Goal: Task Accomplishment & Management: Complete application form

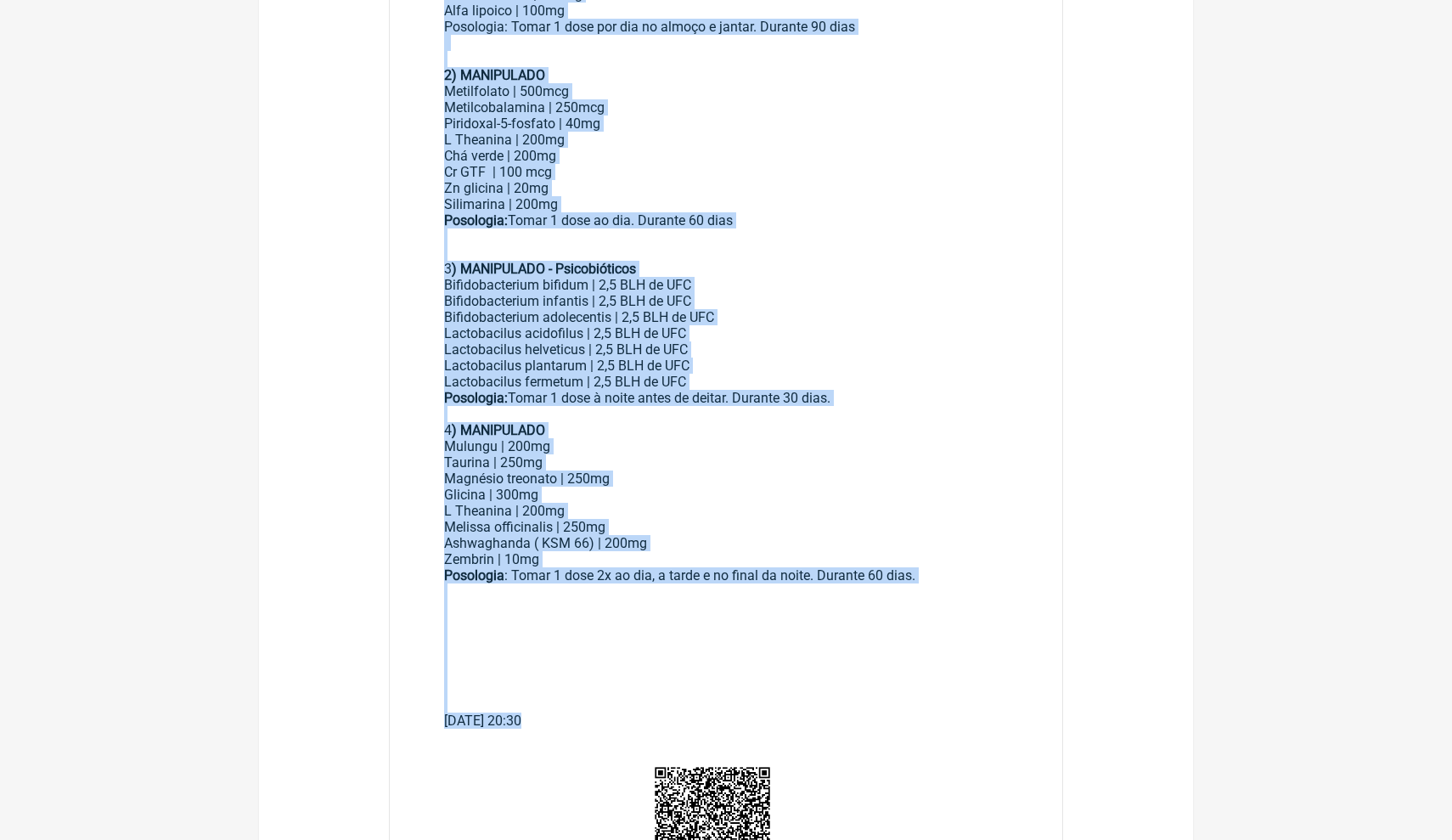
scroll to position [564, 0]
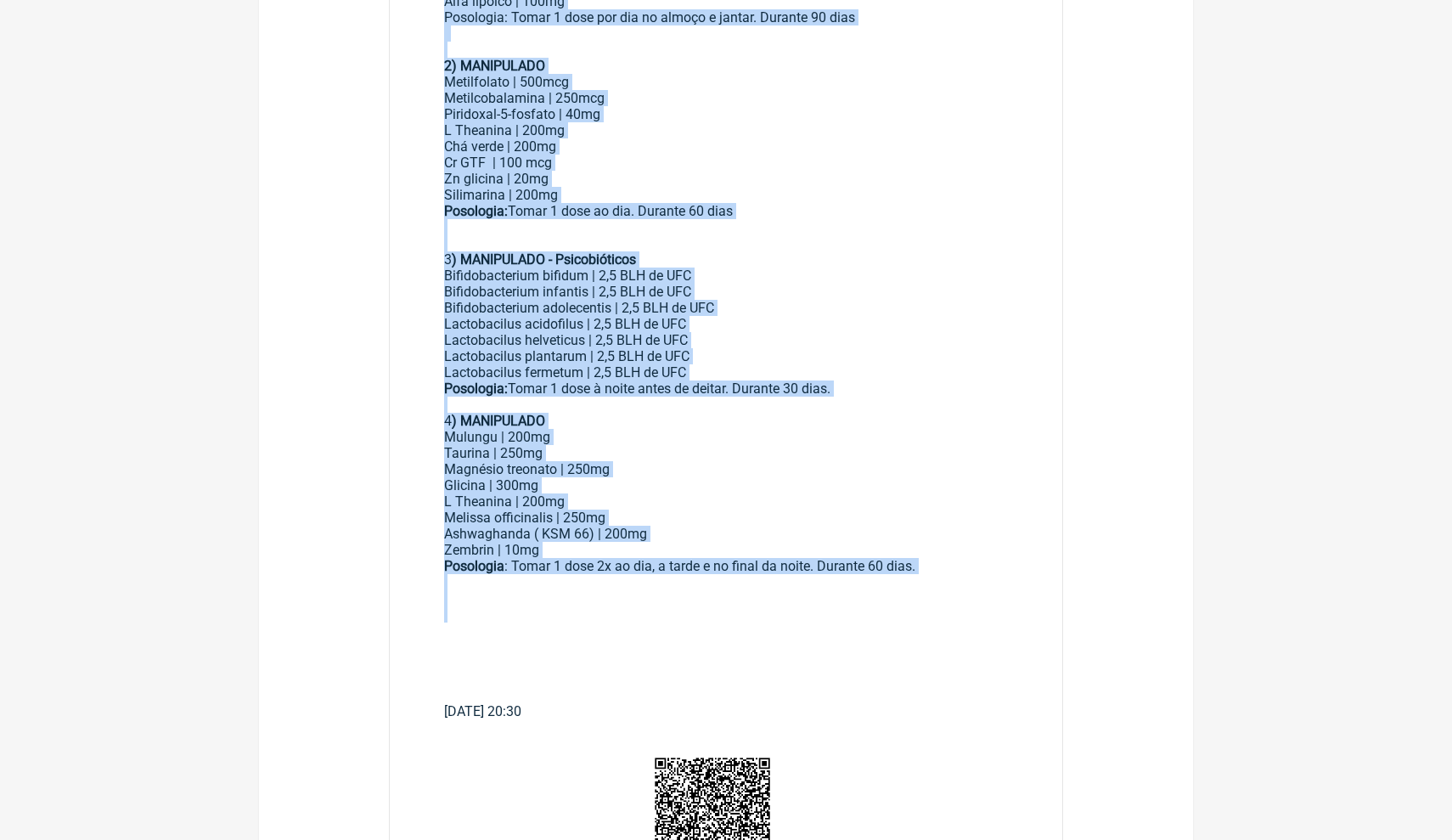
drag, startPoint x: 444, startPoint y: 452, endPoint x: 601, endPoint y: 571, distance: 197.0
click at [601, 565] on div "Uso Oral: 1) MANIPULADO Gymnena silvestre | 300mg Cinnamomum zelanicum |200mg N…" at bounding box center [726, 291] width 563 height 823
copy div "Uso Oral: 1) MANIPULADO Gymnena silvestre | 300mg Cinnamomum zelanicum |200mg N…"
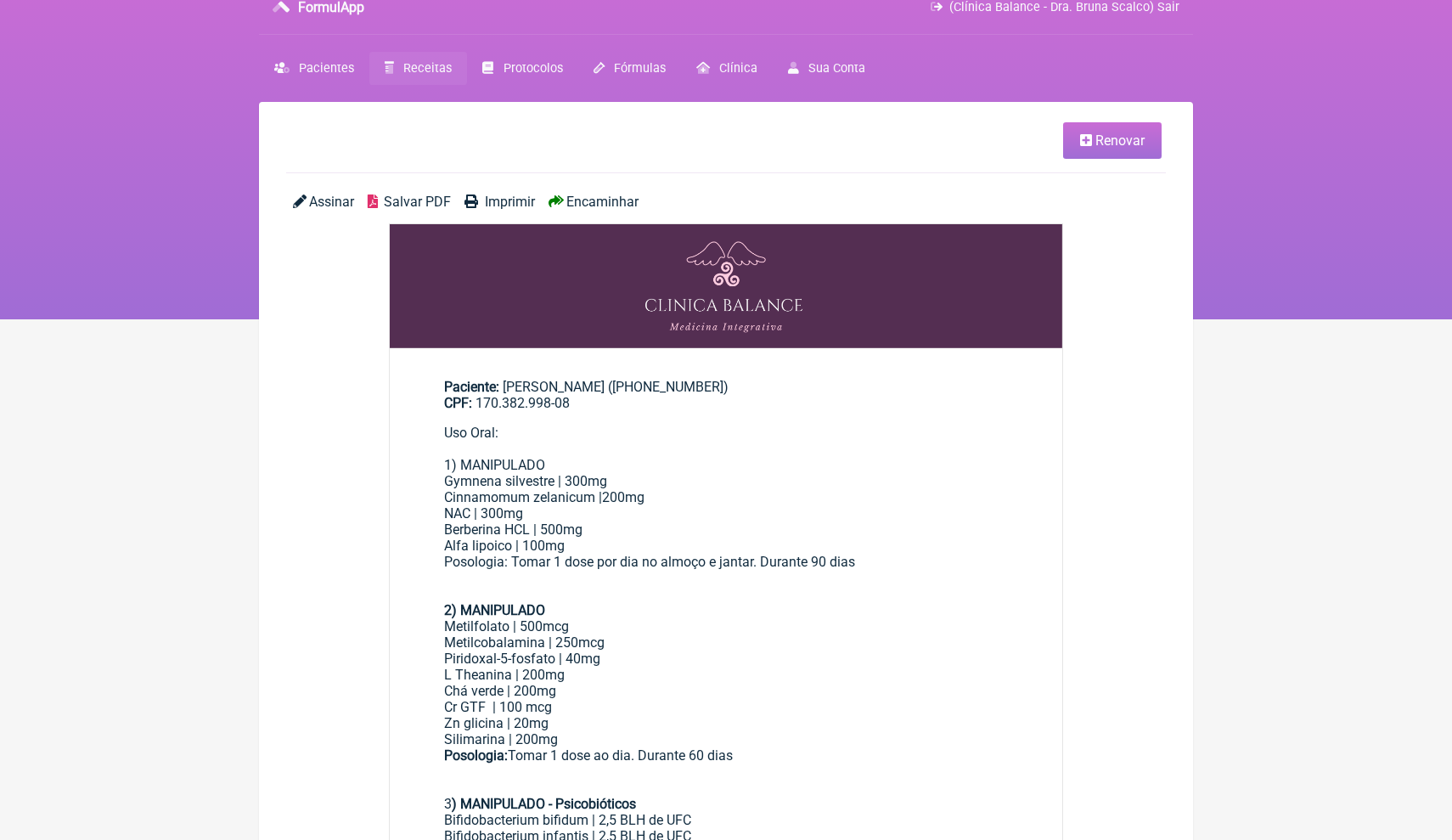
scroll to position [-4, 0]
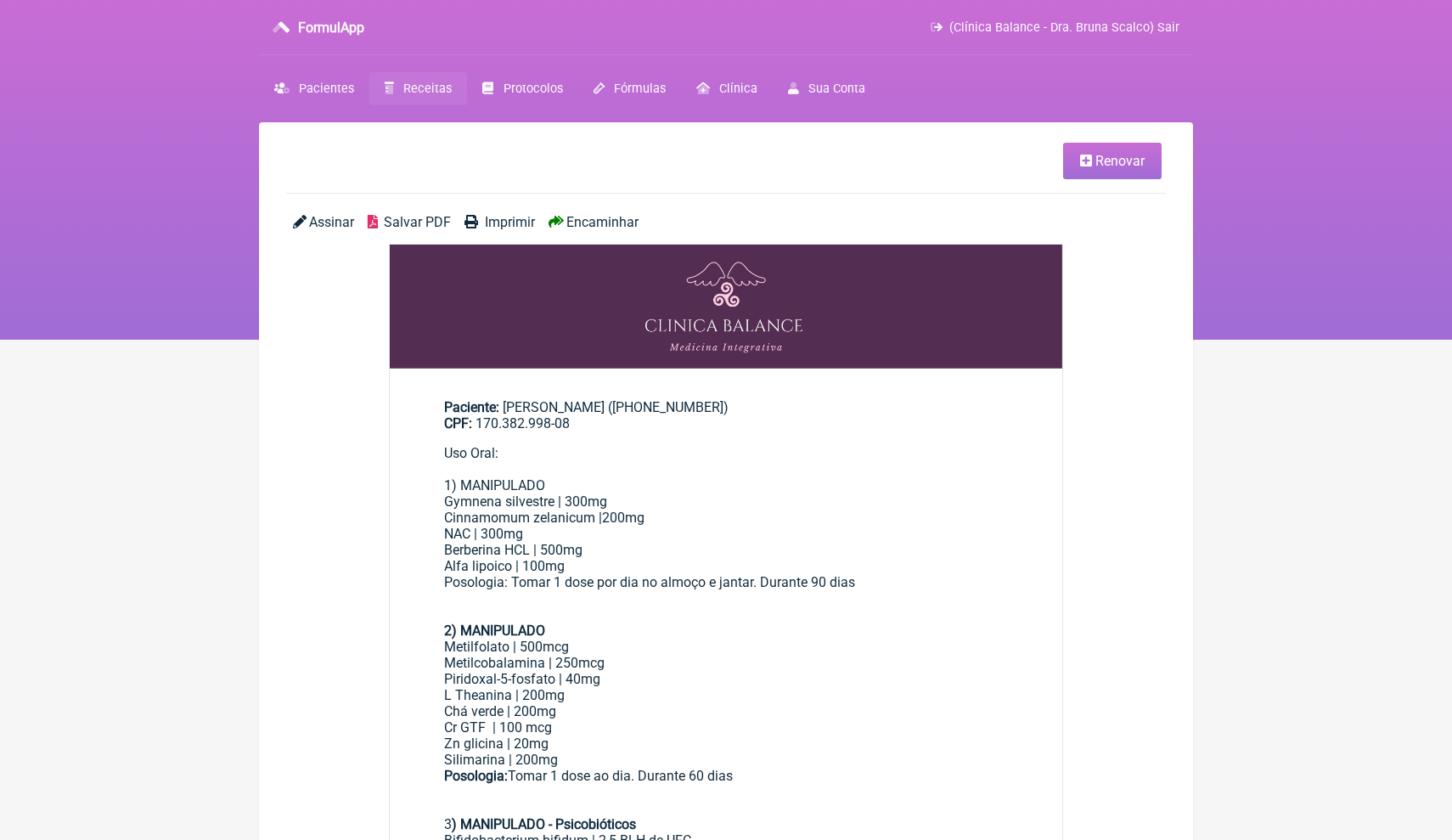
click at [446, 88] on span "Receitas" at bounding box center [427, 89] width 48 height 15
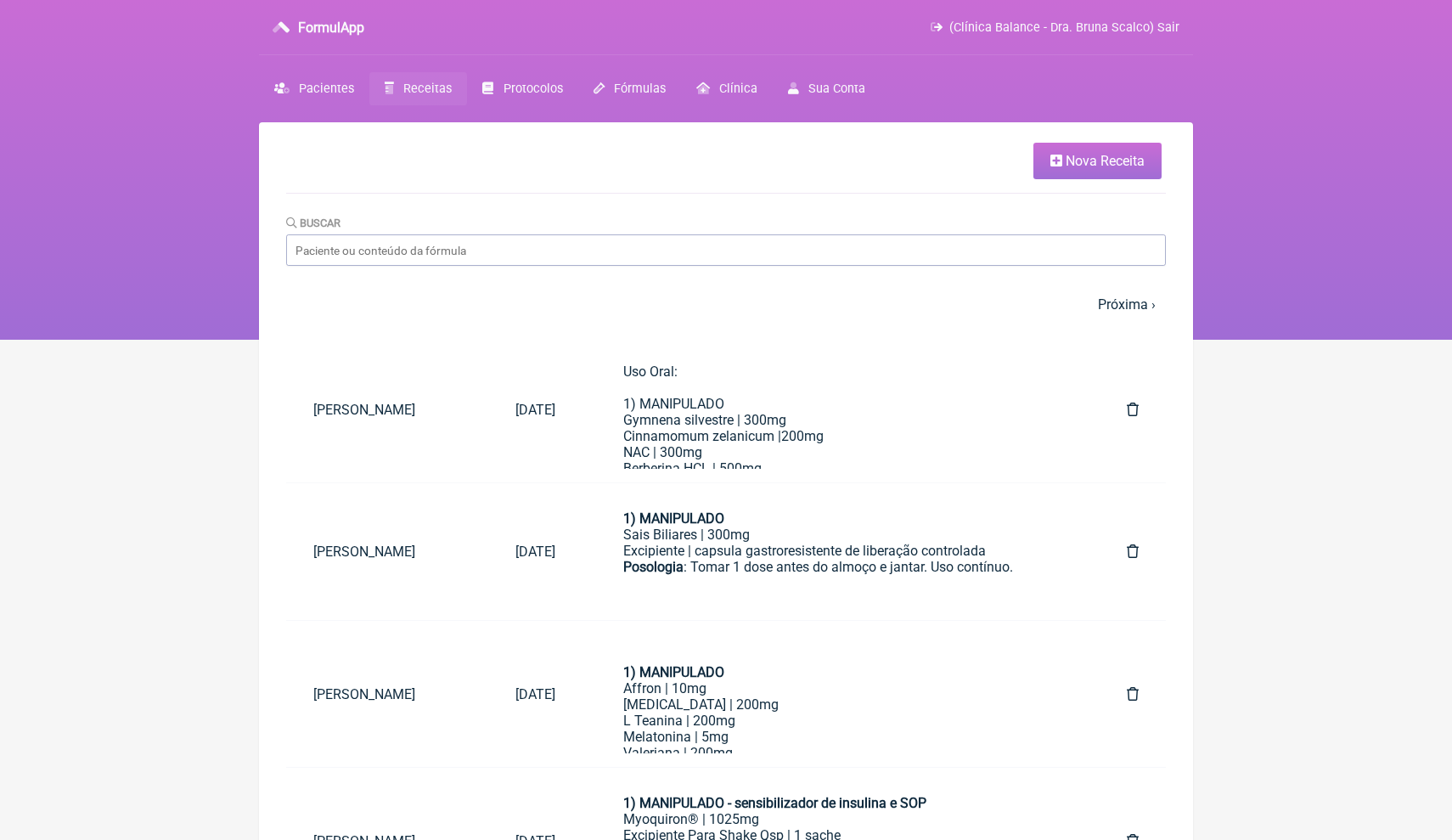
click at [1118, 168] on span "Nova Receita" at bounding box center [1105, 160] width 79 height 16
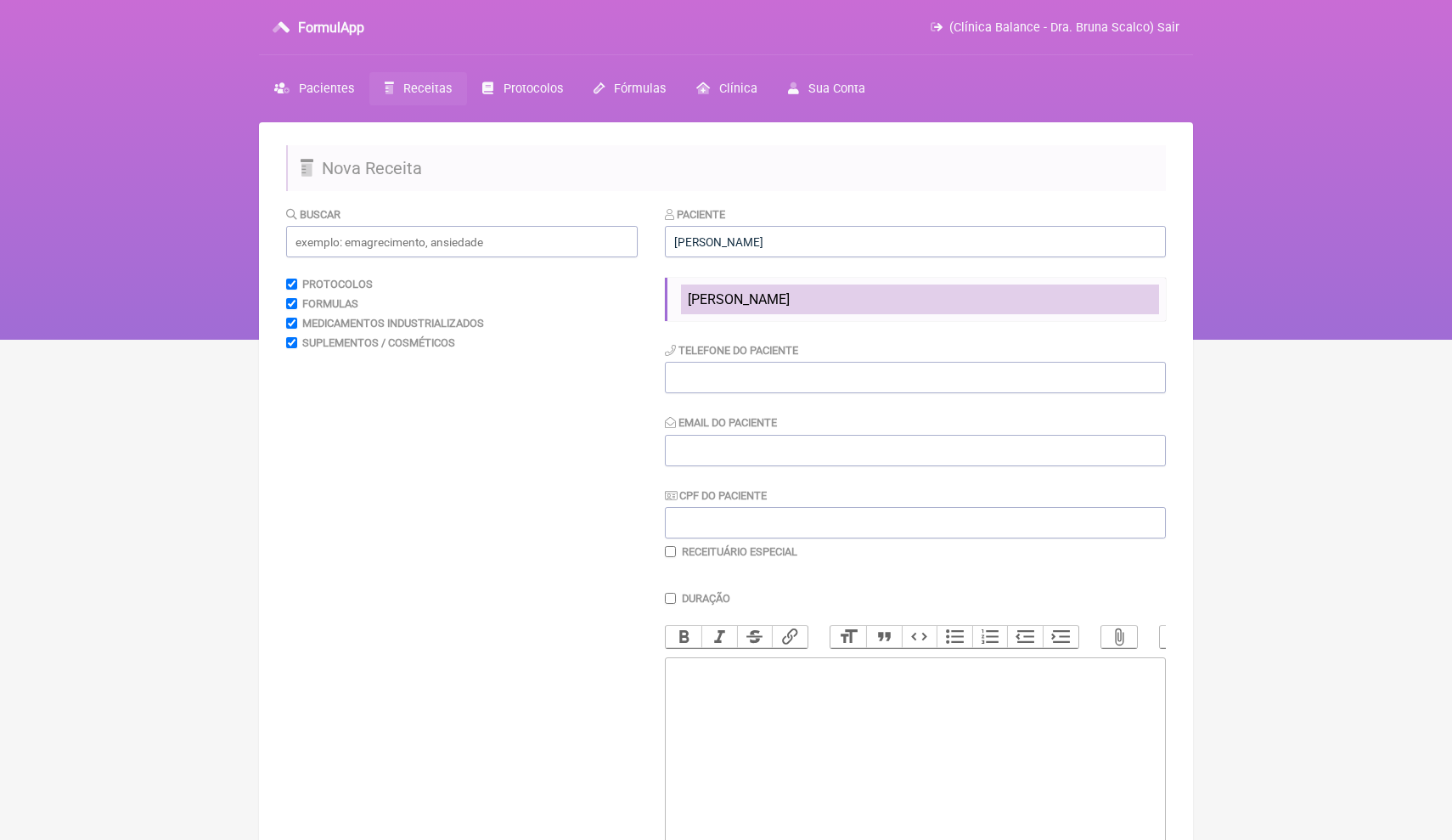
click at [879, 291] on li "[PERSON_NAME]" at bounding box center [919, 299] width 478 height 30
type input "[PERSON_NAME]"
type input "(14) 99746-1177"
type input "carlos-gap@hotmail.com"
type input "170.382.998-08"
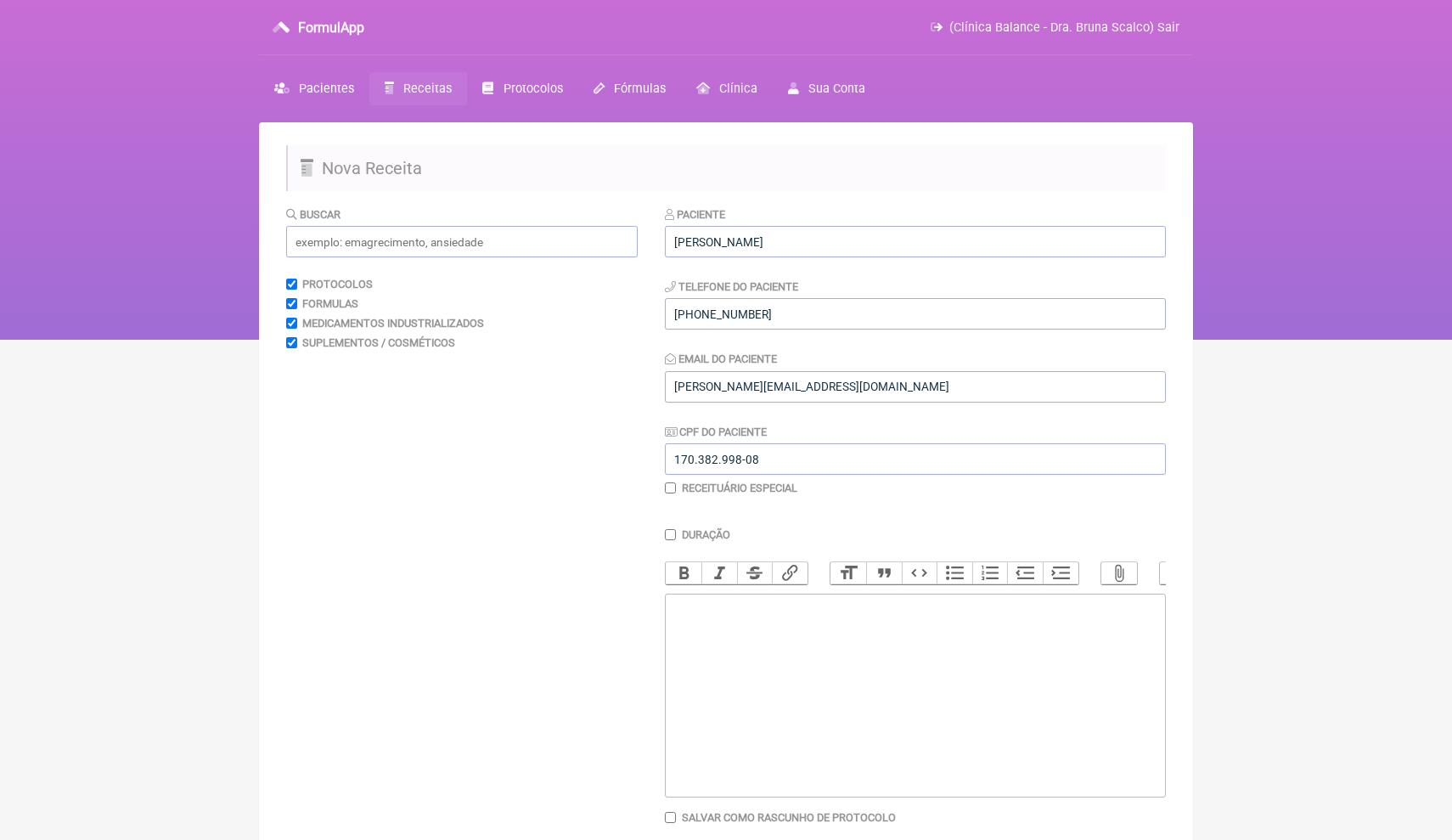
click at [734, 621] on trix-editor at bounding box center [916, 695] width 501 height 204
paste trix-editor "<div>Uso Oral:<br>&nbsp;<br>1) MANIPULADO<strong><br></strong>Gymnena silvestre…"
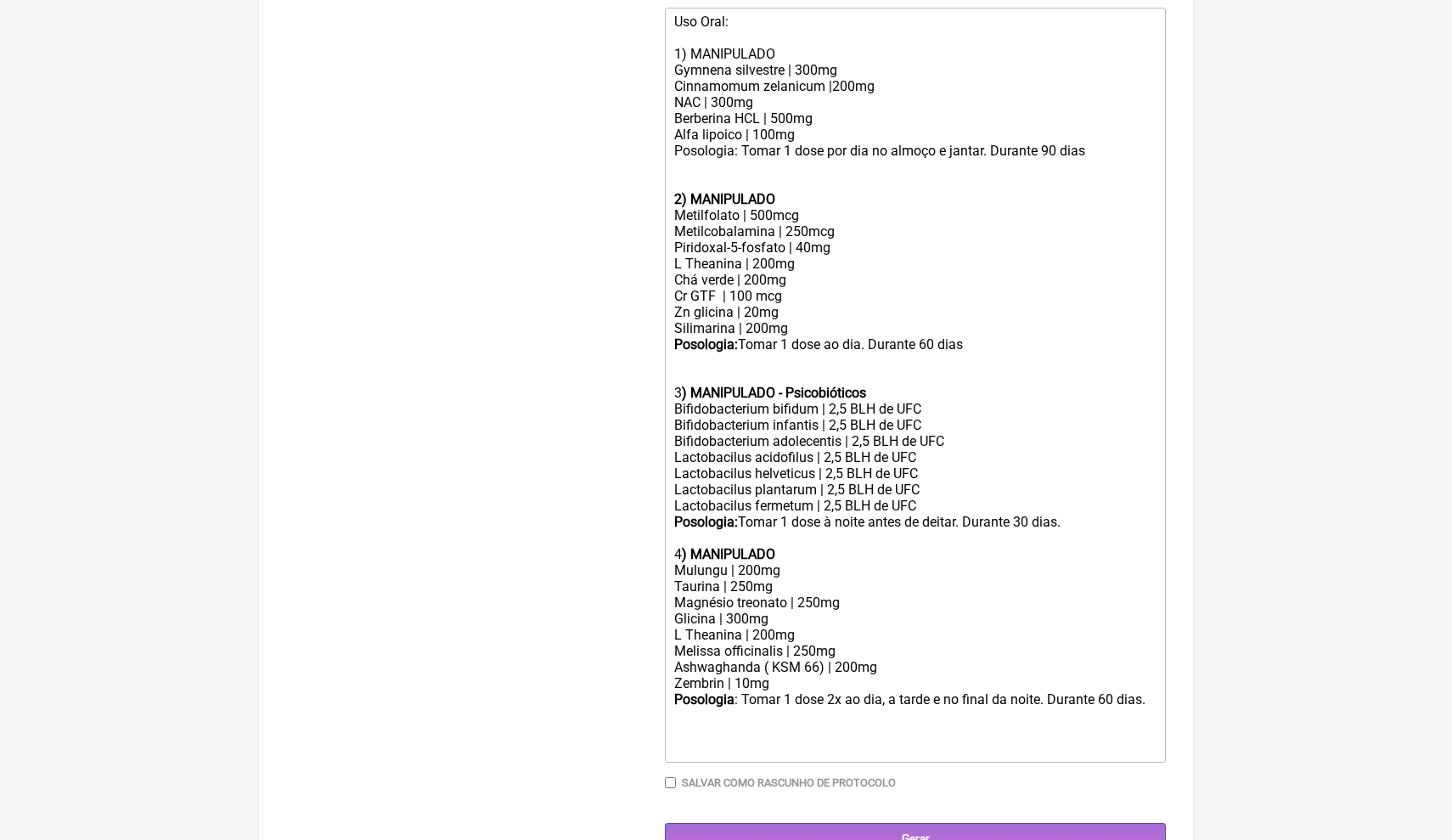
click at [831, 79] on div "Uso Oral: 1) MANIPULADO Gymnena silvestre | 300mg Cinnamomum zelanicum |200mg N…" at bounding box center [916, 102] width 482 height 178
drag, startPoint x: 1278, startPoint y: 72, endPoint x: 1278, endPoint y: 53, distance: 19.0
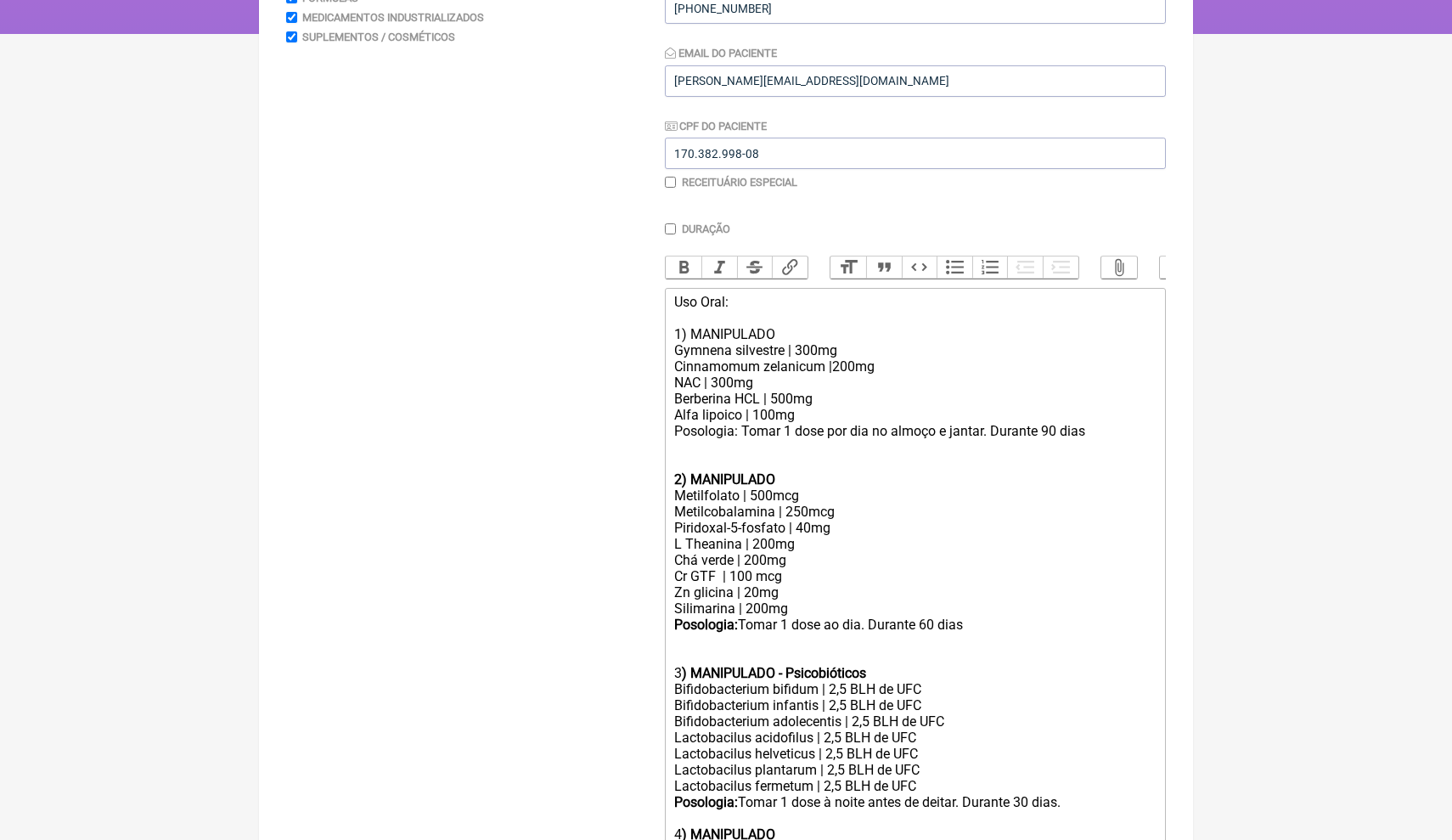
scroll to position [295, 0]
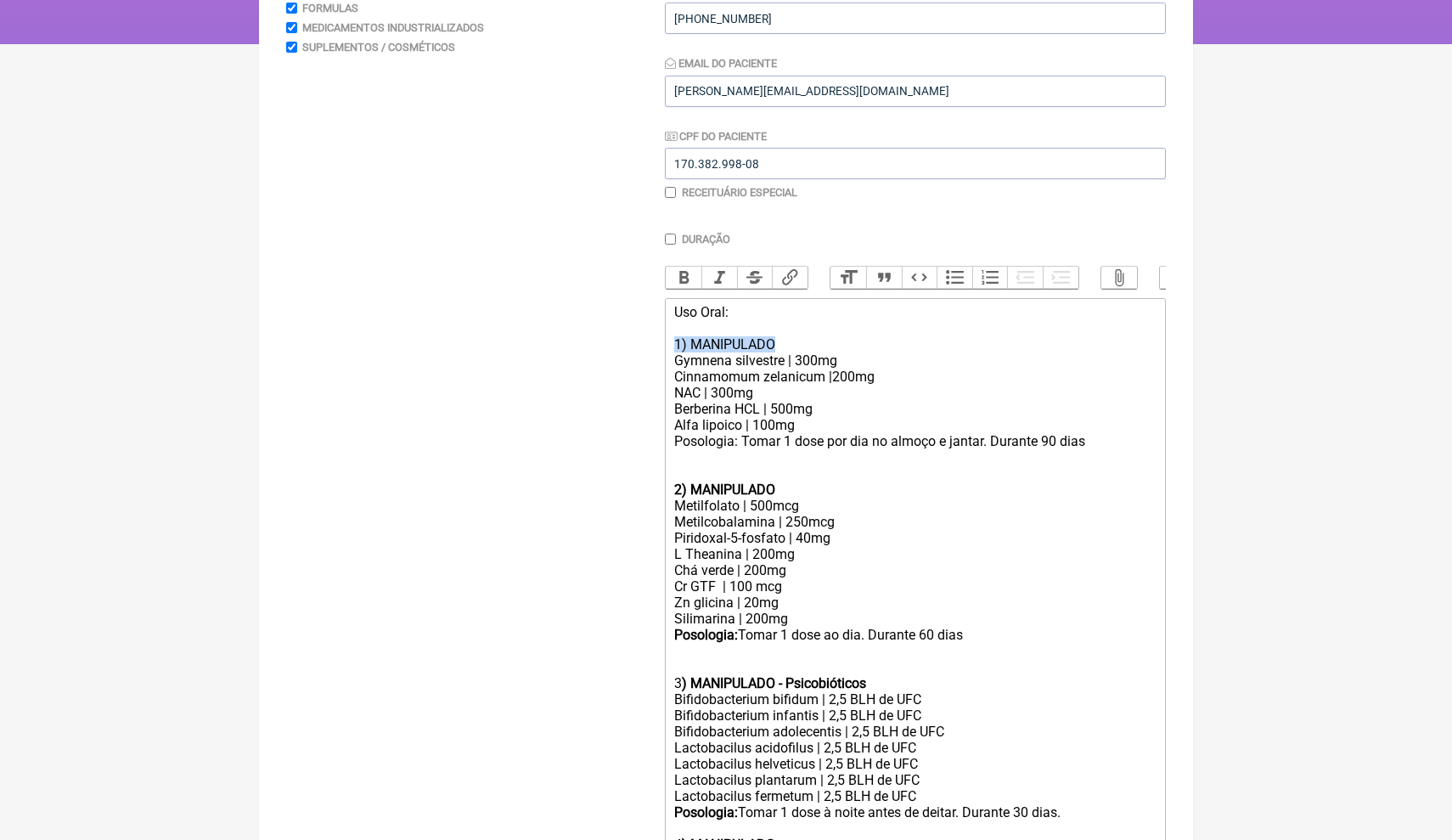
drag, startPoint x: 795, startPoint y: 340, endPoint x: 667, endPoint y: 332, distance: 128.2
click at [666, 334] on trix-editor "Uso Oral: 1) MANIPULADO Gymnena silvestre | 300mg Cinnamomum zelanicum |200mg N…" at bounding box center [916, 675] width 501 height 755
click at [688, 279] on button "Bold" at bounding box center [684, 278] width 35 height 22
click at [726, 335] on div "Uso Oral: 1) MANIPULADO Gymnena silvestre | 300mg Cinnamomum zelanicum |200mg N…" at bounding box center [916, 392] width 482 height 178
click at [726, 336] on div "Uso Oral: 1) MANIPULADO Gymnena silvestre | 300mg Cinnamomum zelanicum |200mg N…" at bounding box center [916, 392] width 482 height 178
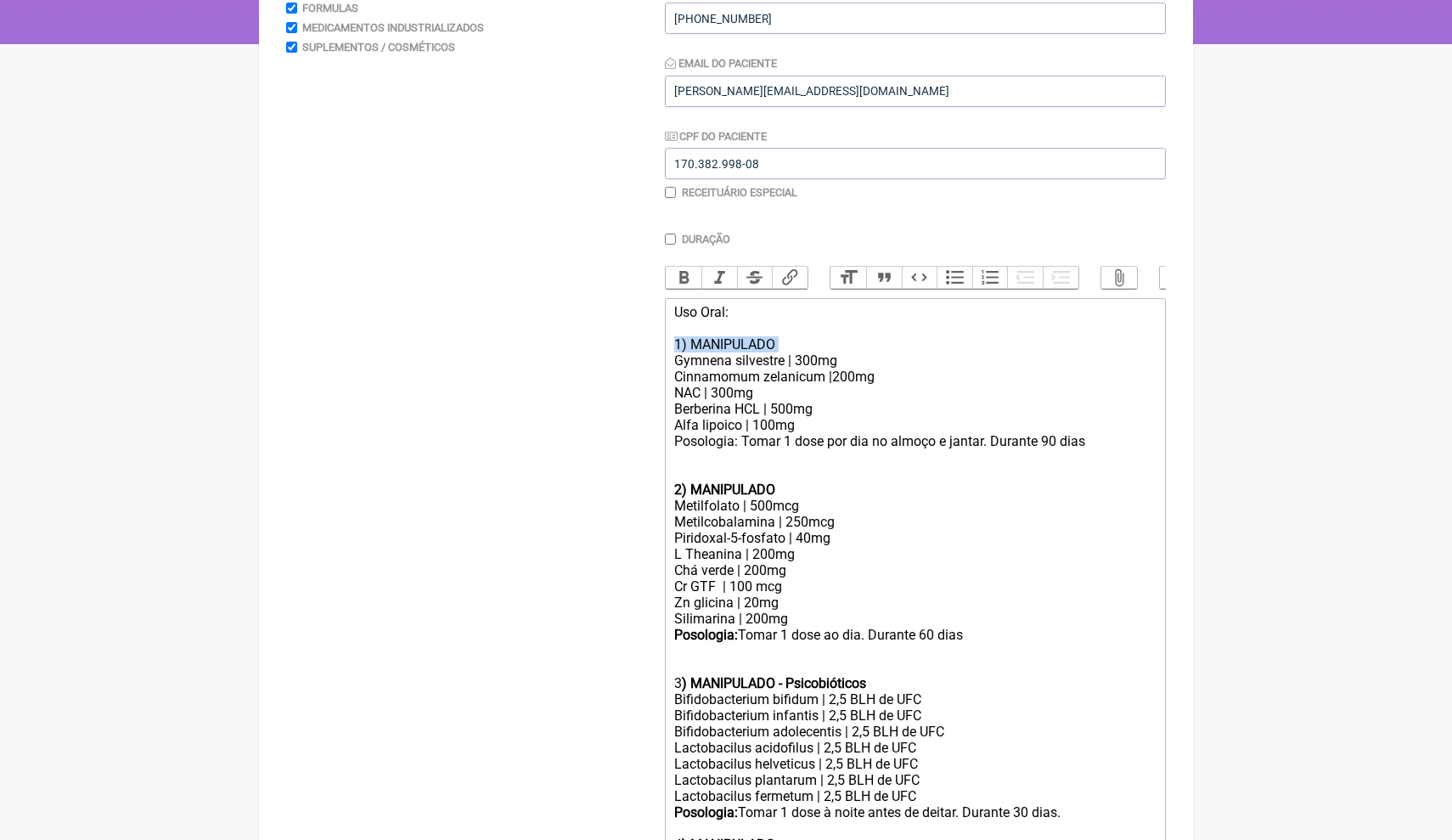
click at [726, 336] on div "Uso Oral: 1) MANIPULADO Gymnena silvestre | 300mg Cinnamomum zelanicum |200mg N…" at bounding box center [916, 392] width 482 height 178
click at [684, 277] on button "Bold" at bounding box center [684, 278] width 35 height 22
click at [722, 277] on button "Italic" at bounding box center [719, 278] width 35 height 22
click at [731, 373] on div "Uso Oral: 1) MANIPULADO Gymnena silvestre | 300mg Cinnamomum zelanicum |200mg N…" at bounding box center [916, 392] width 482 height 178
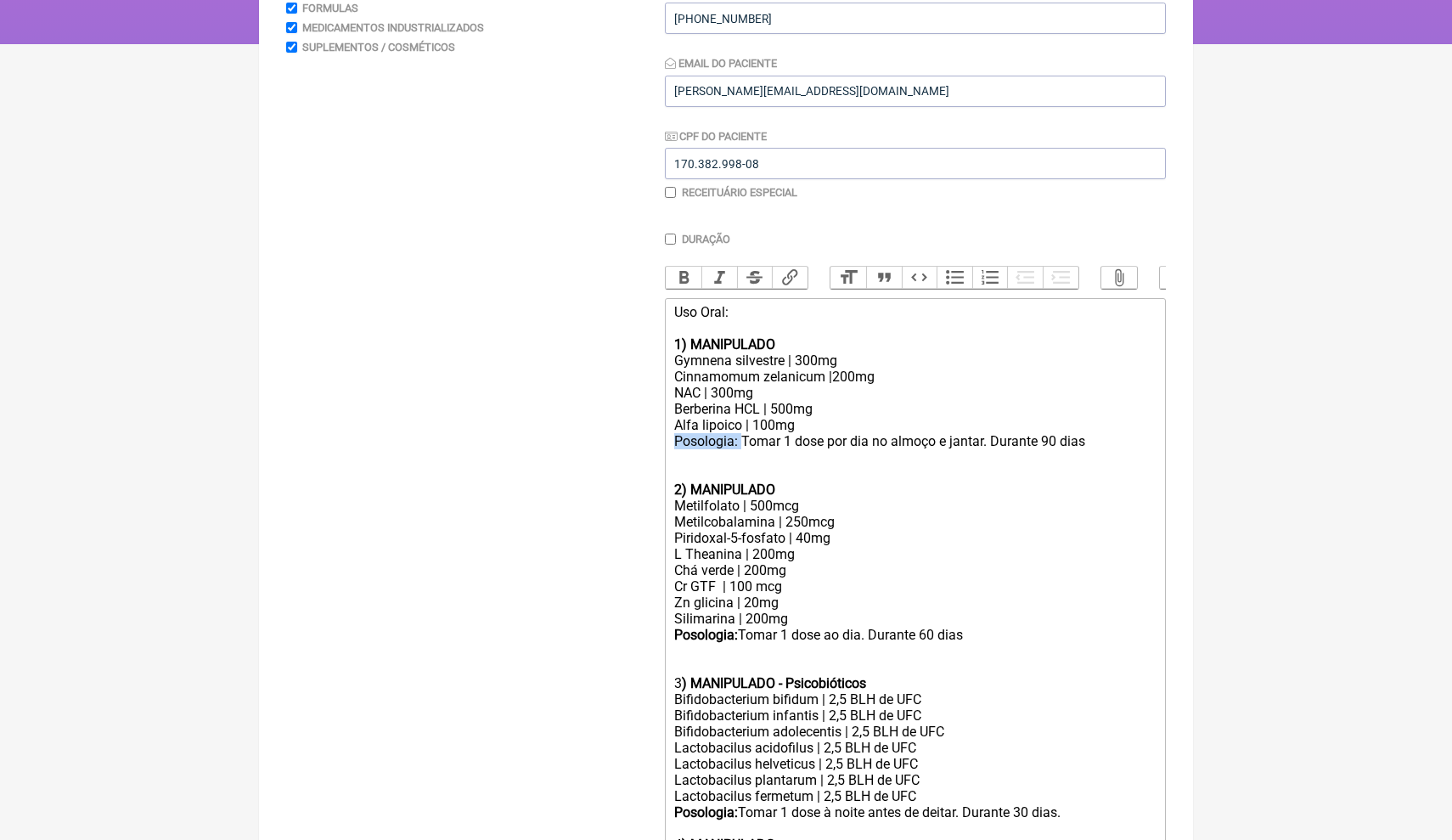
drag, startPoint x: 740, startPoint y: 438, endPoint x: 673, endPoint y: 438, distance: 67.0
click at [674, 438] on div "Uso Oral: 1) MANIPULADO Gymnena silvestre | 300mg Cinnamomum zelanicum |200mg N…" at bounding box center [916, 392] width 482 height 178
click at [686, 283] on button "Bold" at bounding box center [684, 278] width 35 height 22
click at [723, 278] on button "Italic" at bounding box center [719, 278] width 35 height 22
click at [717, 275] on button "Italic" at bounding box center [719, 278] width 35 height 22
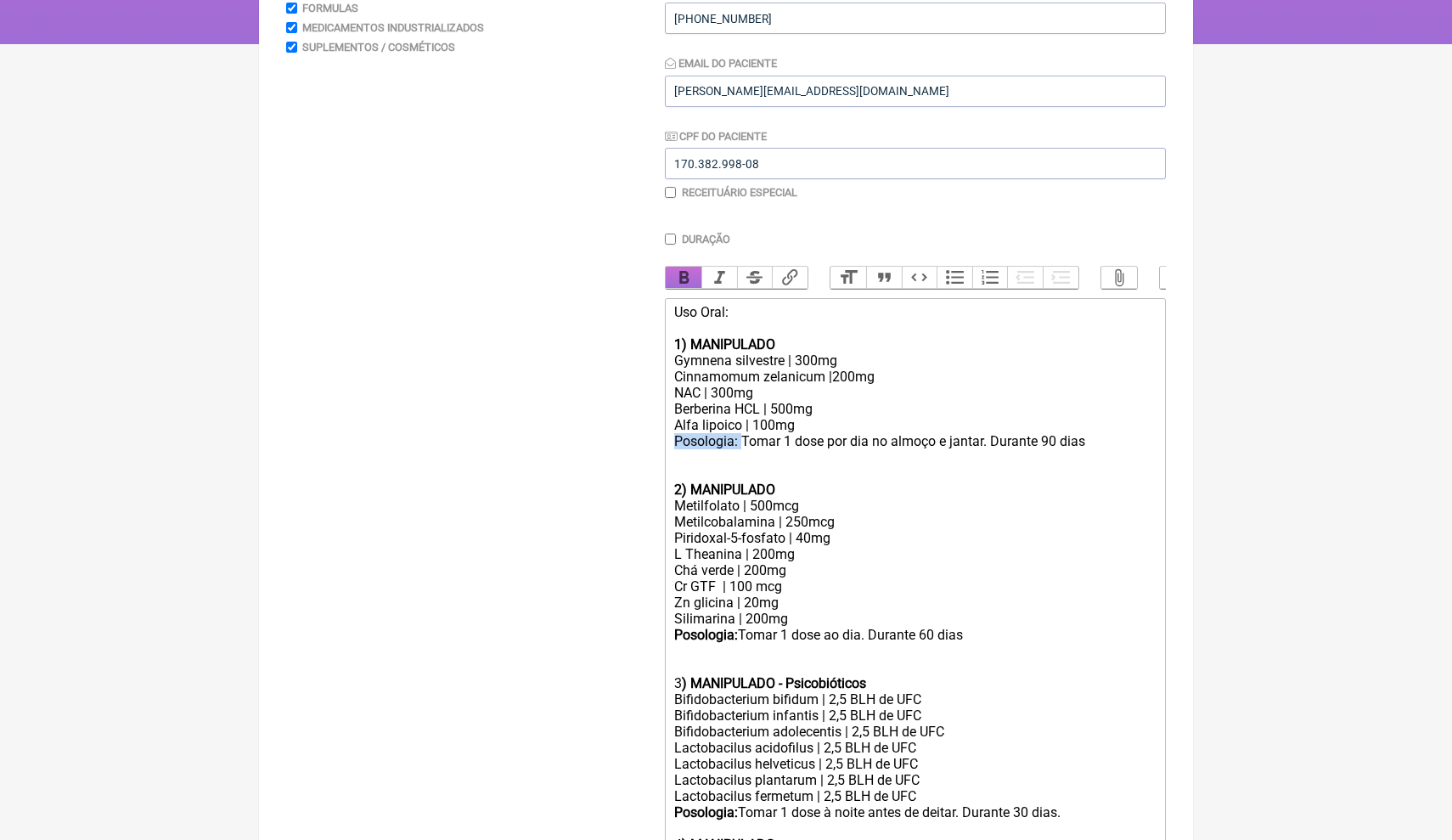
click at [688, 275] on button "Bold" at bounding box center [684, 278] width 35 height 22
click at [681, 273] on button "Bold" at bounding box center [684, 278] width 35 height 22
click at [723, 271] on button "Italic" at bounding box center [719, 278] width 35 height 22
click at [789, 462] on div "Uso Oral: 1) MANIPULADO Gymnena silvestre | 300mg Cinnamomum zelanicum |200mg N…" at bounding box center [916, 392] width 482 height 178
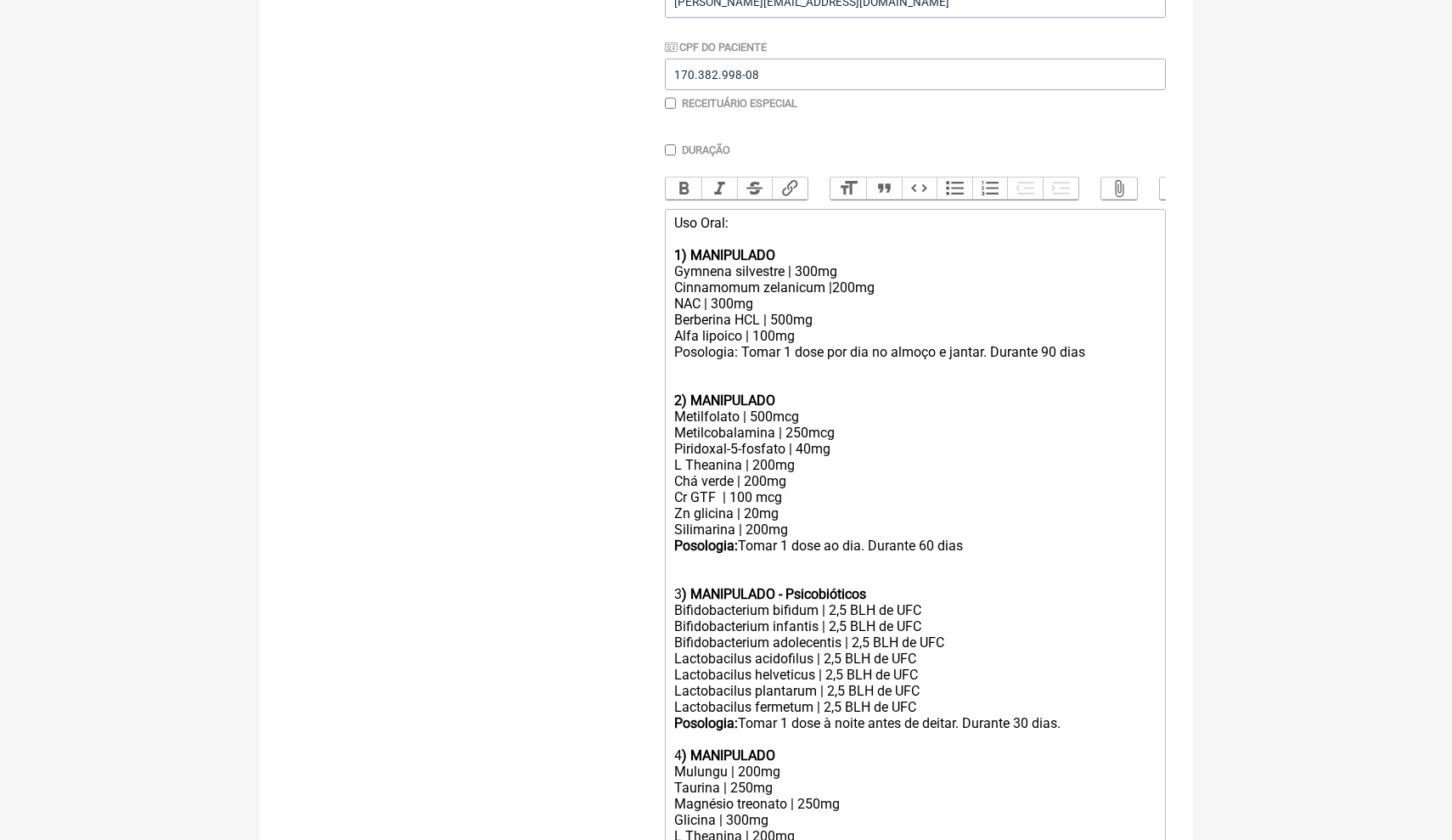
scroll to position [415, 0]
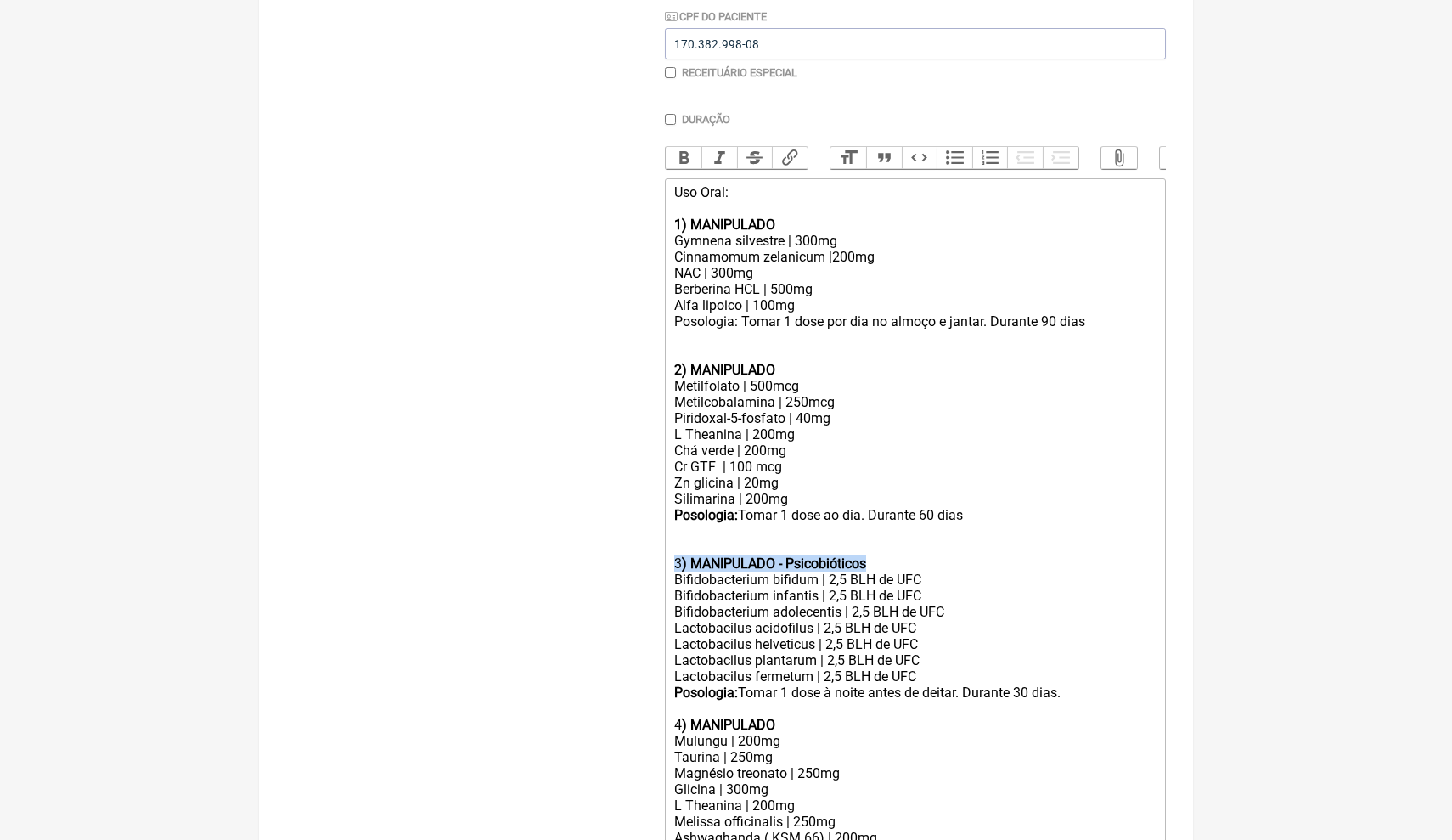
drag, startPoint x: 672, startPoint y: 540, endPoint x: 921, endPoint y: 531, distance: 249.2
click at [921, 535] on trix-editor "Uso Oral: 1) MANIPULADO Gymnena silvestre | 300mg Cinnamomum zelanicum |200mg N…" at bounding box center [916, 555] width 501 height 755
click at [671, 157] on button "Bold" at bounding box center [684, 158] width 35 height 22
click at [671, 155] on button "Bold" at bounding box center [684, 158] width 35 height 22
click at [671, 152] on button "Bold" at bounding box center [684, 158] width 35 height 22
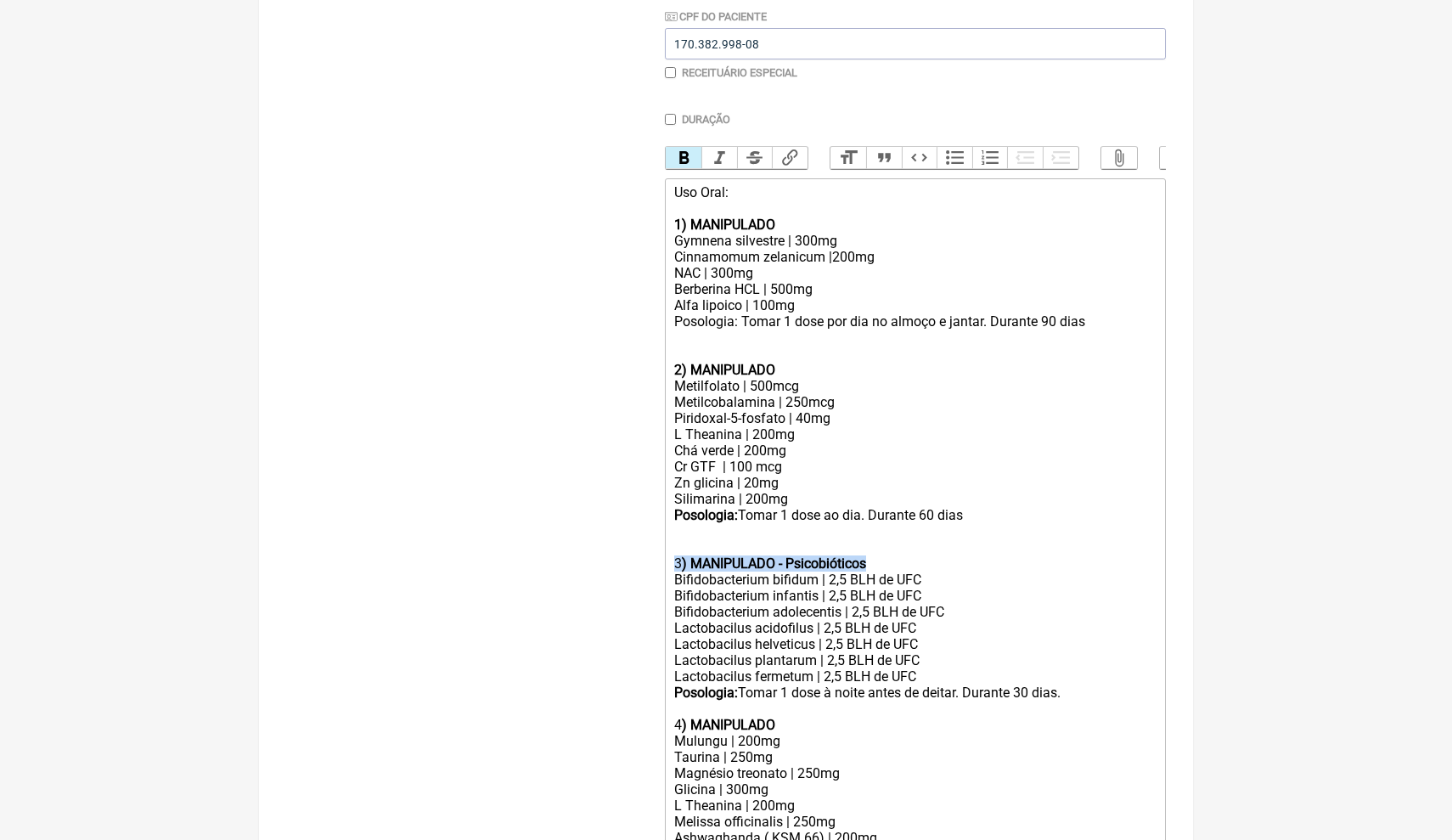
click at [671, 152] on button "Bold" at bounding box center [684, 158] width 35 height 22
click at [751, 156] on button "Strikethrough" at bounding box center [754, 158] width 35 height 22
click at [722, 284] on div "Uso Oral: 1) MANIPULADO Gymnena silvestre | 300mg Cinnamomum zelanicum |200mg N…" at bounding box center [916, 273] width 482 height 178
click at [1077, 734] on div "Mulungu | 200mg Taurina | 250mg Magnésio treonato | 250mg Glicina | 300mg L The…" at bounding box center [916, 797] width 482 height 129
drag, startPoint x: 675, startPoint y: 538, endPoint x: 911, endPoint y: 534, distance: 236.0
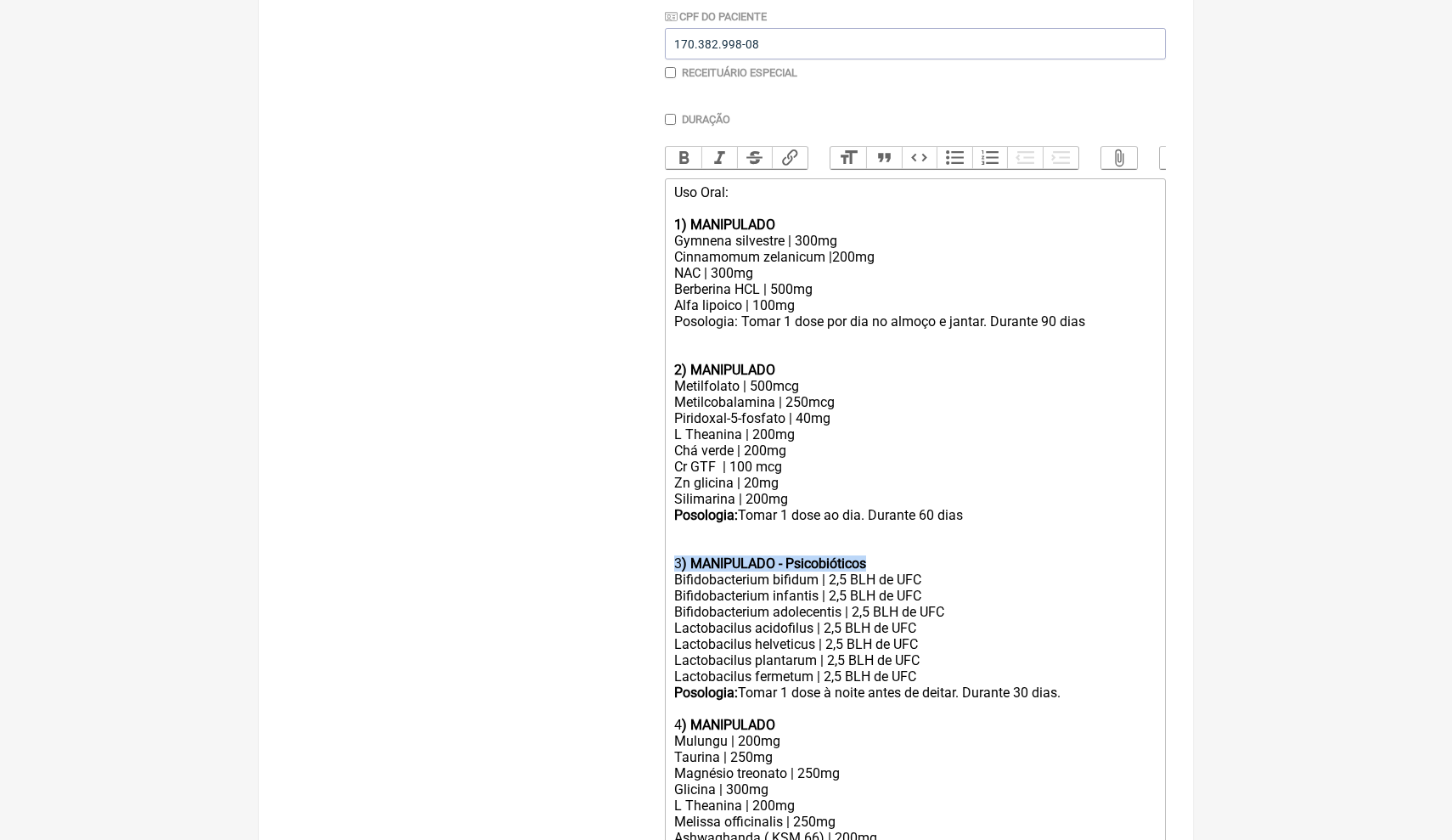
click at [913, 555] on div "3 ) MANIPULADO - Psicobióticos" at bounding box center [916, 562] width 482 height 16
click at [685, 162] on button "Bold" at bounding box center [684, 158] width 35 height 22
click at [685, 163] on button "Bold" at bounding box center [684, 158] width 35 height 22
click at [1005, 440] on div "2) MANIPULADO Metilfolato | 500mcg Metilcobalamina | 250mcg Piridoxal-5-fosfato…" at bounding box center [916, 450] width 482 height 178
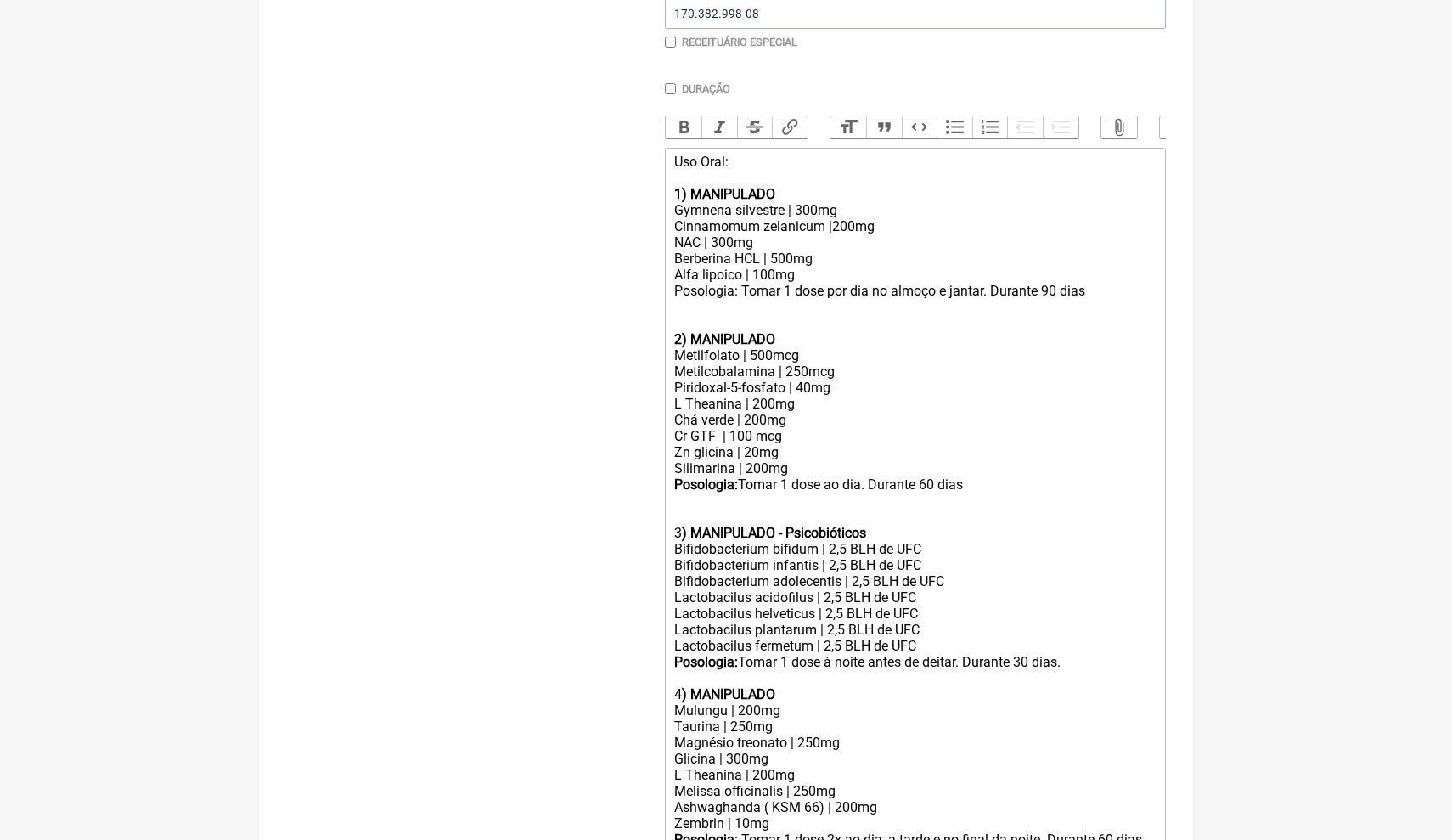
scroll to position [477, 0]
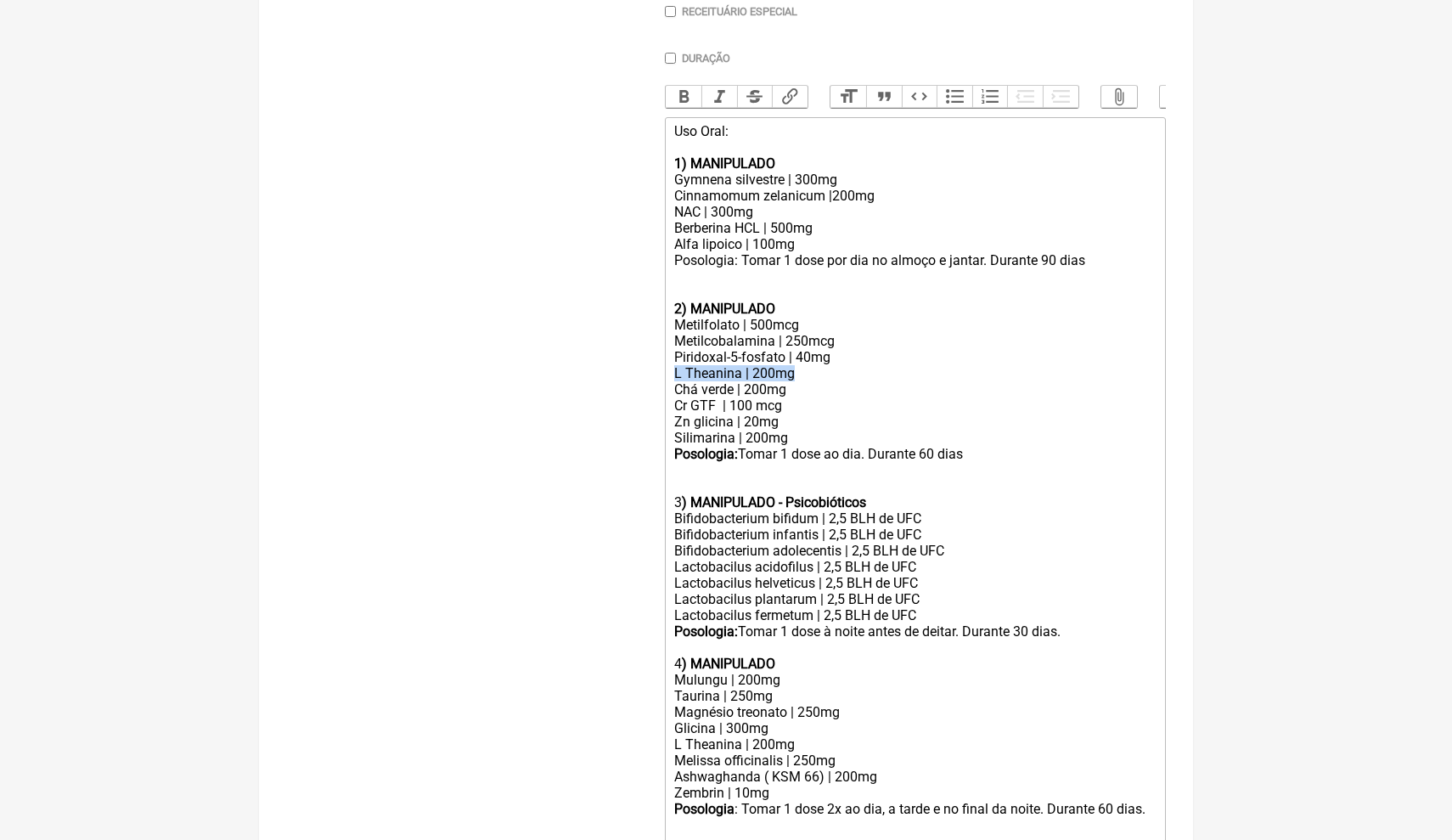
drag, startPoint x: 804, startPoint y: 356, endPoint x: 674, endPoint y: 358, distance: 130.0
click at [674, 357] on div "2) MANIPULADO Metilfolato | 500mcg Metilcobalamina | 250mcg Piridoxal-5-fosfato…" at bounding box center [916, 389] width 482 height 178
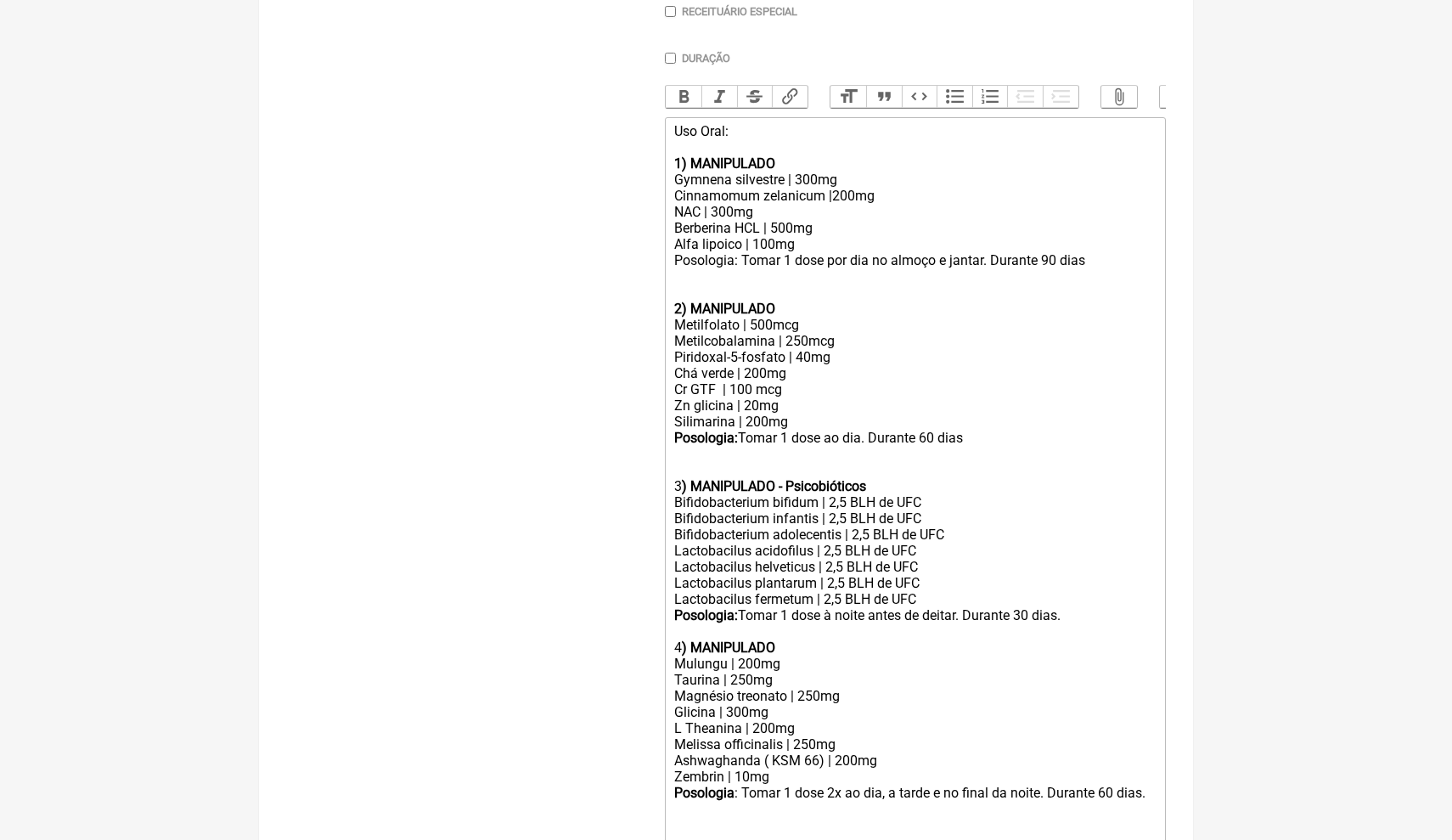
type trix-editor "<div>Uso Oral:<br>&nbsp;<br><strong>1) MANIPULADO<br></strong>Gymnena silvestre…"
click at [884, 352] on div "2) MANIPULADO Metilfolato | 500mcg Metilcobalamina | 250mcg Piridoxal-5-fosfato…" at bounding box center [916, 381] width 482 height 161
click at [674, 640] on div "4 ) MANIPULADO" at bounding box center [916, 647] width 482 height 16
click at [685, 87] on button "Bold" at bounding box center [684, 97] width 35 height 22
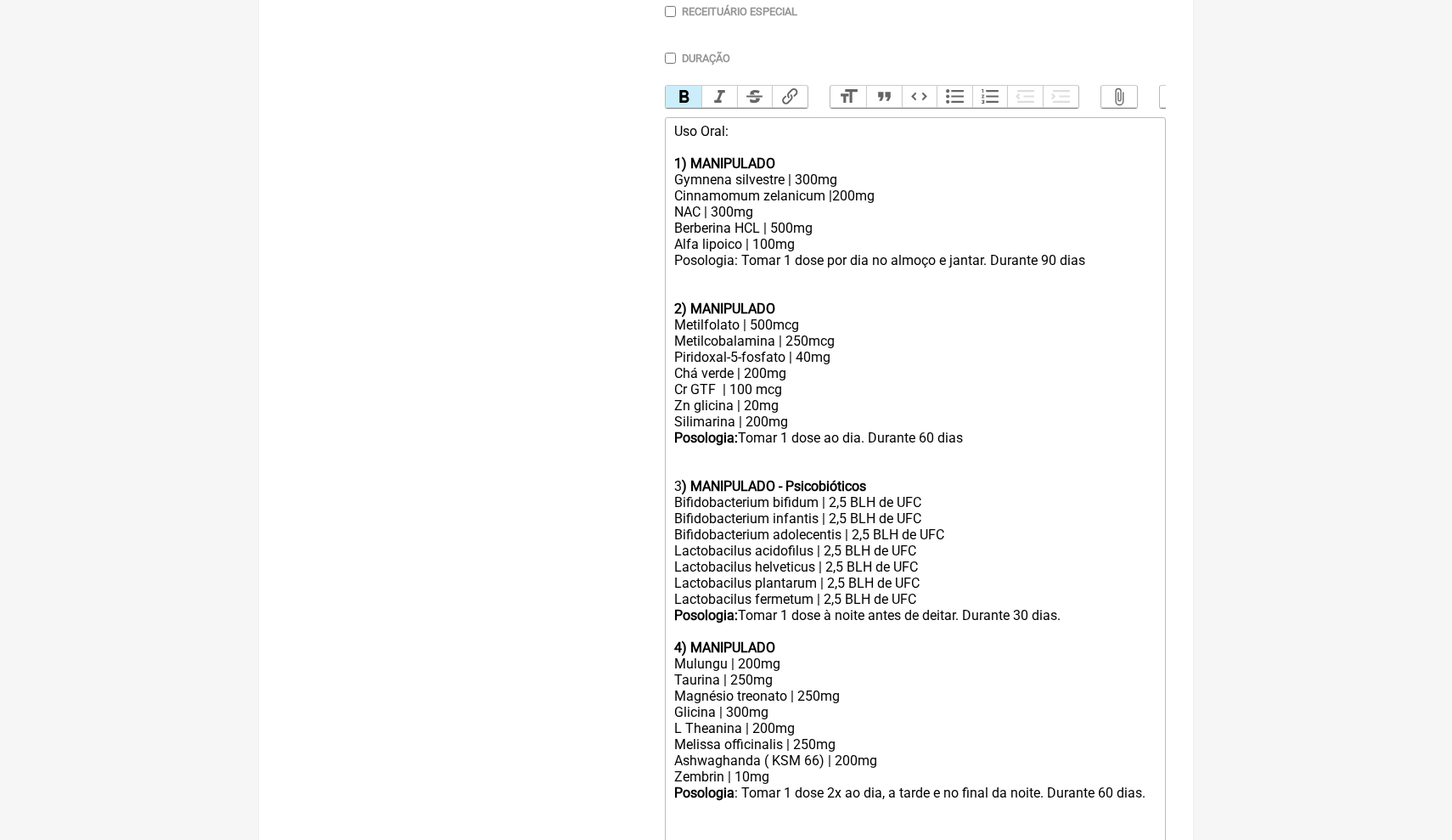
click at [677, 478] on div "3 ) MANIPULADO - Psicobióticos" at bounding box center [916, 485] width 482 height 16
click at [685, 102] on button "Bold" at bounding box center [684, 97] width 35 height 22
click at [695, 253] on div "Uso Oral: 1) MANIPULADO Gymnena silvestre | 300mg Cinnamomum zelanicum |200mg N…" at bounding box center [916, 211] width 482 height 178
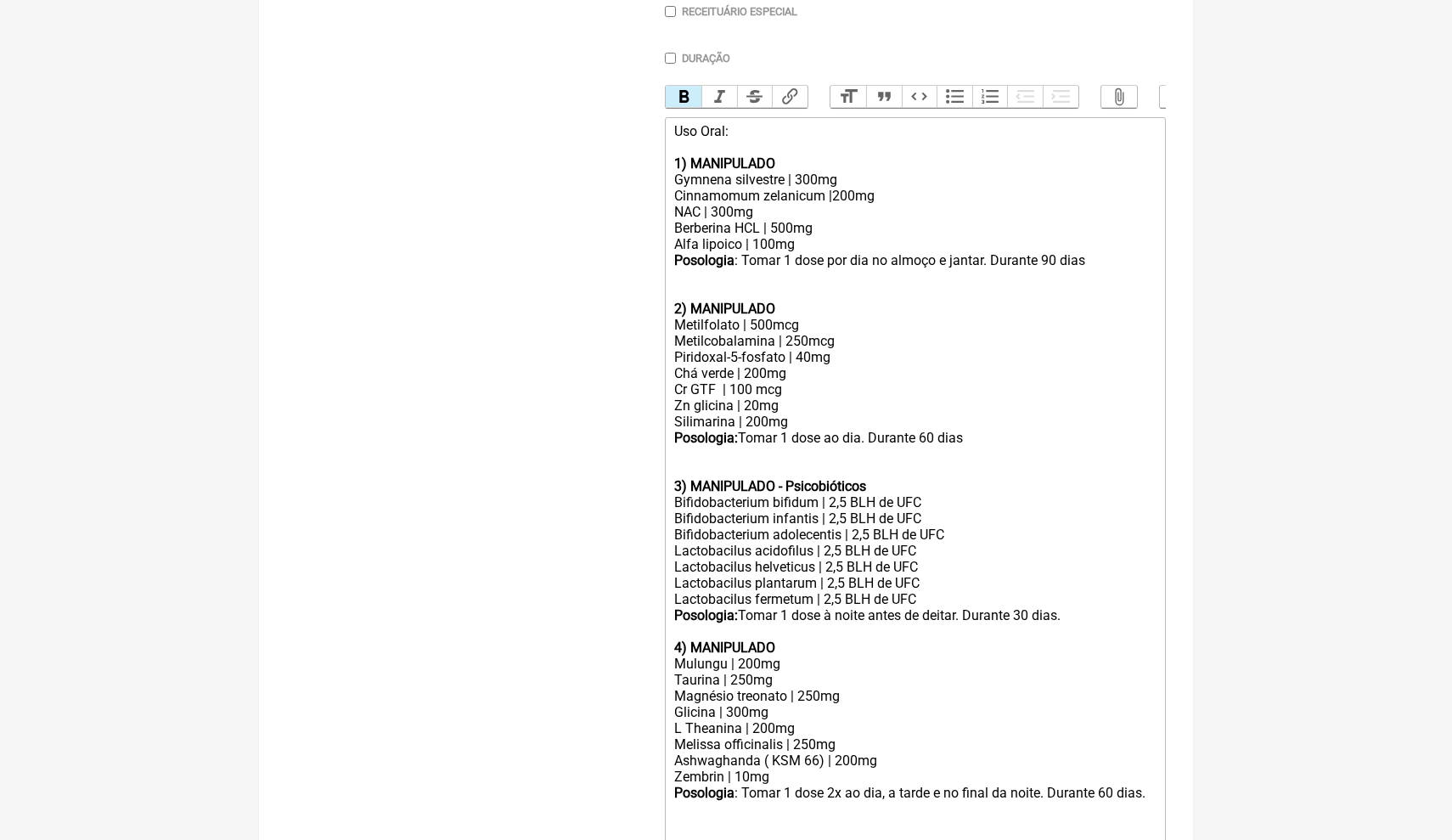
click at [686, 95] on button "Bold" at bounding box center [684, 97] width 35 height 22
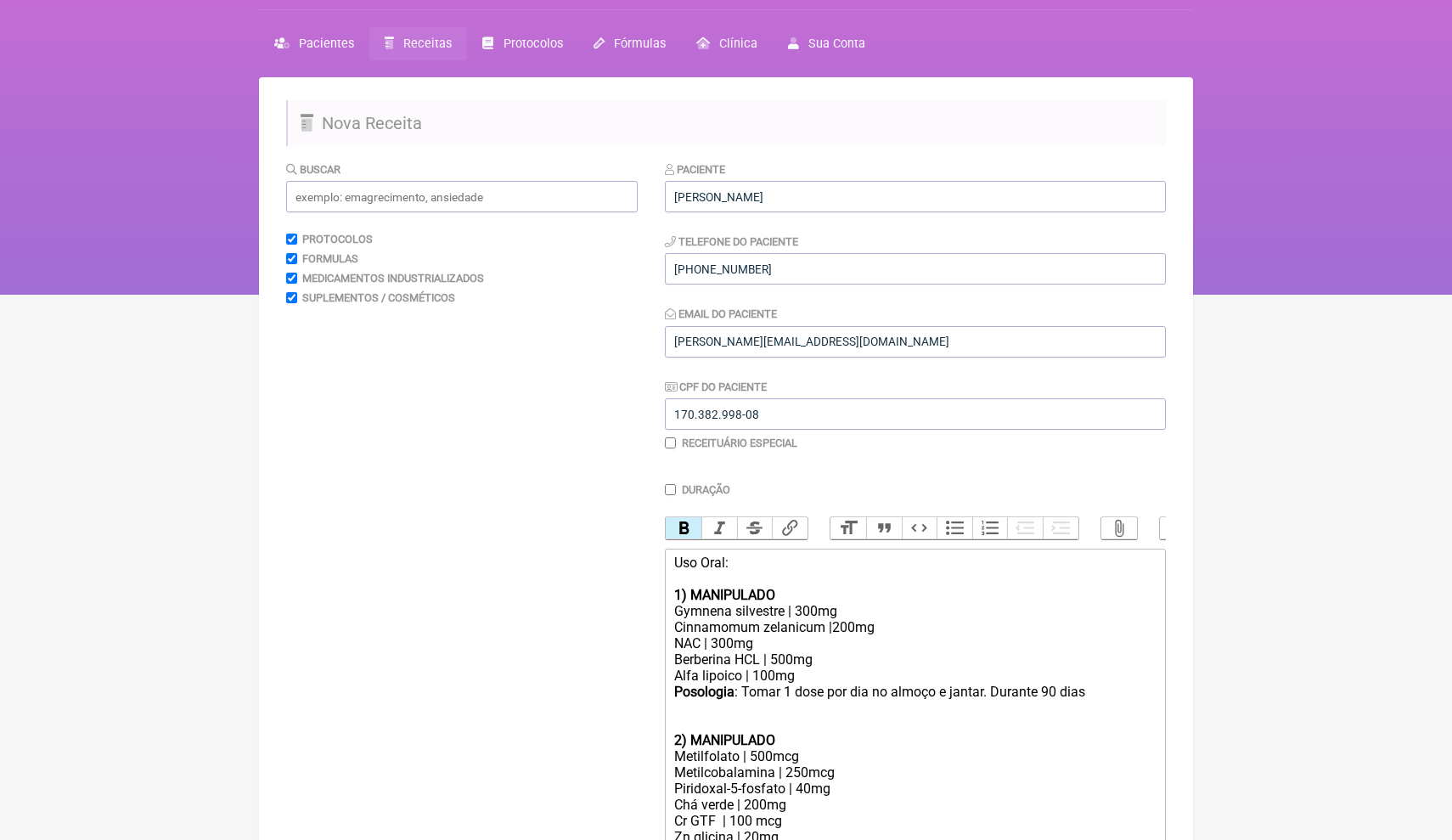
scroll to position [38, 0]
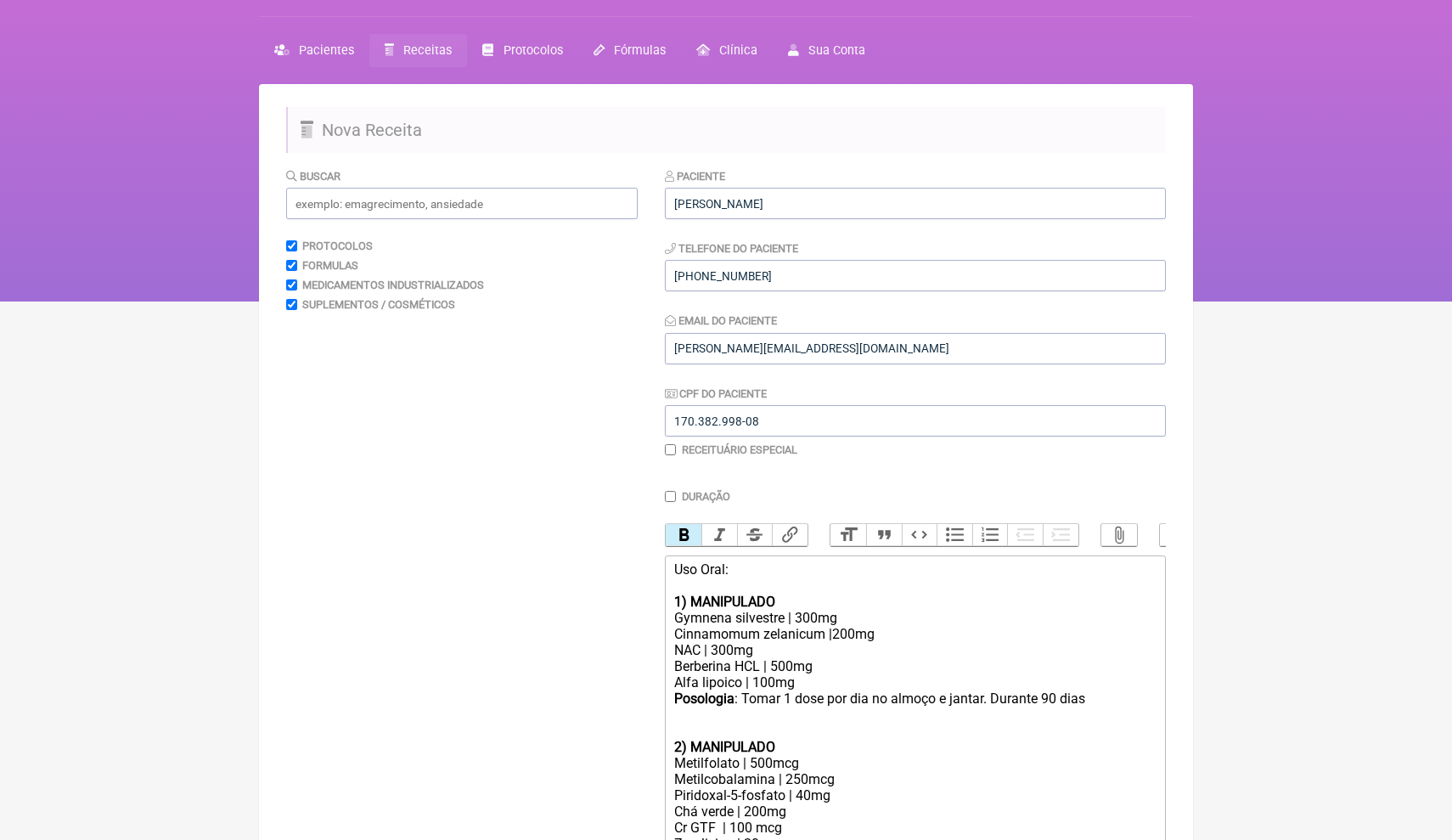
click at [1237, 302] on html "FormulApp (Clínica Balance - Dra. Bruna Scalco) Sair Pacientes Receitas Protoco…" at bounding box center [726, 131] width 1452 height 340
click at [1122, 706] on div "Uso Oral: 1) MANIPULADO Gymnena silvestre | 300mg Cinnamomum zelanicum |200mg N…" at bounding box center [916, 650] width 482 height 178
click at [1277, 302] on html "FormulApp (Clínica Balance - Dra. Bruna Scalco) Sair Pacientes Receitas Protoco…" at bounding box center [726, 131] width 1452 height 340
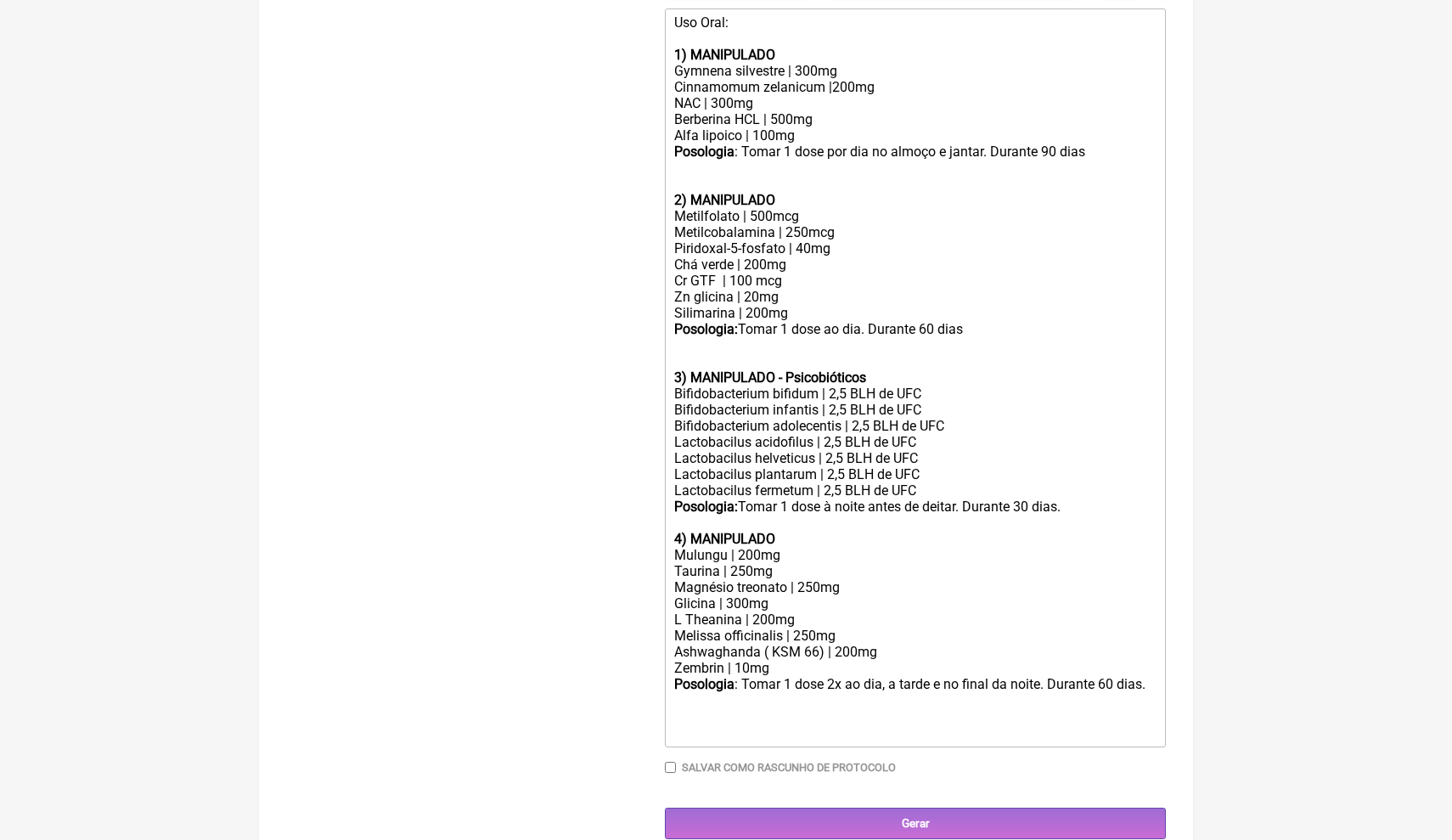
scroll to position [586, 0]
click at [789, 806] on input "Gerar" at bounding box center [916, 822] width 501 height 32
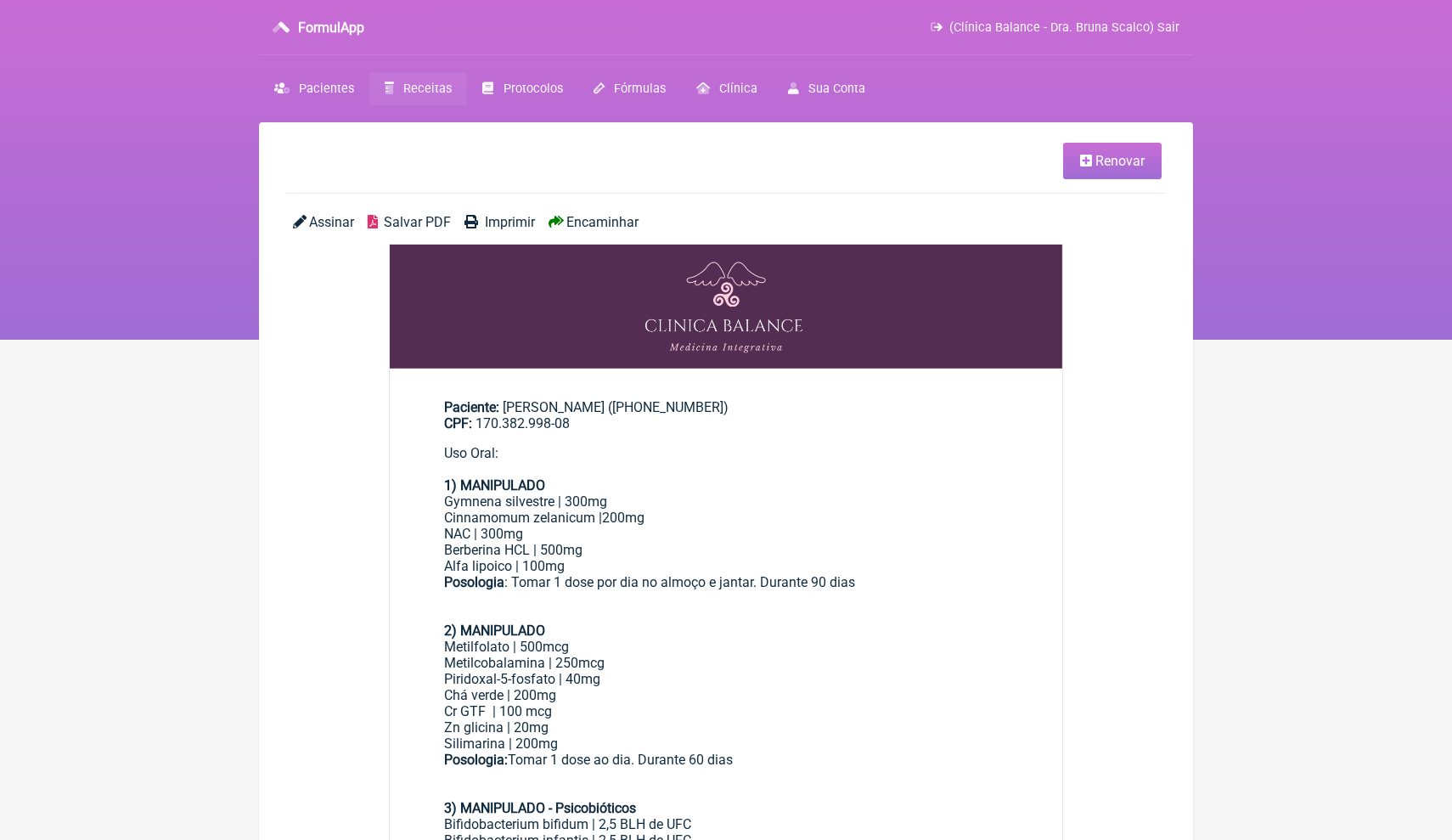
click at [833, 666] on div "2) MANIPULADO Metilfolato | 500mcg Metilcobalamina | 250mcg Piridoxal-5-fosfato…" at bounding box center [726, 702] width 563 height 161
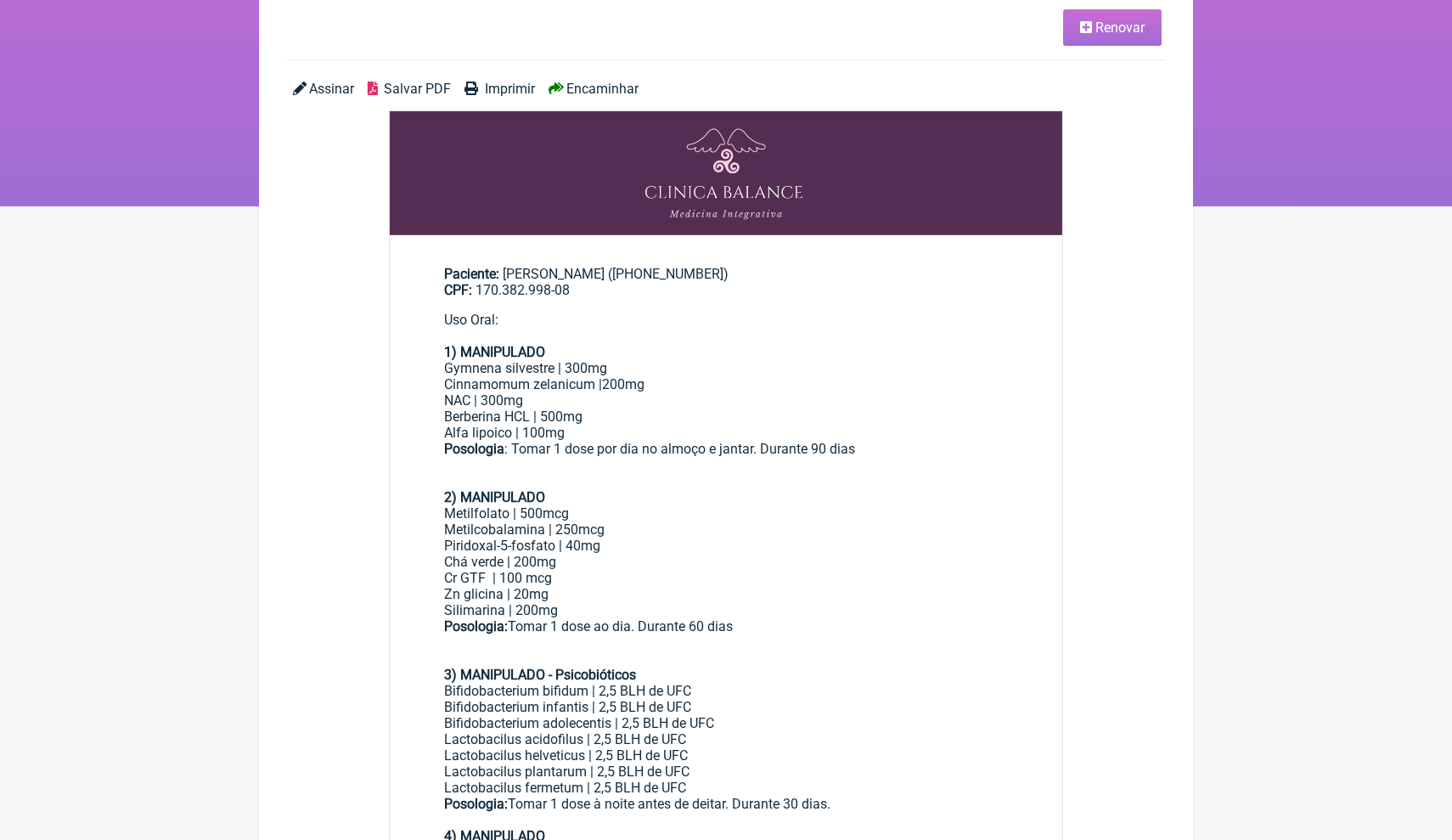
scroll to position [63, 0]
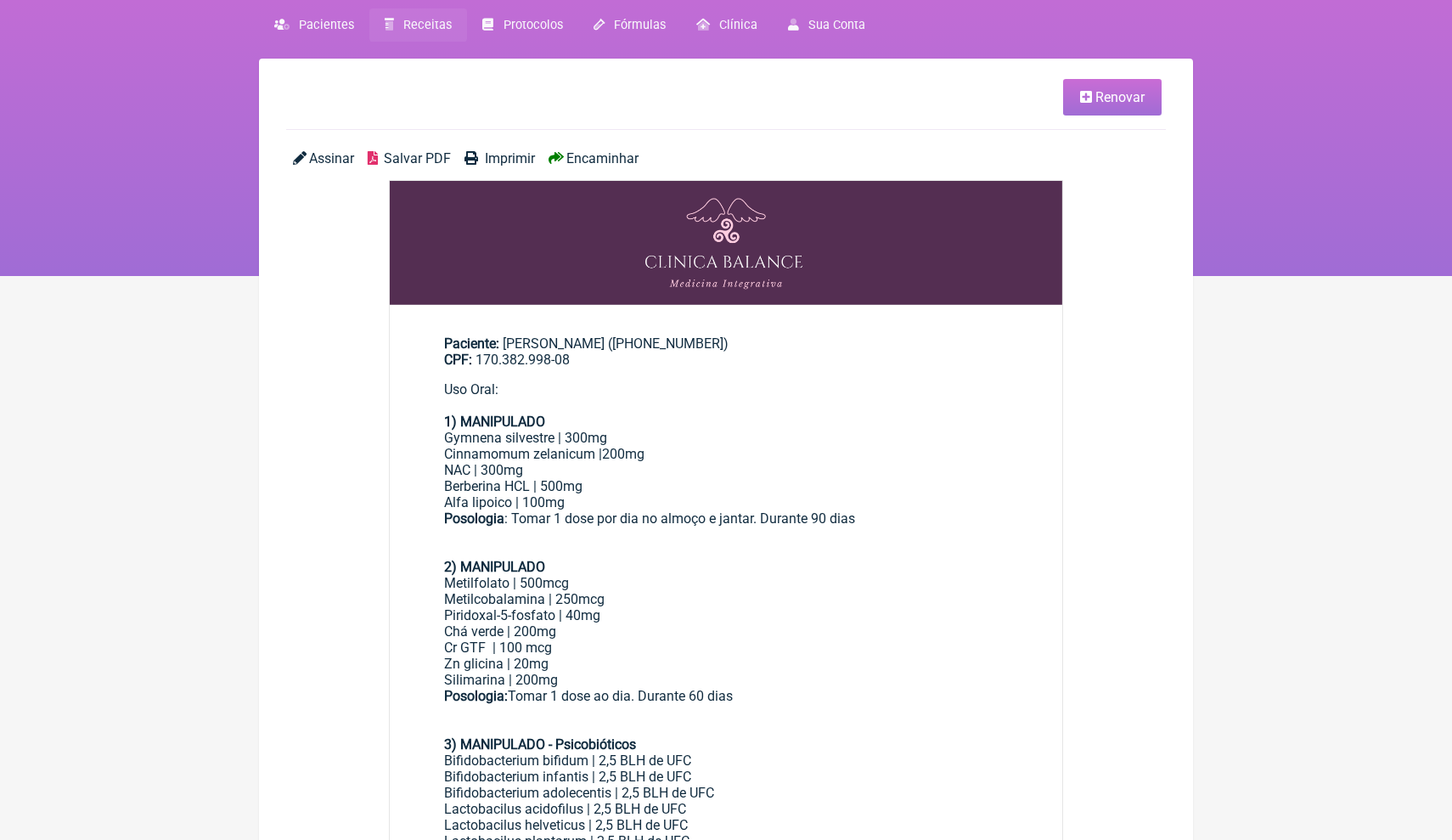
click at [427, 158] on span "Salvar PDF" at bounding box center [417, 157] width 67 height 16
click at [418, 18] on span "Receitas" at bounding box center [427, 25] width 48 height 15
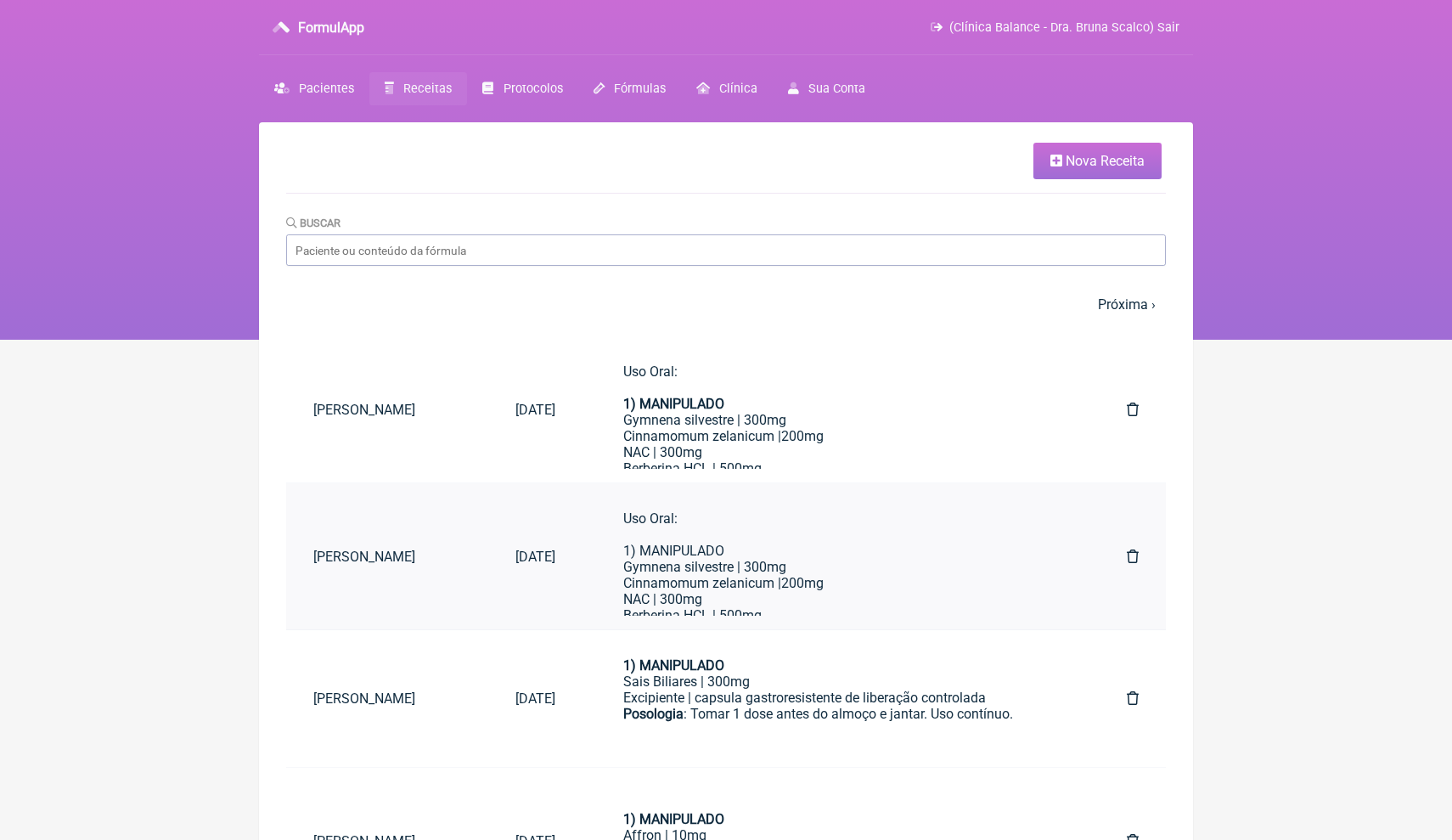
click at [1133, 555] on icon at bounding box center [1133, 556] width 12 height 14
click at [1060, 165] on icon at bounding box center [1056, 160] width 12 height 14
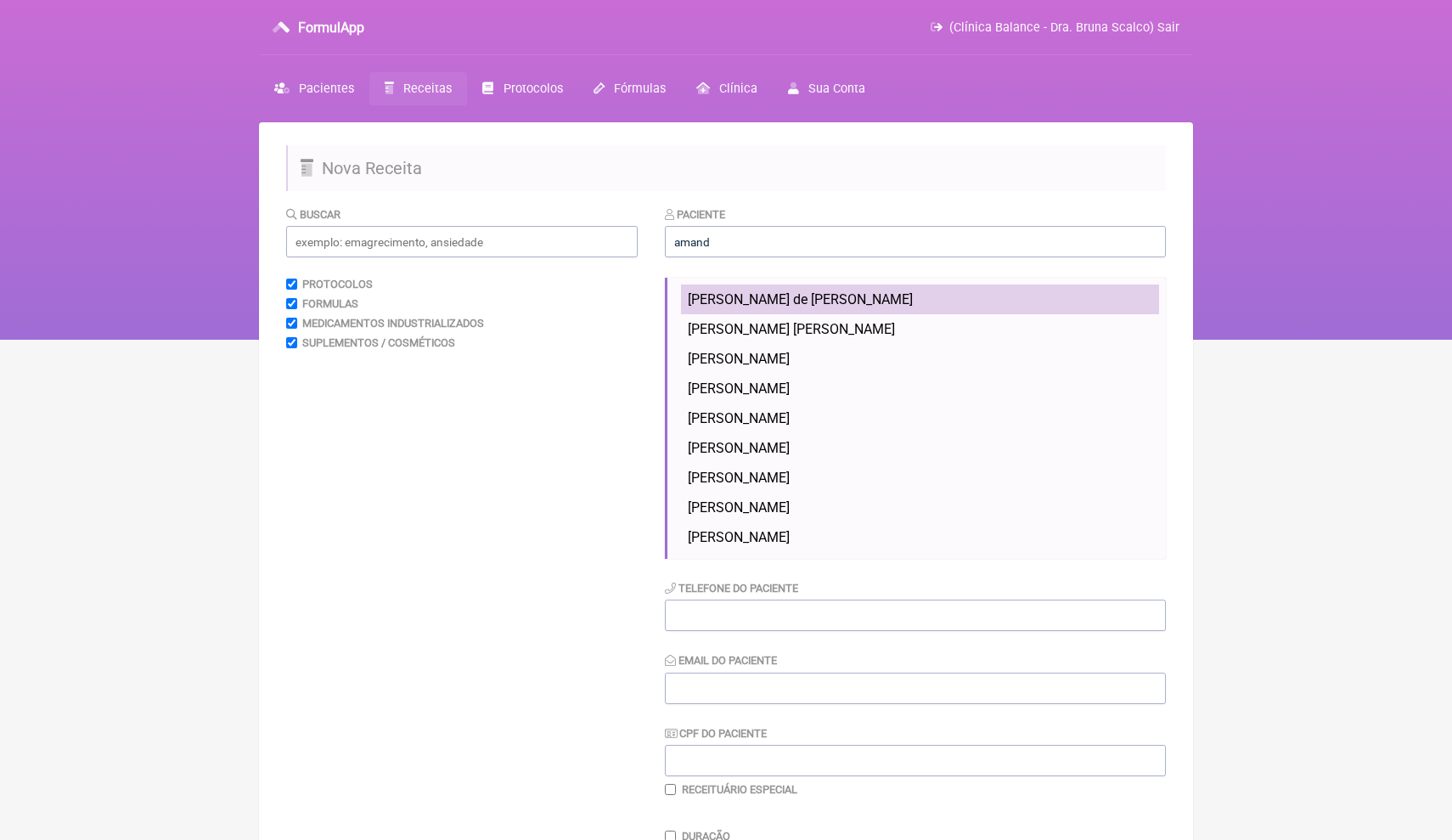
click at [942, 291] on li "[PERSON_NAME] de [PERSON_NAME]" at bounding box center [919, 299] width 478 height 30
type input "[PERSON_NAME] de [PERSON_NAME]"
type input "[PHONE_NUMBER]"
type input "[EMAIL_ADDRESS][DOMAIN_NAME]"
type input "026.701.065-60"
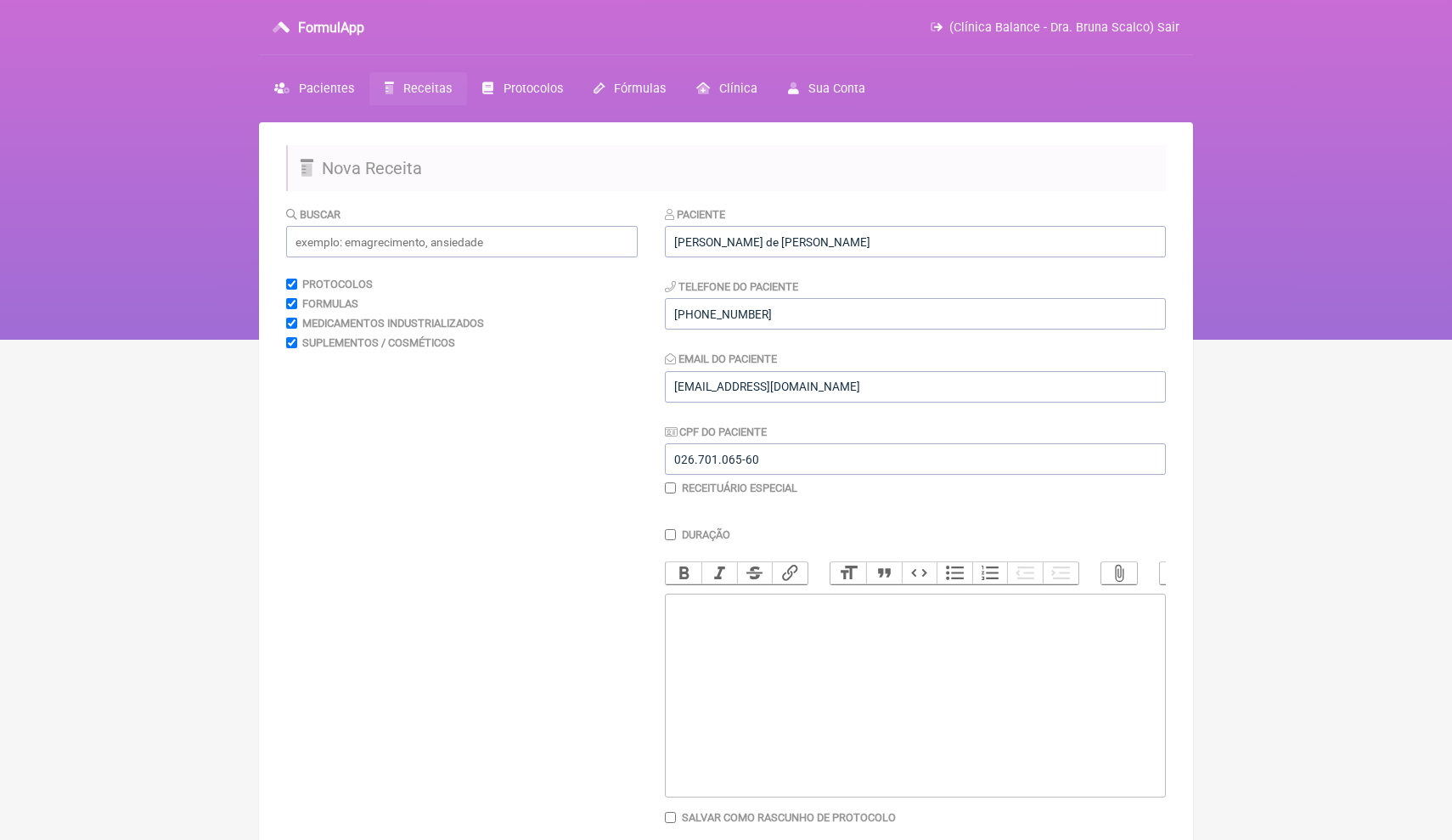
click at [811, 655] on trix-editor at bounding box center [916, 695] width 501 height 204
click at [421, 240] on input "text" at bounding box center [461, 242] width 351 height 32
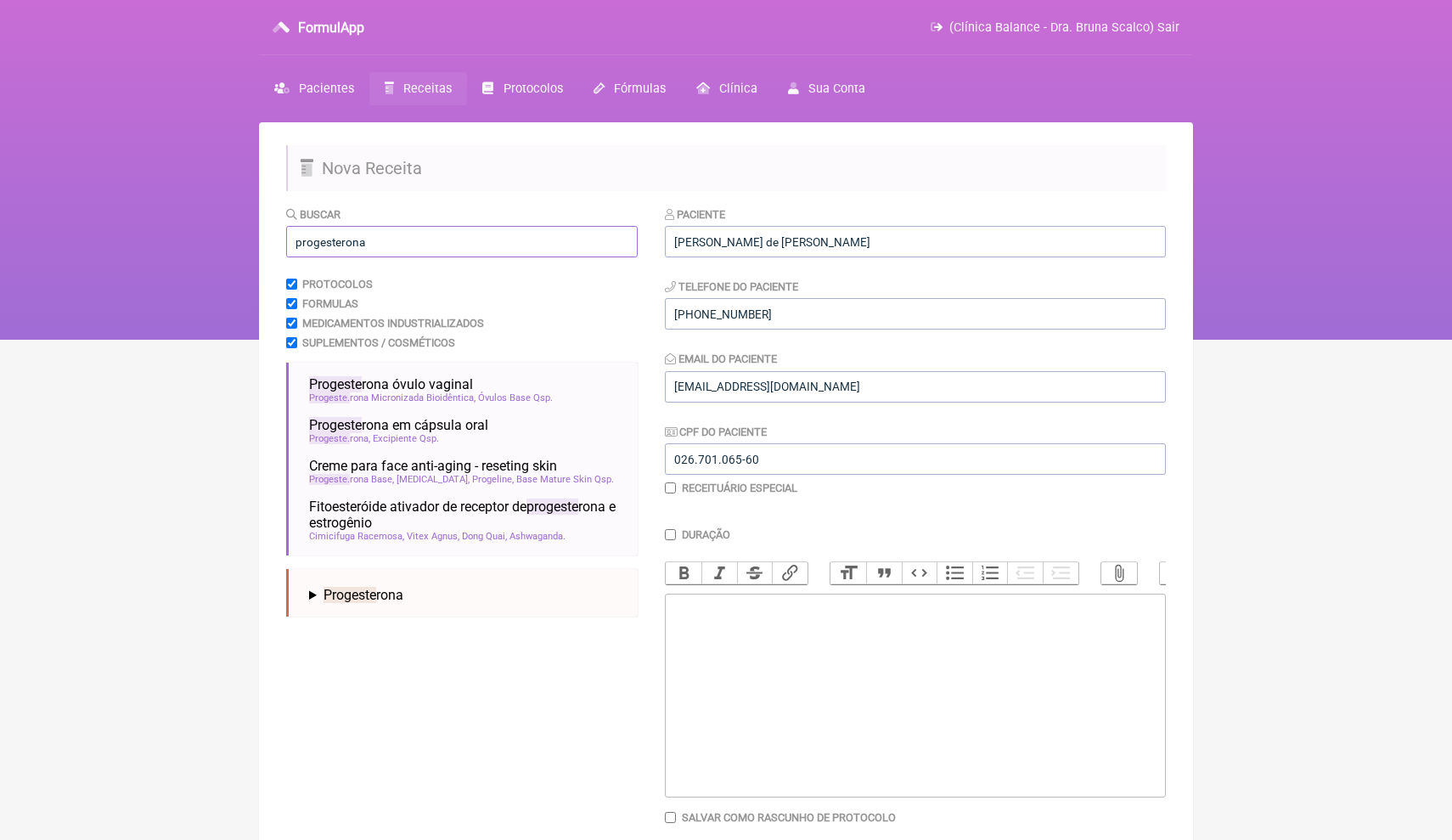
type input "progesterona"
drag, startPoint x: 421, startPoint y: 240, endPoint x: 449, endPoint y: 423, distance: 185.1
click at [449, 423] on span "Progeste rona em cápsula oral" at bounding box center [399, 425] width 179 height 16
click at [757, 621] on div "Progesterona | 50mg a 200mg" at bounding box center [916, 623] width 482 height 16
drag, startPoint x: 966, startPoint y: 621, endPoint x: 890, endPoint y: 621, distance: 76.0
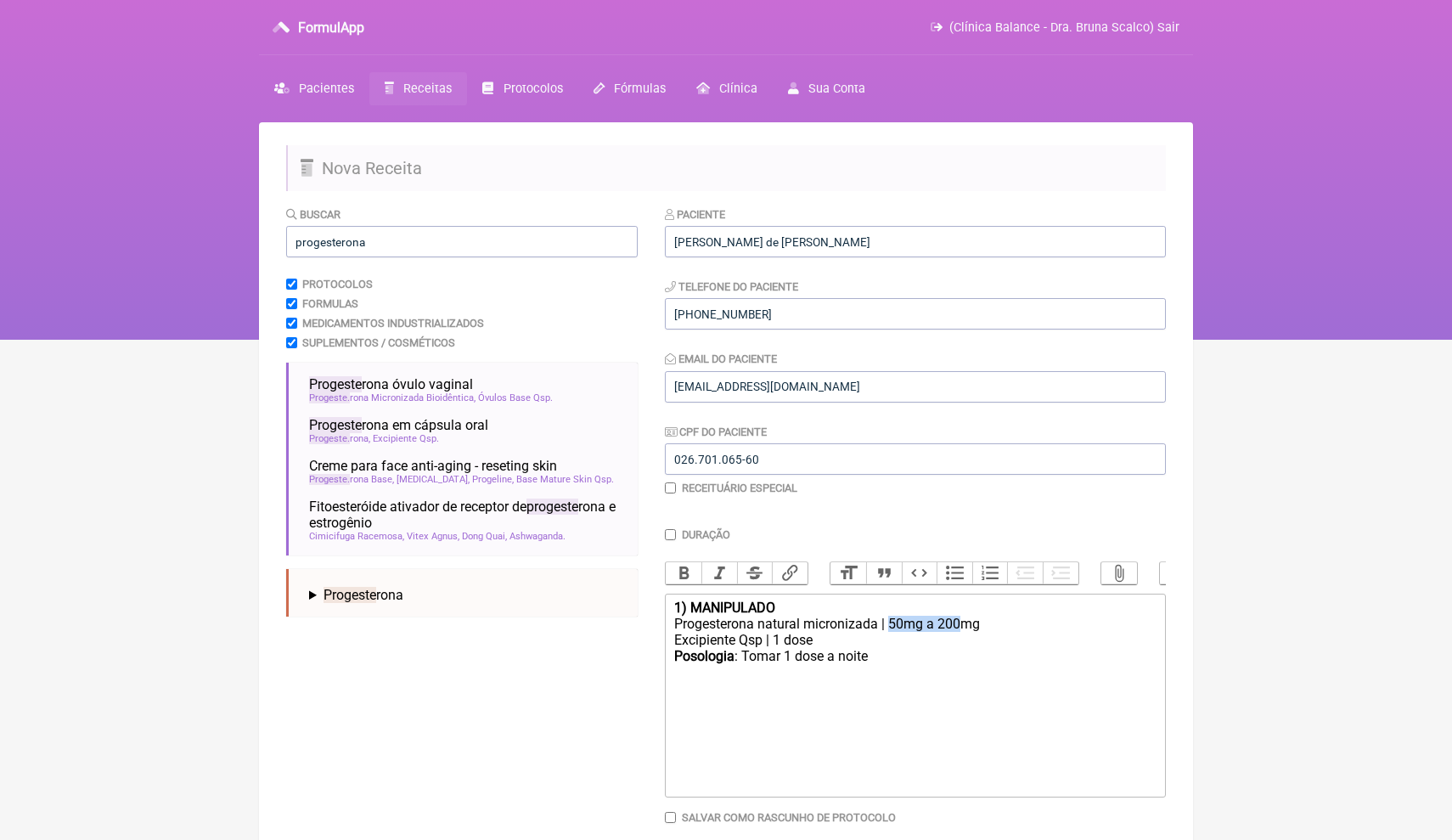
click at [894, 621] on div "Progesterona natural micronizada | 50mg a 200mg" at bounding box center [916, 623] width 482 height 16
click at [846, 636] on div "Excipiente Qsp | 1 dose" at bounding box center [916, 639] width 482 height 16
click at [851, 642] on div "Excipiente Qsp | 1 dose" at bounding box center [916, 639] width 482 height 16
click at [881, 649] on div "Posologia : Tomar 1 dose a noite ㅤ" at bounding box center [916, 665] width 482 height 34
click at [837, 445] on input "026.701.065-60" at bounding box center [916, 459] width 501 height 32
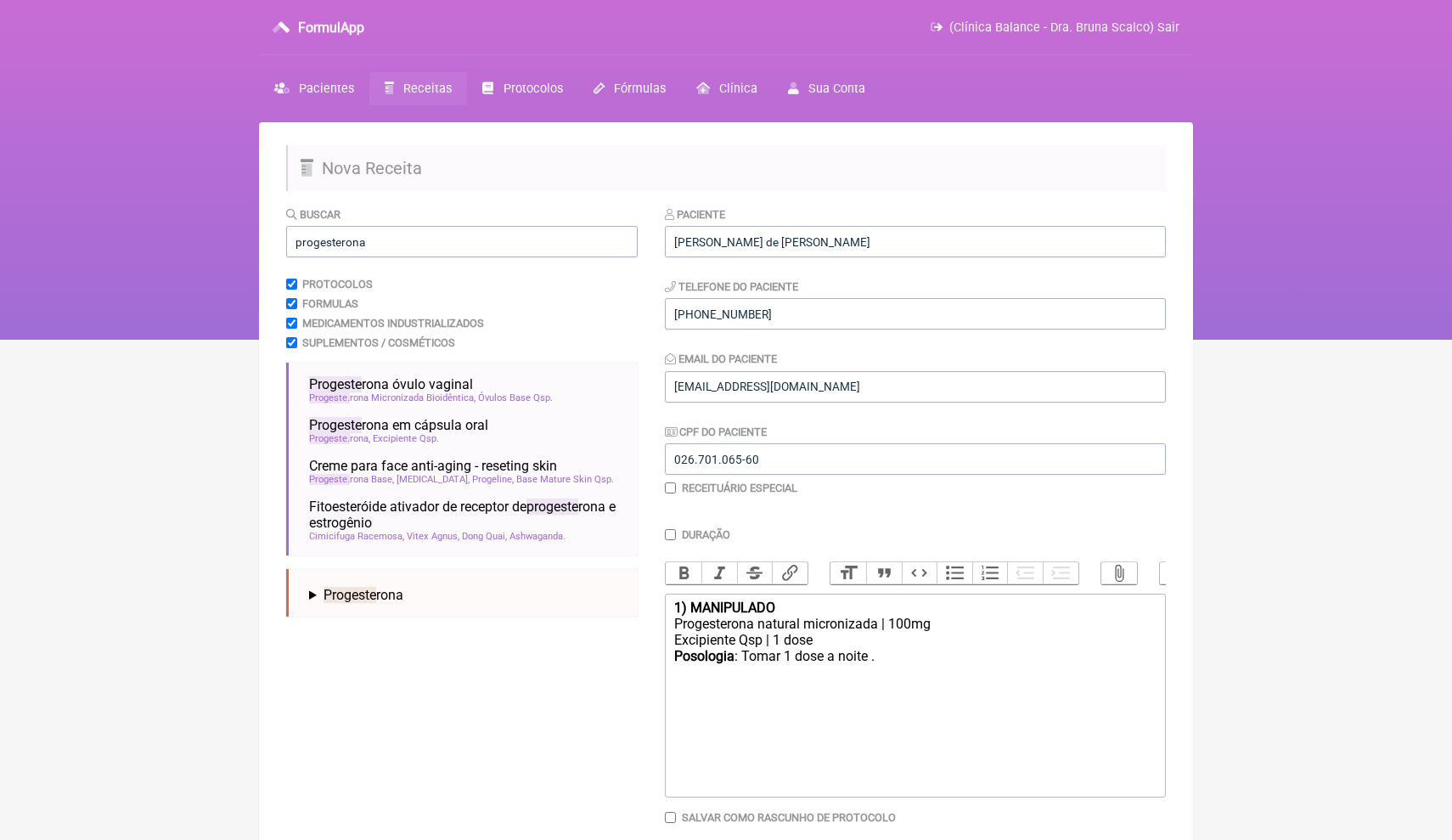
click at [900, 655] on div "Posologia : Tomar 1 dose a noite ㅤ." at bounding box center [916, 665] width 482 height 34
type trix-editor "<div><strong>1) MANIPULADO</strong></div><div>Progesterona natural micronizada …"
drag, startPoint x: 419, startPoint y: 246, endPoint x: 273, endPoint y: 239, distance: 146.2
click at [273, 240] on main "Nova Receita Buscar progesterona Protocolos Formulas Medicamentos Industrializa…" at bounding box center [726, 542] width 934 height 840
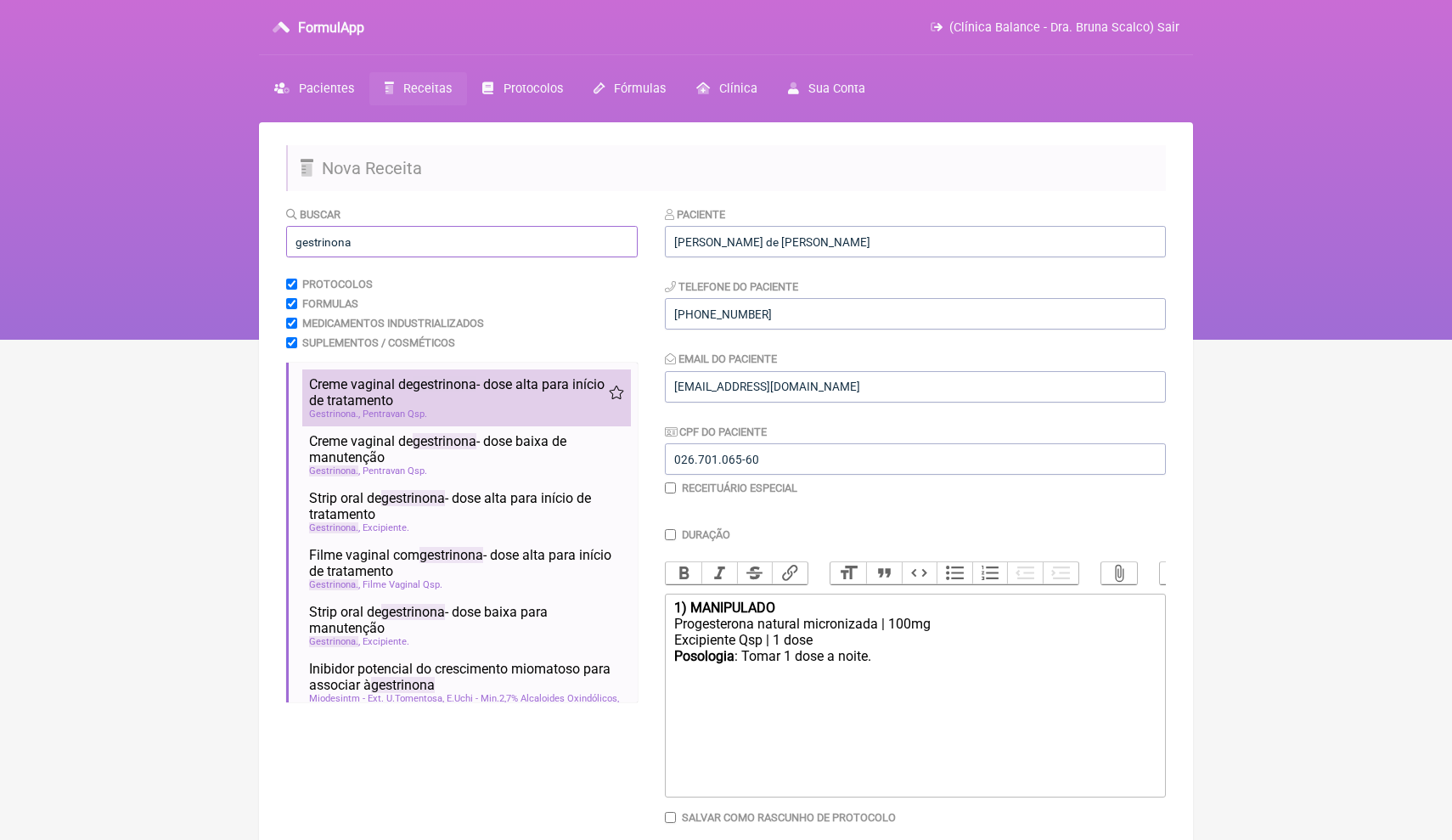
type input "gestrinona"
click at [388, 405] on li "Creme vaginal de gestrinona - dose alta para início de tratamento nutrologia nu…" at bounding box center [467, 398] width 329 height 57
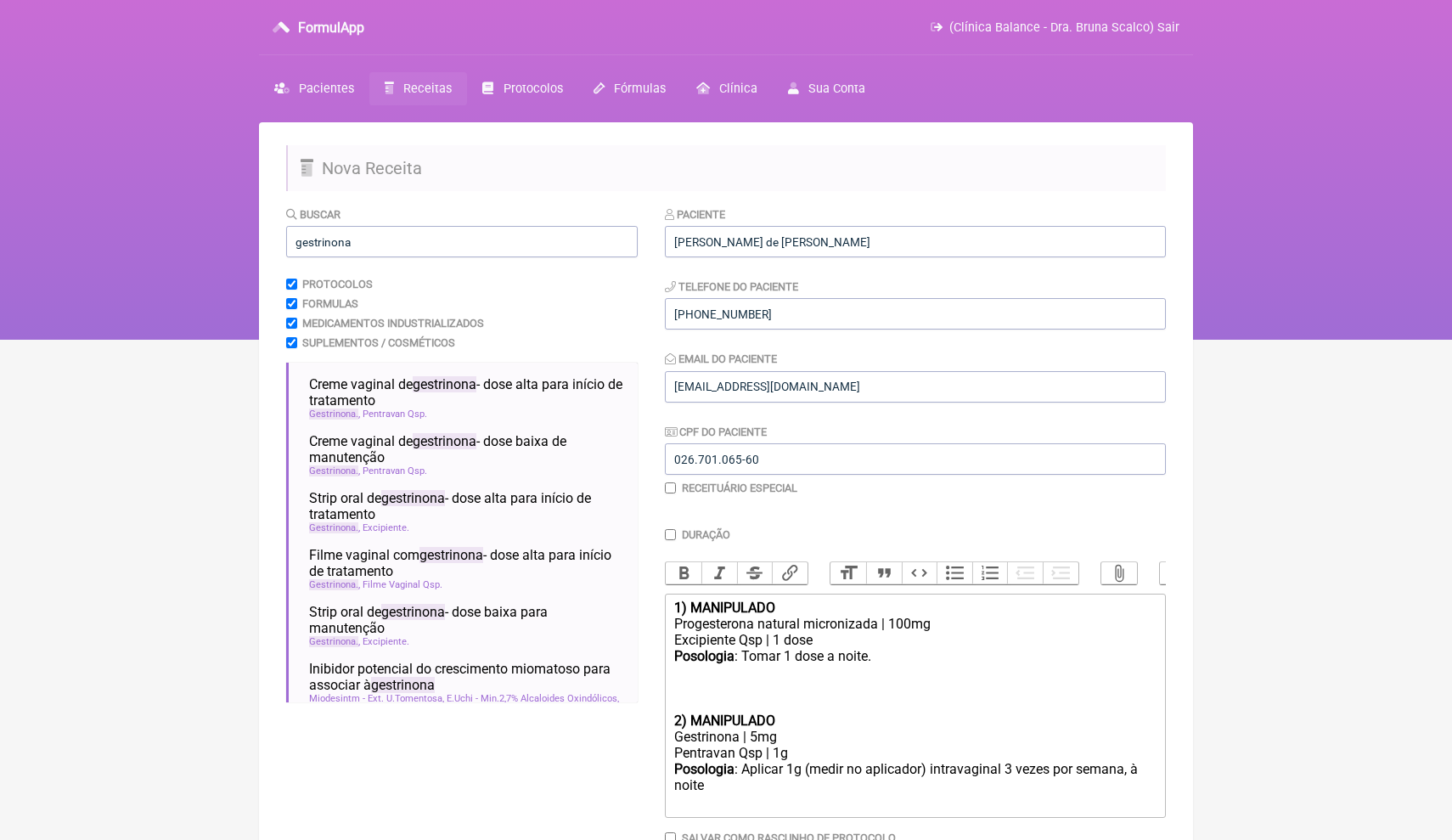
click at [712, 774] on div "Posologia : Aplicar 1g (medir no aplicador) intravaginal 3 vezes por semana, à …" at bounding box center [916, 786] width 482 height 50
click at [761, 728] on div "Gestrinona | 5mg" at bounding box center [916, 736] width 482 height 16
click at [729, 776] on div "Posologia : Aplicar 1g (medir no aplicador) intravaginal 3 vezes por semana, à …" at bounding box center [916, 785] width 482 height 48
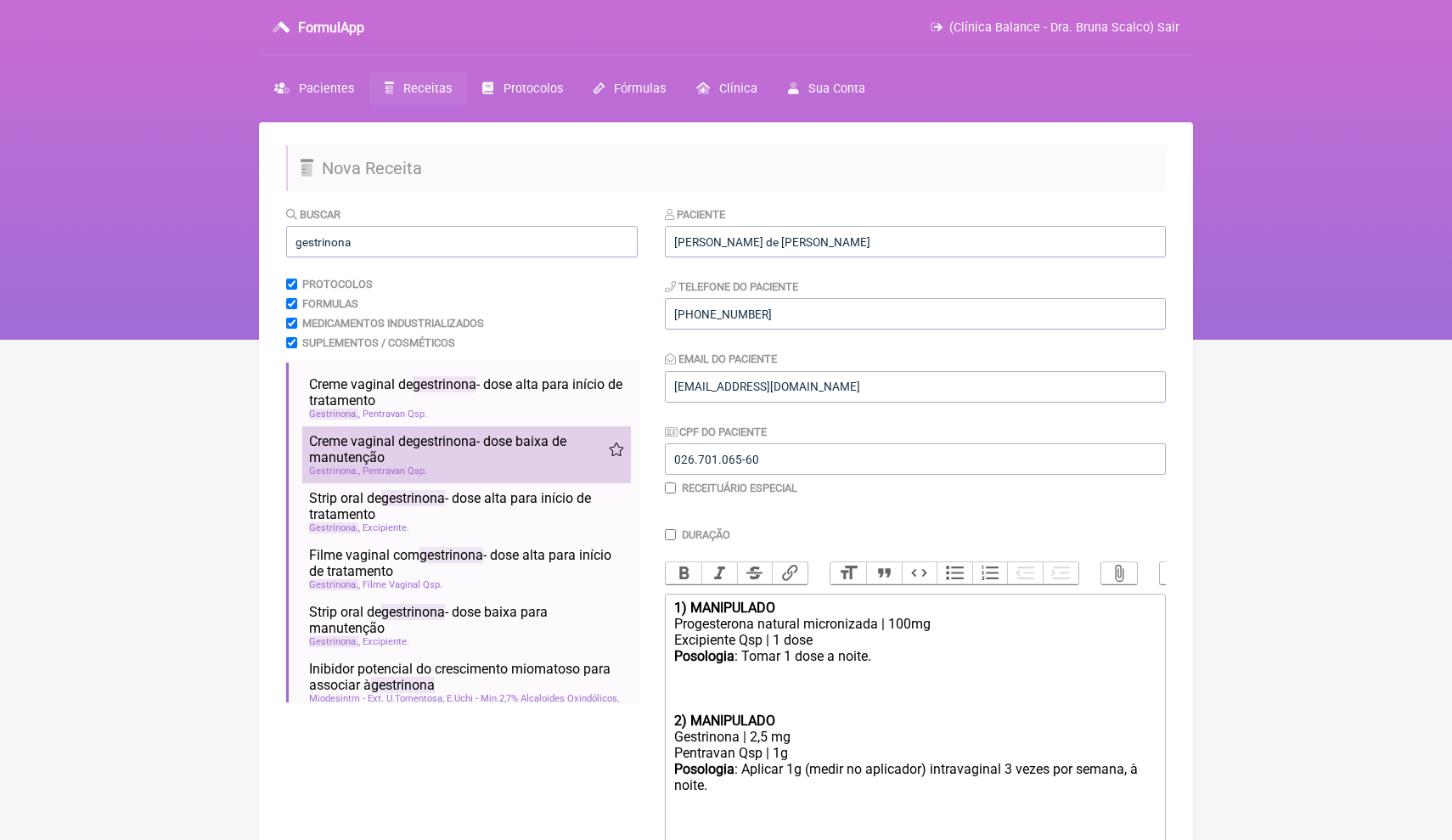
click at [466, 443] on span "gestrinona" at bounding box center [444, 440] width 63 height 16
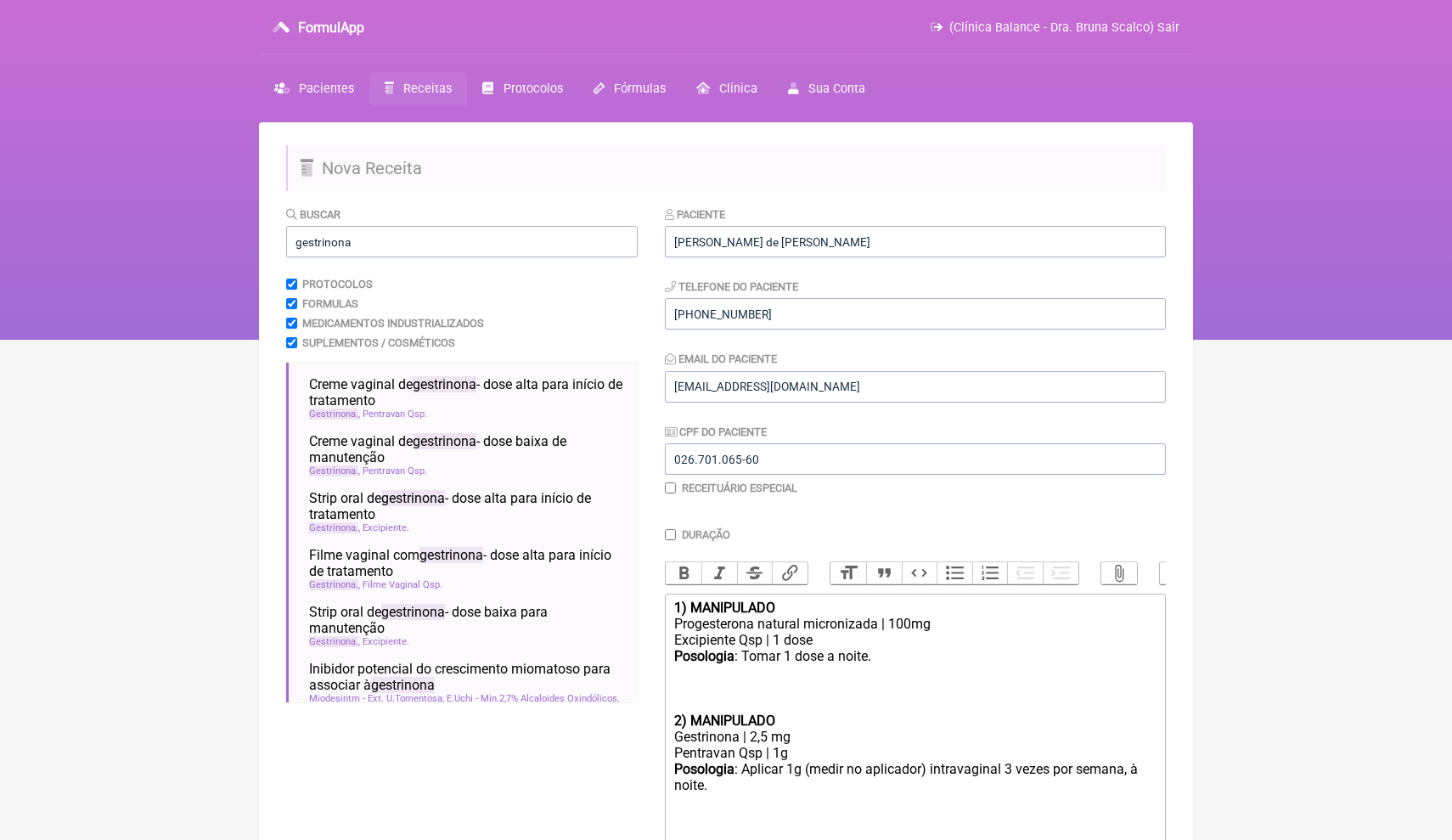
click at [762, 808] on div "Posologia : Aplicar 1g (medir no aplicador) intravaginal 3 vezes por semana, à …" at bounding box center [916, 801] width 482 height 81
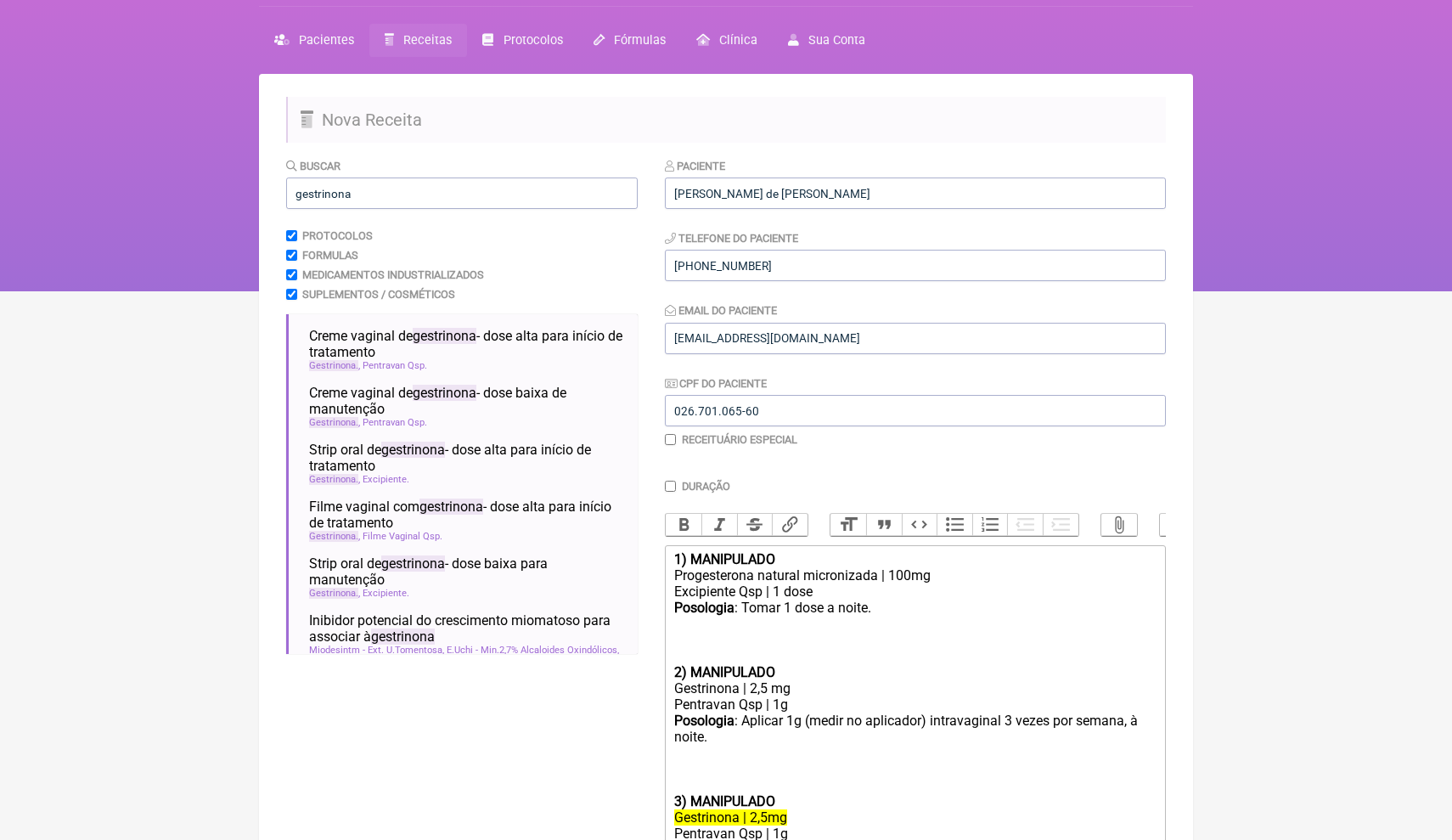
scroll to position [79, 0]
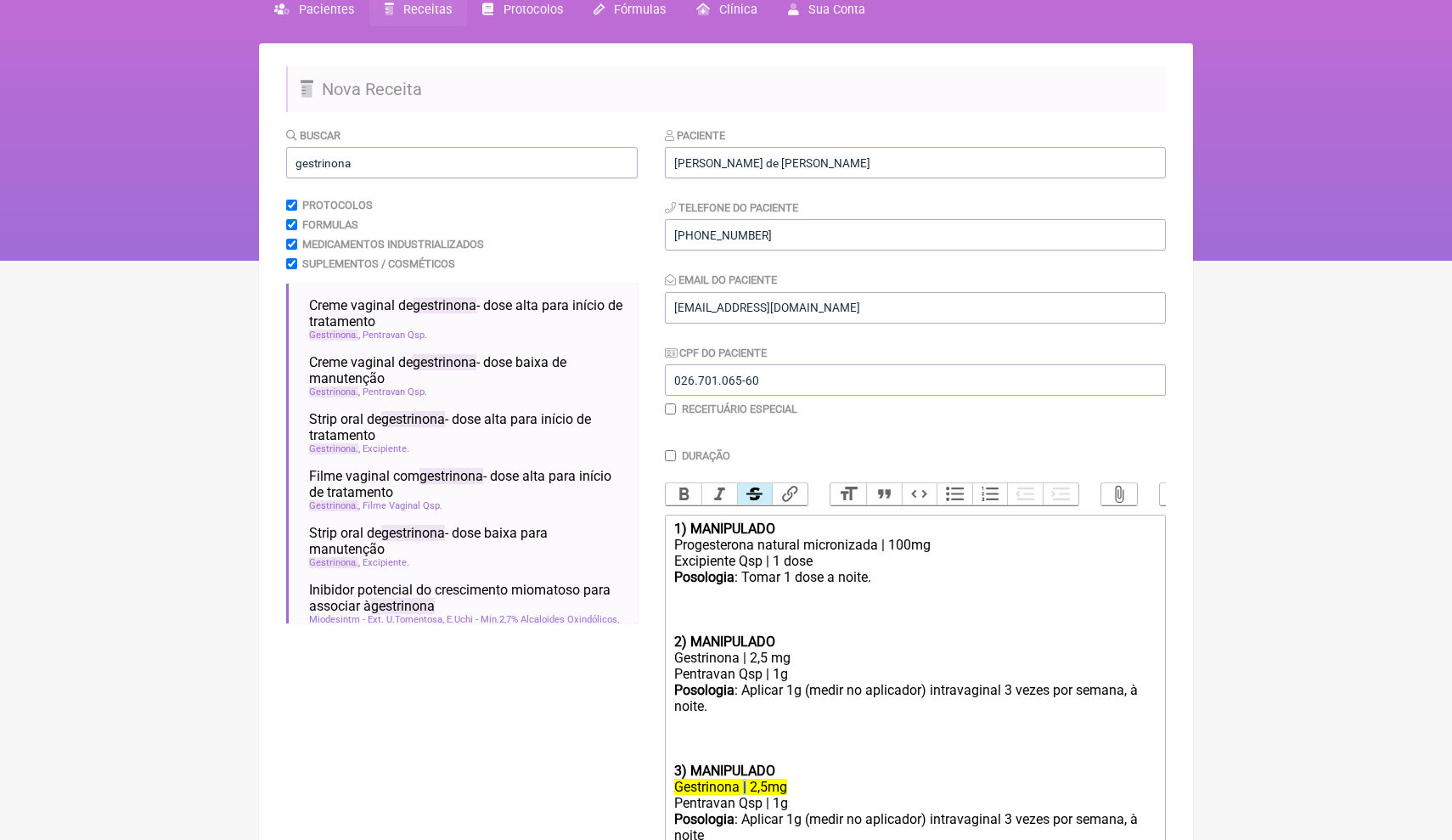
click at [747, 779] on del "Gestrinona | 2,5mg" at bounding box center [730, 786] width 113 height 16
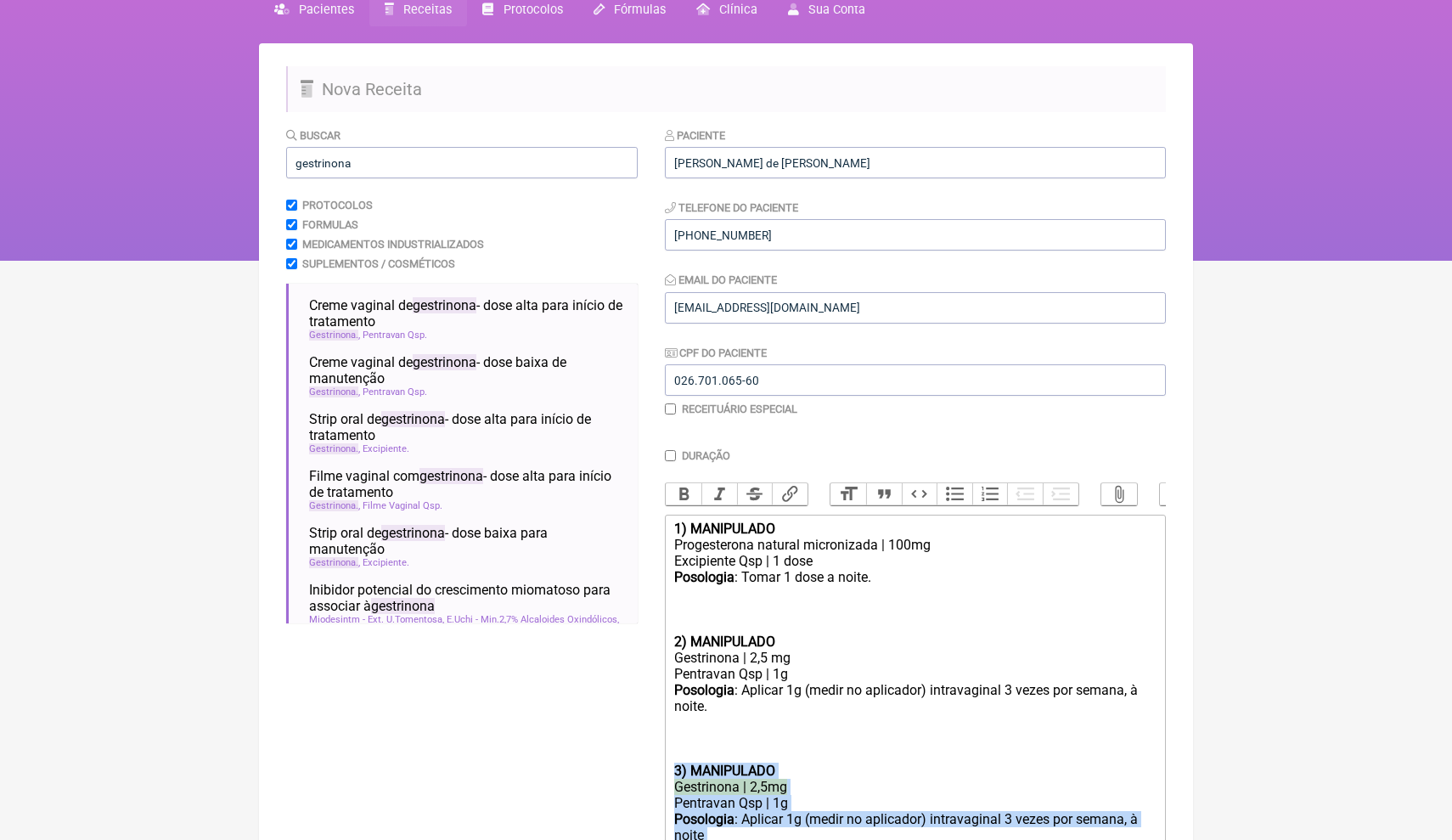
drag, startPoint x: 717, startPoint y: 818, endPoint x: 676, endPoint y: 750, distance: 79.4
click at [676, 752] on trix-editor "1) MANIPULADO Progesterona natural micronizada | 100mg Excipiente Qsp | 1 dose …" at bounding box center [916, 691] width 501 height 353
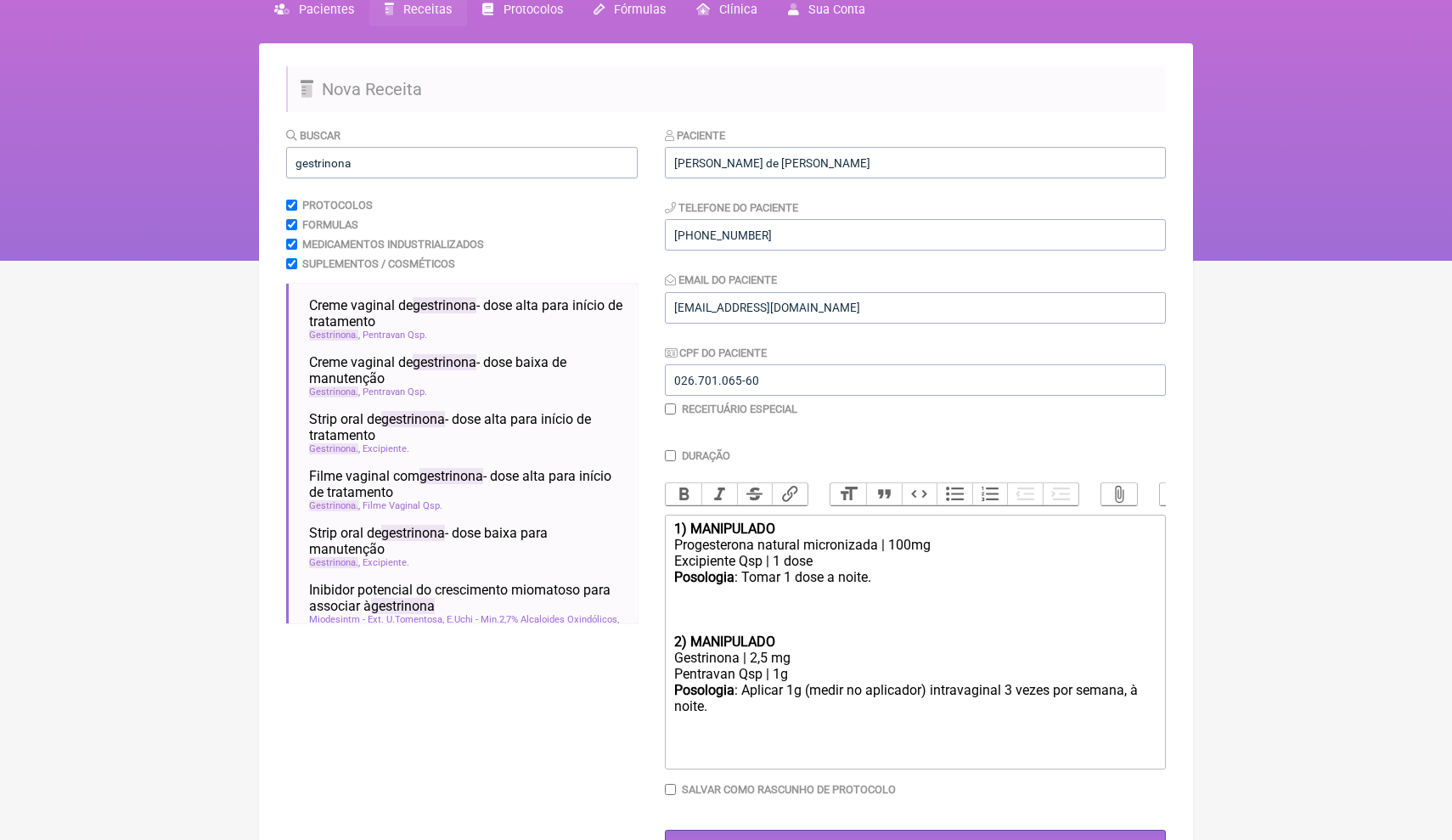
click at [680, 607] on div "Posologia : Tomar 1 dose a noite." at bounding box center [916, 601] width 482 height 64
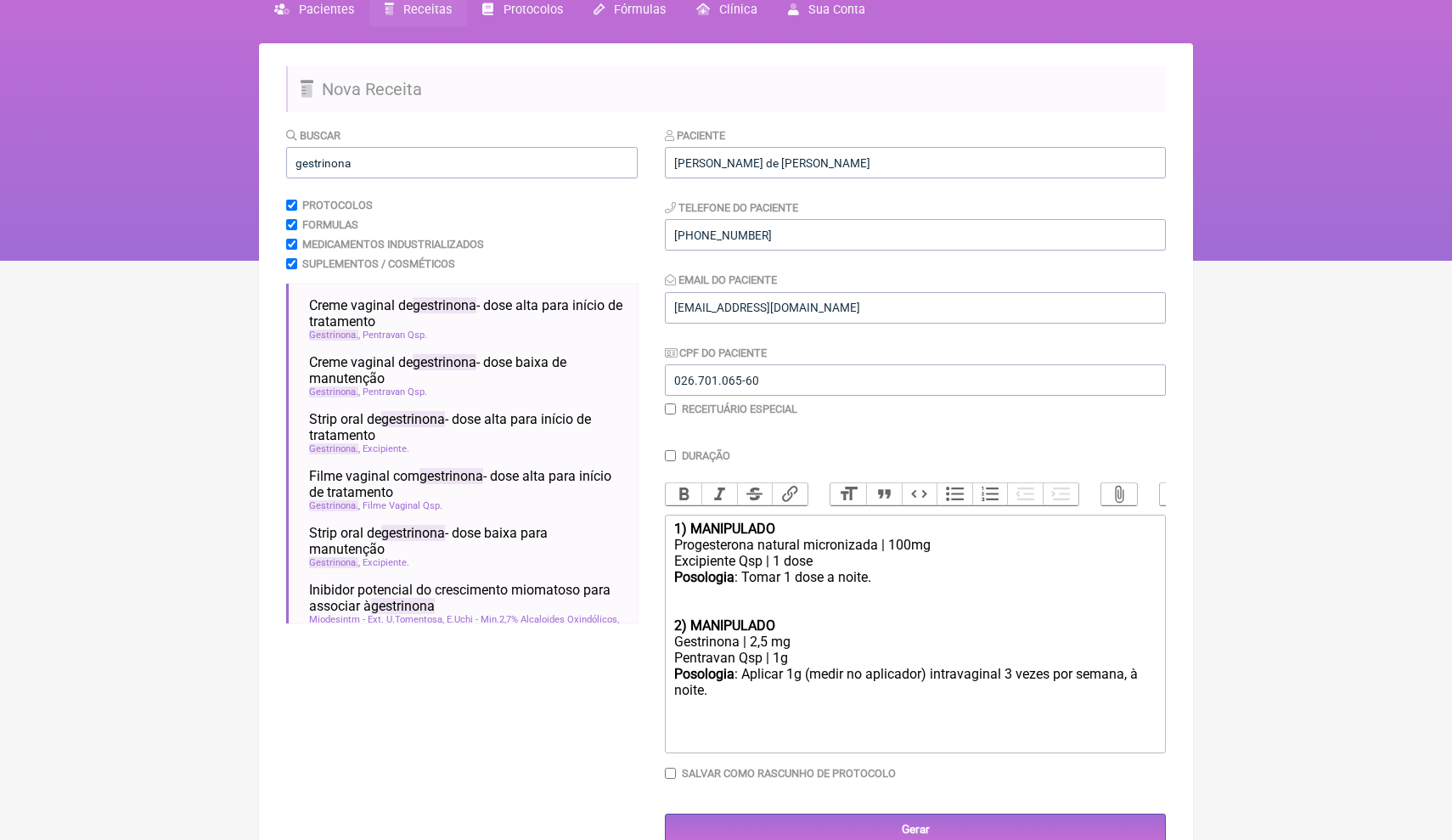
click at [718, 688] on div "Posologia : Aplicar 1g (medir no aplicador) intravaginal 3 vezes por semana, à …" at bounding box center [916, 698] width 482 height 64
type trix-editor "<div><strong>1) MANIPULADO</strong></div><div>Progesterona natural micronizada …"
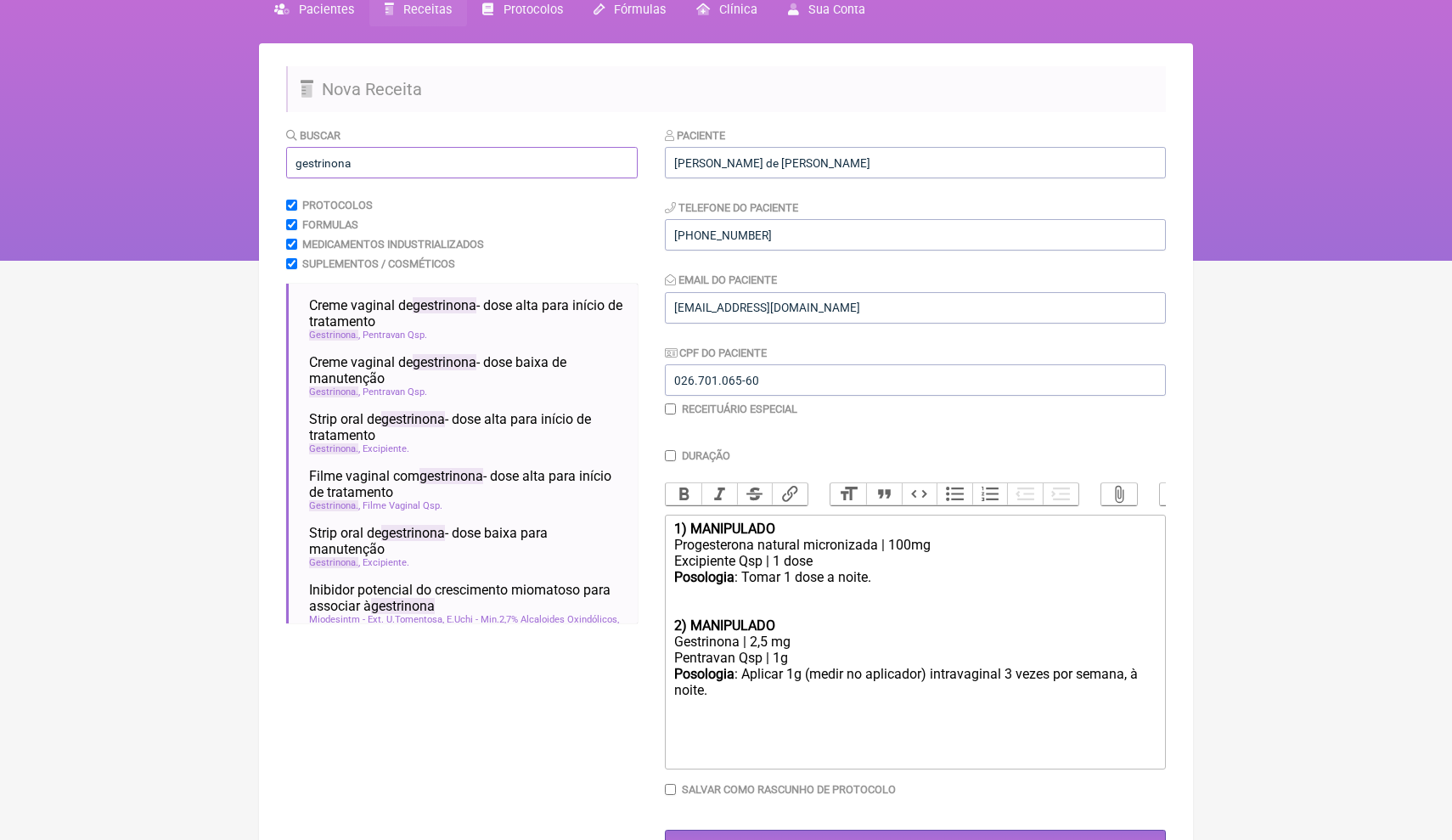
drag, startPoint x: 432, startPoint y: 149, endPoint x: 360, endPoint y: 165, distance: 73.8
click at [360, 165] on input "gestrinona" at bounding box center [461, 163] width 351 height 32
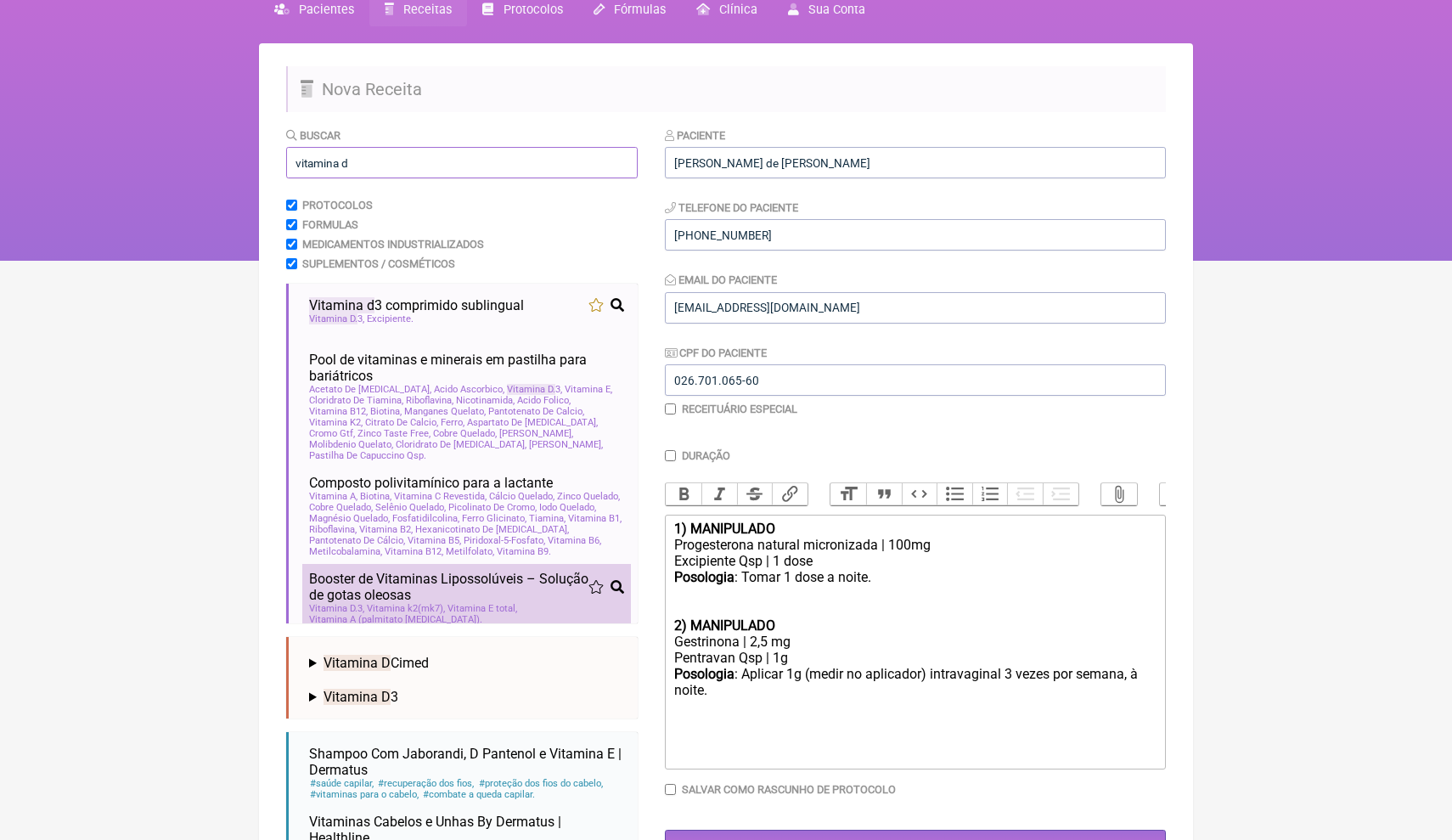
type input "vitamina d"
click at [432, 597] on span "Booster de Vitaminas Lipossolúveis – Solução de gotas oleosas" at bounding box center [449, 587] width 279 height 33
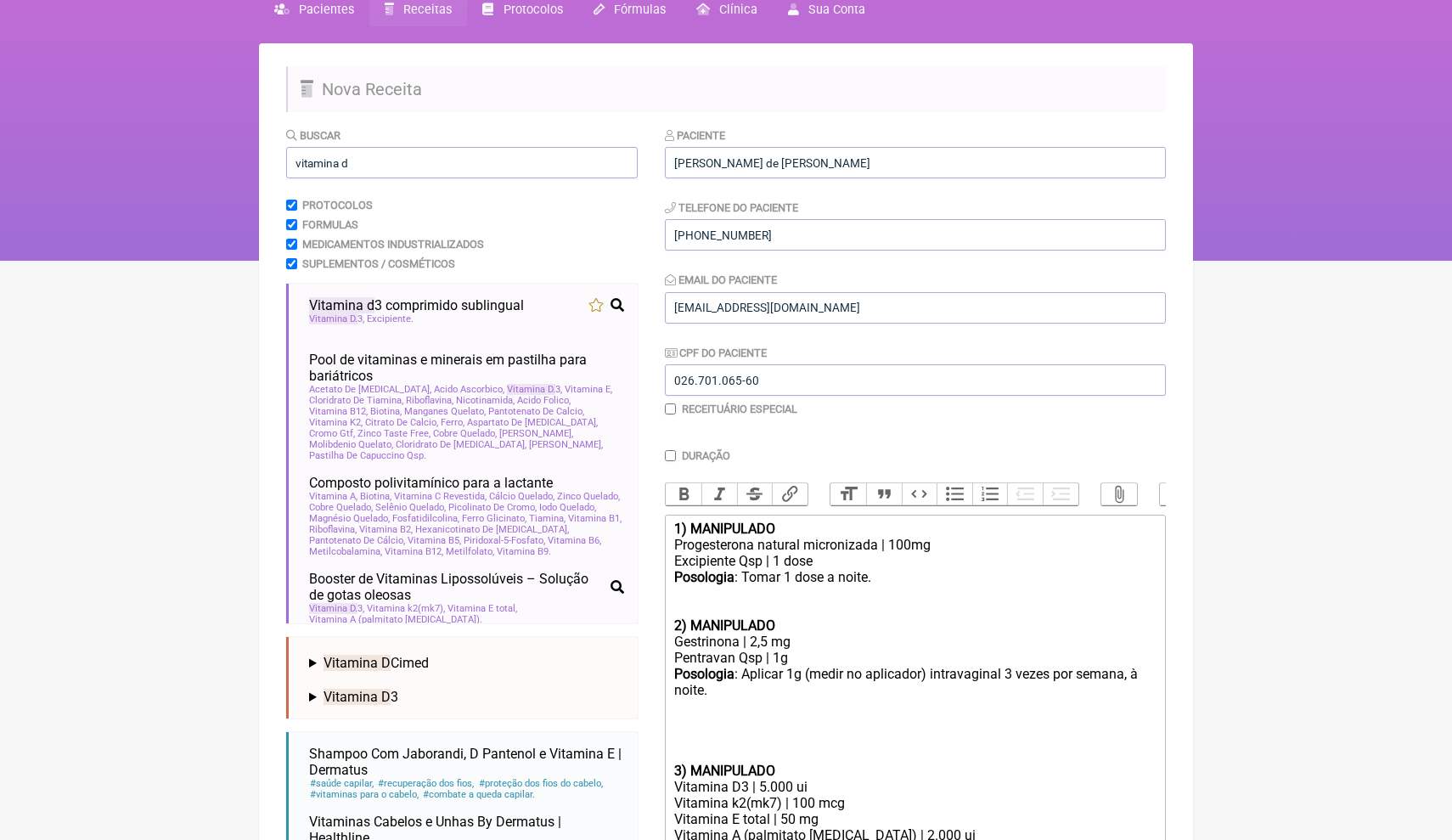
click at [758, 721] on div "Posologia : Aplicar 1g (medir no aplicador) intravaginal 3 vezes por semana, à …" at bounding box center [916, 706] width 482 height 81
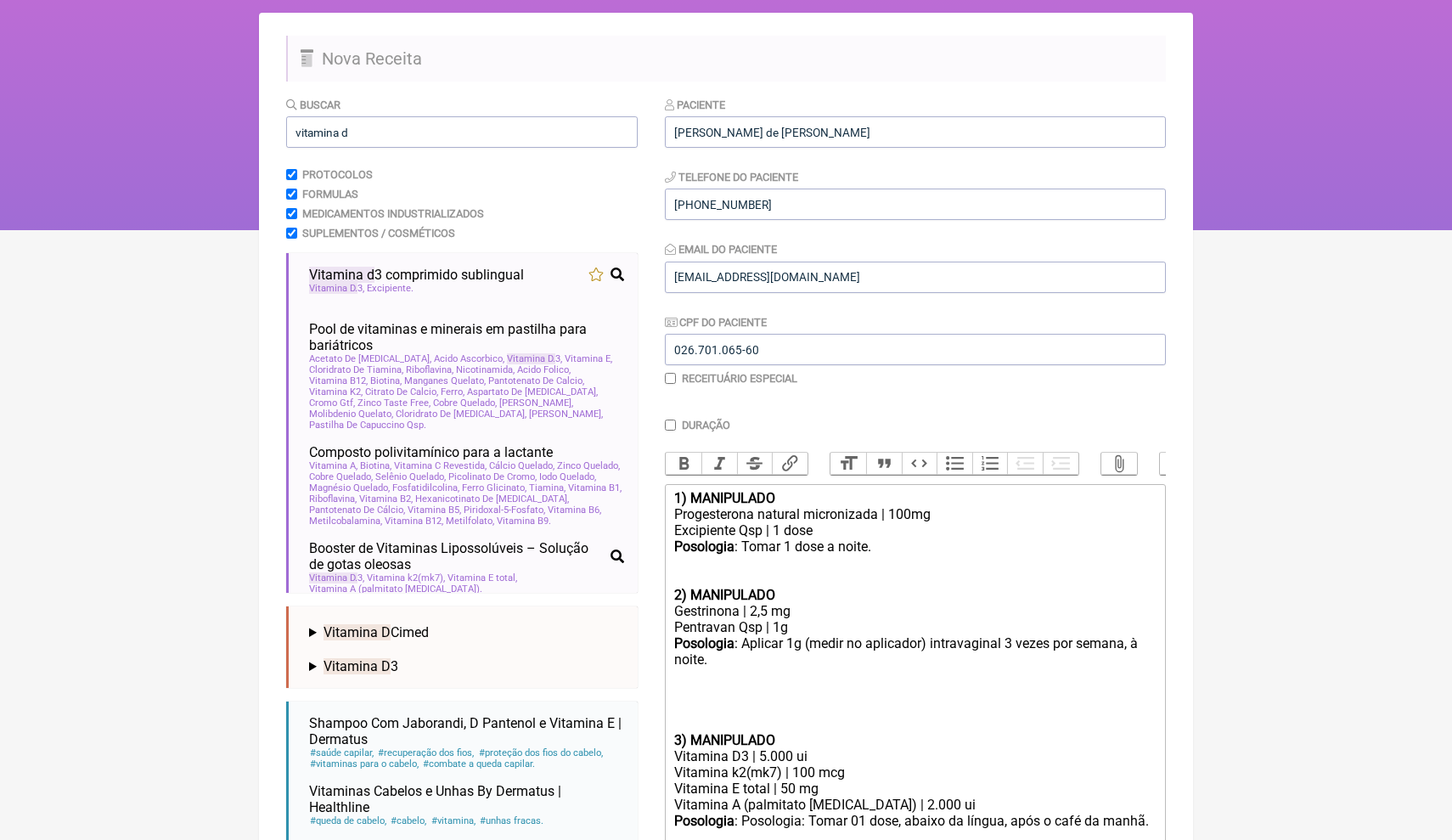
click at [685, 699] on div "Posologia : Aplicar 1g (medir no aplicador) intravaginal 3 vezes por semana, à …" at bounding box center [916, 675] width 482 height 81
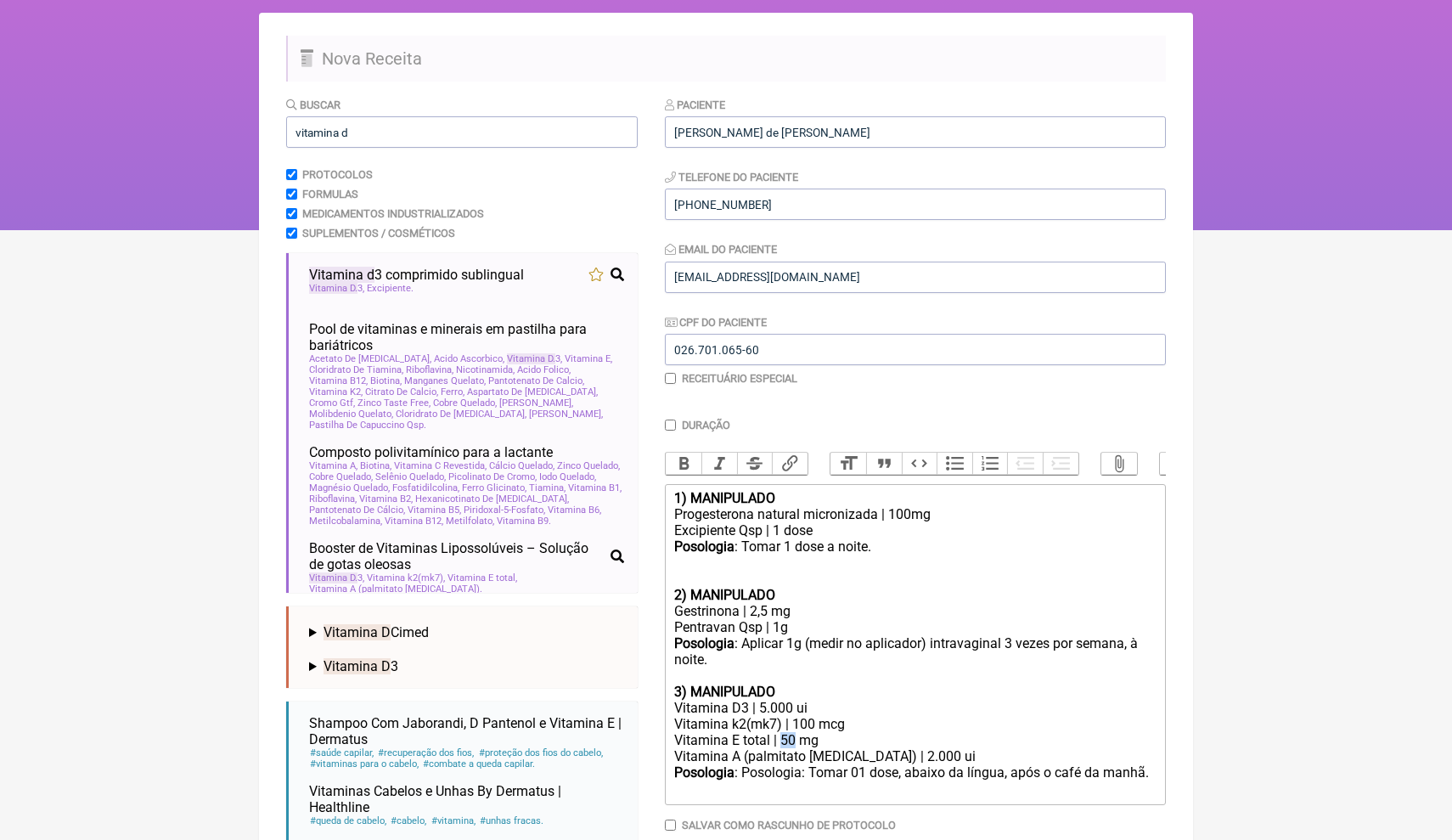
drag, startPoint x: 797, startPoint y: 725, endPoint x: 783, endPoint y: 725, distance: 14.0
click at [783, 732] on div "Vitamina E total | 50 mg" at bounding box center [916, 739] width 482 height 16
click at [916, 748] on div "Vitamina A (palmitato [MEDICAL_DATA]) | 2.000 ui" at bounding box center [916, 755] width 482 height 16
drag, startPoint x: 916, startPoint y: 739, endPoint x: 670, endPoint y: 734, distance: 246.1
click at [669, 733] on trix-editor "1) MANIPULADO Progesterona natural micronizada | 100mg Excipiente Qsp | 1 dose …" at bounding box center [916, 644] width 501 height 321
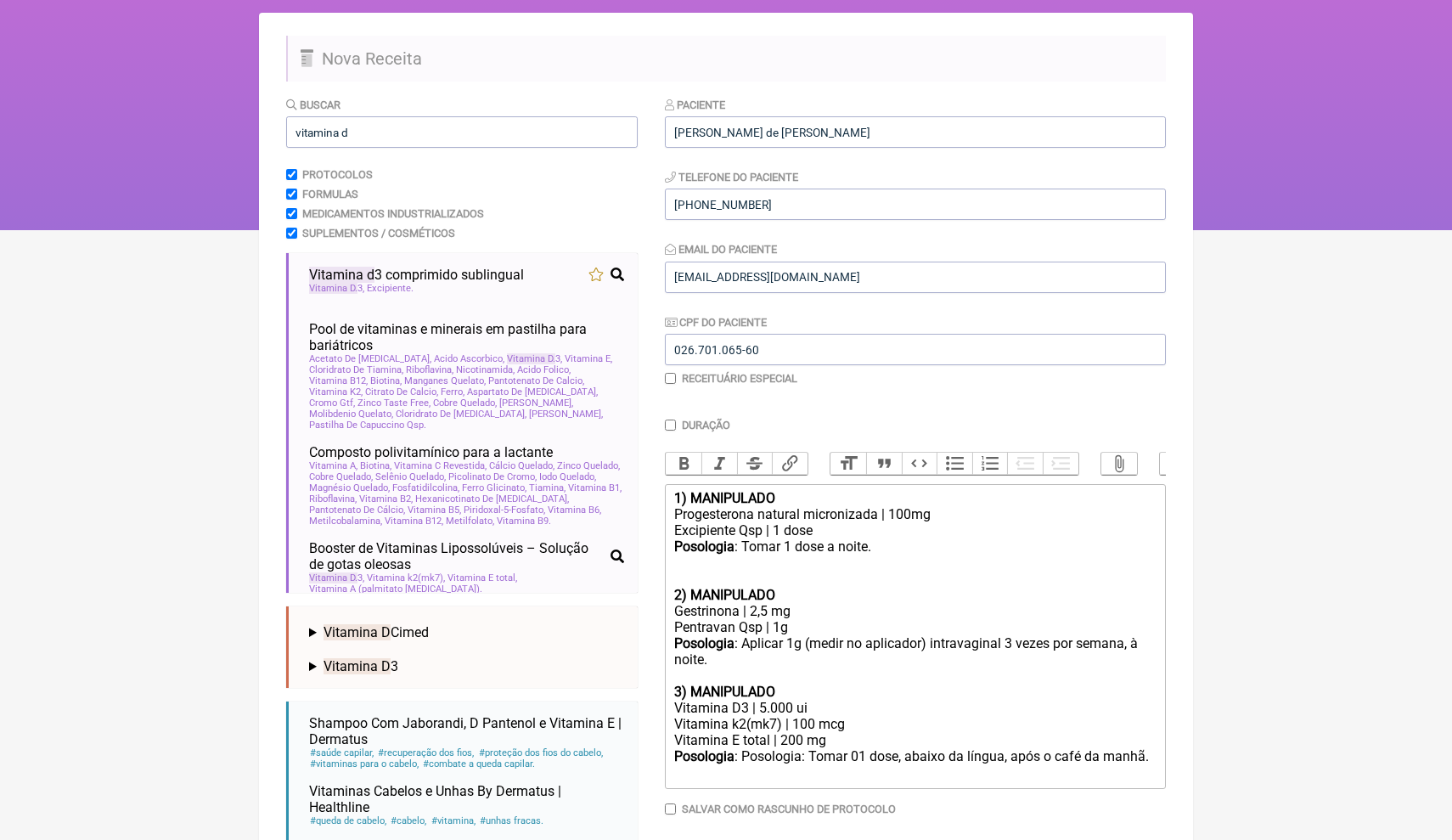
click at [1290, 230] on html "FormulApp (Clínica Balance - Dra. Bruna Scalco) Sair [GEOGRAPHIC_DATA] Receitas…" at bounding box center [726, 60] width 1452 height 340
click at [843, 732] on div "Vitamina E total | 200 mg" at bounding box center [916, 739] width 482 height 16
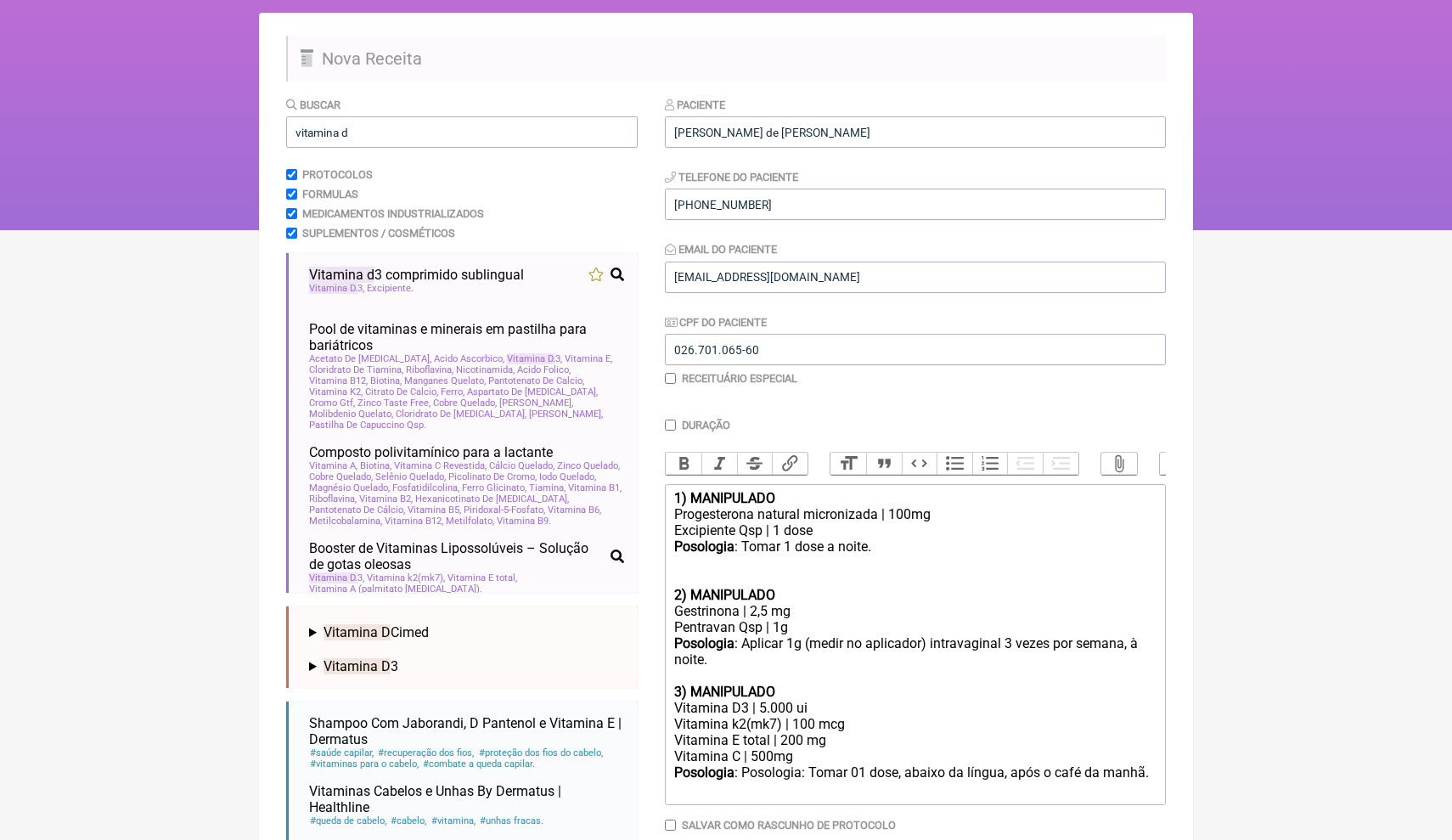
click at [911, 732] on div "Vitamina E total | 200 mg Vitamina C | 500mg" at bounding box center [916, 748] width 482 height 33
click at [1289, 230] on html "FormulApp (Clínica Balance - Dra. Bruna Scalco) Sair [GEOGRAPHIC_DATA] Receitas…" at bounding box center [726, 60] width 1452 height 340
click at [1160, 759] on trix-editor "1) MANIPULADO Progesterona natural micronizada | 100mg Excipiente Qsp | 1 dose …" at bounding box center [916, 644] width 501 height 321
type trix-editor "<div><strong>1) MANIPULADO</strong></div><div>Progesterona natural micronizada …"
drag, startPoint x: 406, startPoint y: 132, endPoint x: 253, endPoint y: 117, distance: 153.7
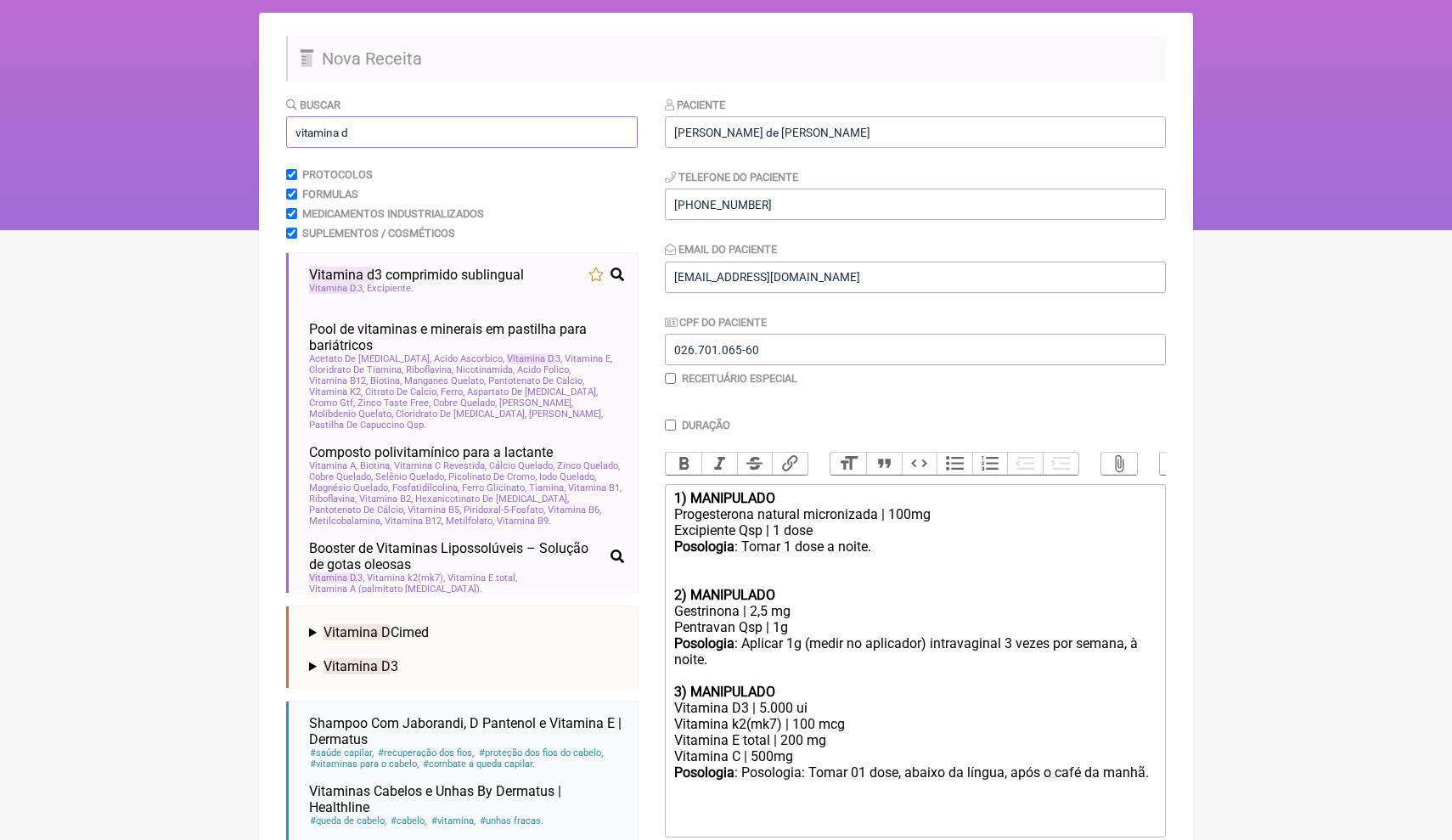
click at [253, 117] on div "FormulApp (Clínica Balance - Dra. Bruna Scalco) Sair [GEOGRAPHIC_DATA] Receitas…" at bounding box center [726, 60] width 1452 height 340
click at [1264, 230] on html "FormulApp (Clínica Balance - Dra. Bruna Scalco) Sair [GEOGRAPHIC_DATA] Receitas…" at bounding box center [726, 60] width 1452 height 340
click at [473, 135] on input "vitamina d" at bounding box center [461, 132] width 351 height 32
drag, startPoint x: 477, startPoint y: 135, endPoint x: 280, endPoint y: 132, distance: 197.0
click at [280, 132] on main "Nova Receita Buscar vitamina d Protocolos Formulas Medicamentos Industrializado…" at bounding box center [726, 484] width 934 height 943
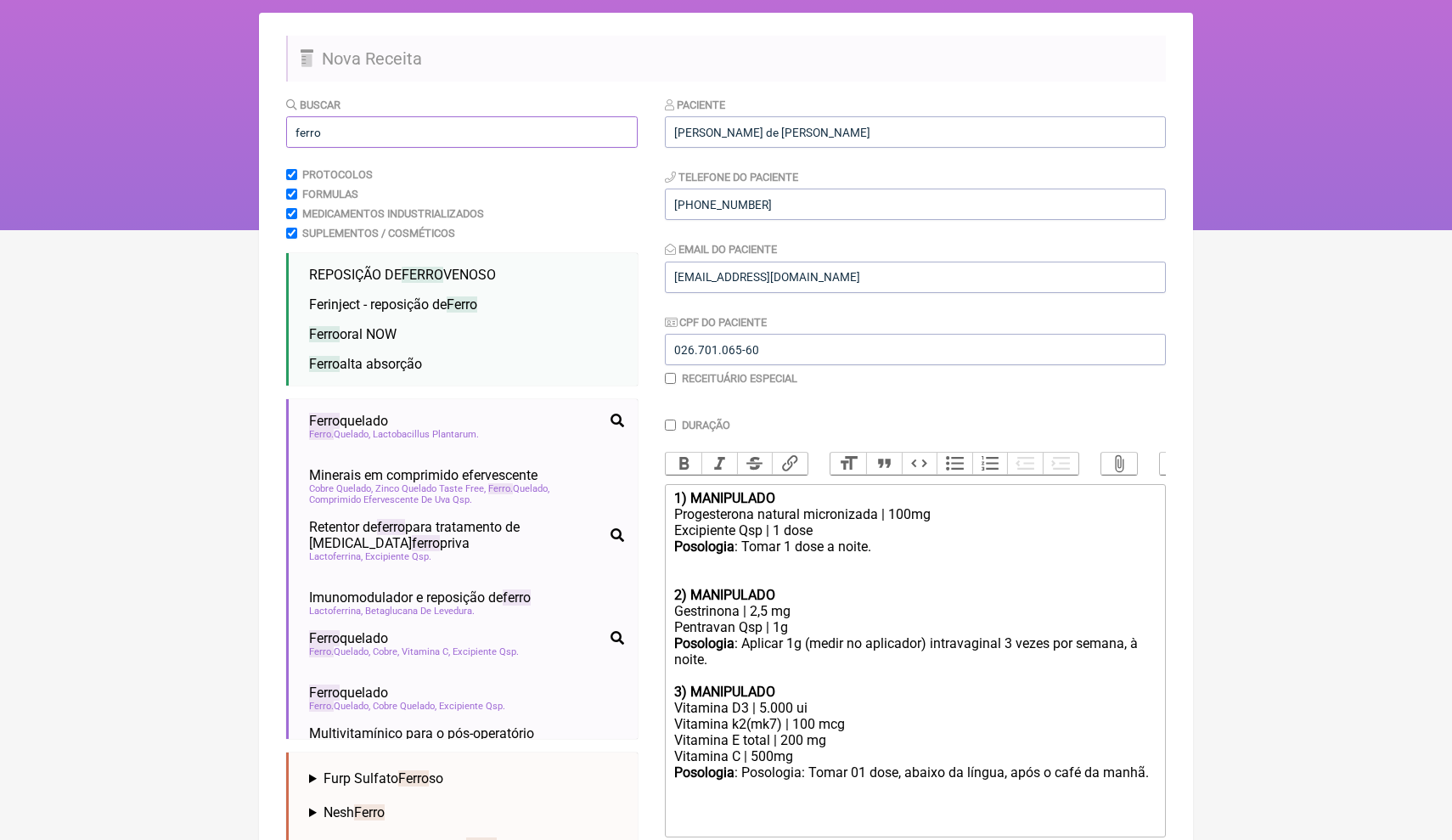
type input "ferro"
click at [635, 722] on ul "Ferro quelado ferro minerais [MEDICAL_DATA] ferro priva atleta medicina desport…" at bounding box center [461, 569] width 351 height 340
click at [633, 720] on ul "Ferro quelado ferro minerais [MEDICAL_DATA] ferro priva atleta medicina desport…" at bounding box center [461, 569] width 351 height 340
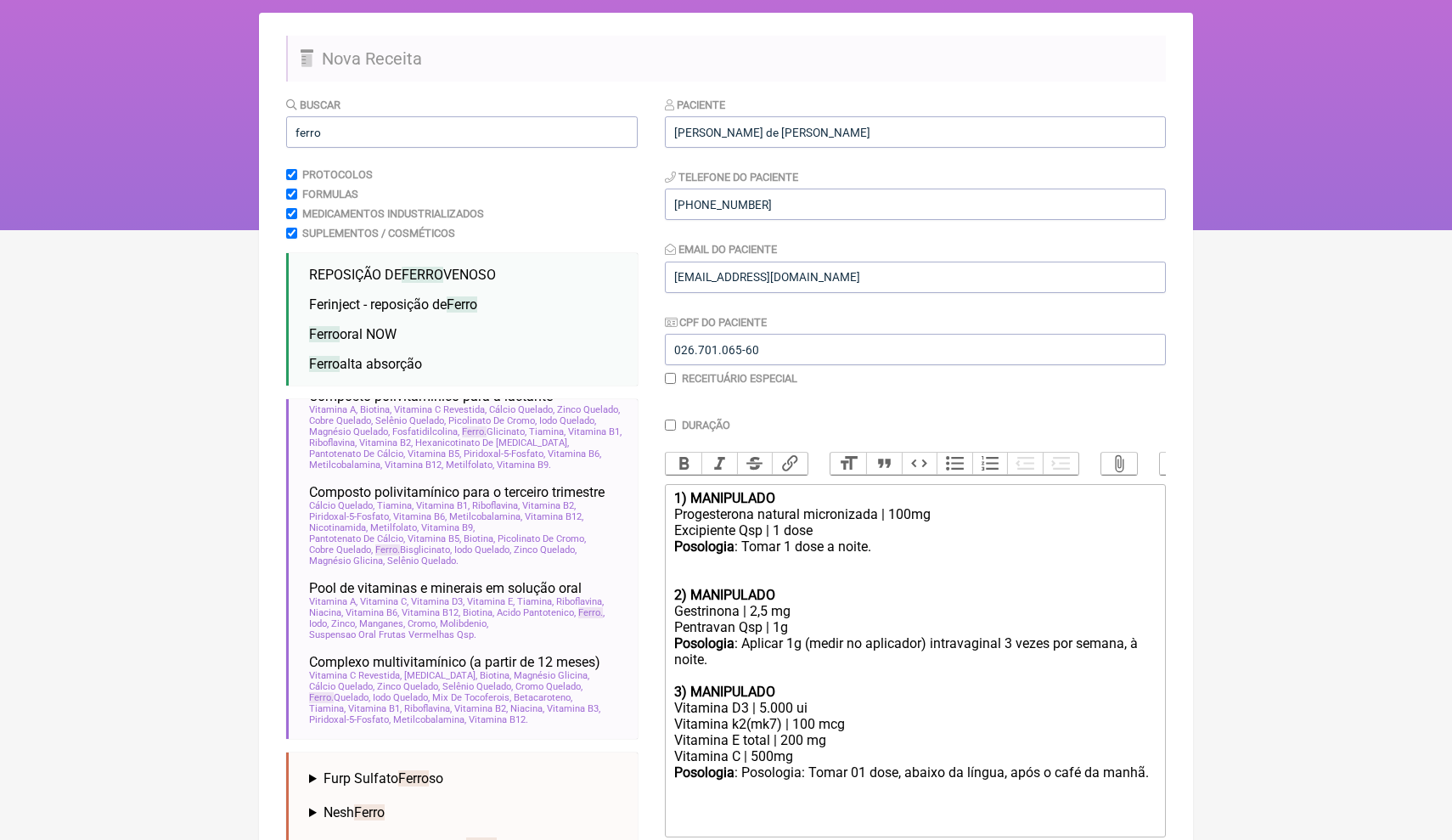
scroll to position [897, 0]
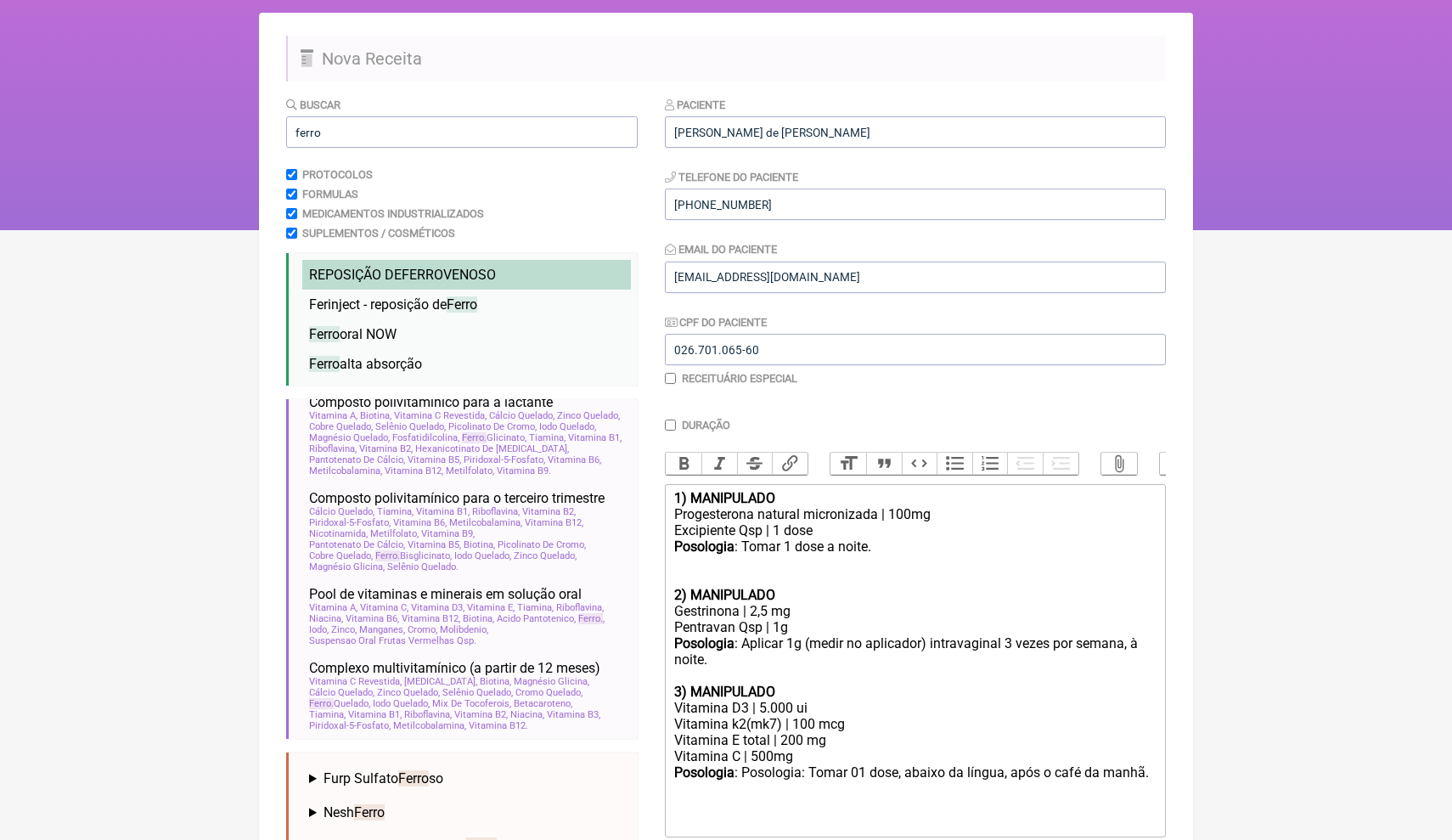
click at [444, 282] on li "REPOSIÇÃO DE FERRO VENOSO" at bounding box center [467, 275] width 329 height 30
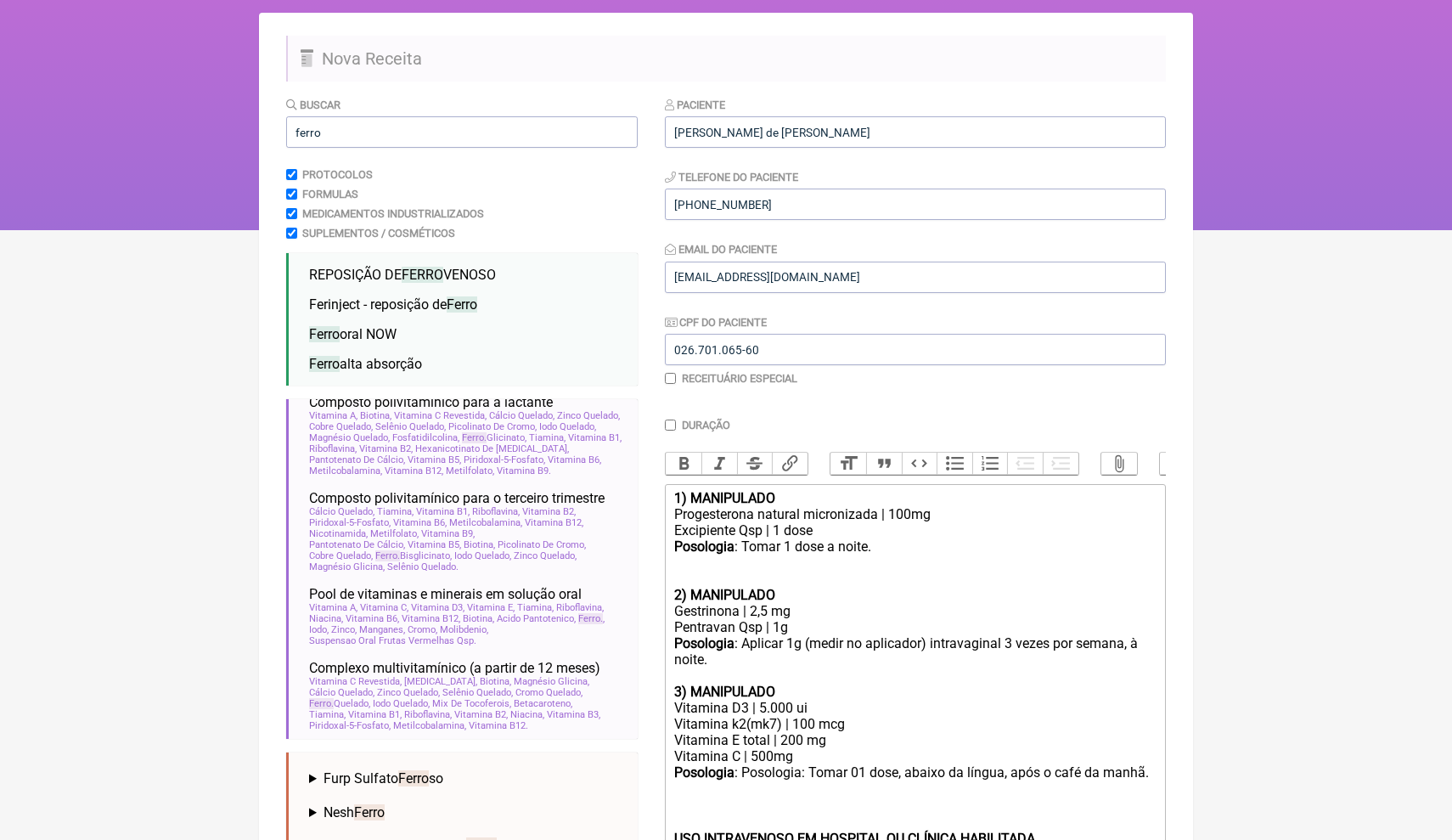
click at [881, 699] on div "Vitamina D3 | 5.000 ui" at bounding box center [916, 707] width 482 height 16
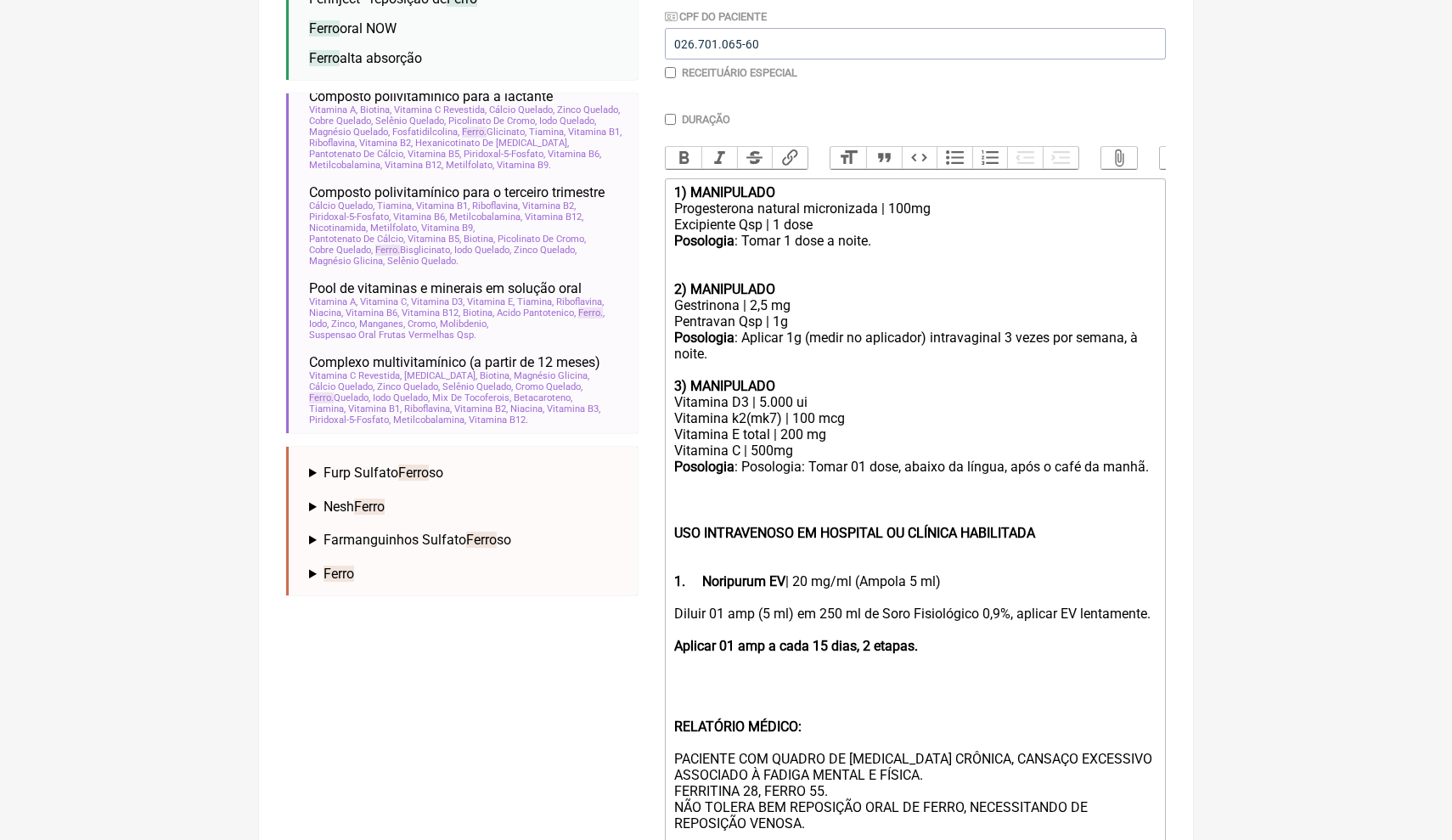
scroll to position [430, 0]
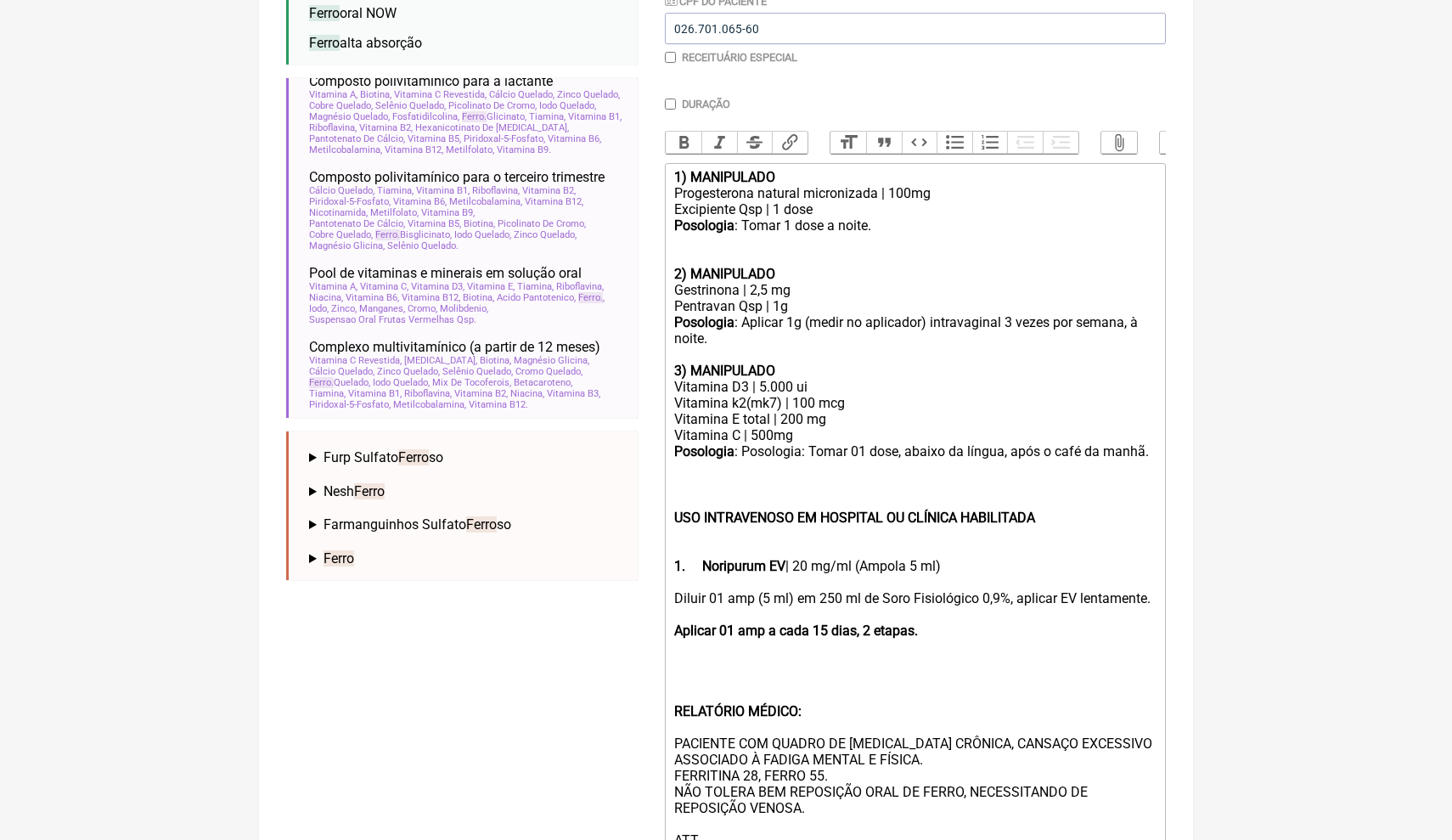
click at [679, 509] on strong "USO INTRAVENOSO EM HOSPITAL OU CLÍNICA HABILITADA 1." at bounding box center [855, 541] width 361 height 64
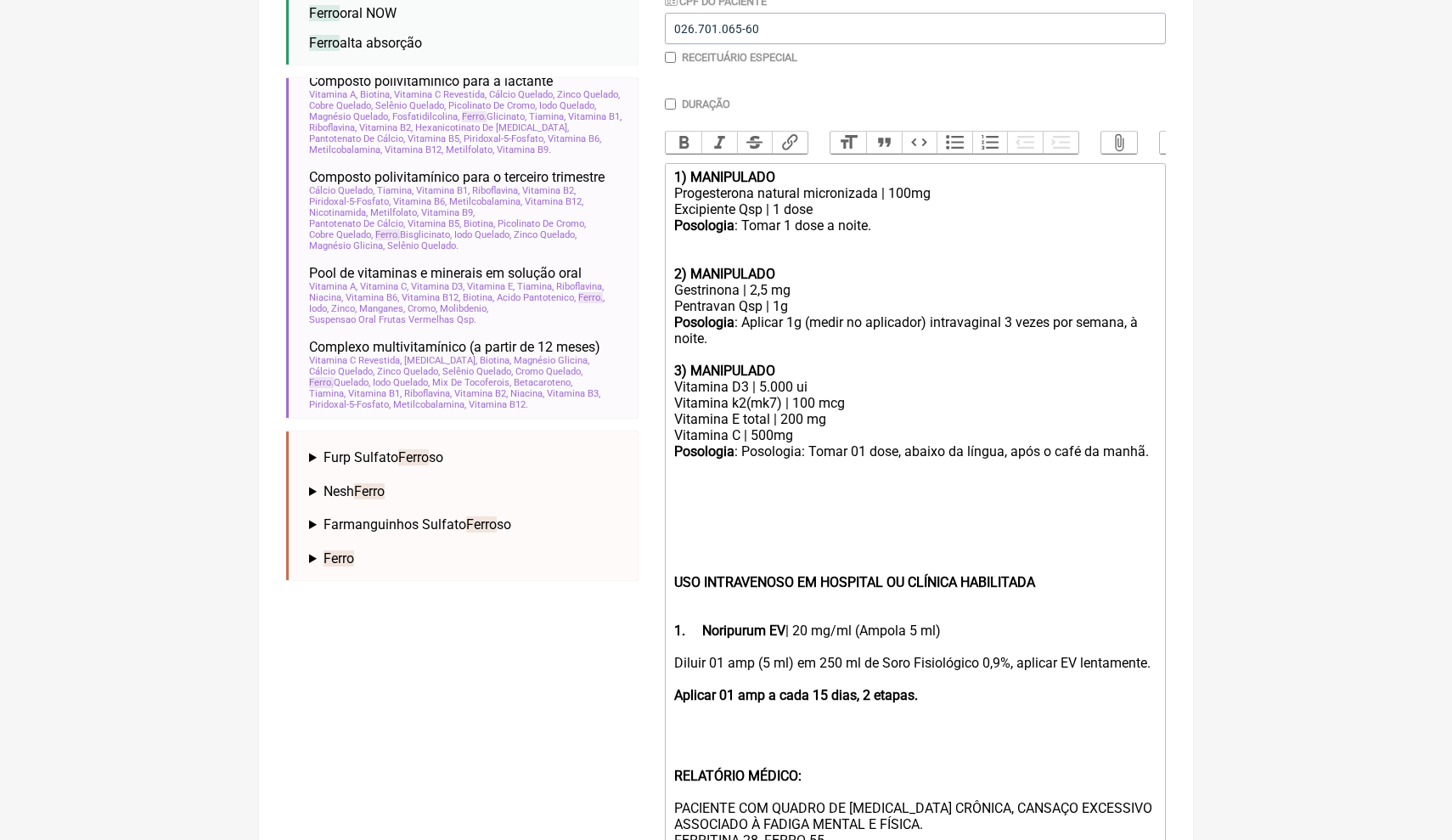
click at [1186, 714] on main "Nova Receita Buscar ferro Protocolos Formulas Medicamentos Industrializados Sup…" at bounding box center [726, 373] width 934 height 1362
click at [1158, 653] on trix-editor "1) MANIPULADO Progesterona natural micronizada | 100mg Excipiente Qsp | 1 dose …" at bounding box center [916, 549] width 501 height 773
click at [1156, 655] on div "Diluir 01 amp (5 ml) em 250 ml de Soro Fisiológico 0,9%, aplicar EV lentamente.…" at bounding box center [916, 792] width 482 height 275
click at [857, 724] on div "Diluir 01 amp (5 ml) em 250 ml de Soro Fisiológico 0,9%, aplicar EV lentamente.…" at bounding box center [916, 792] width 482 height 275
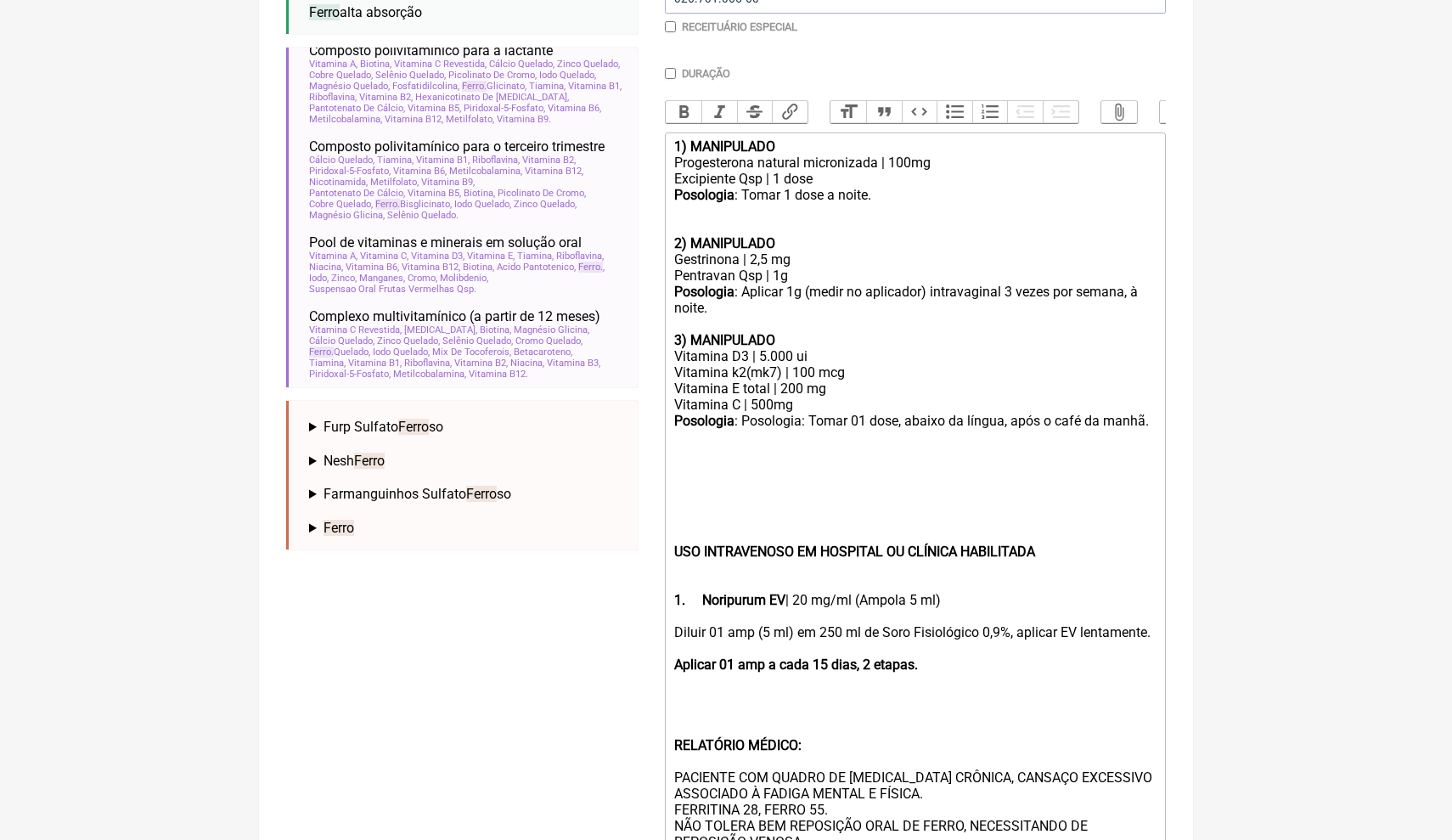
scroll to position [492, 0]
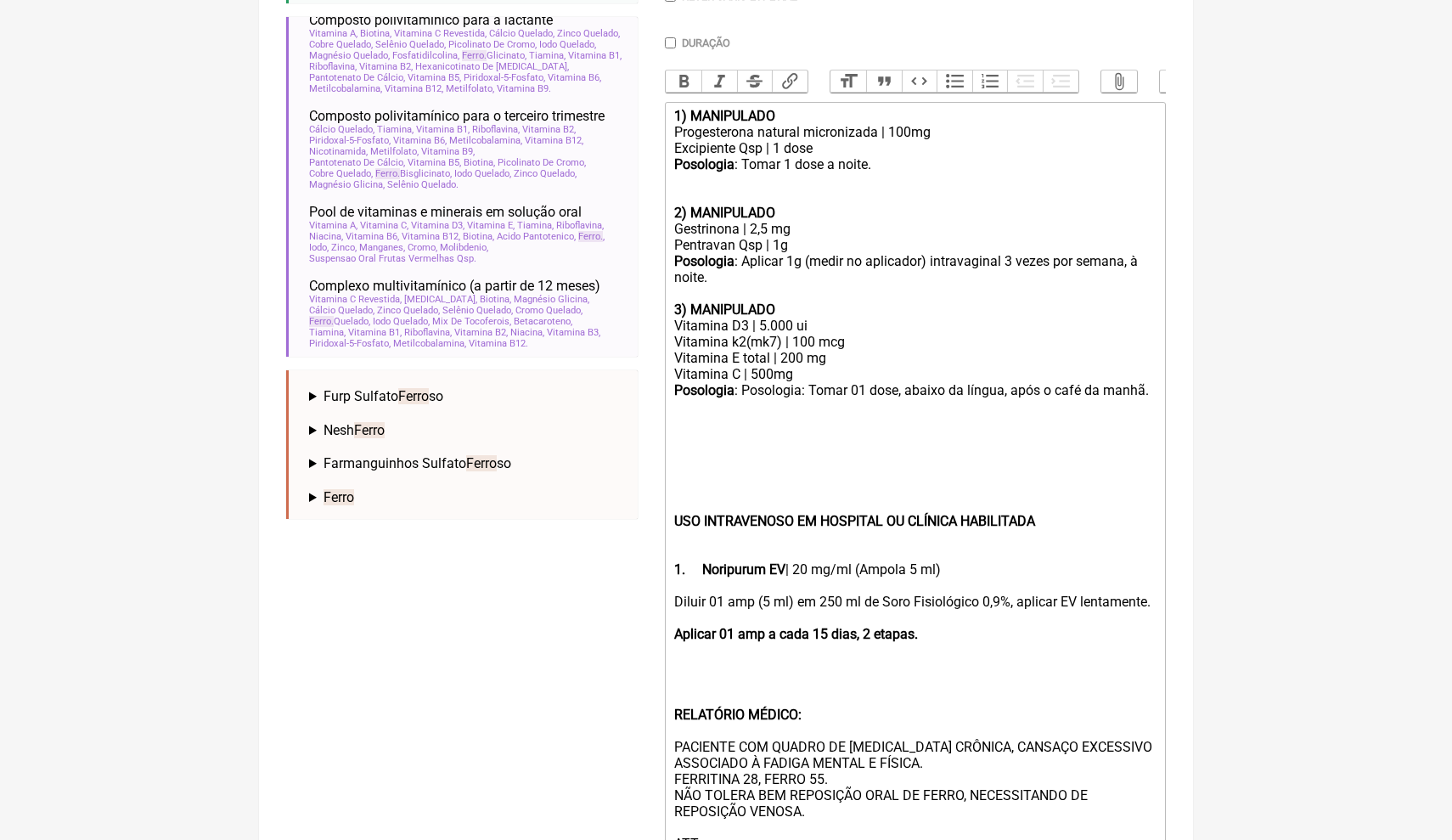
click at [970, 723] on div "Diluir 01 amp (5 ml) em 250 ml de Soro Fisiológico 0,9%, aplicar EV lentamente.…" at bounding box center [916, 730] width 482 height 275
click at [971, 726] on div "Diluir 01 amp (5 ml) em 250 ml de Soro Fisiológico 0,9%, aplicar EV lentamente.…" at bounding box center [916, 730] width 482 height 275
click at [997, 730] on div "Diluir 01 amp (5 ml) em 250 ml de Soro Fisiológico 0,9%, aplicar EV lentamente.…" at bounding box center [916, 730] width 482 height 275
drag, startPoint x: 968, startPoint y: 725, endPoint x: 837, endPoint y: 726, distance: 131.0
click at [838, 726] on div "Diluir 01 amp (5 ml) em 250 ml de Soro Fisiológico 0,9%, aplicar EV lentamente.…" at bounding box center [916, 730] width 482 height 275
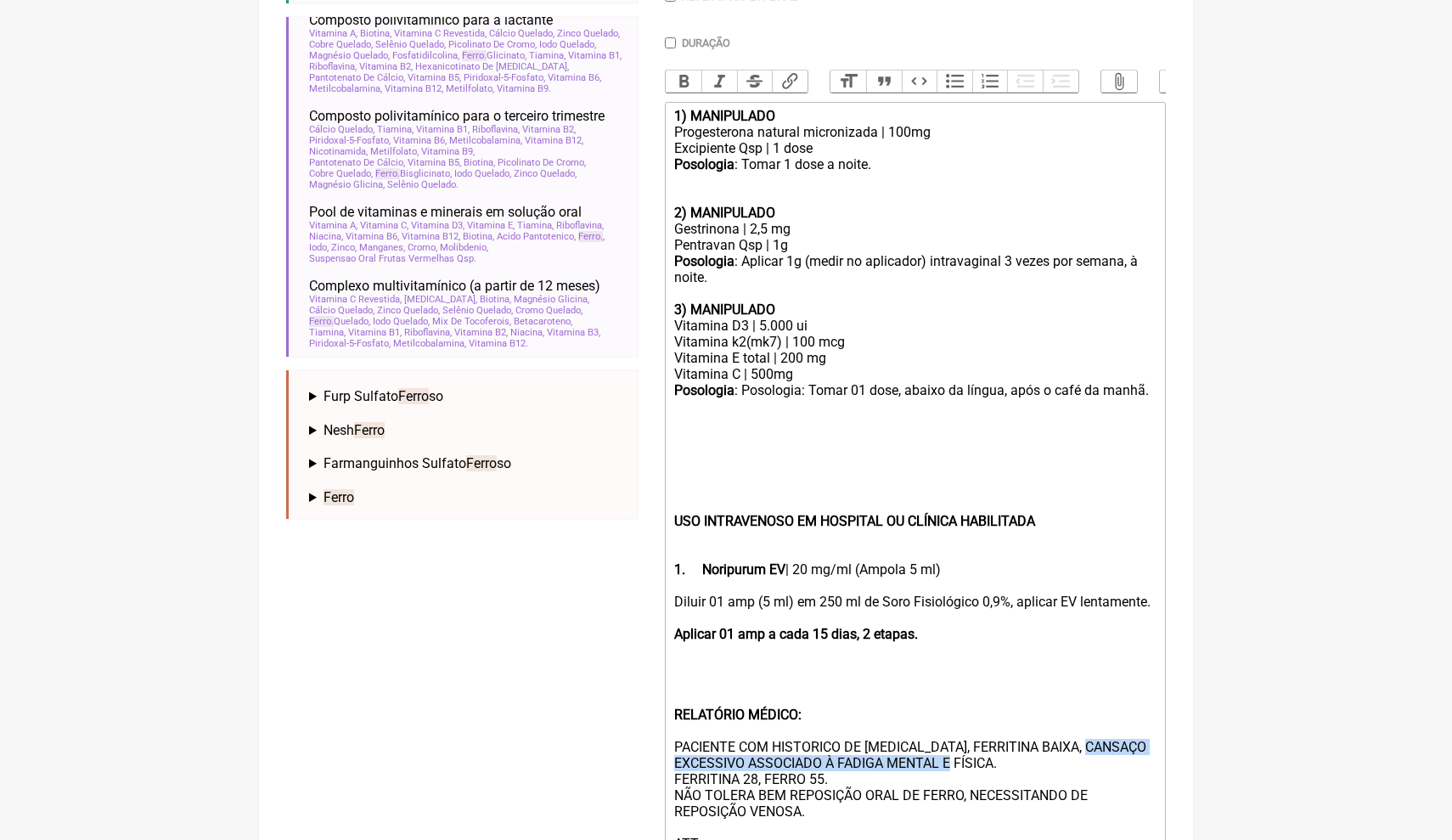
drag, startPoint x: 1014, startPoint y: 742, endPoint x: 677, endPoint y: 741, distance: 337.0
click at [677, 741] on div "Diluir 01 amp (5 ml) em 250 ml de Soro Fisiológico 0,9%, aplicar EV lentamente.…" at bounding box center [916, 730] width 482 height 275
drag, startPoint x: 758, startPoint y: 758, endPoint x: 747, endPoint y: 758, distance: 11.0
click at [747, 758] on div "Diluir 01 amp (5 ml) em 250 ml de Soro Fisiológico 0,9%, aplicar EV lentamente.…" at bounding box center [916, 730] width 482 height 275
click at [751, 757] on div "Diluir 01 amp (5 ml) em 250 ml de Soro Fisiológico 0,9%, aplicar EV lentamente.…" at bounding box center [916, 730] width 482 height 275
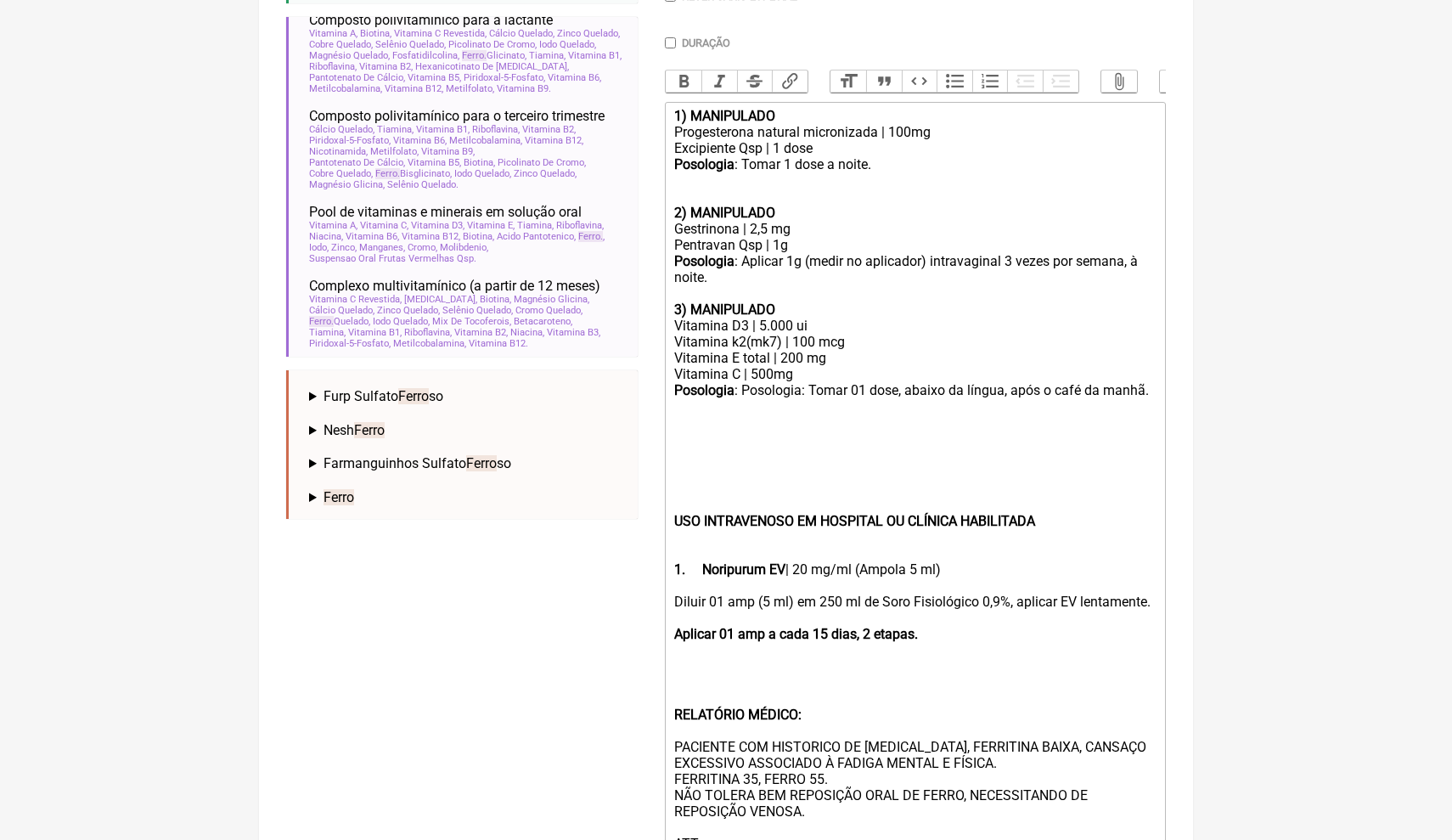
click at [820, 761] on div "Diluir 01 amp (5 ml) em 250 ml de Soro Fisiológico 0,9%, aplicar EV lentamente.…" at bounding box center [916, 730] width 482 height 275
click at [835, 756] on div "Diluir 01 amp (5 ml) em 250 ml de Soro Fisiológico 0,9%, aplicar EV lentamente.…" at bounding box center [916, 730] width 482 height 275
click at [911, 764] on div "Diluir 01 amp (5 ml) em 250 ml de Soro Fisiológico 0,9%, aplicar EV lentamente.…" at bounding box center [916, 730] width 482 height 275
click at [811, 814] on div "Diluir 01 amp (5 ml) em 250 ml de Soro Fisiológico 0,9%, aplicar EV lentamente.…" at bounding box center [916, 730] width 482 height 275
click at [783, 811] on div "Diluir 01 amp (5 ml) em 250 ml de Soro Fisiológico 0,9%, aplicar EV lentamente.…" at bounding box center [916, 730] width 482 height 275
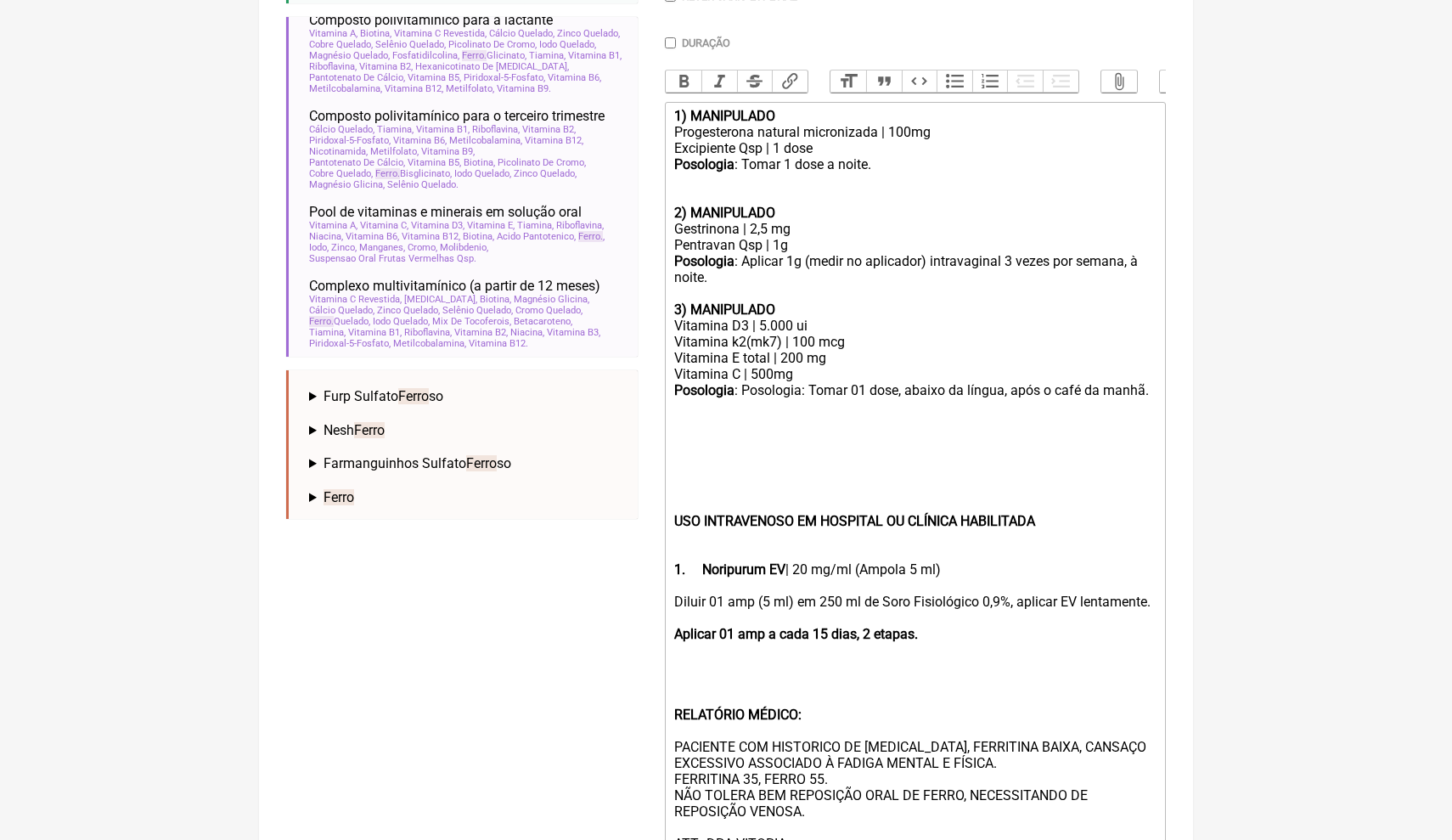
click at [844, 796] on div "Diluir 01 amp (5 ml) em 250 ml de Soro Fisiológico 0,9%, aplicar EV lentamente.…" at bounding box center [916, 730] width 482 height 275
click at [1017, 743] on div "Diluir 01 amp (5 ml) em 250 ml de Soro Fisiológico 0,9%, aplicar EV lentamente.…" at bounding box center [916, 730] width 482 height 275
drag, startPoint x: 946, startPoint y: 620, endPoint x: 666, endPoint y: 619, distance: 280.0
click at [666, 619] on trix-editor "1) MANIPULADO Progesterona natural micronizada | 100mg Excipiente Qsp | 1 dose …" at bounding box center [916, 488] width 501 height 773
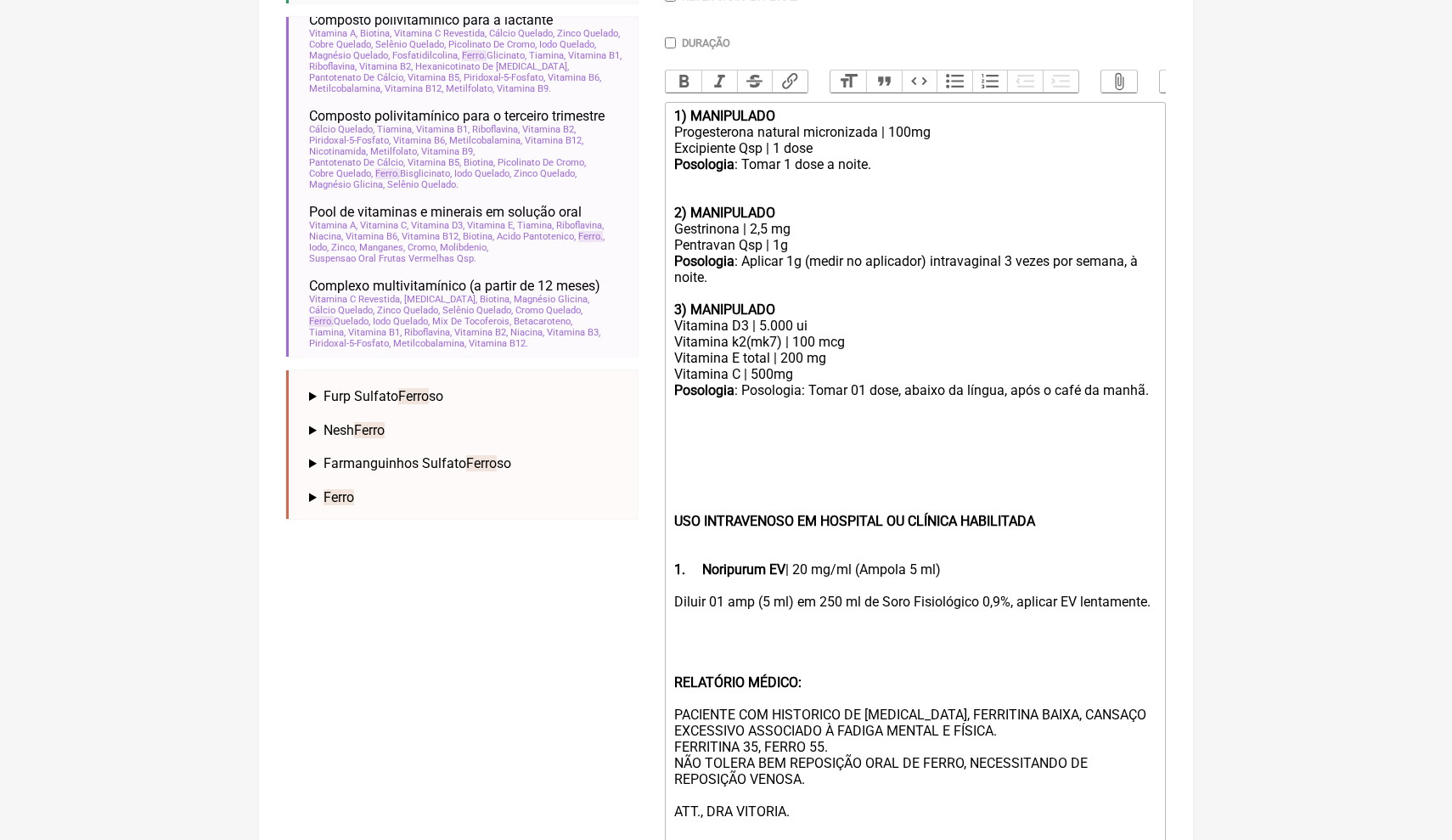
click at [674, 644] on div "Diluir 01 amp (5 ml) em 250 ml de Soro Fisiológico 0,9%, aplicar EV lentamente.…" at bounding box center [916, 714] width 482 height 242
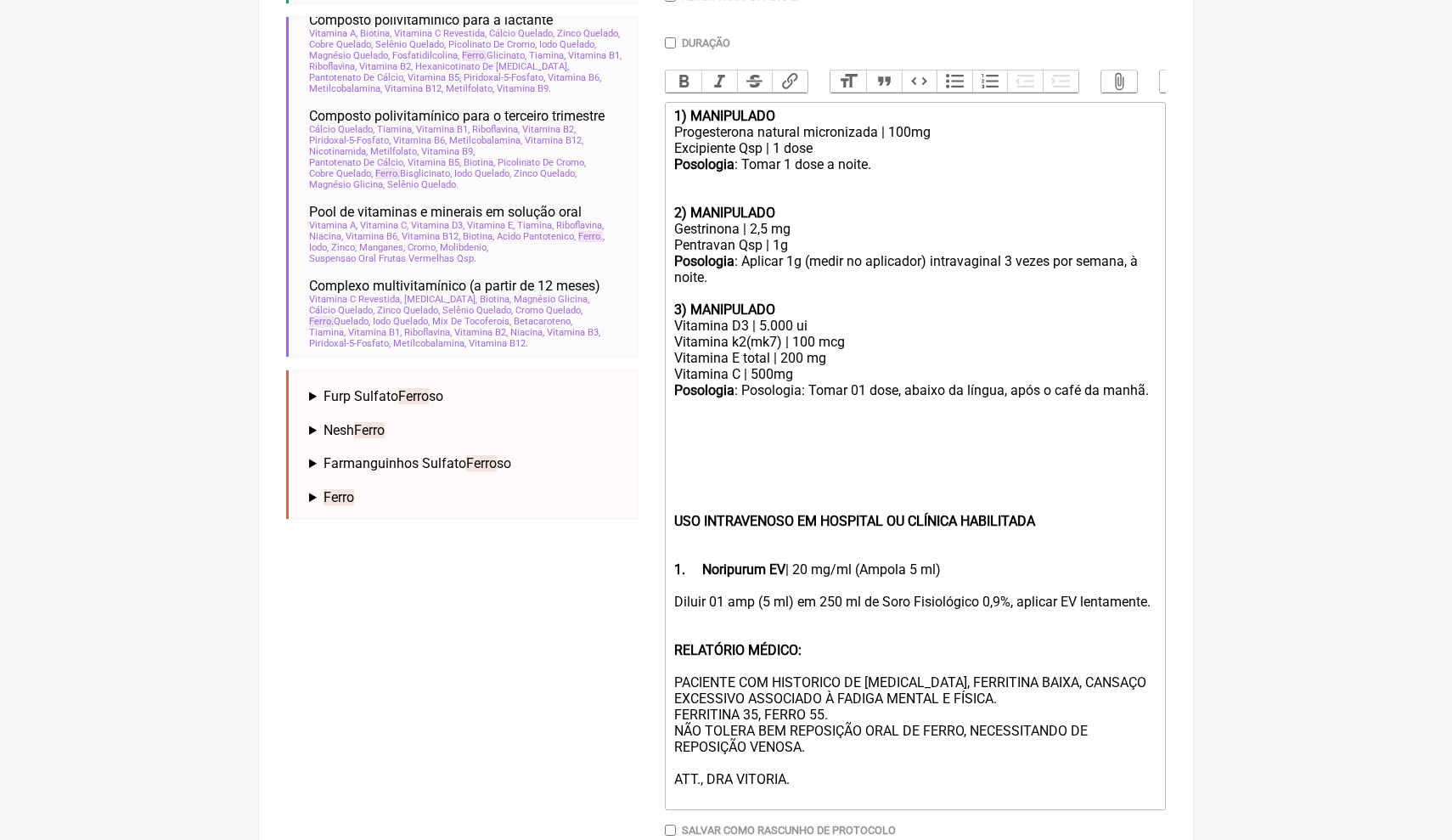
click at [835, 701] on div "Diluir 01 amp (5 ml) em 250 ml de Soro Fisiológico 0,9%, aplicar EV lentamente.…" at bounding box center [916, 698] width 482 height 210
click at [833, 698] on div "Diluir 01 amp (5 ml) em 250 ml de Soro Fisiológico 0,9%, aplicar EV lentamente.…" at bounding box center [916, 698] width 482 height 210
click at [1010, 681] on div "Diluir 01 amp (5 ml) em 250 ml de Soro Fisiológico 0,9%, aplicar EV lentamente.…" at bounding box center [916, 698] width 482 height 210
click at [1015, 682] on div "Diluir 01 amp (5 ml) em 250 ml de Soro Fisiológico 0,9%, aplicar EV lentamente.…" at bounding box center [916, 698] width 482 height 210
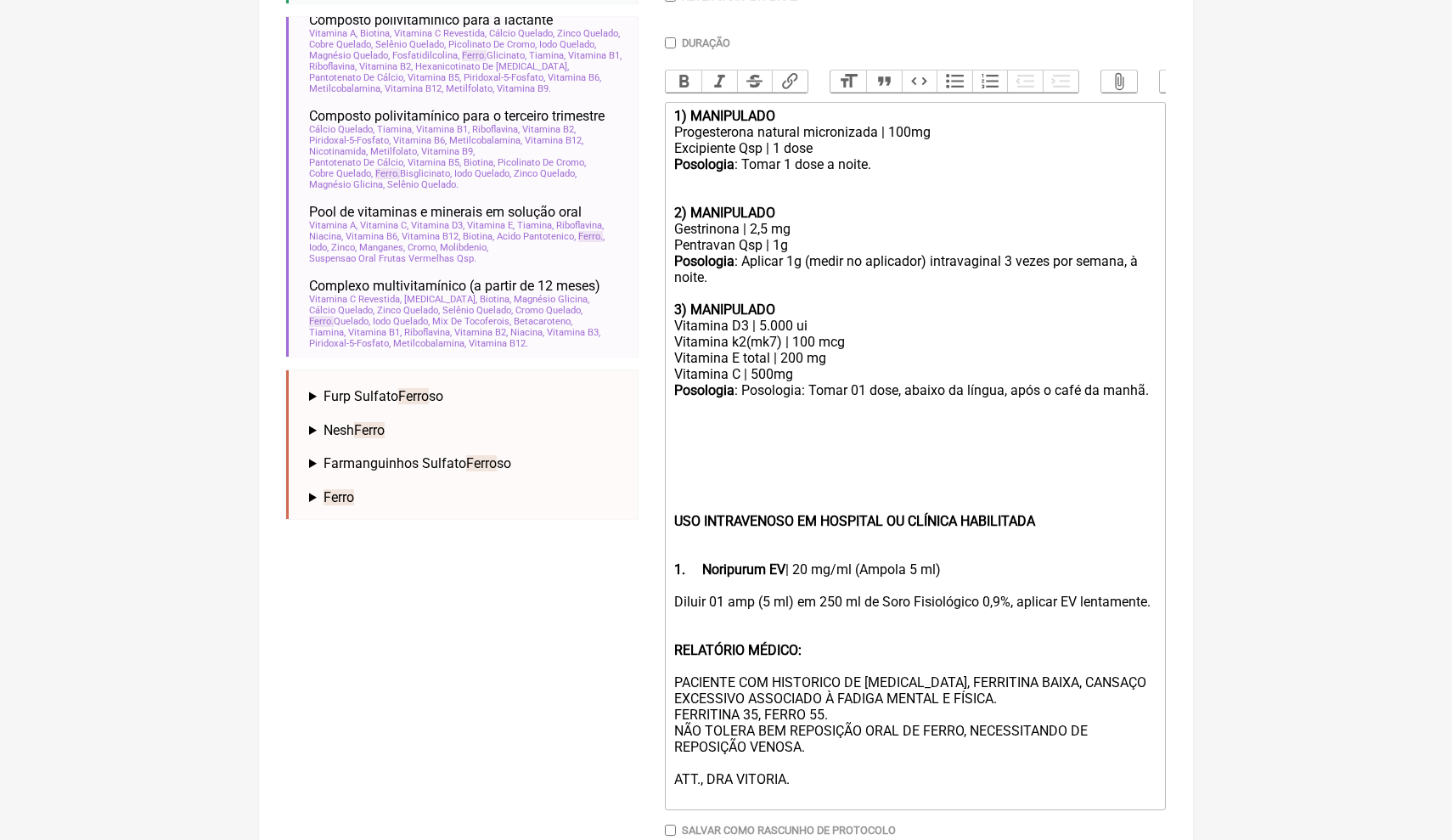
click at [1013, 682] on div "Diluir 01 amp (5 ml) em 250 ml de Soro Fisiológico 0,9%, aplicar EV lentamente.…" at bounding box center [916, 698] width 482 height 210
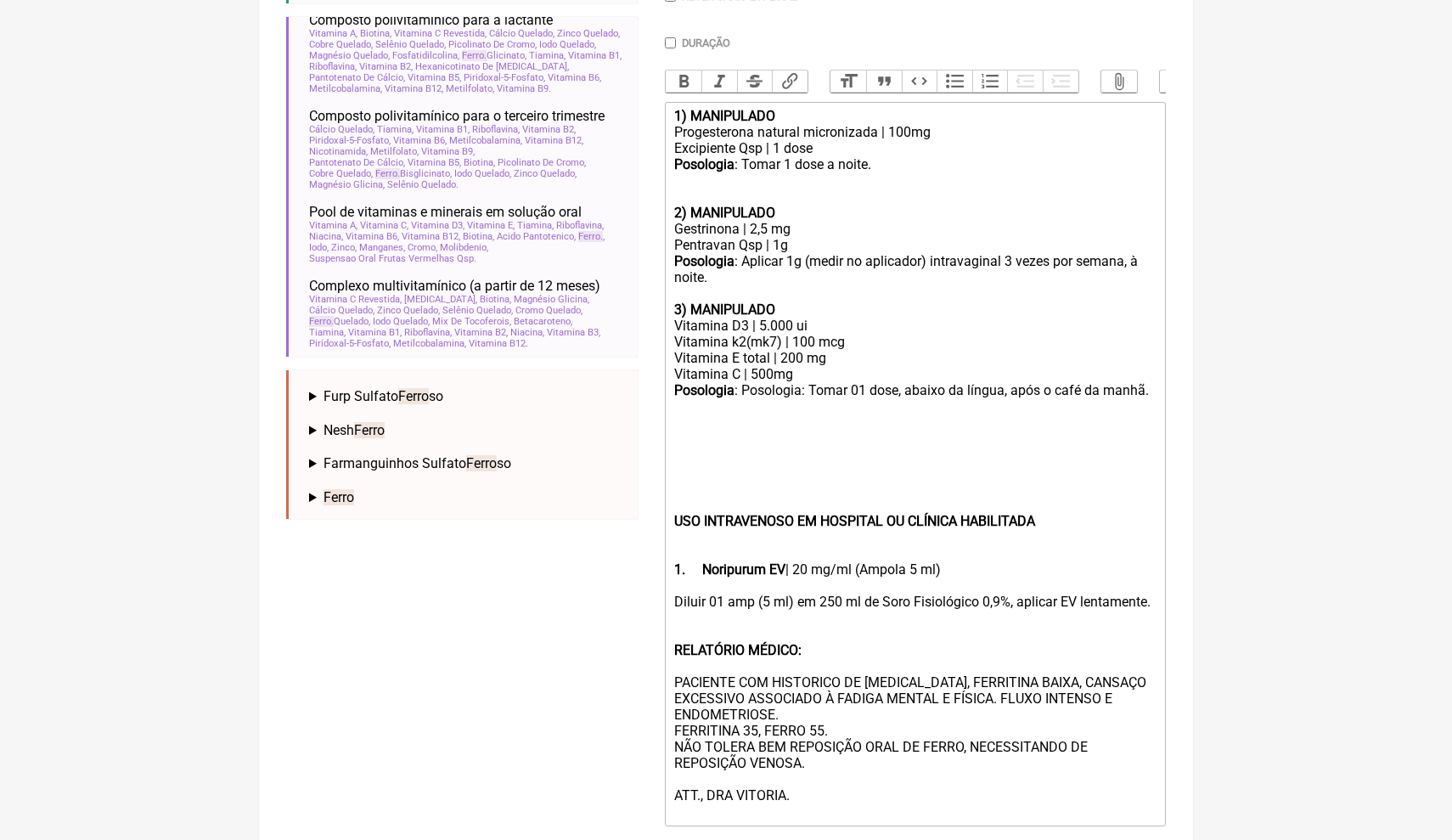
click at [1160, 500] on trix-editor "1) MANIPULADO Progesterona natural micronizada | 100mg Excipiente Qsp | 1 dose …" at bounding box center [916, 464] width 501 height 725
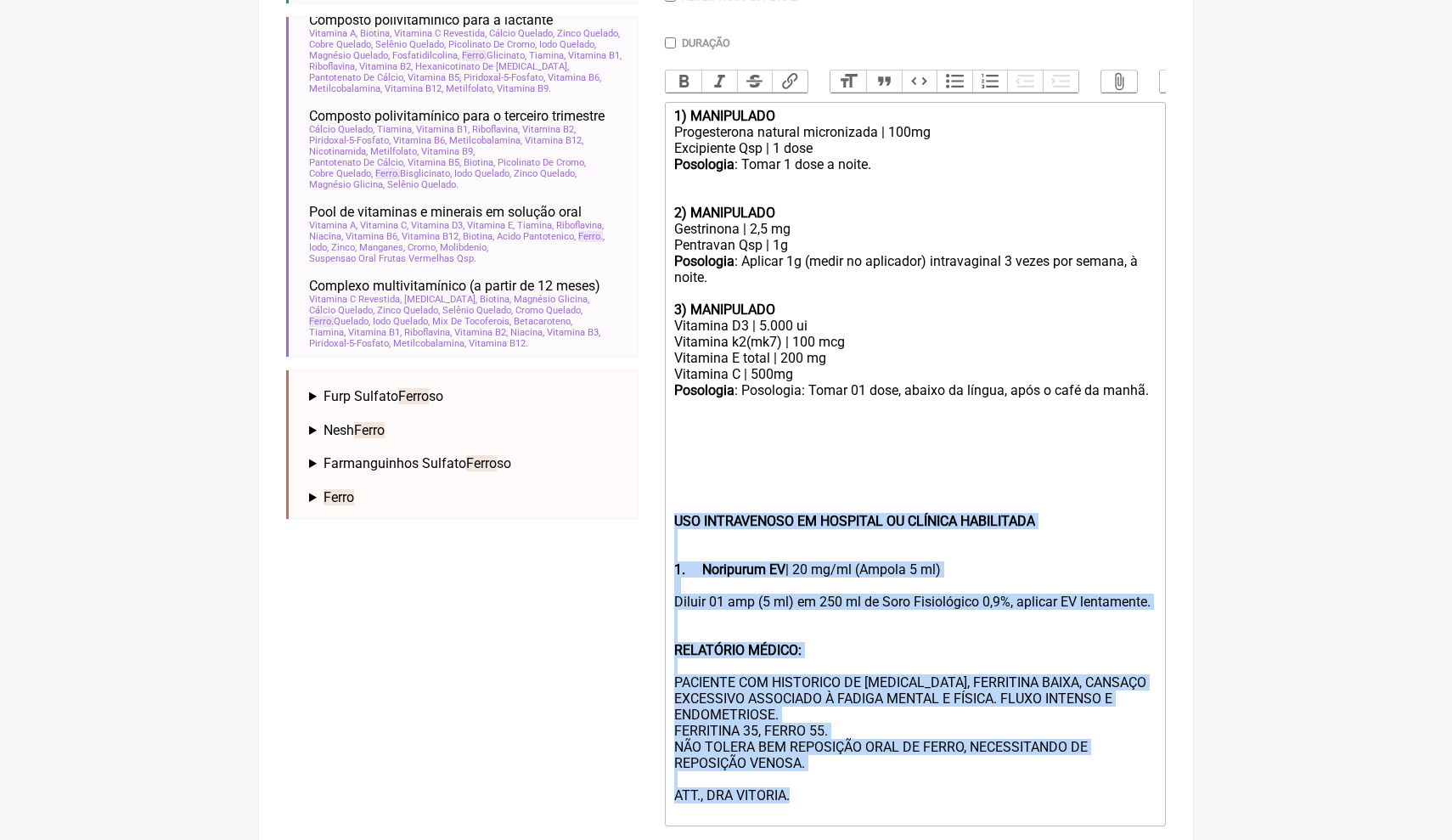
drag, startPoint x: 814, startPoint y: 777, endPoint x: 675, endPoint y: 496, distance: 313.5
click at [674, 495] on trix-editor "1) MANIPULADO Progesterona natural micronizada | 100mg Excipiente Qsp | 1 dose …" at bounding box center [916, 464] width 501 height 725
copy trix-editor "USO INTRAVENOSO EM HOSPITAL OU CLÍNICA HABILITADA 1. Noripurum EV | 20 mg/ml (A…"
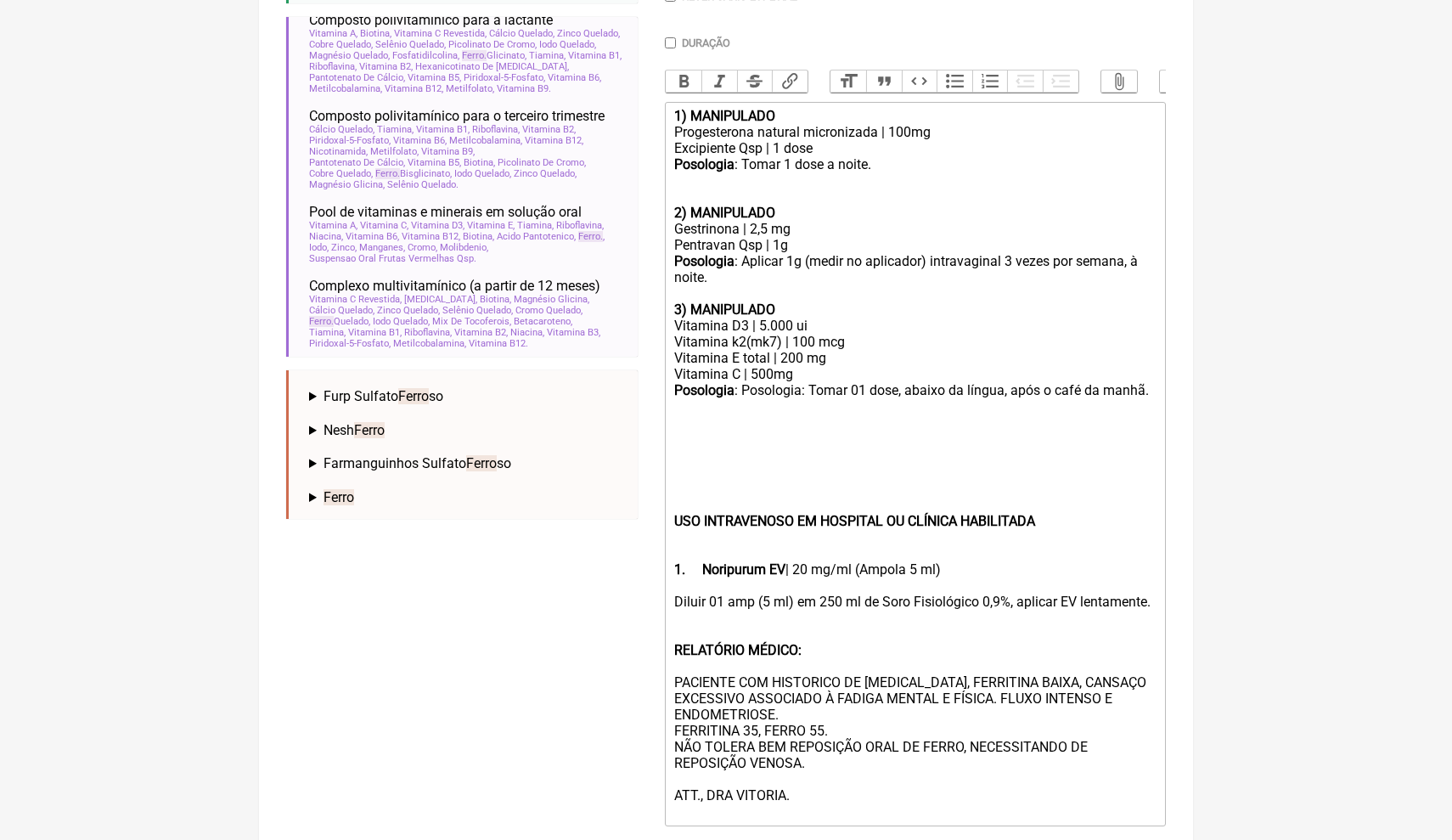
click at [880, 448] on div "USO INTRAVENOSO EM HOSPITAL OU CLÍNICA HABILITADA 1. Noripurum EV | 20 mg/ml (A…" at bounding box center [916, 512] width 482 height 129
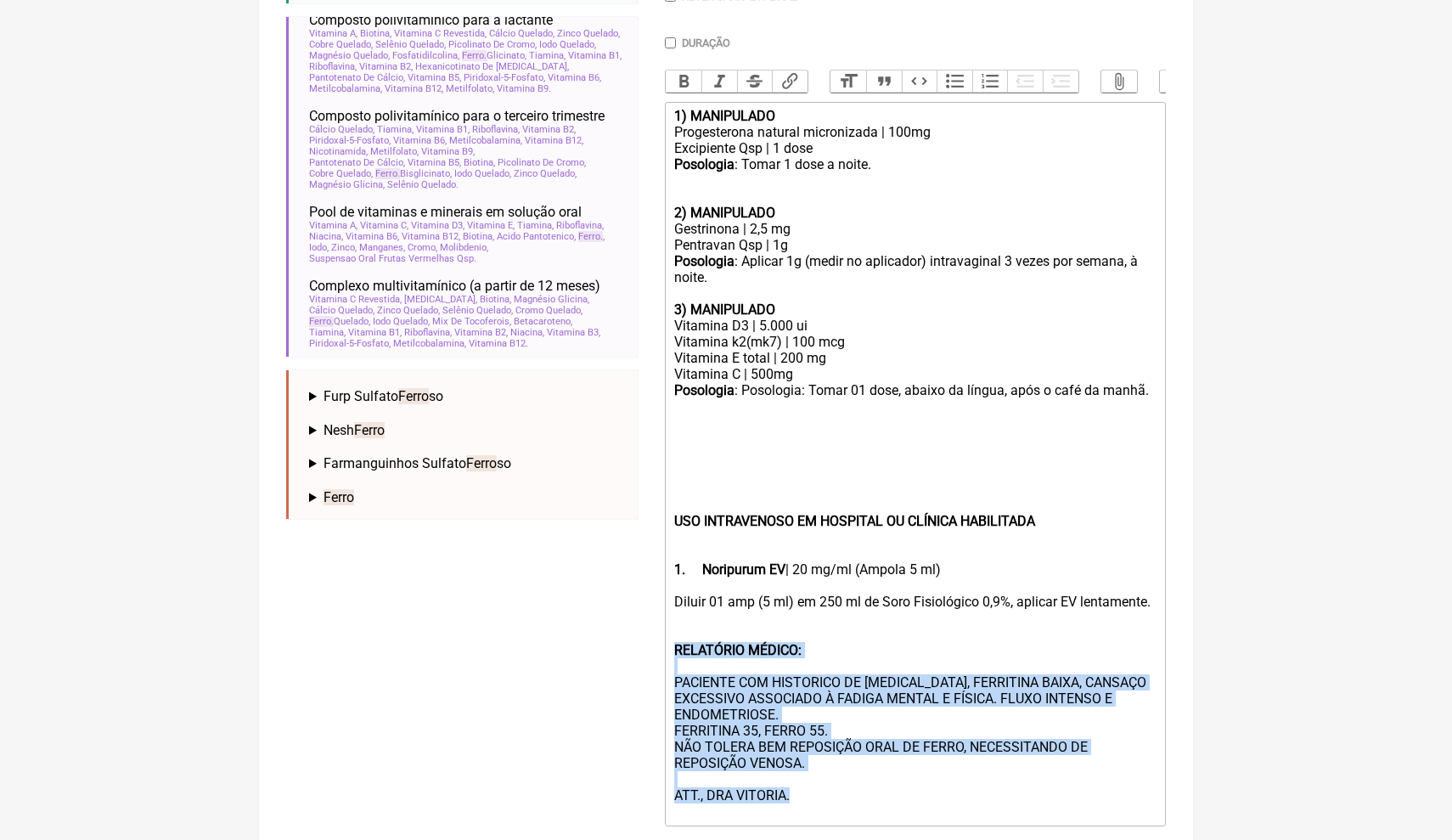
drag, startPoint x: 833, startPoint y: 775, endPoint x: 726, endPoint y: 637, distance: 174.6
click at [726, 639] on div "Diluir 01 amp (5 ml) em 250 ml de Soro Fisiológico 0,9%, aplicar EV lentamente.…" at bounding box center [916, 706] width 482 height 226
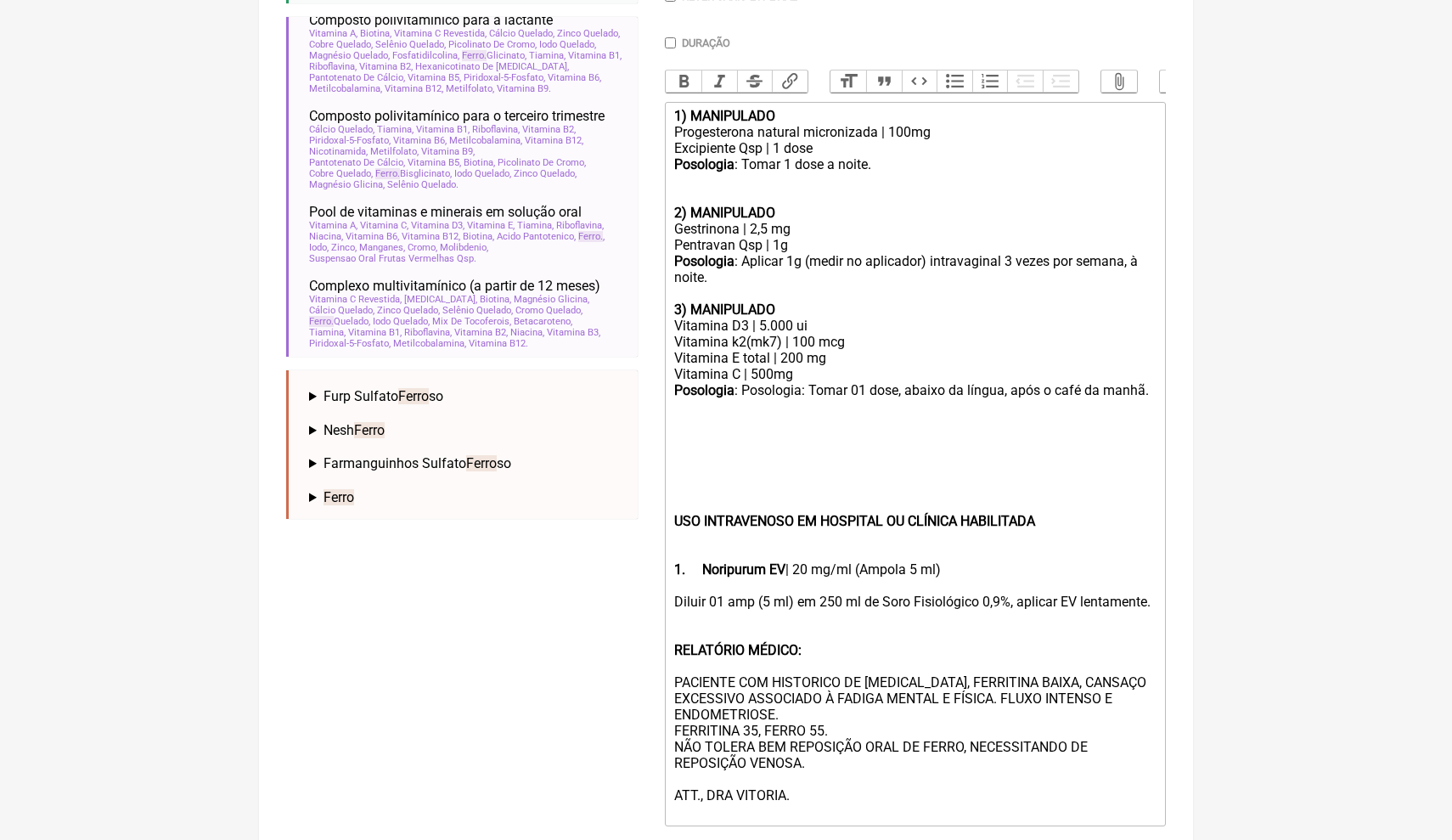
click at [749, 663] on div "Diluir 01 amp (5 ml) em 250 ml de Soro Fisiológico 0,9%, aplicar EV lentamente.…" at bounding box center [916, 706] width 482 height 226
click at [804, 771] on div "Diluir 01 amp (5 ml) em 250 ml de Soro Fisiológico 0,9%, aplicar EV lentamente.…" at bounding box center [916, 706] width 482 height 226
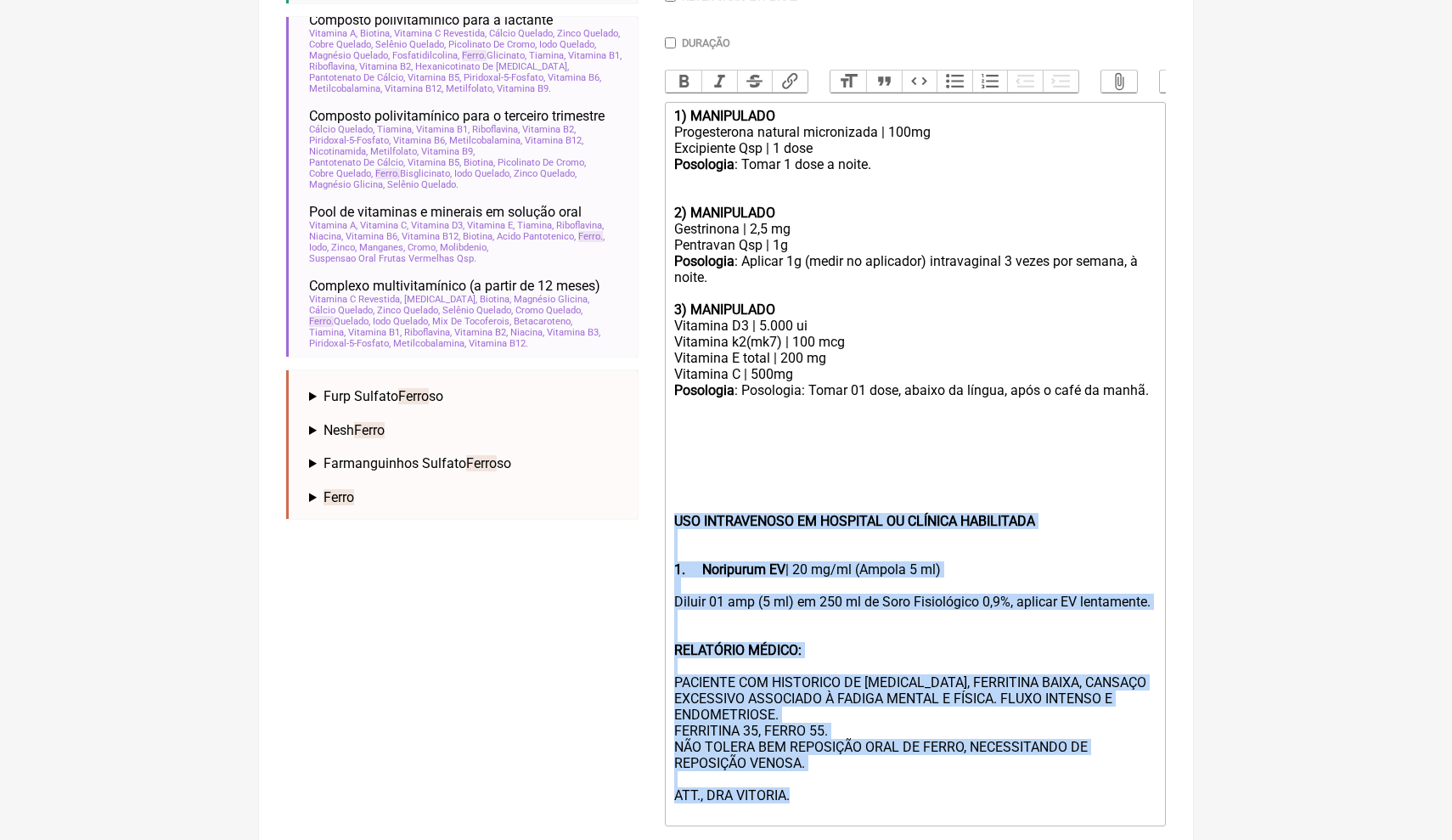
drag, startPoint x: 804, startPoint y: 776, endPoint x: 659, endPoint y: 495, distance: 316.2
click at [659, 496] on form "Buscar ferro Protocolos Formulas Medicamentos Industrializados Suplementos / Co…" at bounding box center [726, 316] width 880 height 1204
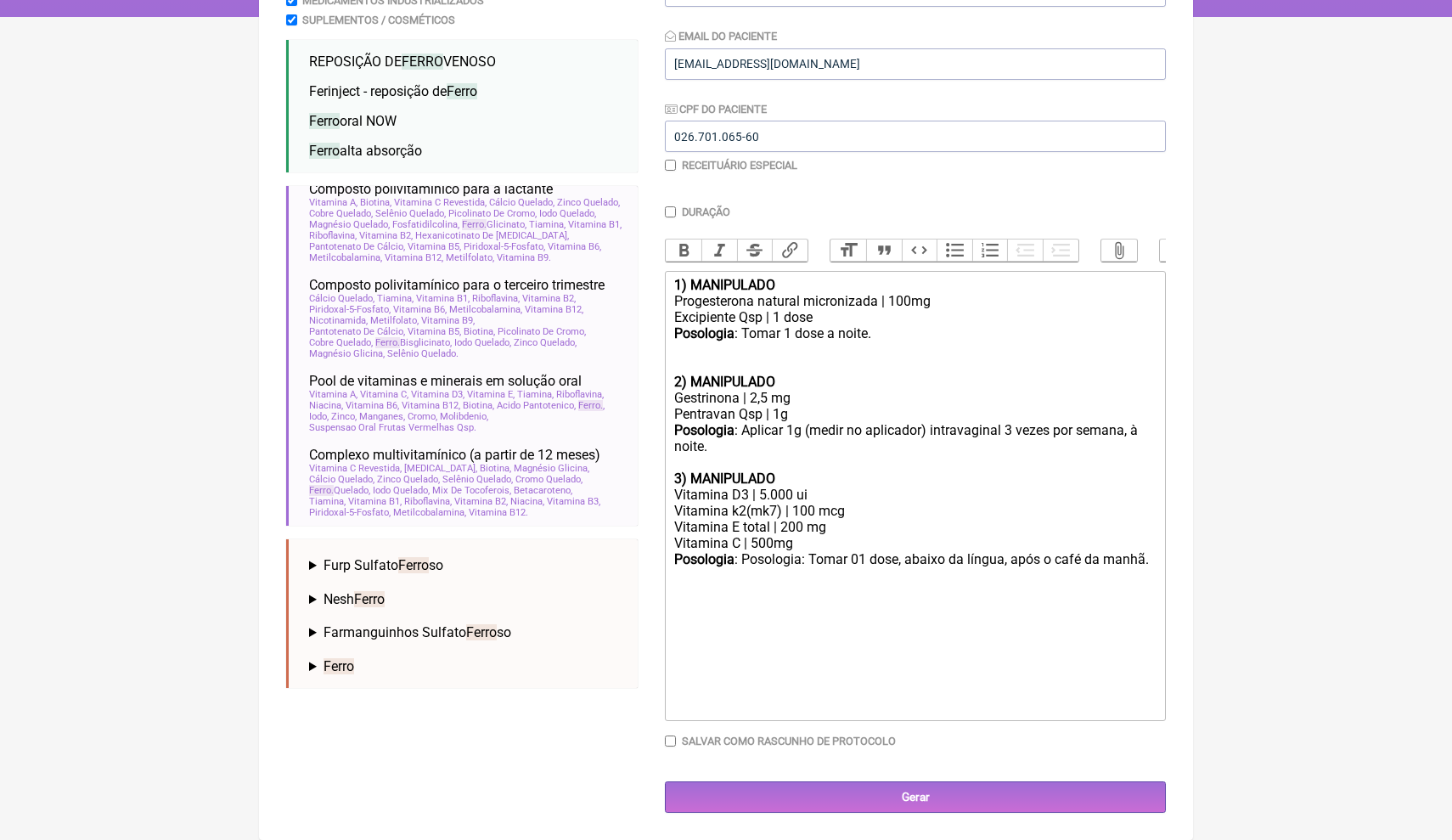
scroll to position [295, 0]
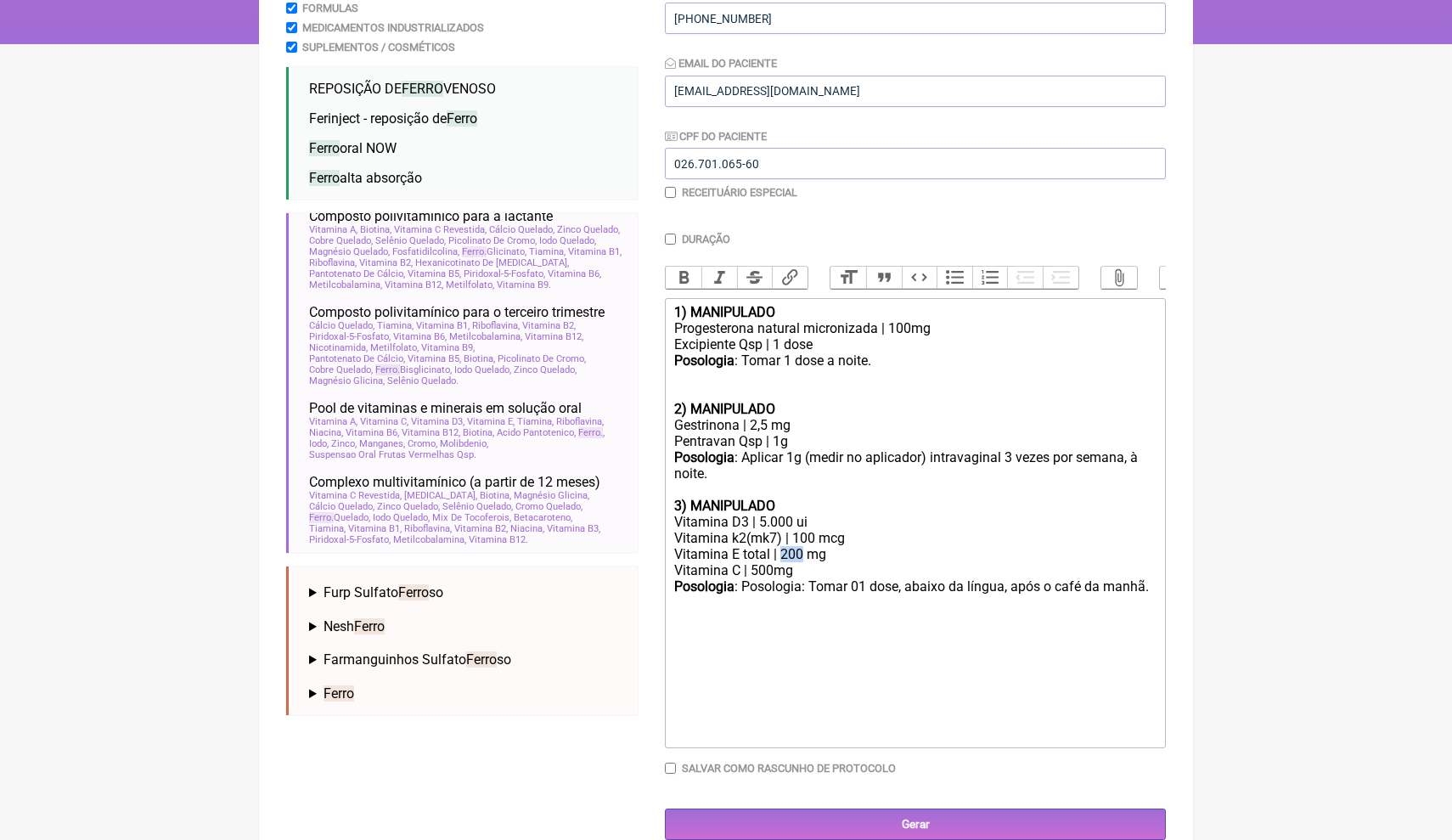
drag, startPoint x: 804, startPoint y: 541, endPoint x: 783, endPoint y: 540, distance: 21.0
click at [783, 546] on div "Vitamina E total | 200 mg Vitamina C | 500mg" at bounding box center [916, 562] width 482 height 33
type trix-editor "<div><strong>1) MANIPULADO</strong></div><div>Progesterona natural micronizada …"
click at [765, 546] on div "Vitamina E total | 400 mg Vitamina C | 500mg" at bounding box center [916, 562] width 482 height 33
click at [764, 557] on div "Vitamina E total | 400 mg Vitamina C | 500mg" at bounding box center [916, 562] width 482 height 33
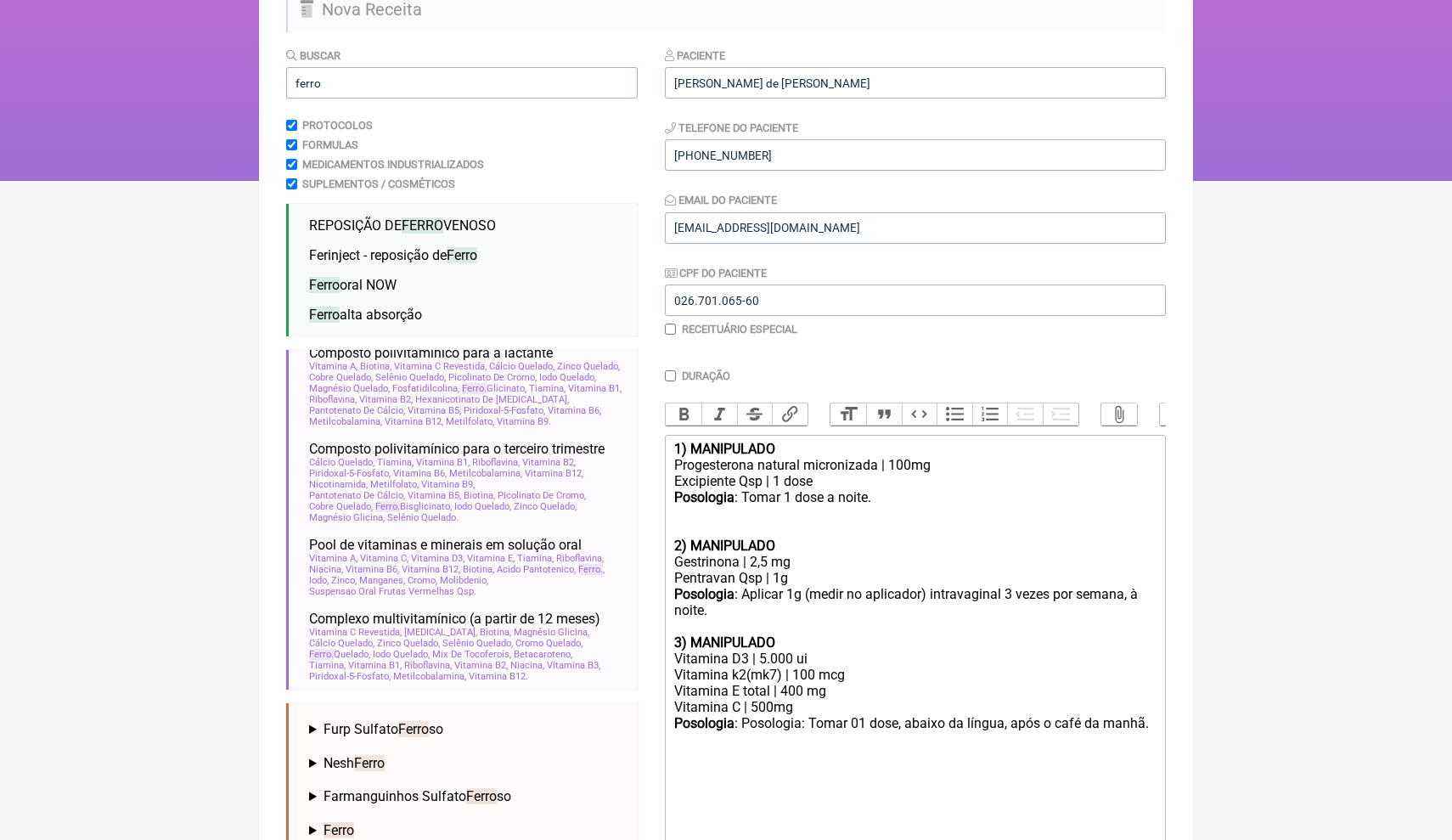
scroll to position [156, 0]
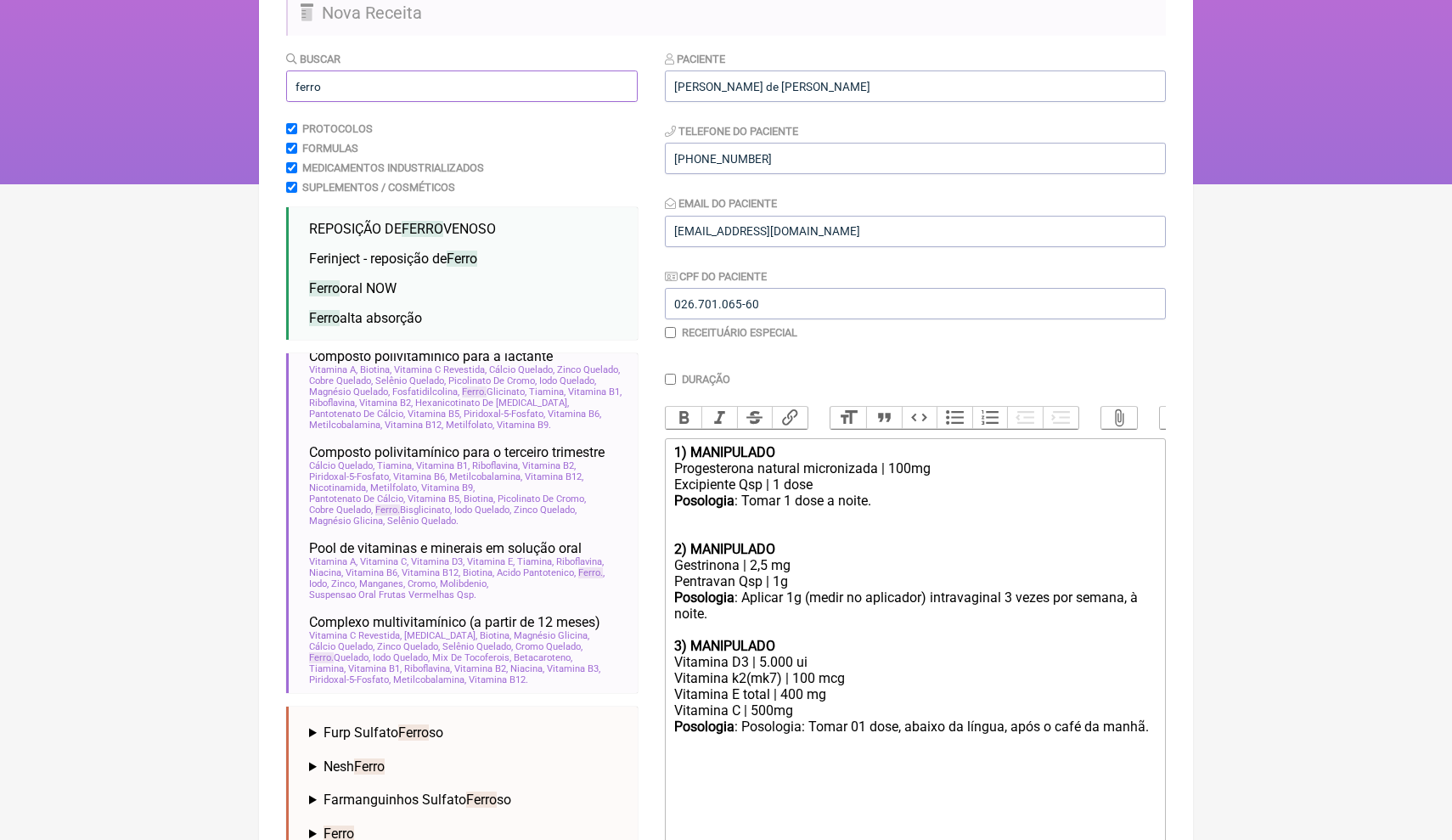
drag, startPoint x: 327, startPoint y: 83, endPoint x: 270, endPoint y: 86, distance: 57.1
click at [273, 86] on main "Nova Receita Buscar ferro Protocolos Formulas Medicamentos Industrializados Sup…" at bounding box center [726, 486] width 934 height 1040
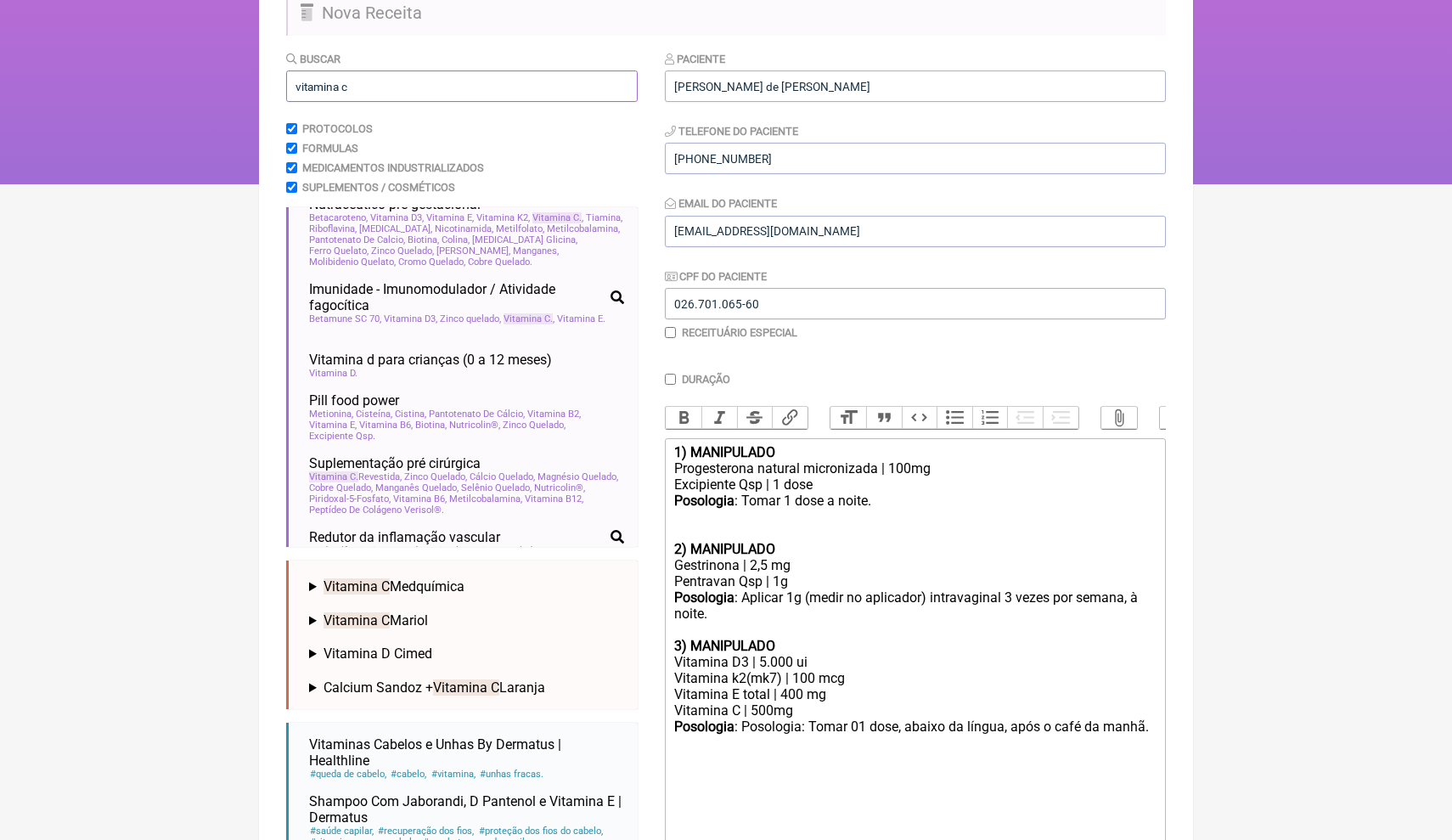
type input "vitamina c"
click at [1162, 713] on trix-editor "1) MANIPULADO Progesterona natural micronizada | 100mg Excipiente Qsp | 1 dose …" at bounding box center [916, 662] width 501 height 450
type trix-editor "<div><strong>1) MANIPULADO</strong></div><div>Progesterona natural micronizada …"
click at [376, 80] on input "vitamina c" at bounding box center [461, 87] width 351 height 32
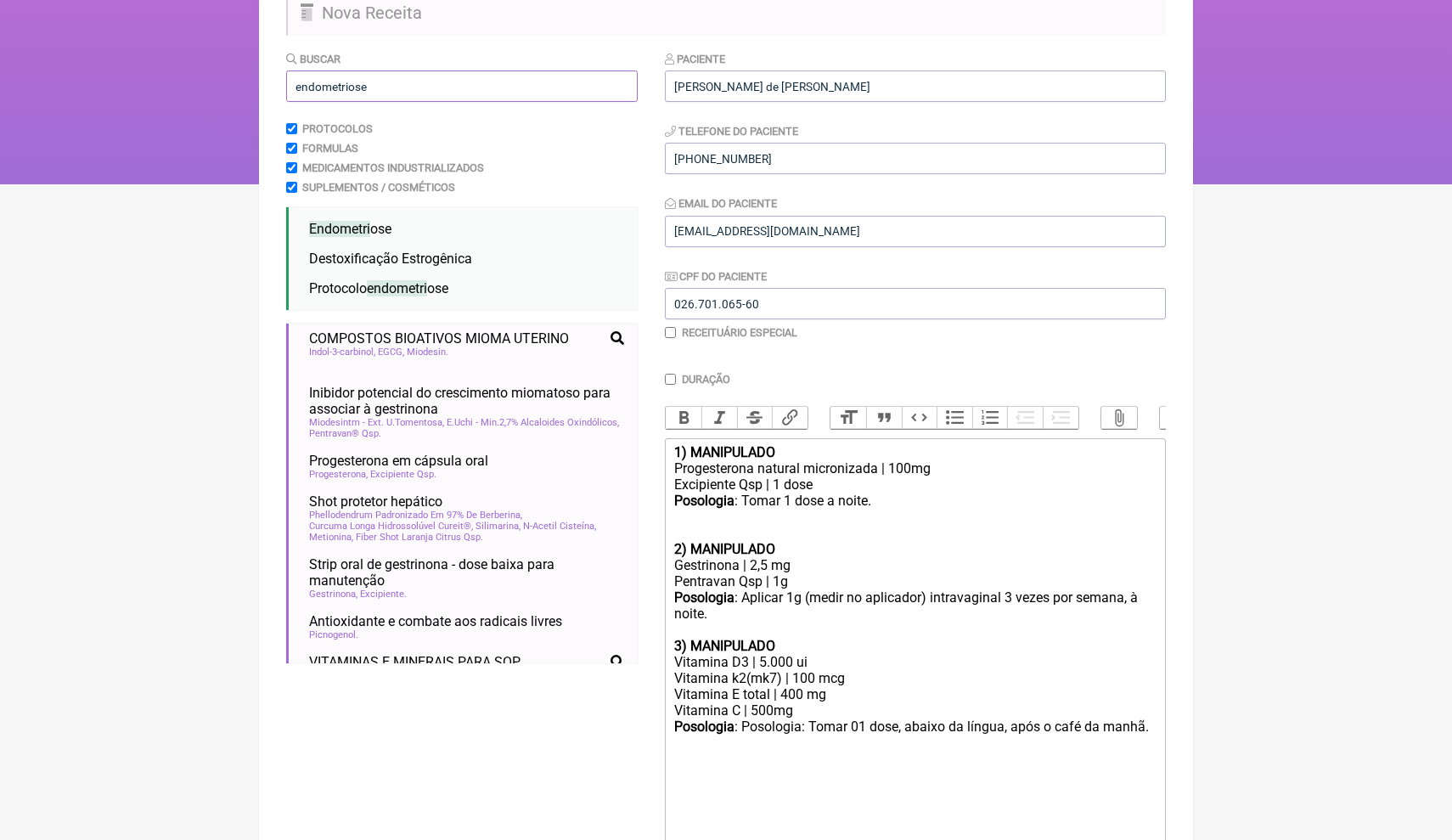
type input "endometriose"
drag, startPoint x: 359, startPoint y: 114, endPoint x: 599, endPoint y: 645, distance: 582.7
click at [599, 670] on div "Vitamina D Magnésio Zinco Cálcio Excipiente qsp" at bounding box center [467, 675] width 315 height 11
click at [497, 670] on span "Excipiente qsp" at bounding box center [495, 675] width 64 height 11
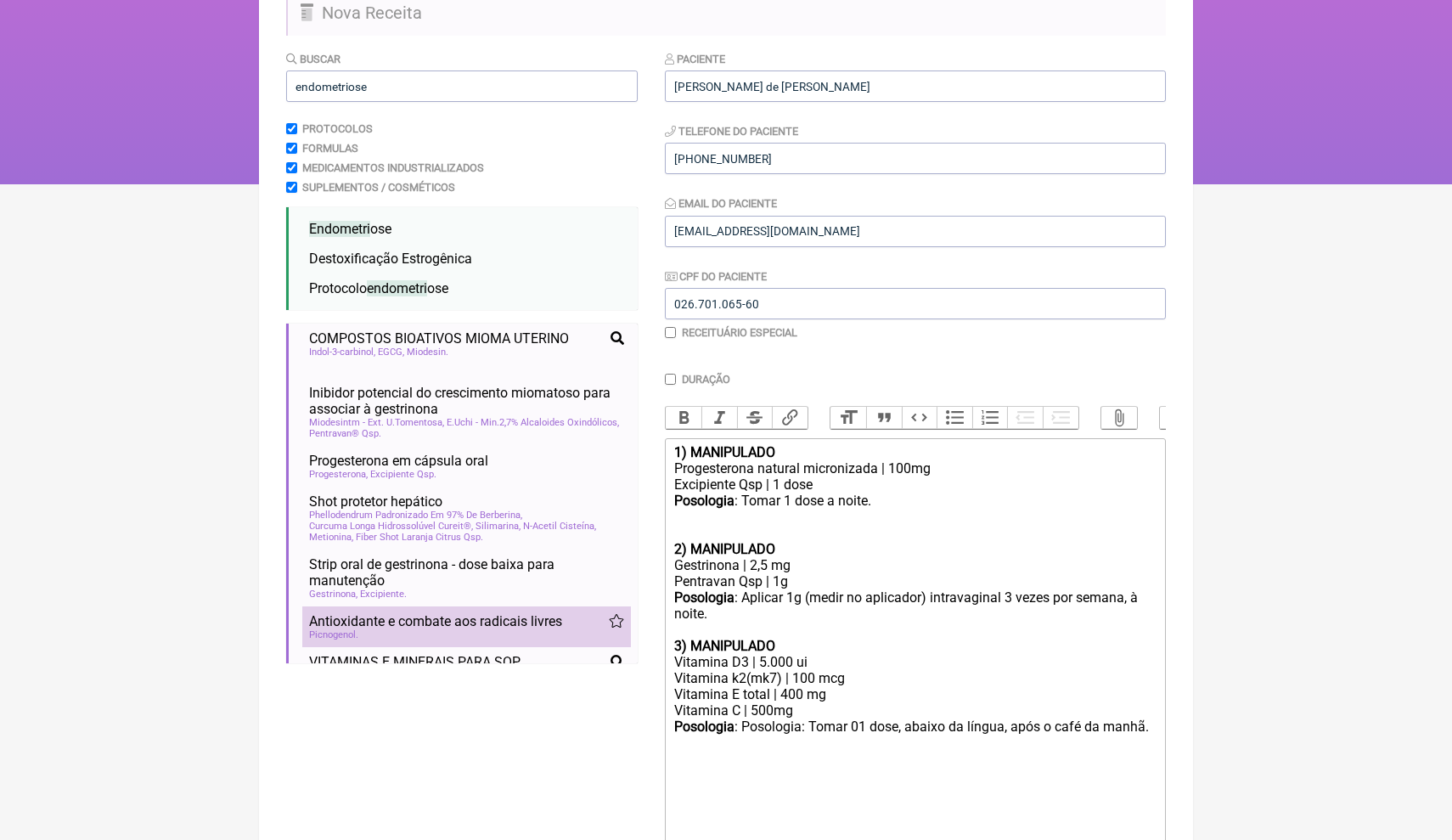
click at [504, 613] on span "Antioxidante e combate aos radicais livres" at bounding box center [436, 620] width 253 height 16
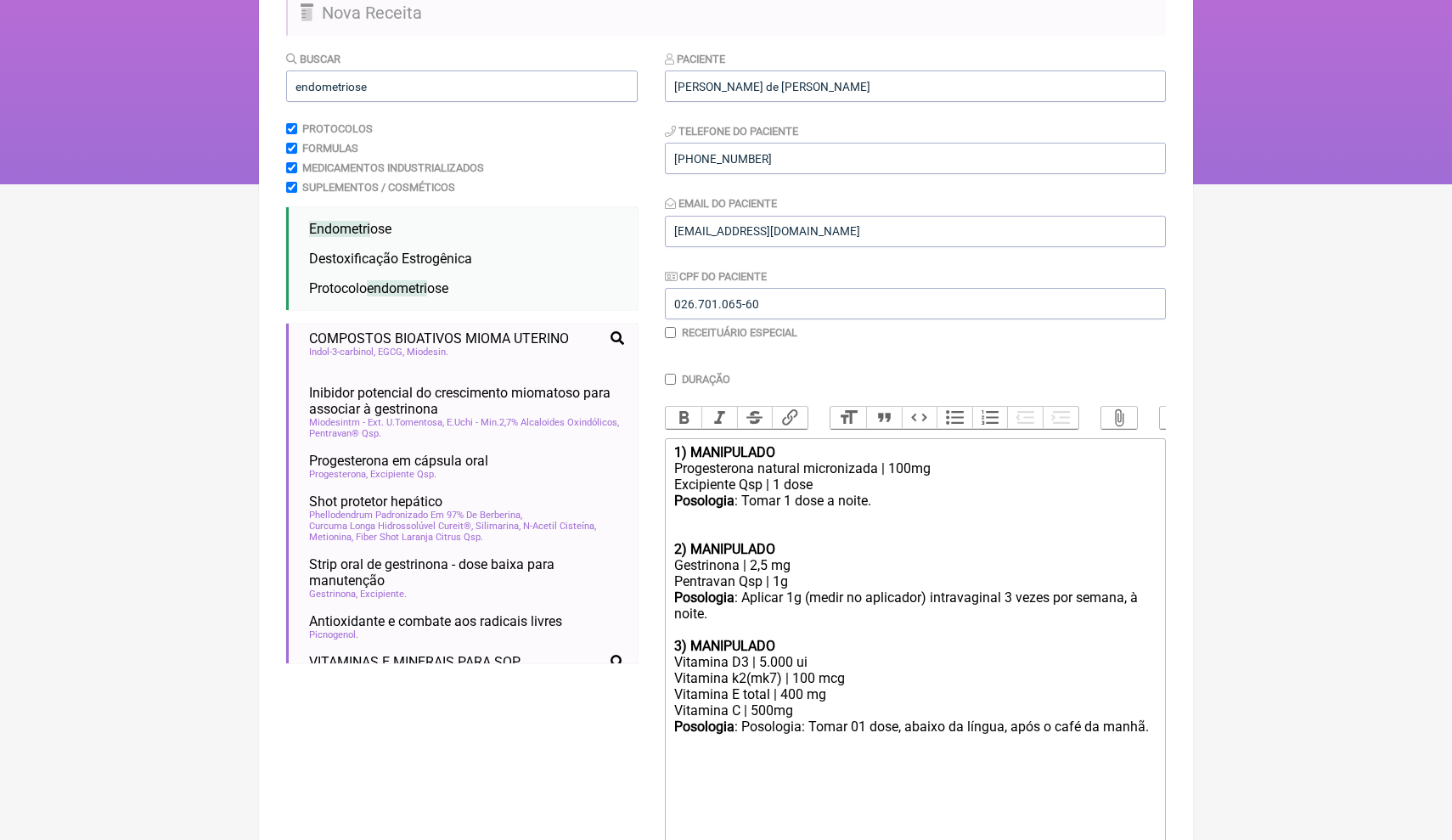
click at [633, 652] on ul "Compostos bioativos para desordens uterinas e endometri ais infertilidade femin…" at bounding box center [461, 493] width 351 height 340
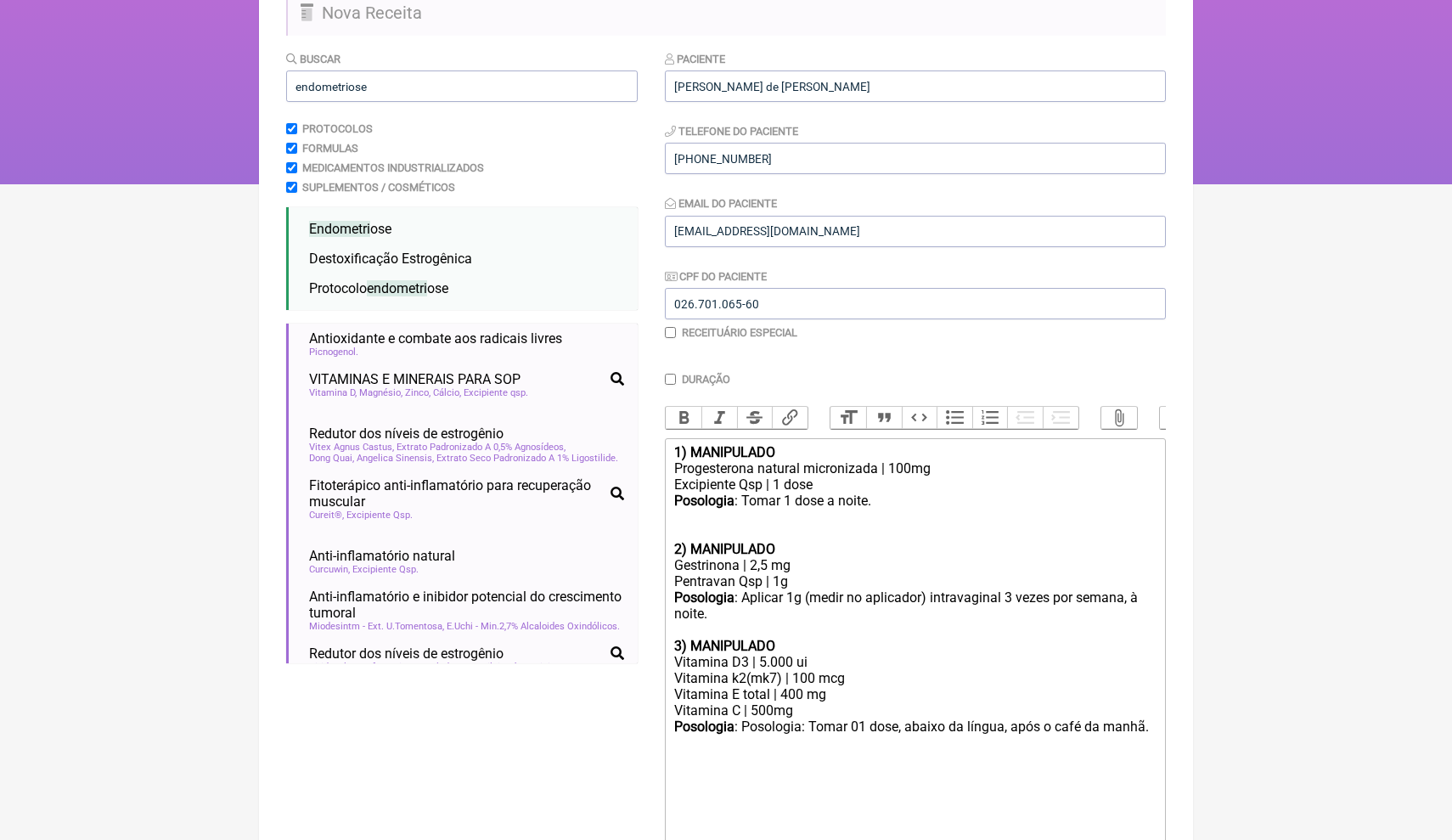
scroll to position [1166, 0]
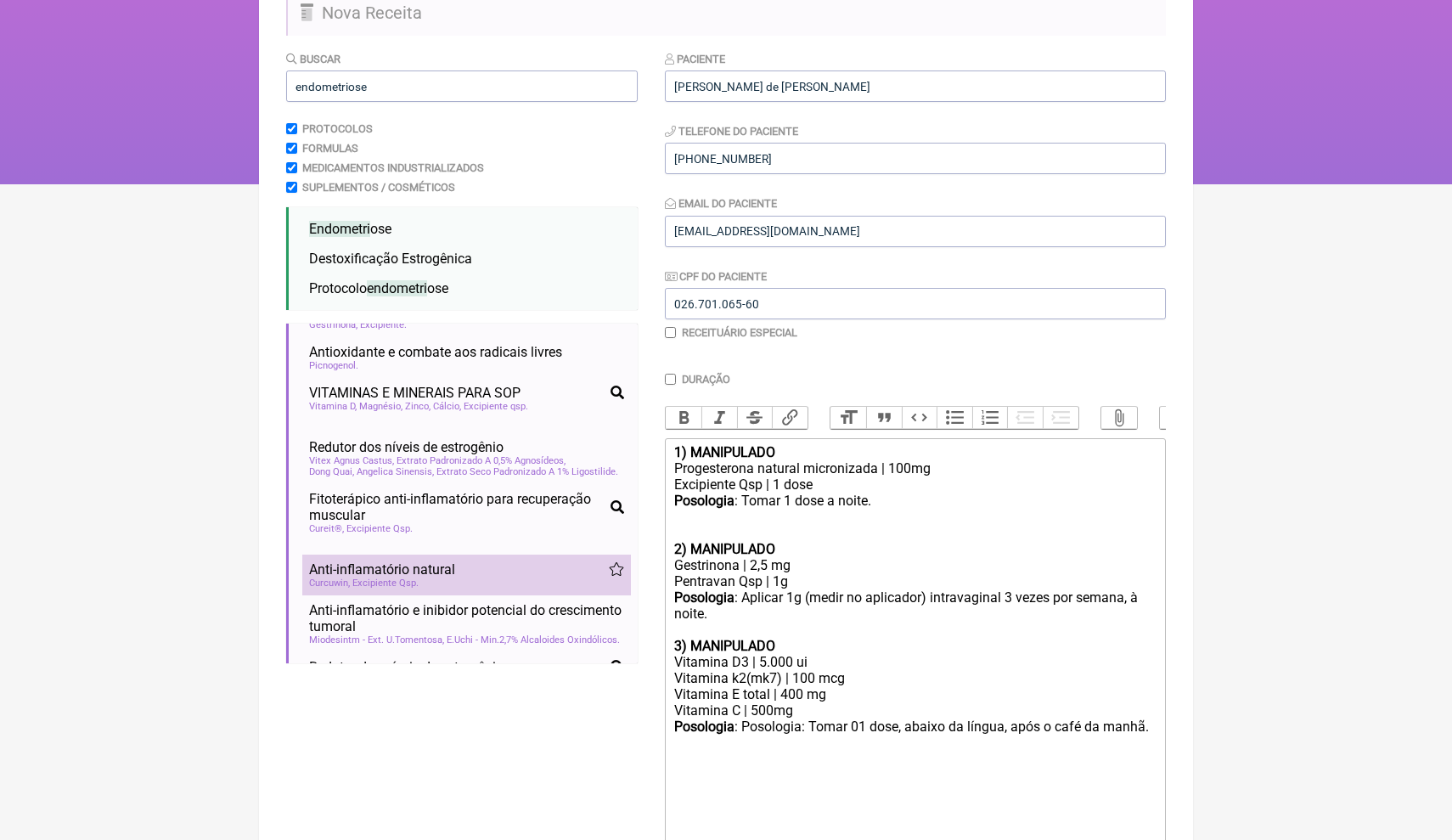
click at [430, 562] on span "Anti-inflamatório natural" at bounding box center [382, 569] width 146 height 16
click at [860, 718] on div "Posologia : Posologia: Tomar 01 dose, abaixo da língua, após o café da manhã. ㅤ" at bounding box center [916, 767] width 482 height 99
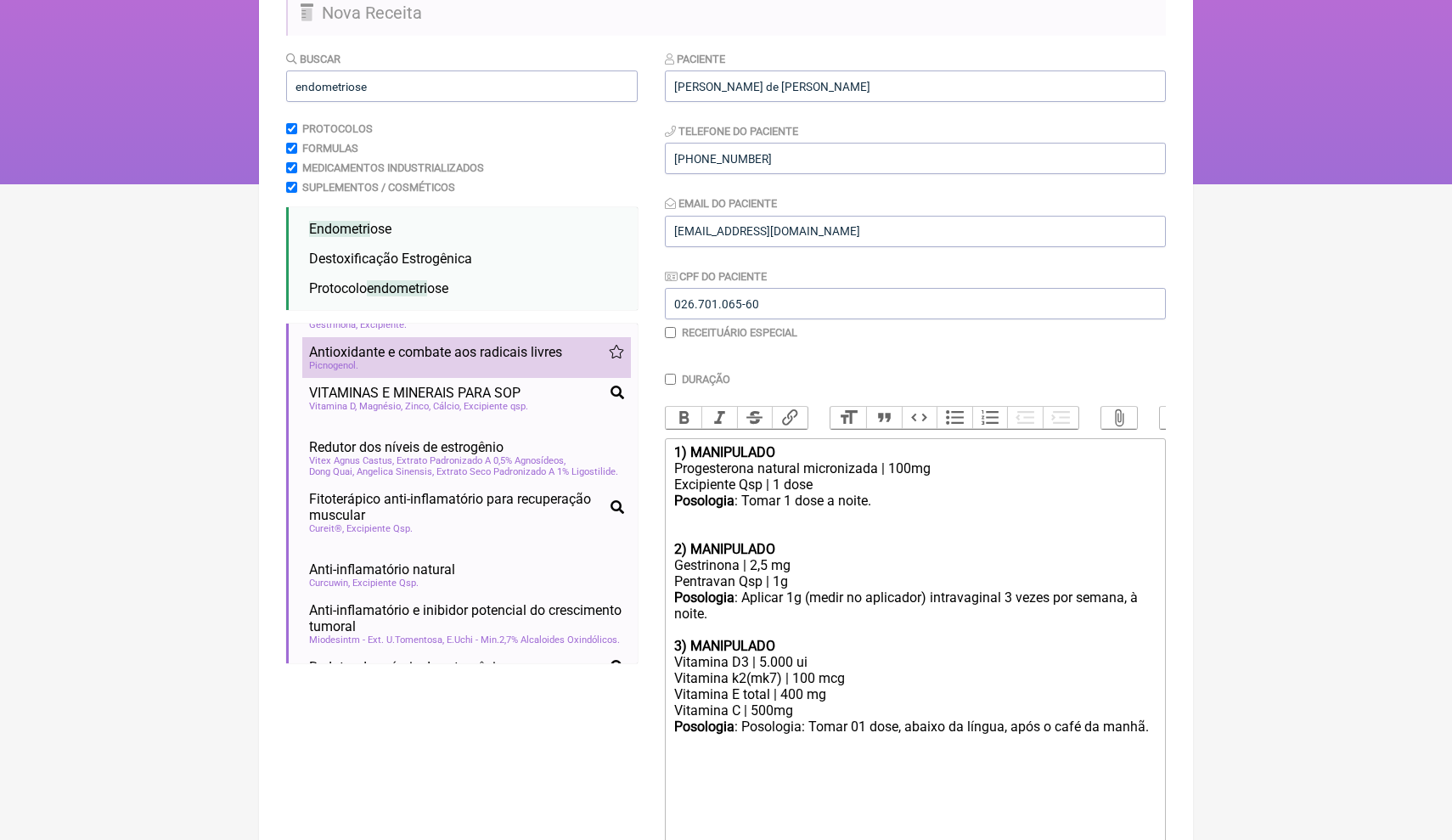
click at [544, 360] on div "Picnogenol" at bounding box center [467, 366] width 315 height 11
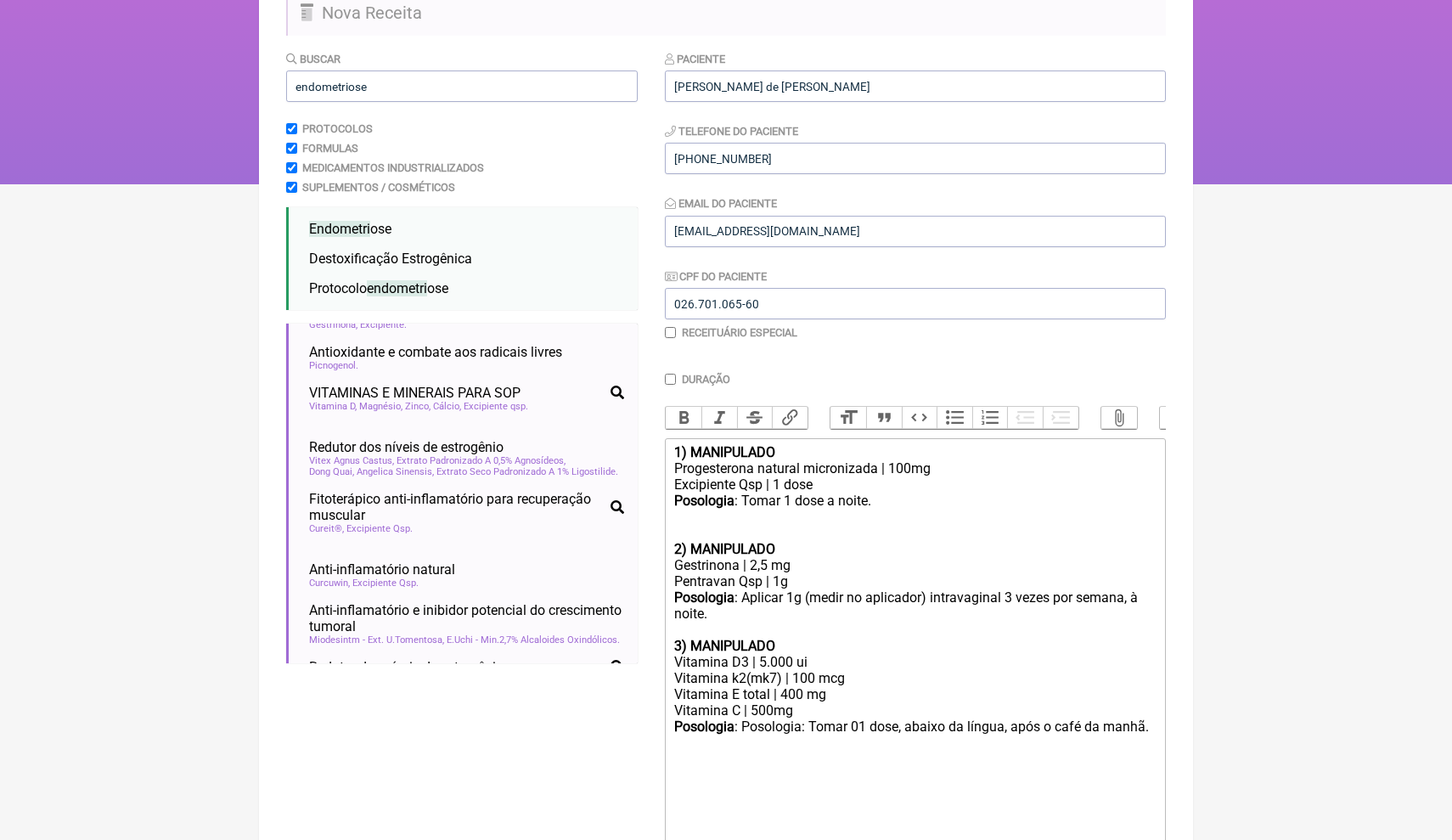
click at [872, 638] on div "3) MANIPULADO" at bounding box center [916, 645] width 482 height 16
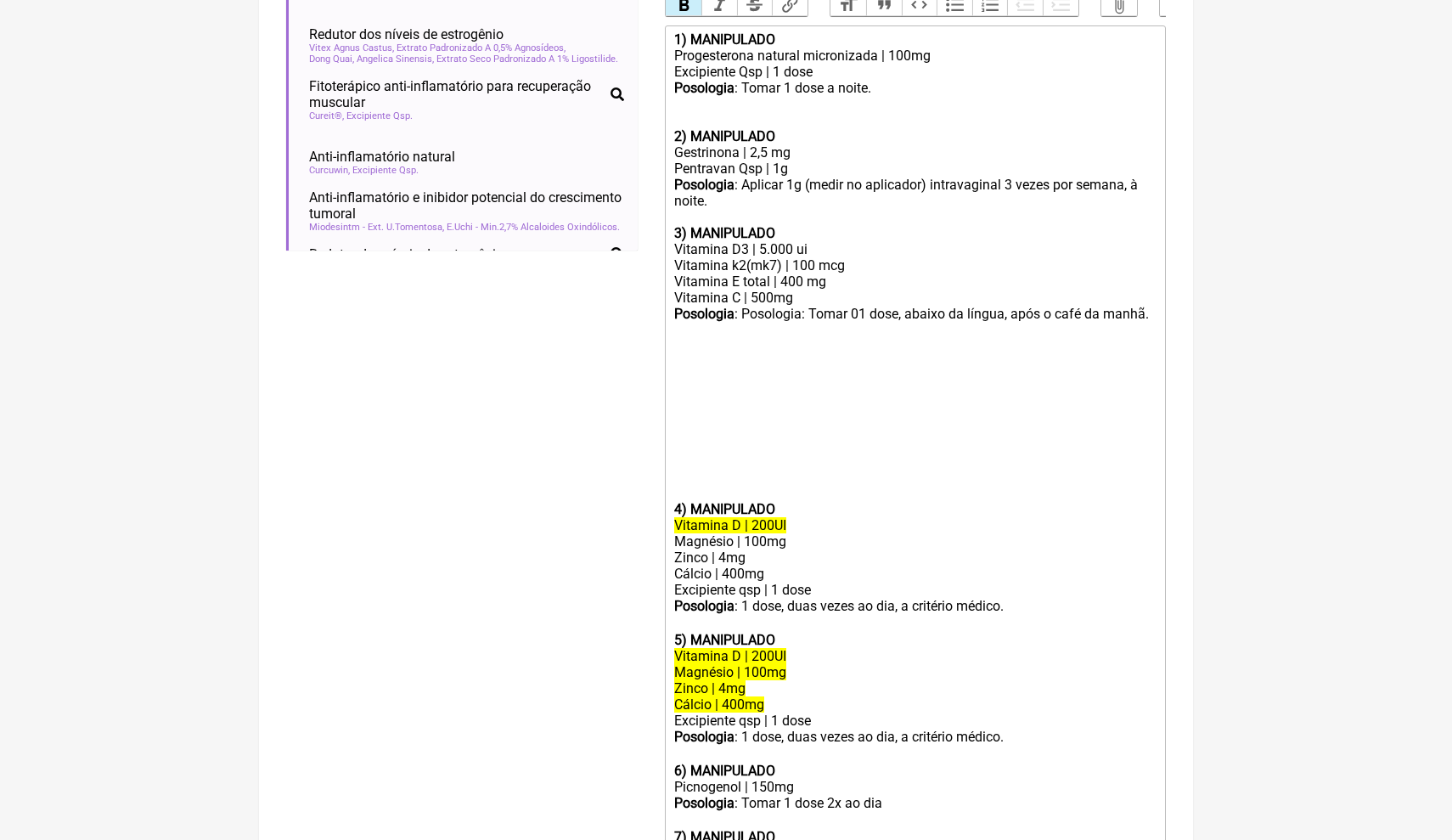
scroll to position [583, 0]
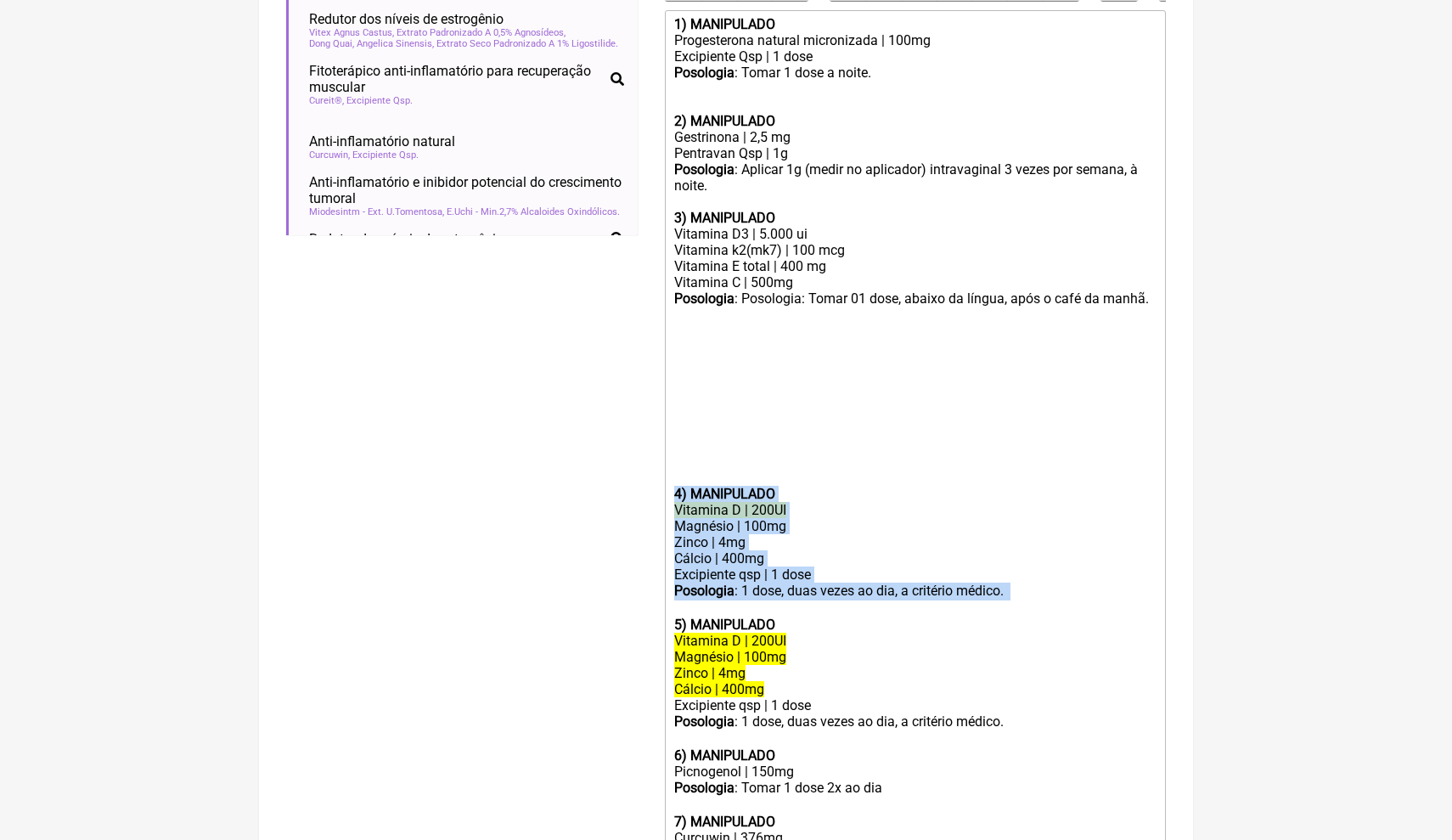
drag, startPoint x: 1054, startPoint y: 569, endPoint x: 679, endPoint y: 478, distance: 385.9
click at [673, 468] on trix-editor "1) MANIPULADO Progesterona natural micronizada | 100mg Excipiente Qsp | 1 dose …" at bounding box center [916, 489] width 501 height 958
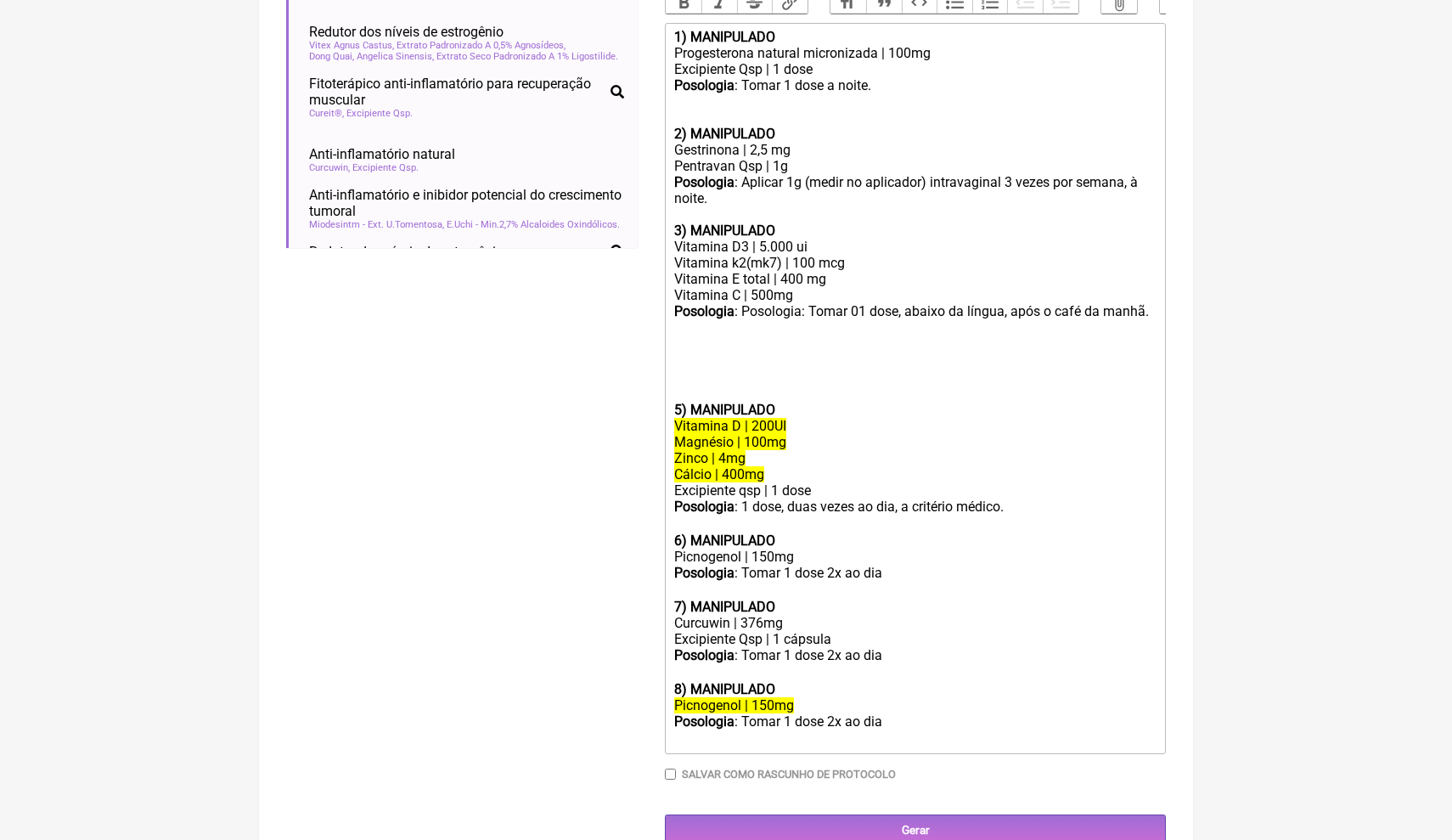
scroll to position [555, 0]
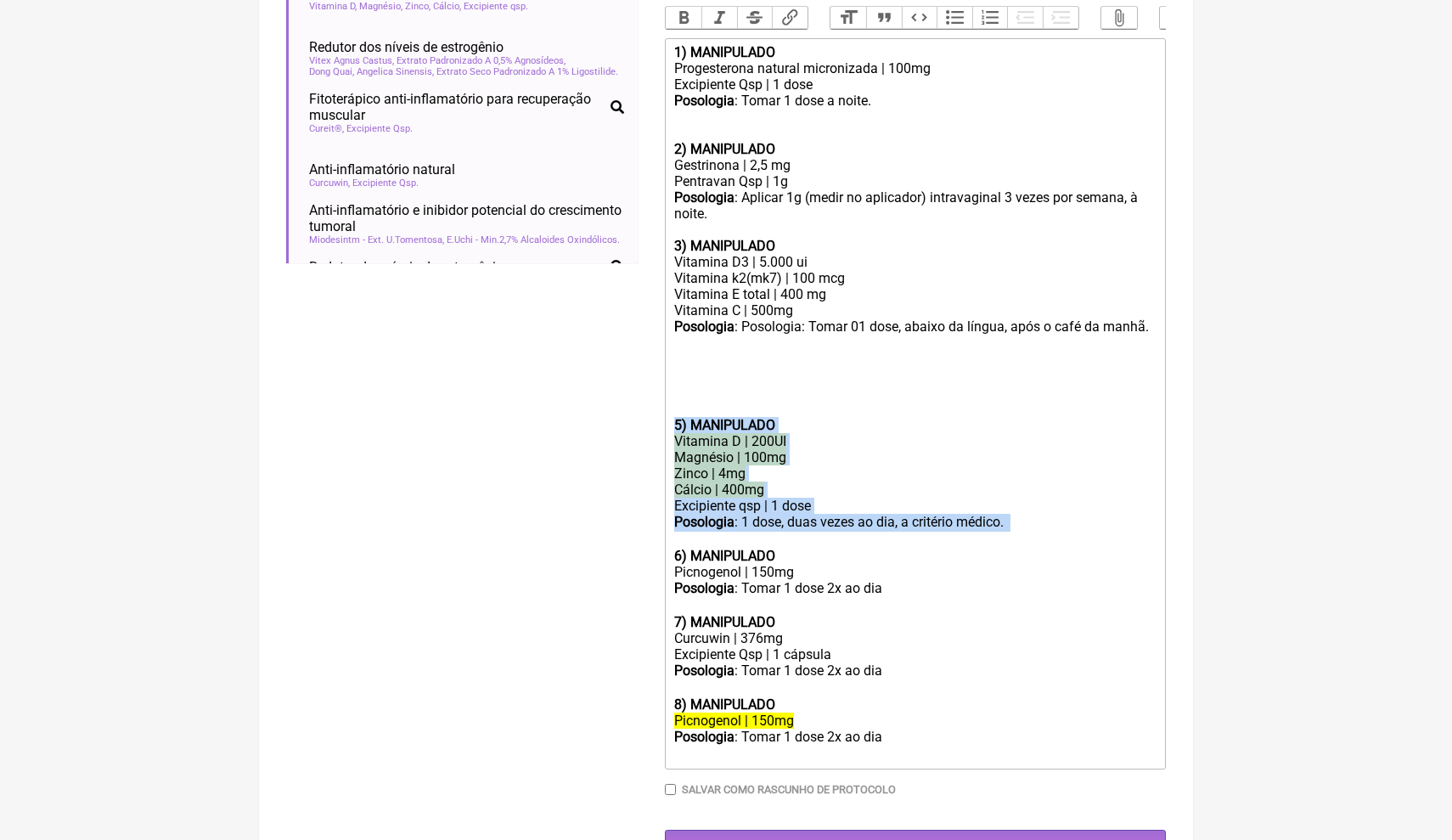
drag, startPoint x: 1022, startPoint y: 505, endPoint x: 670, endPoint y: 406, distance: 365.7
click at [668, 403] on trix-editor "1) MANIPULADO Progesterona natural micronizada | 100mg Excipiente Qsp | 1 dose …" at bounding box center [916, 403] width 501 height 731
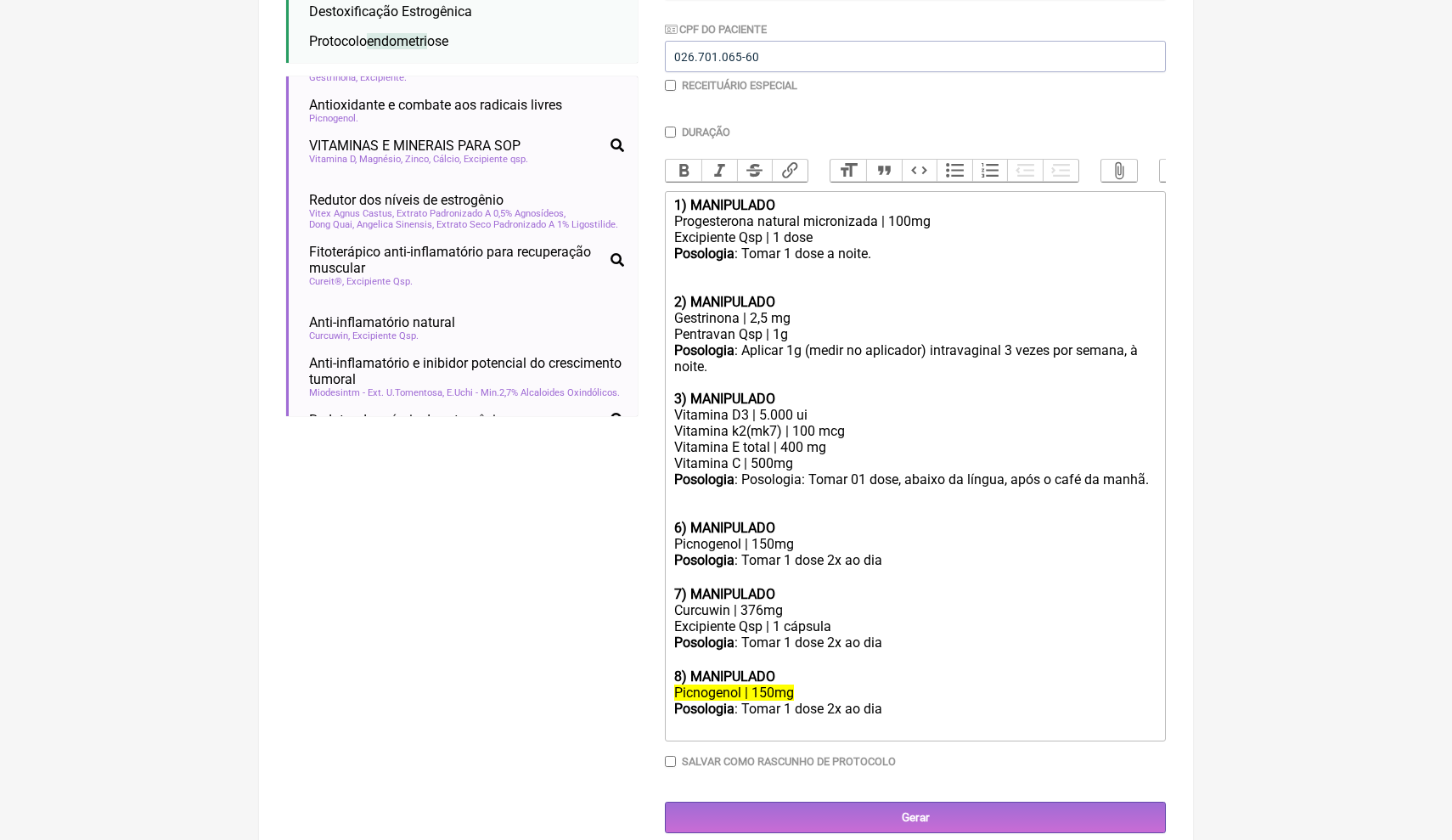
scroll to position [387, 0]
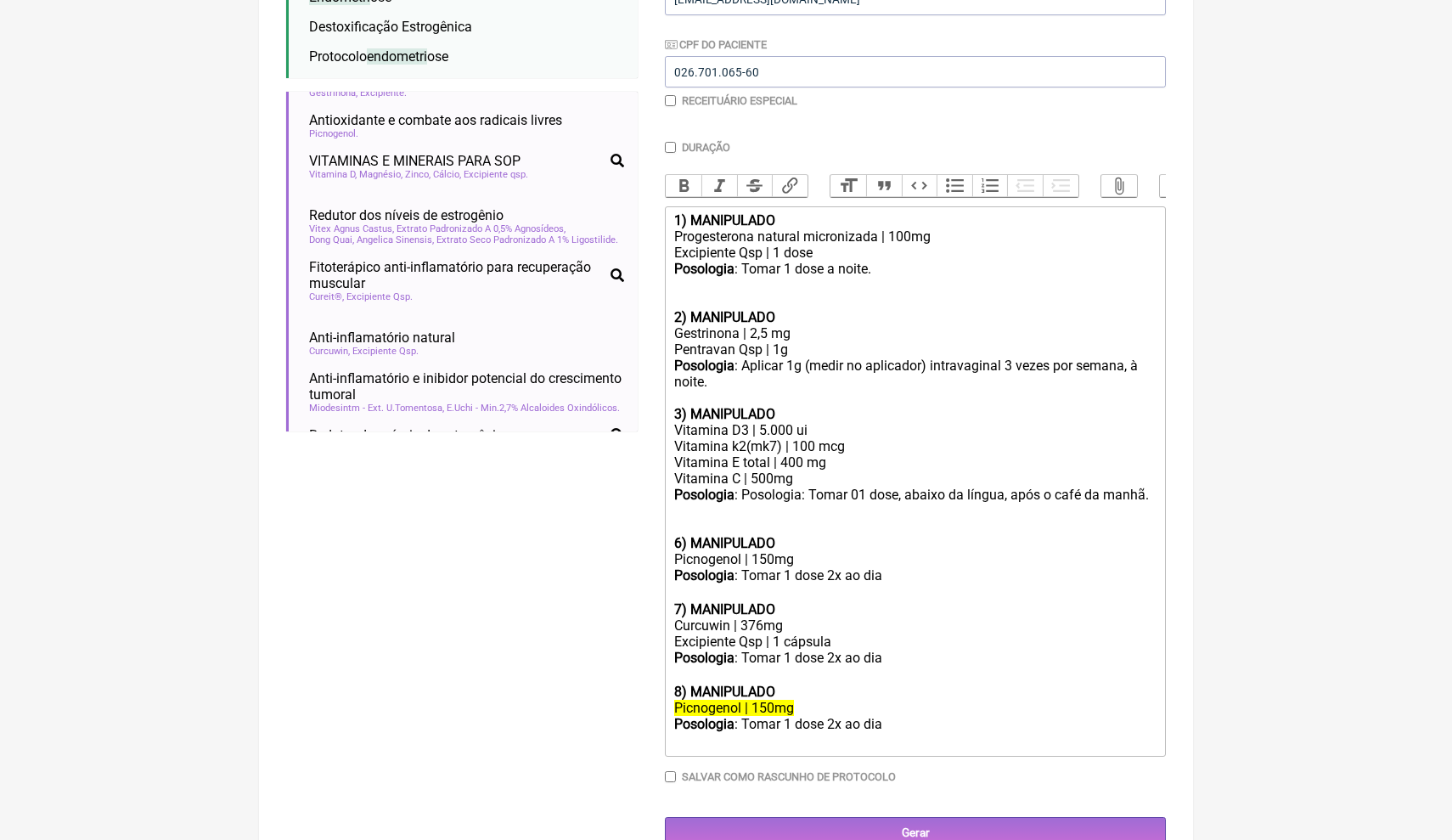
click at [814, 551] on div "Picnogenol | 150mg" at bounding box center [916, 559] width 482 height 16
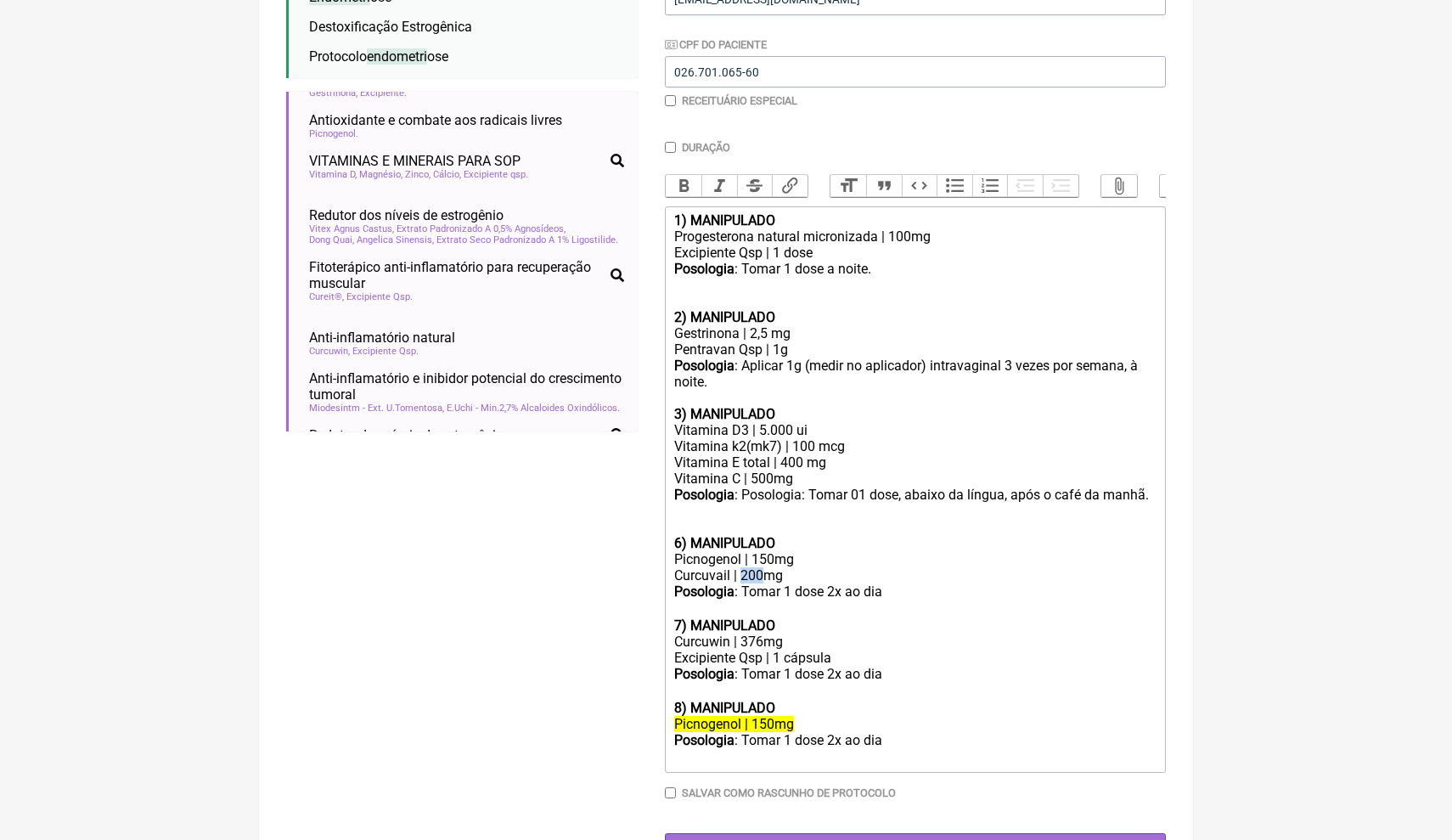
drag, startPoint x: 770, startPoint y: 557, endPoint x: 744, endPoint y: 558, distance: 26.0
click at [744, 558] on div "Picnogenol | 150mg Curcuvail | 200mg" at bounding box center [916, 567] width 482 height 33
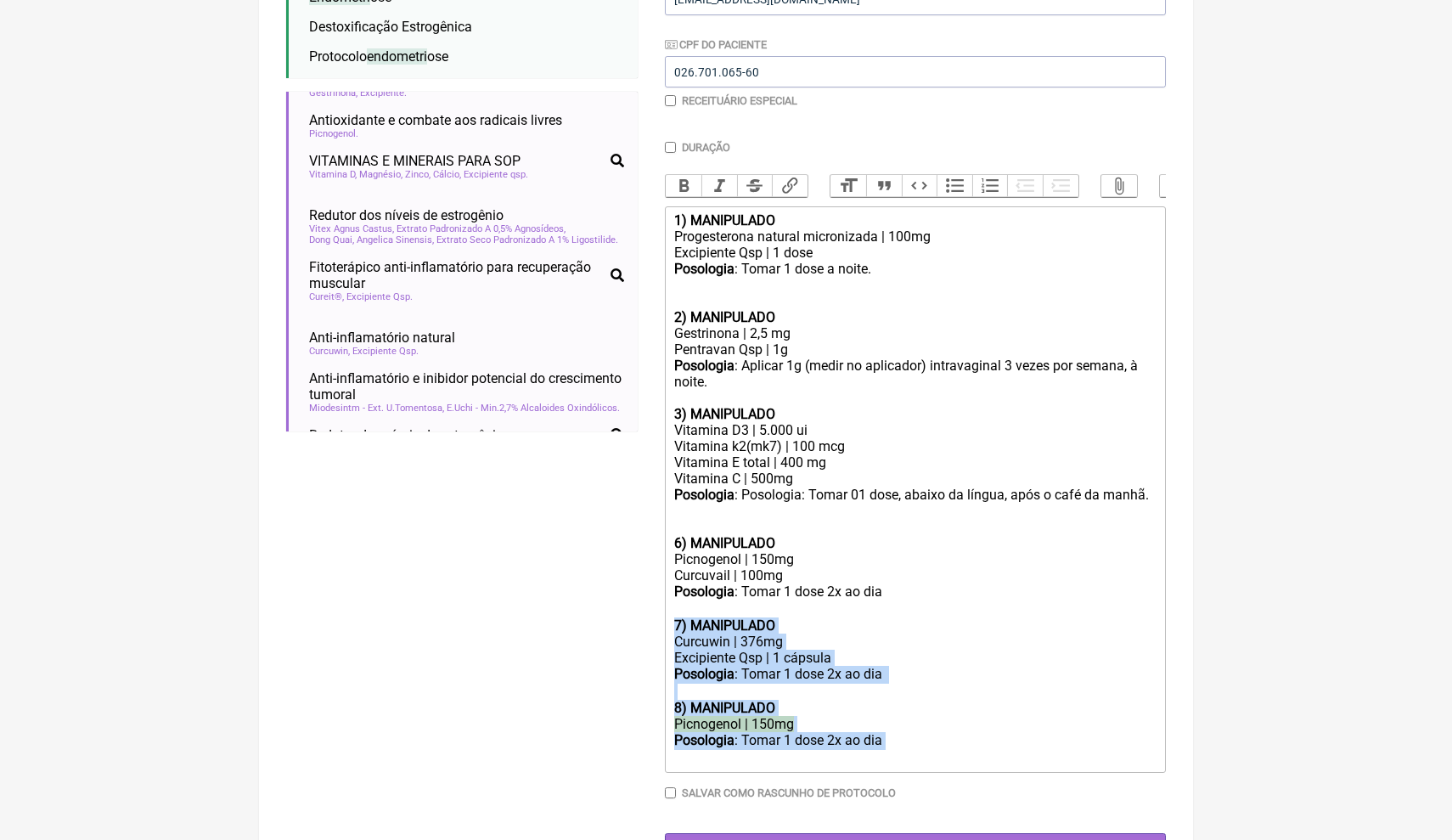
drag, startPoint x: 895, startPoint y: 710, endPoint x: 664, endPoint y: 606, distance: 253.3
click at [661, 603] on form "Buscar endometriose Protocolos Formulas Medicamentos Industrializados Suplement…" at bounding box center [726, 341] width 880 height 1046
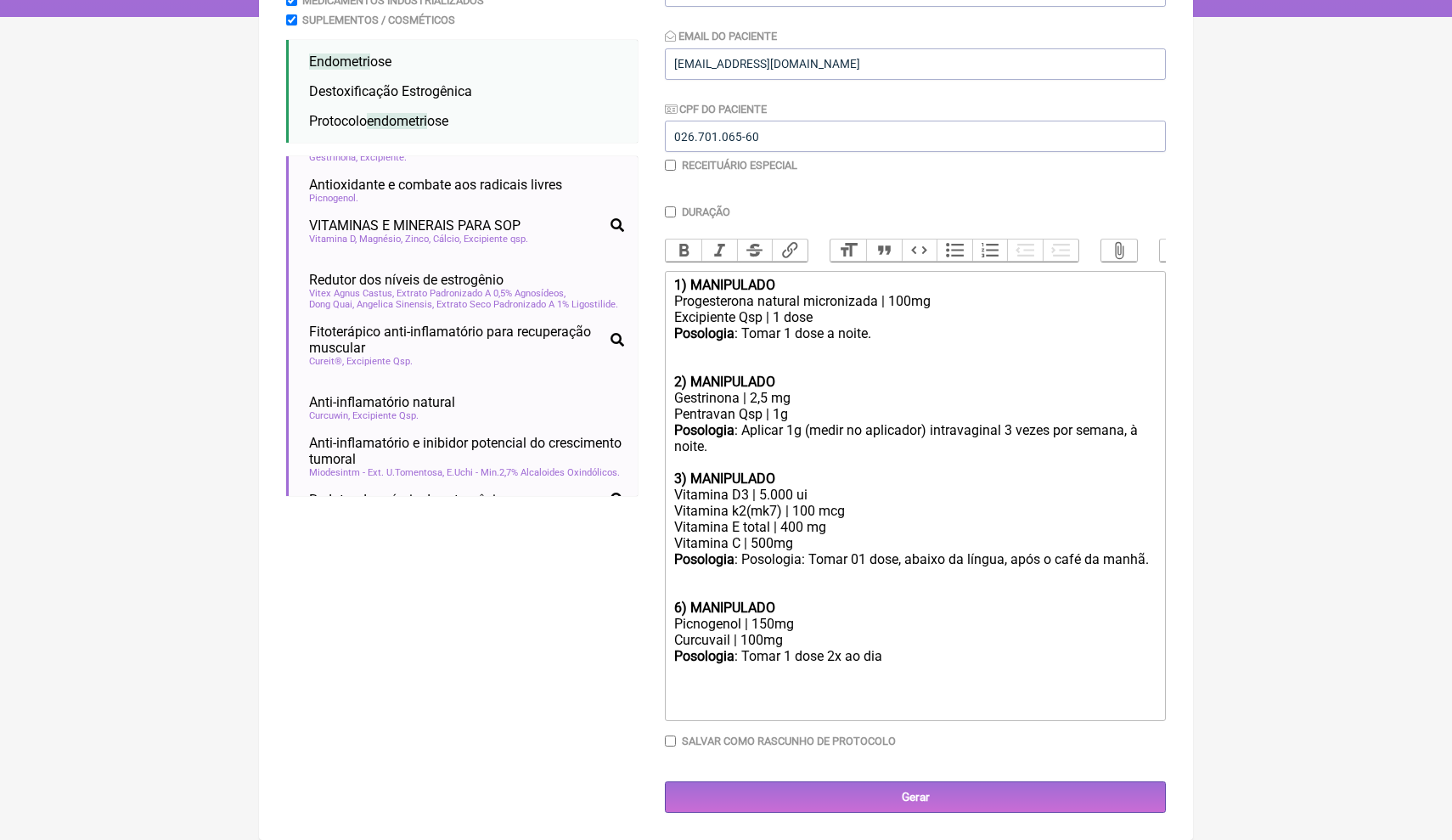
scroll to position [295, 0]
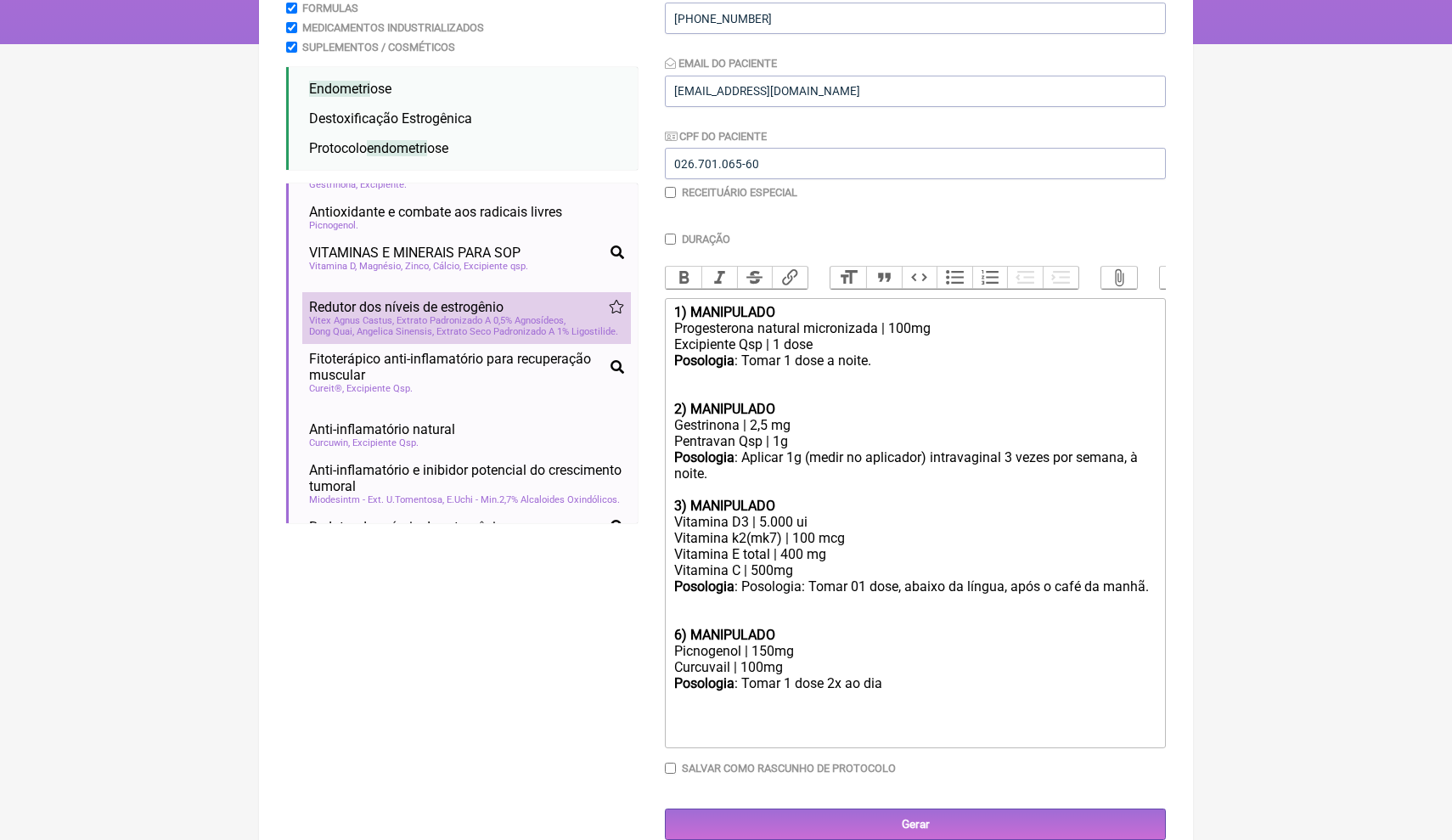
click at [489, 326] on span "Dong Quai, Angelica Sinensis, Extrato Seco Padronizado A 1% Ligostilide" at bounding box center [464, 332] width 309 height 11
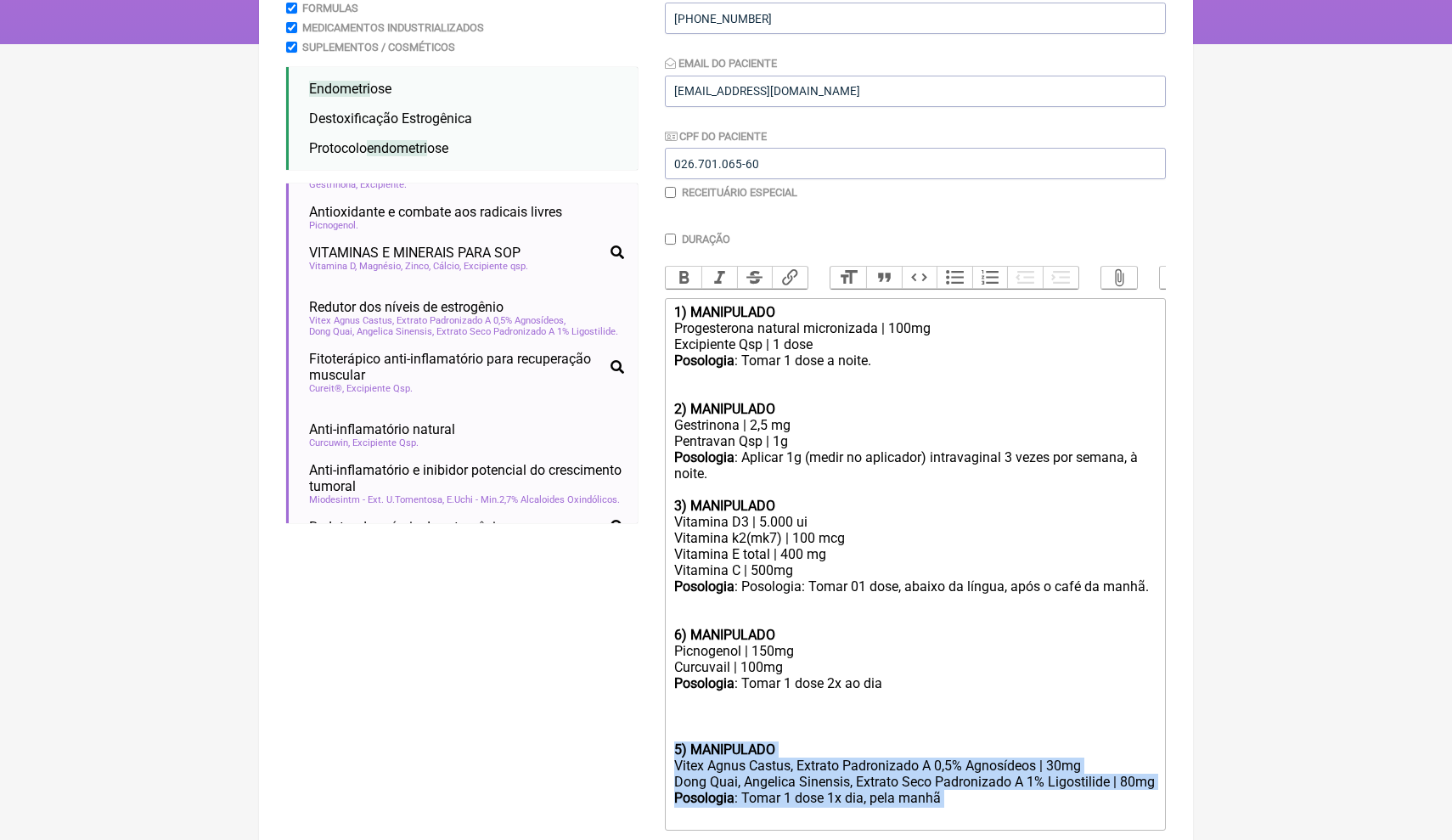
drag, startPoint x: 961, startPoint y: 785, endPoint x: 663, endPoint y: 722, distance: 304.6
click at [663, 723] on form "Buscar endometriose Protocolos Formulas Medicamentos Industrializados Suplement…" at bounding box center [726, 415] width 880 height 1012
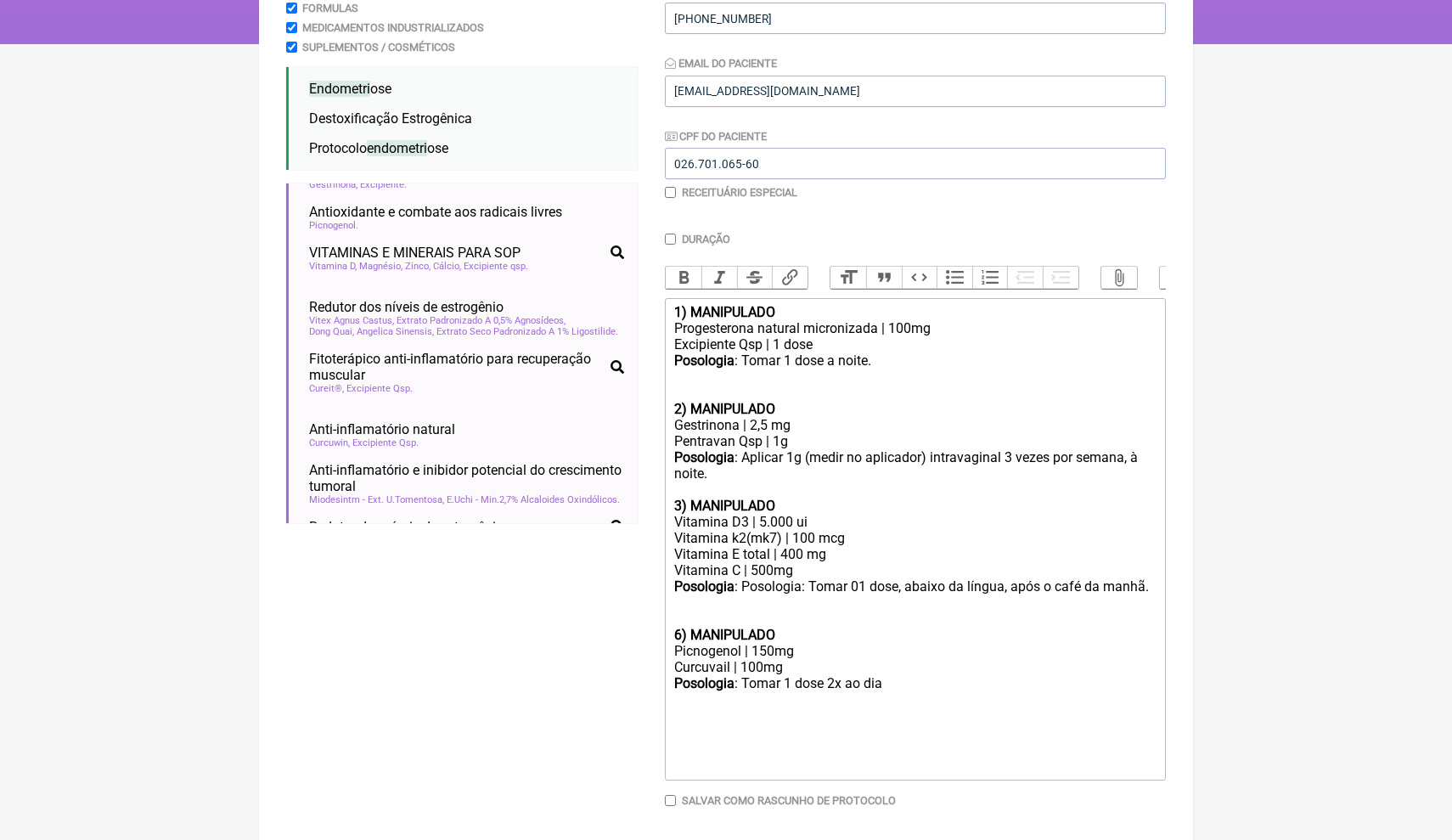
click at [634, 514] on ul "Compostos bioativos para desordens uterinas e endometri ais infertilidade femin…" at bounding box center [461, 353] width 351 height 340
click at [634, 506] on ul "Compostos bioativos para desordens uterinas e endometri ais infertilidade femin…" at bounding box center [461, 353] width 351 height 340
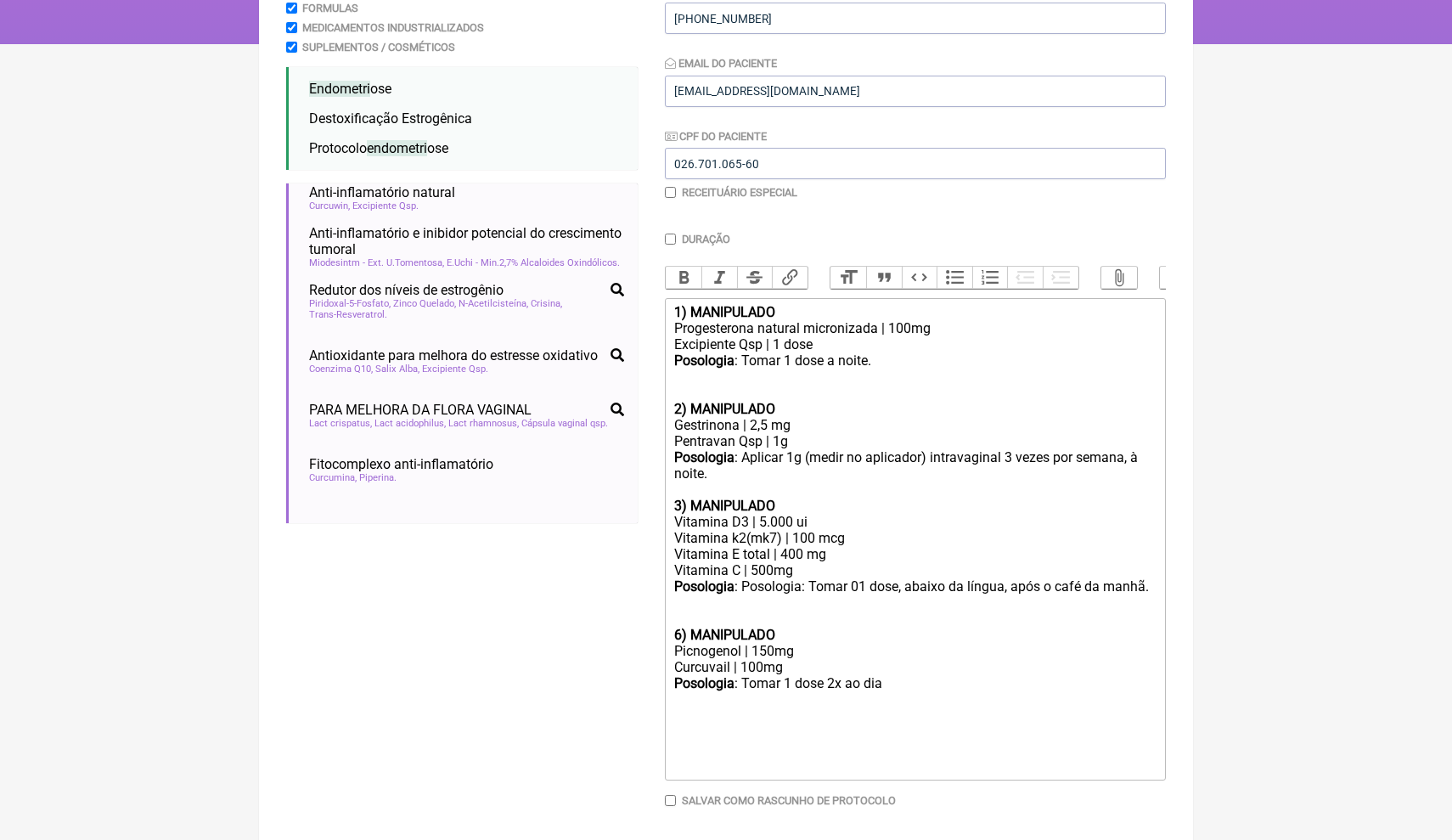
scroll to position [1403, 0]
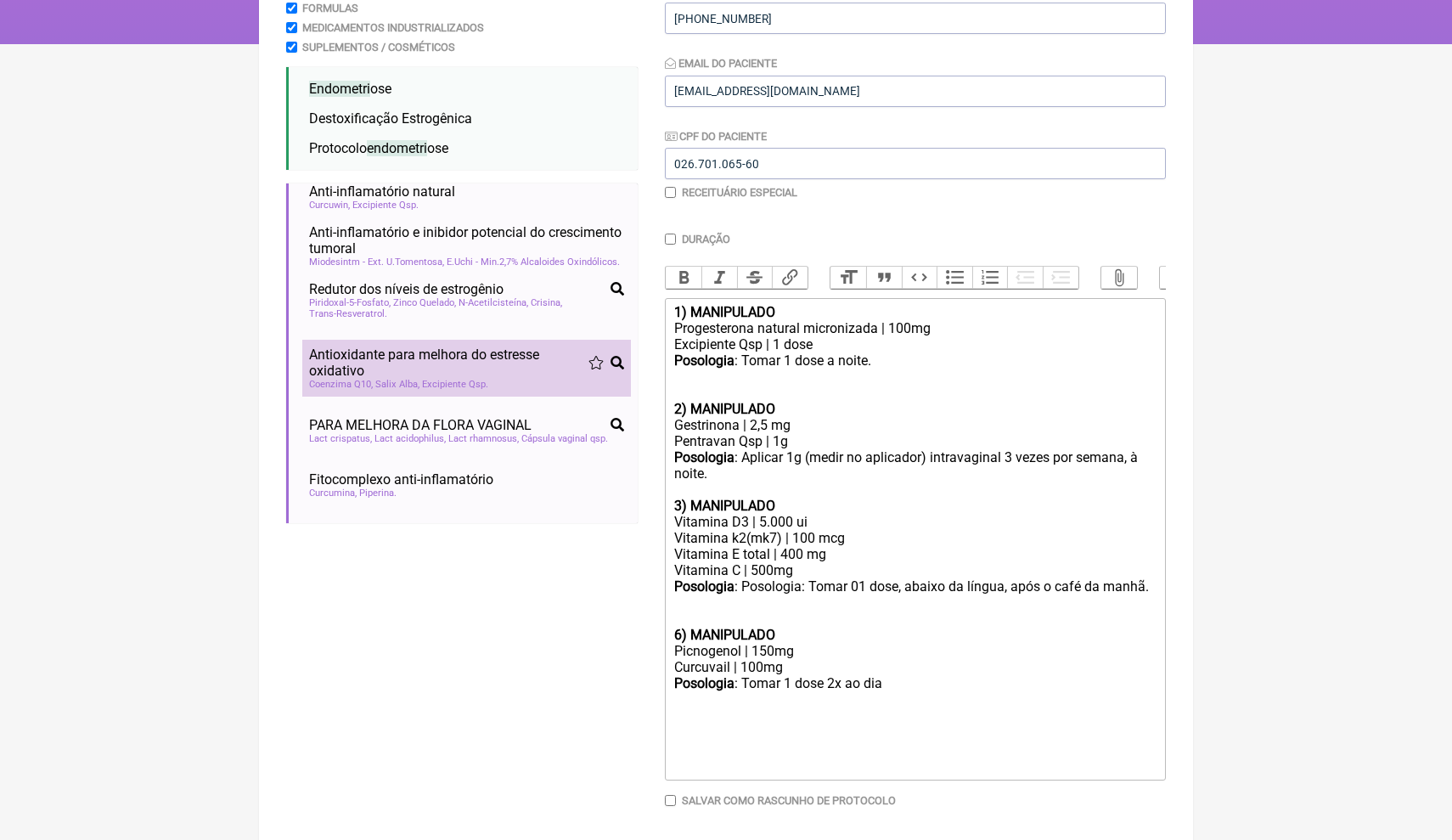
click at [471, 379] on span "Excipiente Qsp" at bounding box center [455, 385] width 66 height 11
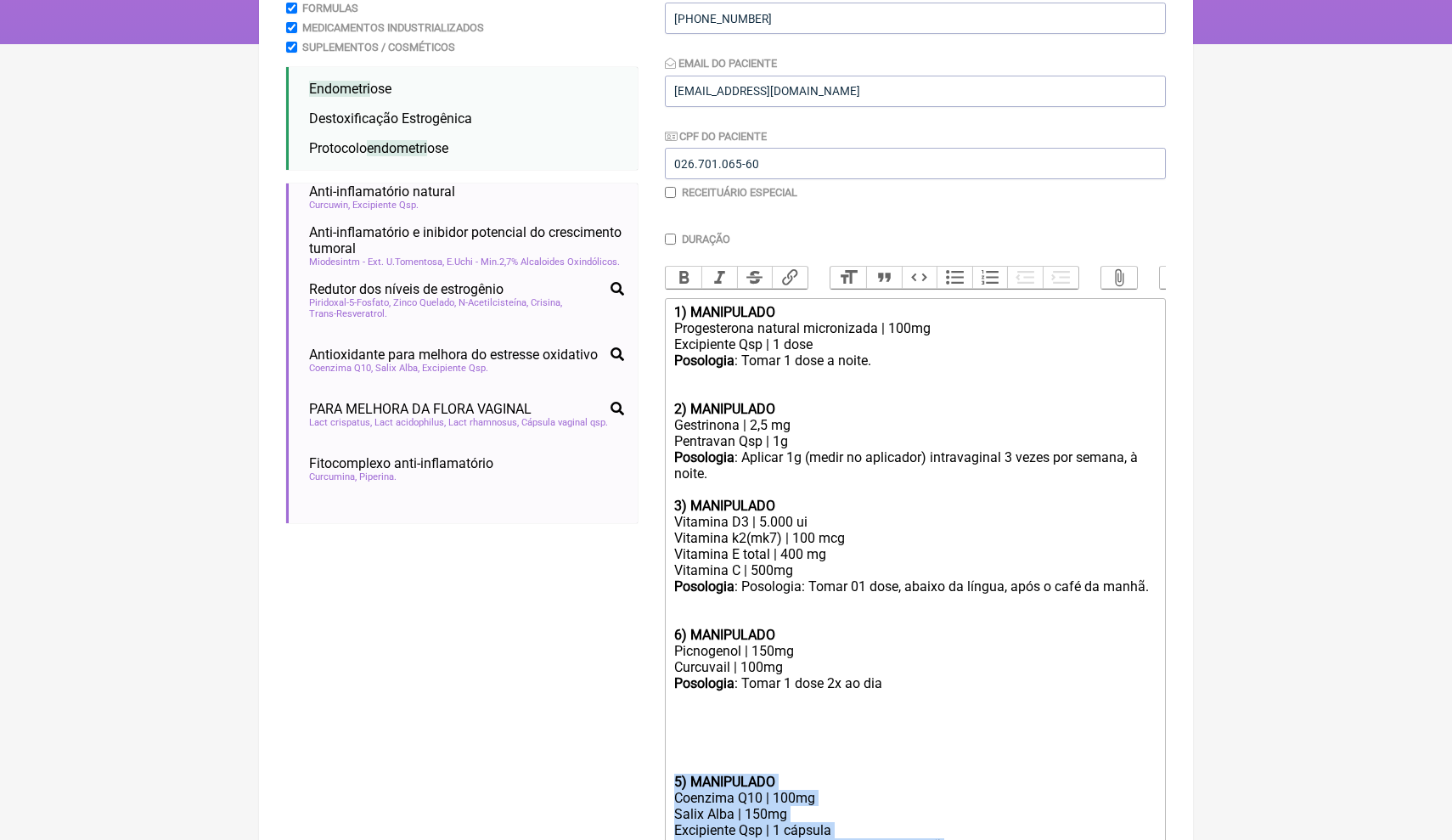
drag, startPoint x: 964, startPoint y: 815, endPoint x: 662, endPoint y: 751, distance: 308.7
click at [664, 750] on form "Buscar endometriose Protocolos Formulas Medicamentos Industrializados Suplement…" at bounding box center [726, 440] width 880 height 1061
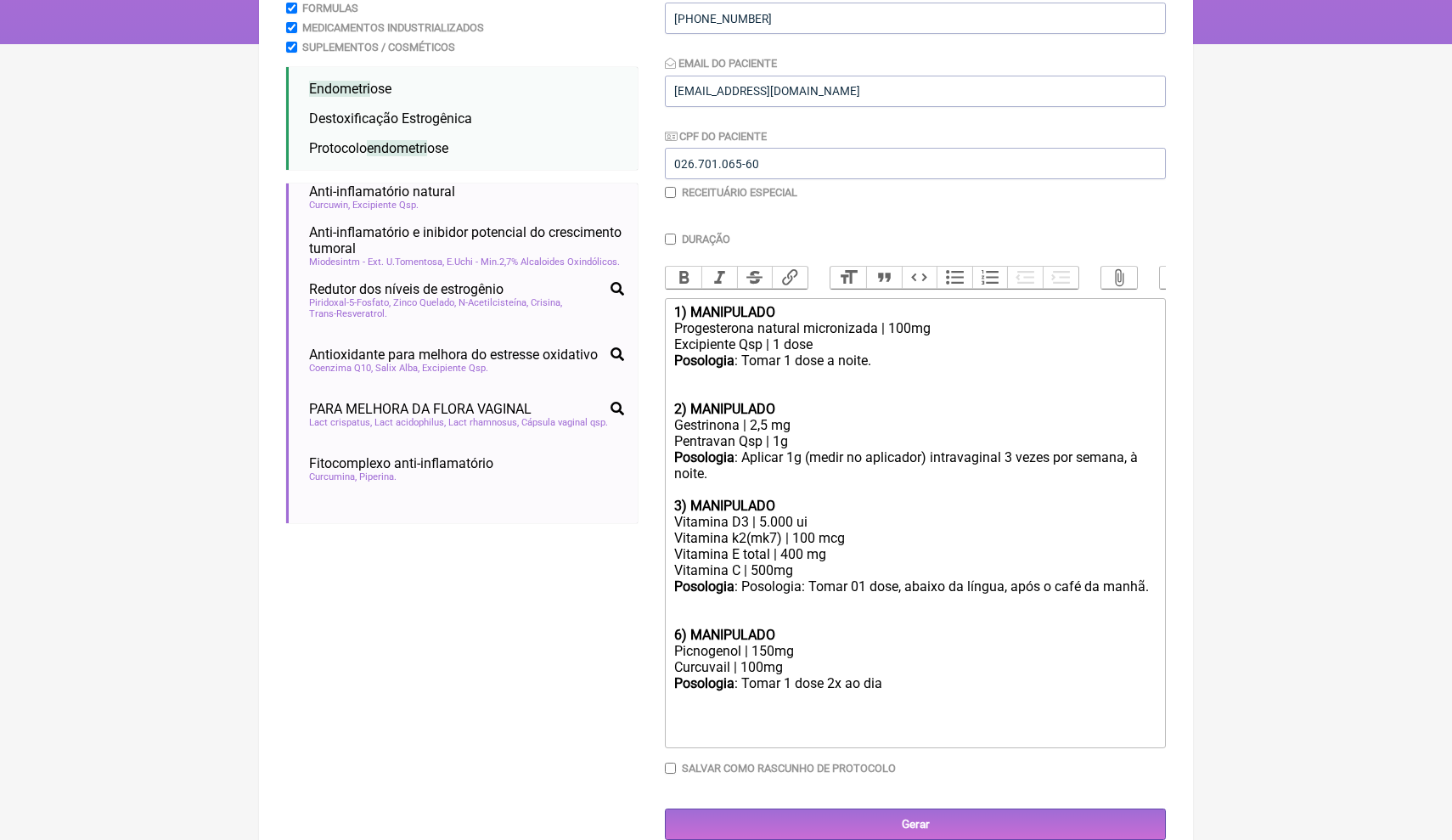
click at [792, 649] on div "Picnogenol | 150mg Curcuvail | 100mg" at bounding box center [916, 658] width 482 height 33
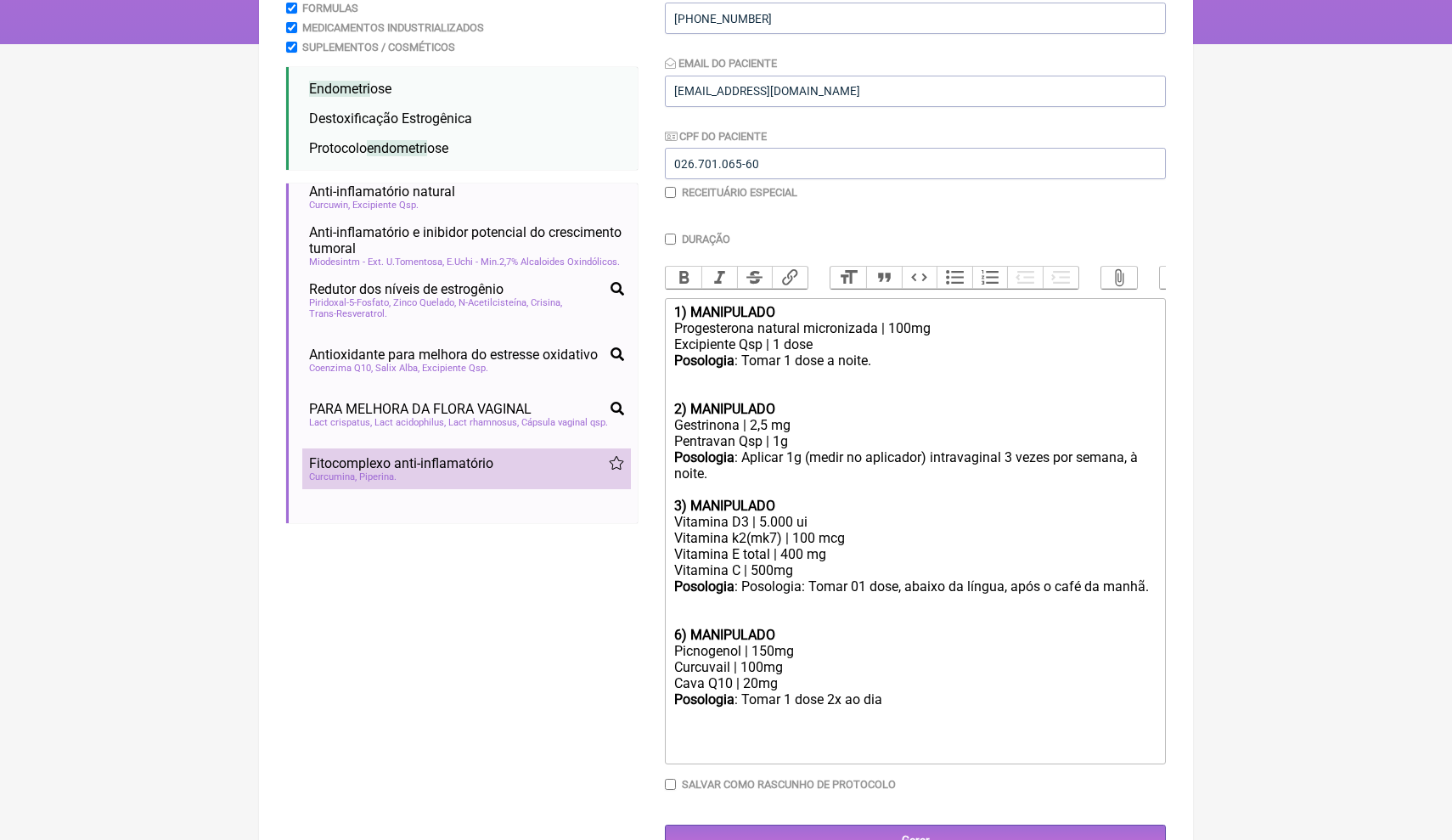
click at [628, 467] on li "Fitocomplexo anti-inflamatório hipertrofia ganho de massa muscular longevidade …" at bounding box center [467, 468] width 329 height 41
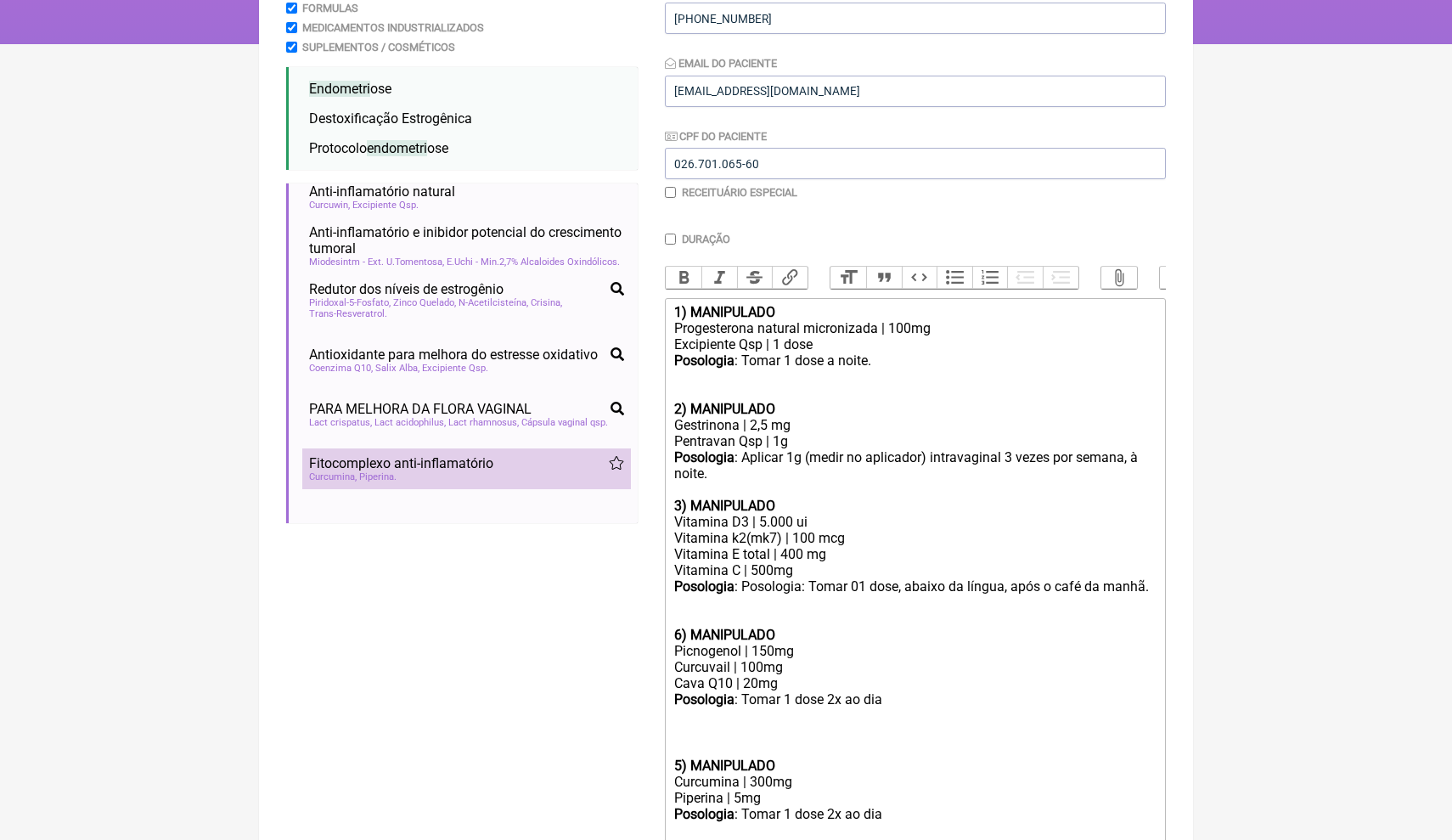
click at [628, 467] on li "Fitocomplexo anti-inflamatório hipertrofia ganho de massa muscular longevidade …" at bounding box center [467, 468] width 329 height 41
click at [634, 466] on ul "Compostos bioativos para desordens uterinas e endometri ais infertilidade femin…" at bounding box center [461, 353] width 351 height 340
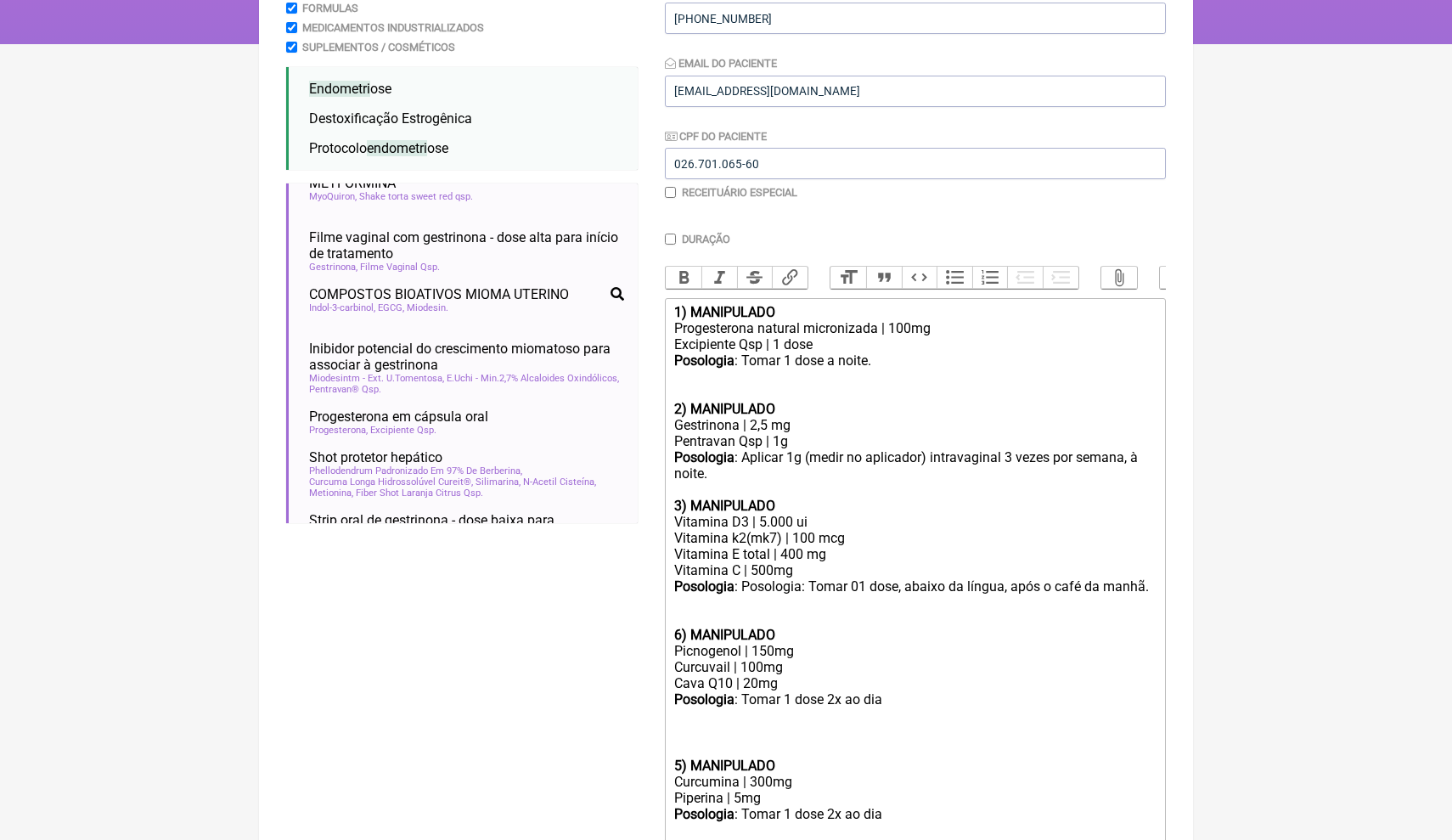
scroll to position [802, 0]
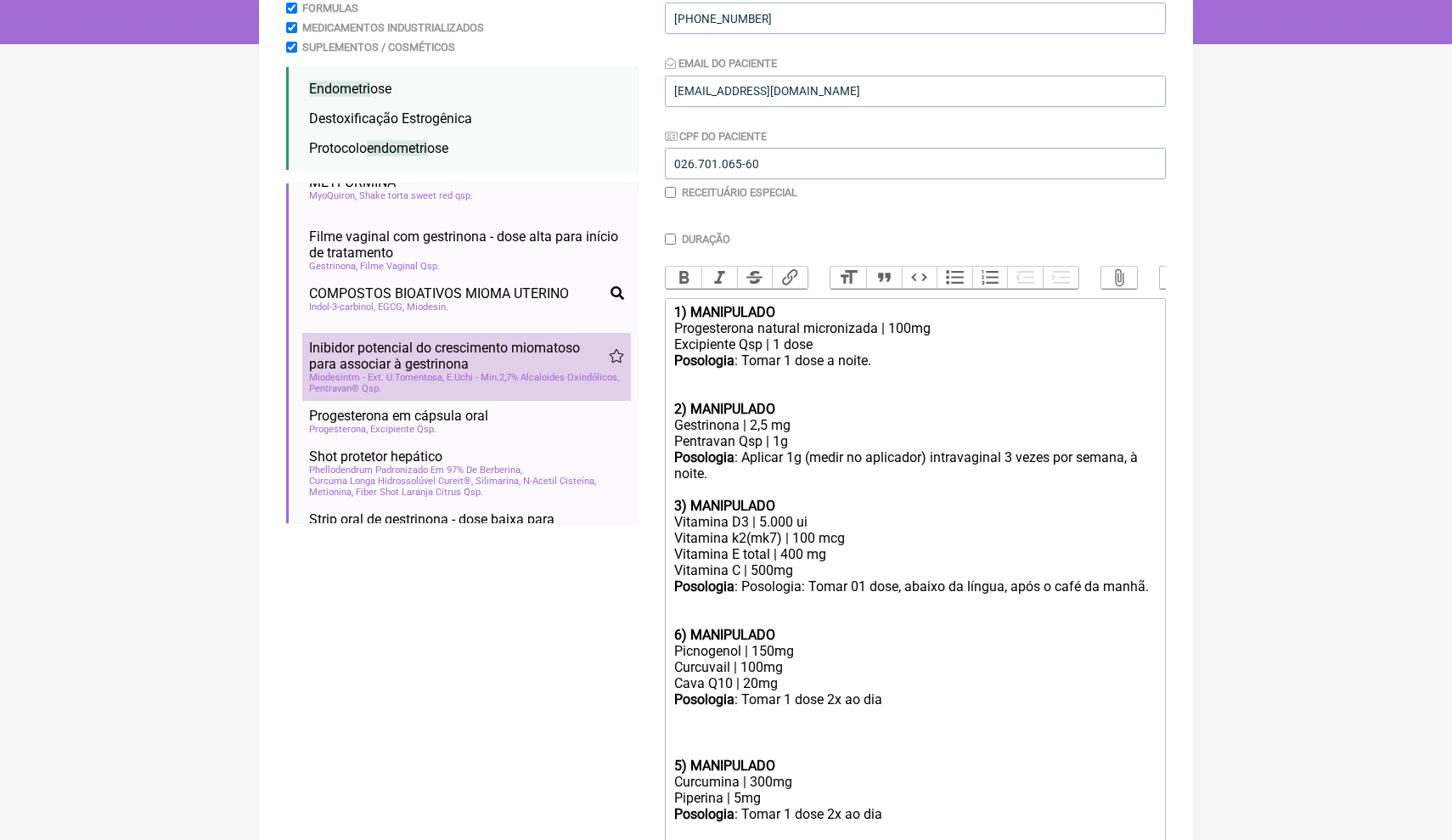
click at [444, 372] on span "Miodesintm - Ext. U.Tomentosa" at bounding box center [376, 377] width 135 height 11
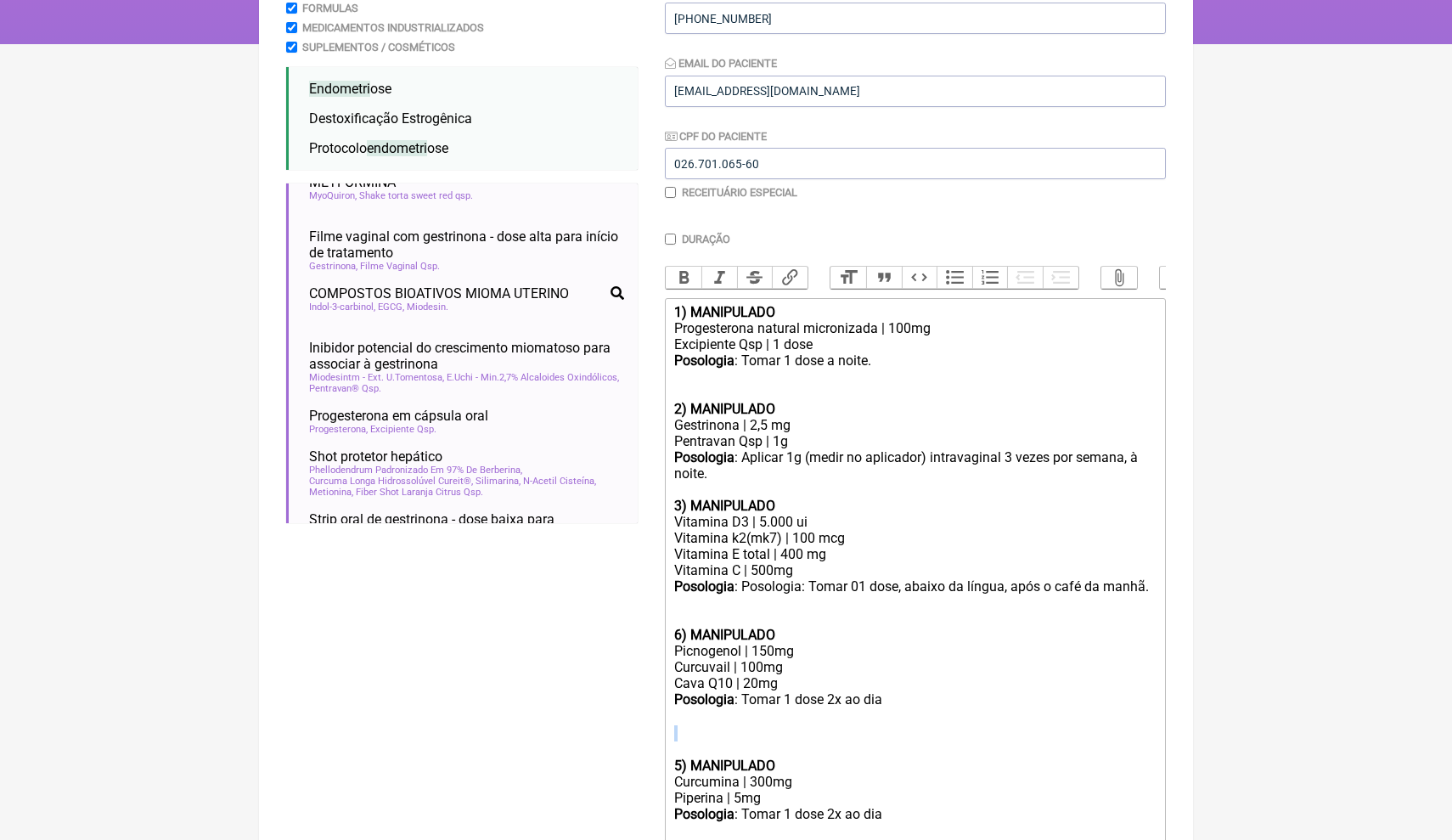
click at [1030, 714] on trix-editor "1) MANIPULADO Progesterona natural micronizada | 100mg Excipiente Qsp | 1 dose …" at bounding box center [916, 671] width 501 height 746
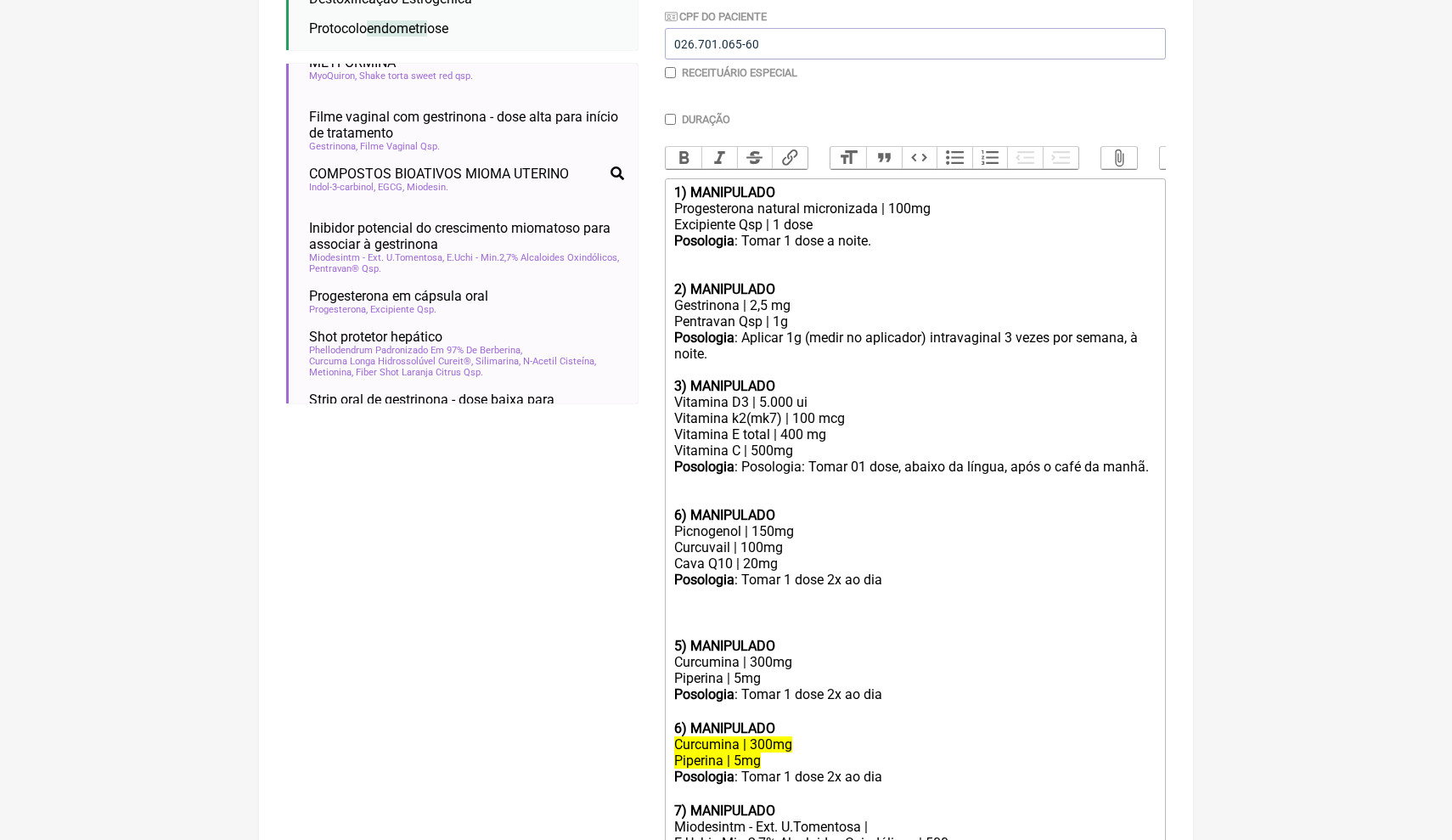
scroll to position [446, 0]
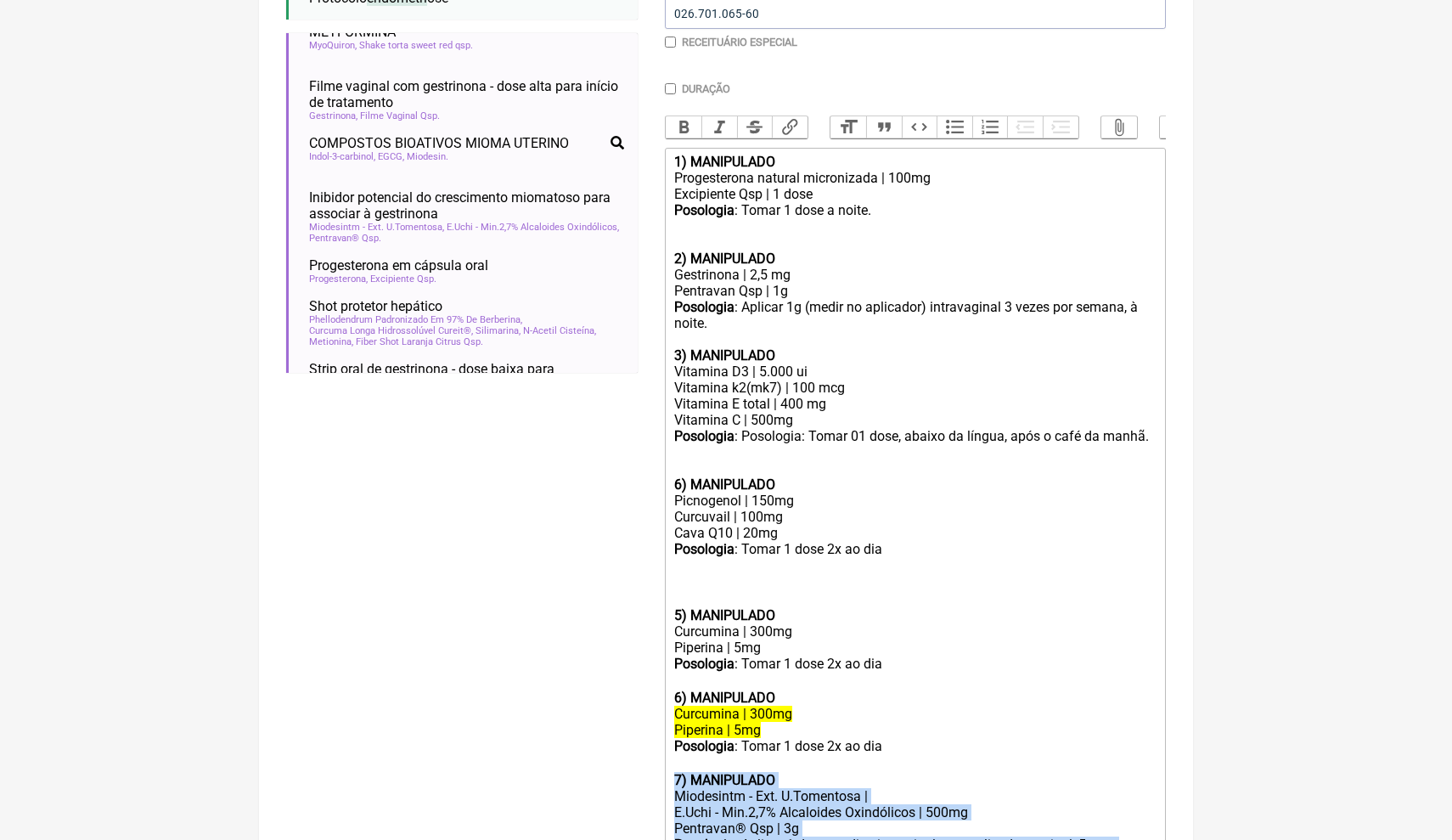
drag, startPoint x: 914, startPoint y: 823, endPoint x: 665, endPoint y: 741, distance: 262.2
click at [665, 741] on trix-editor "1) MANIPULADO Progesterona natural micronizada | 100mg Excipiente Qsp | 1 dose …" at bounding box center [916, 521] width 501 height 746
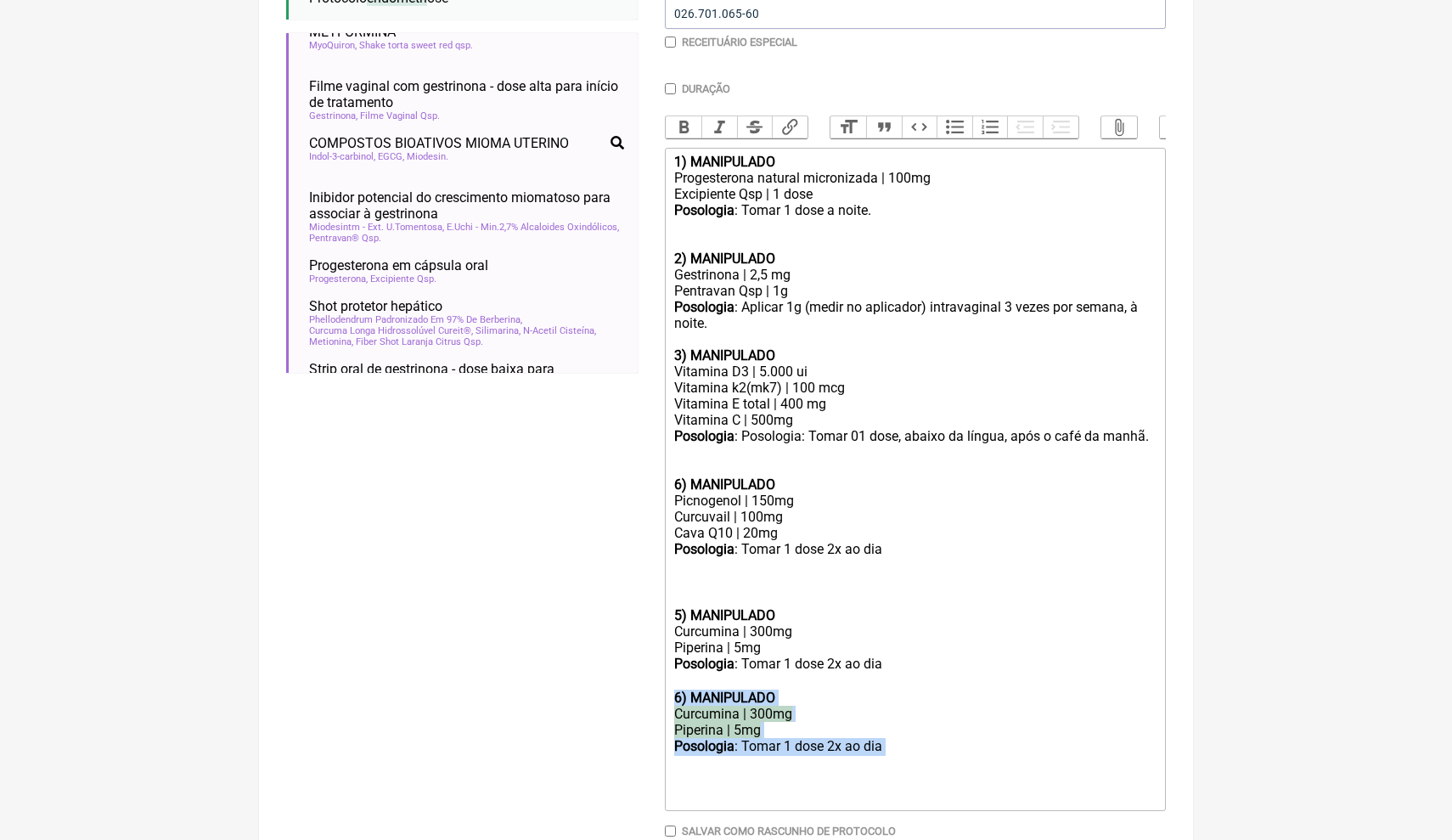
drag, startPoint x: 901, startPoint y: 705, endPoint x: 632, endPoint y: 659, distance: 272.9
click at [631, 659] on form "Buscar endometriose Protocolos Formulas Medicamentos Industrializados Suplement…" at bounding box center [726, 331] width 880 height 1143
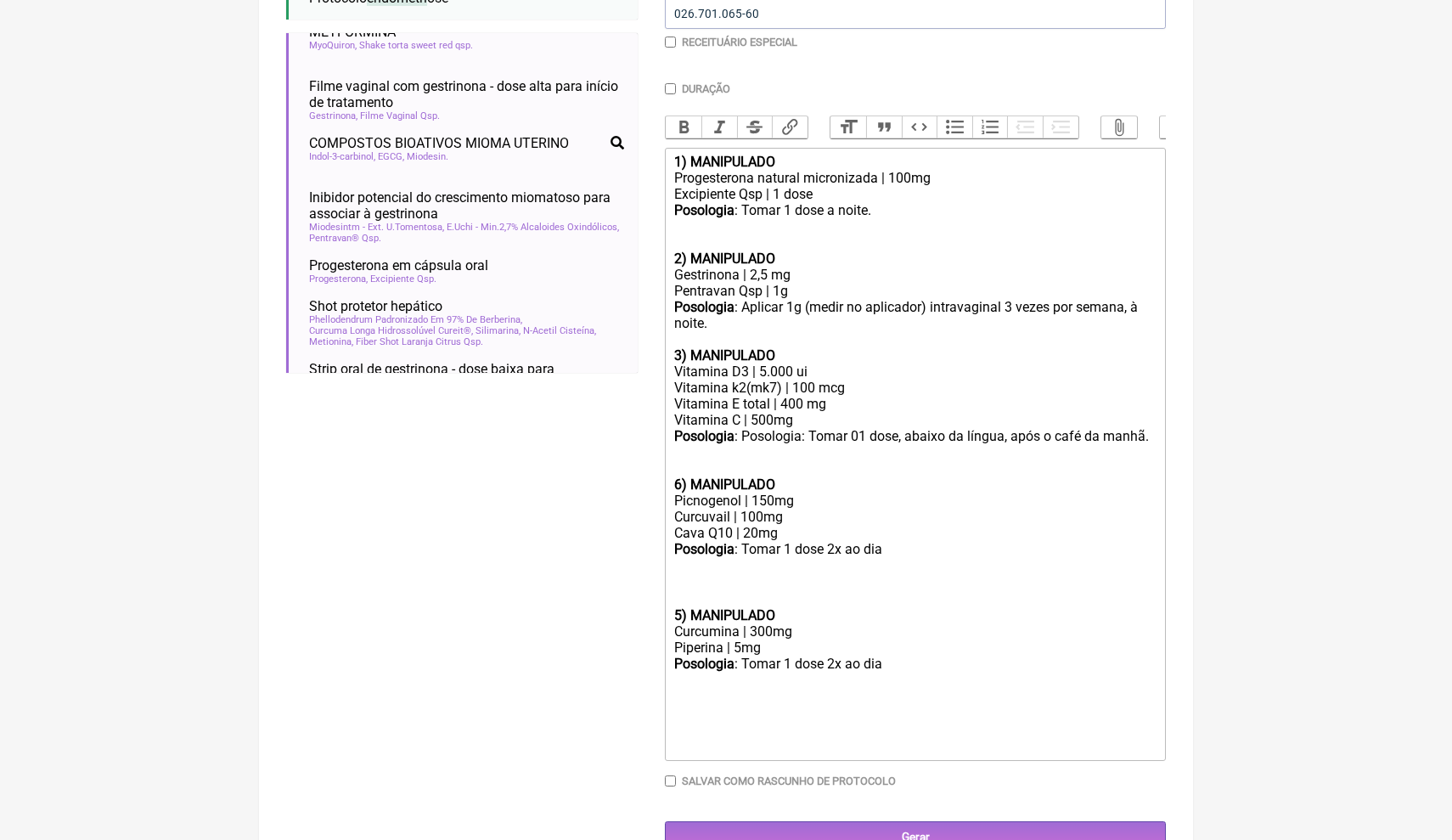
click at [778, 640] on div "Piperina | 5mg" at bounding box center [916, 647] width 482 height 16
click at [798, 515] on div "Picnogenol | 150mg Curcuvail | 100mg Cava Q10 | 20mg" at bounding box center [916, 517] width 482 height 48
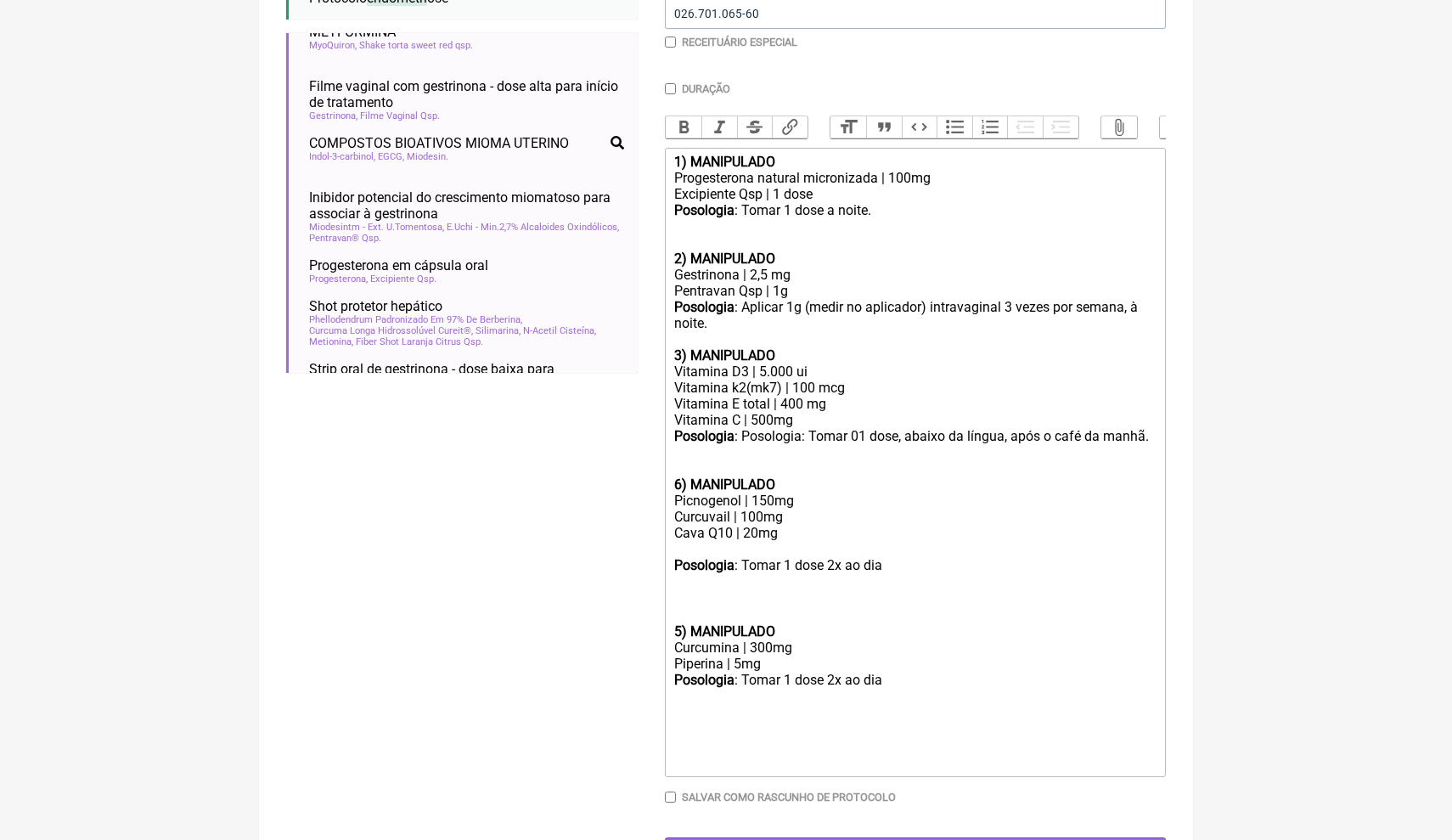
paste trix-editor "Miodesin 250mg</div><div>Capsula vegetal qsq 1 dose</div><div><br>"
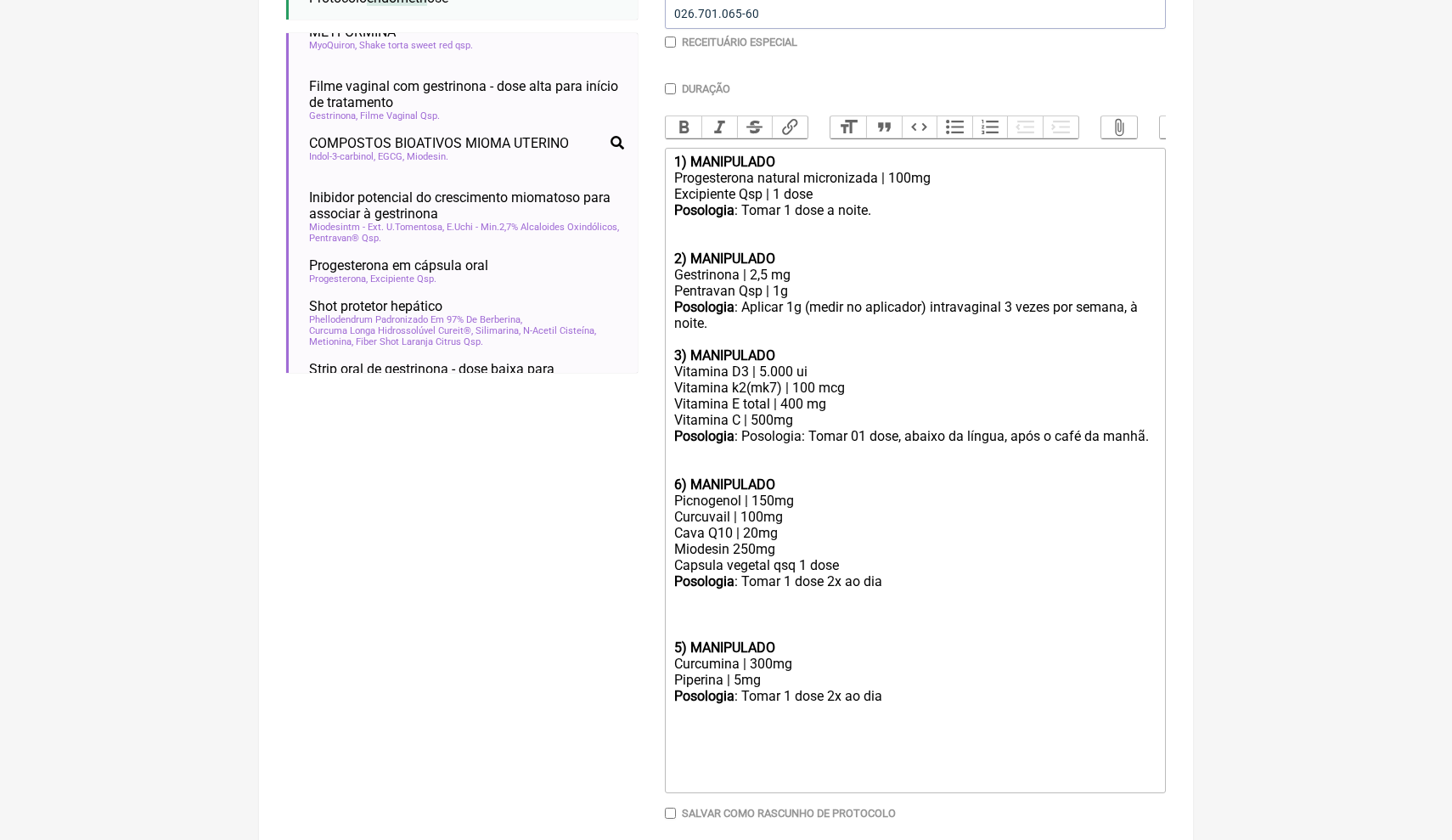
click at [917, 573] on div "Posologia : Tomar 1 dose 2x ao dia ㅤ" at bounding box center [916, 589] width 482 height 34
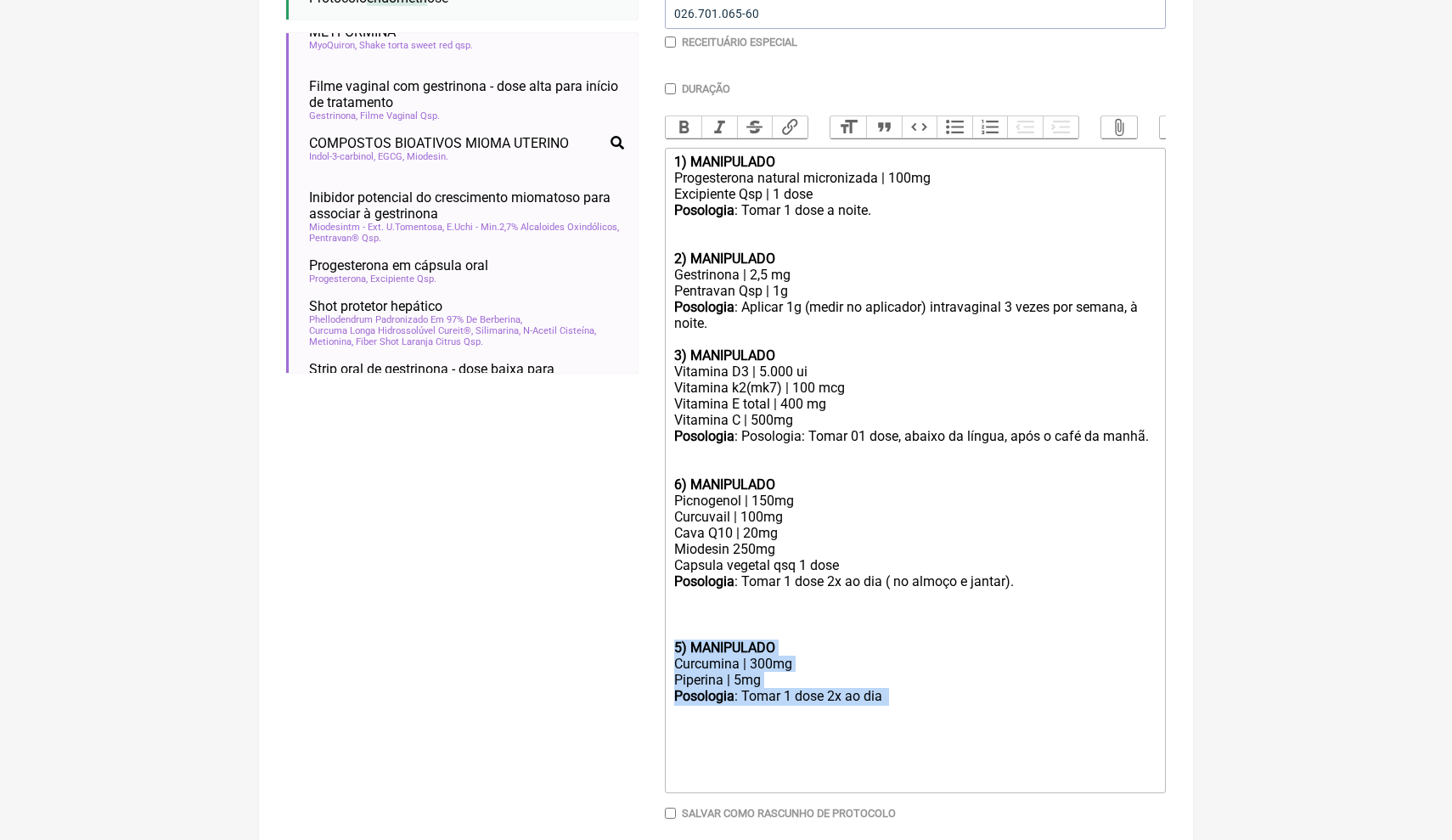
drag, startPoint x: 902, startPoint y: 673, endPoint x: 637, endPoint y: 617, distance: 270.9
click at [634, 617] on form "Buscar endometriose Protocolos Formulas Medicamentos Industrializados Suplement…" at bounding box center [726, 322] width 880 height 1125
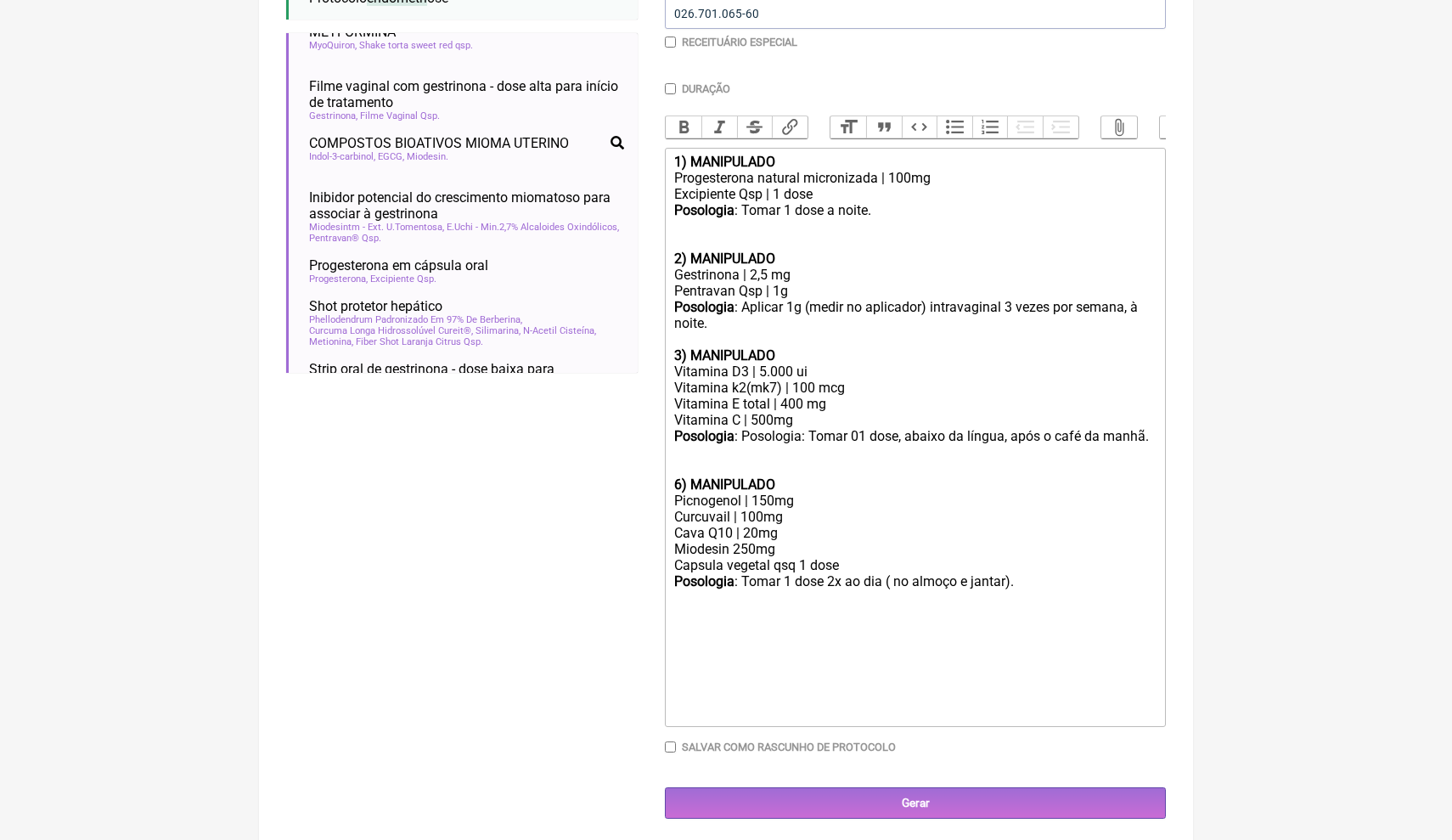
scroll to position [418, 0]
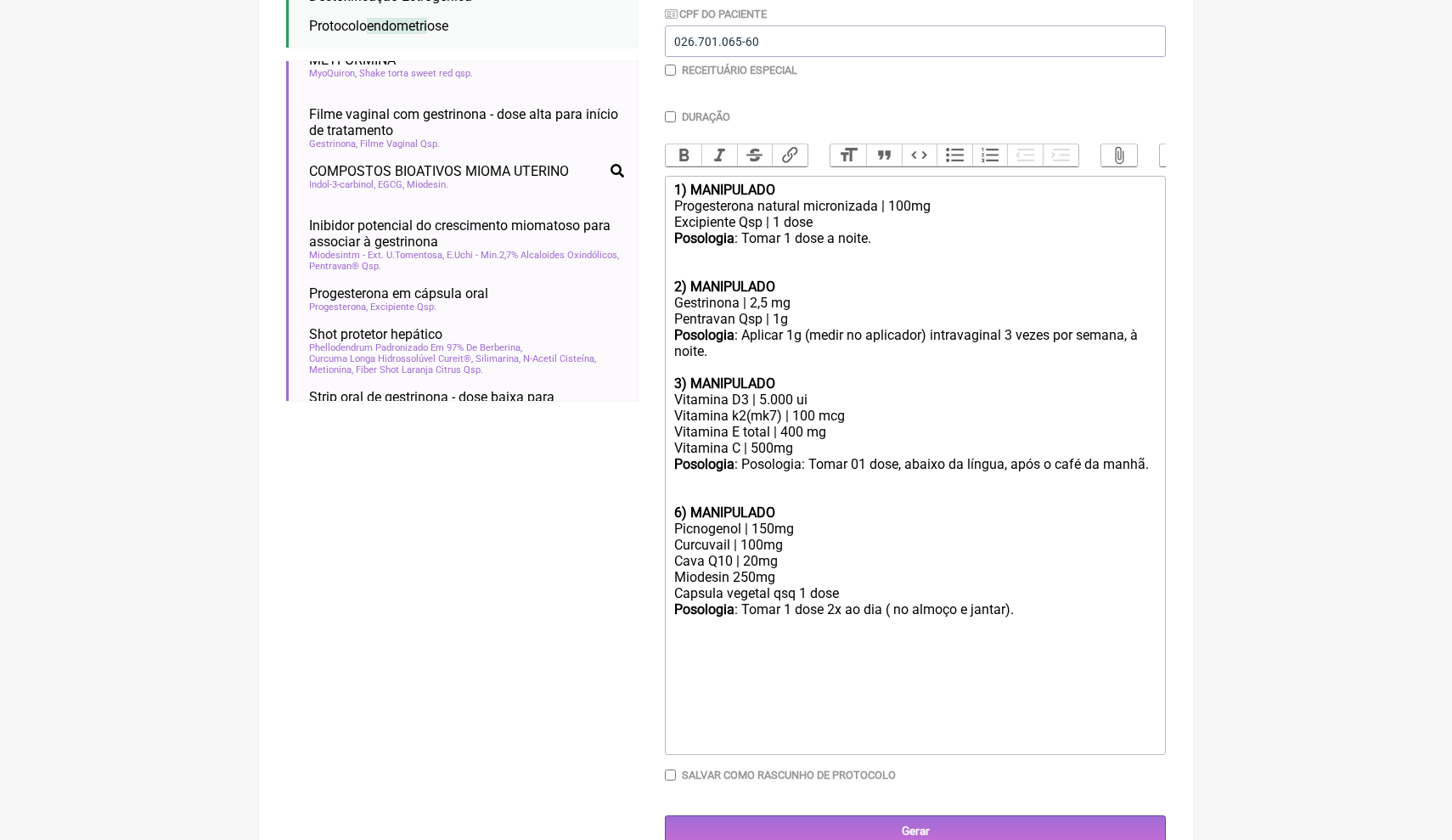
type trix-editor "<lor><ipsumd>7) SITAMETCON</adipis></eli><sed>Doeiusmodtem incidid utlaboreetd …"
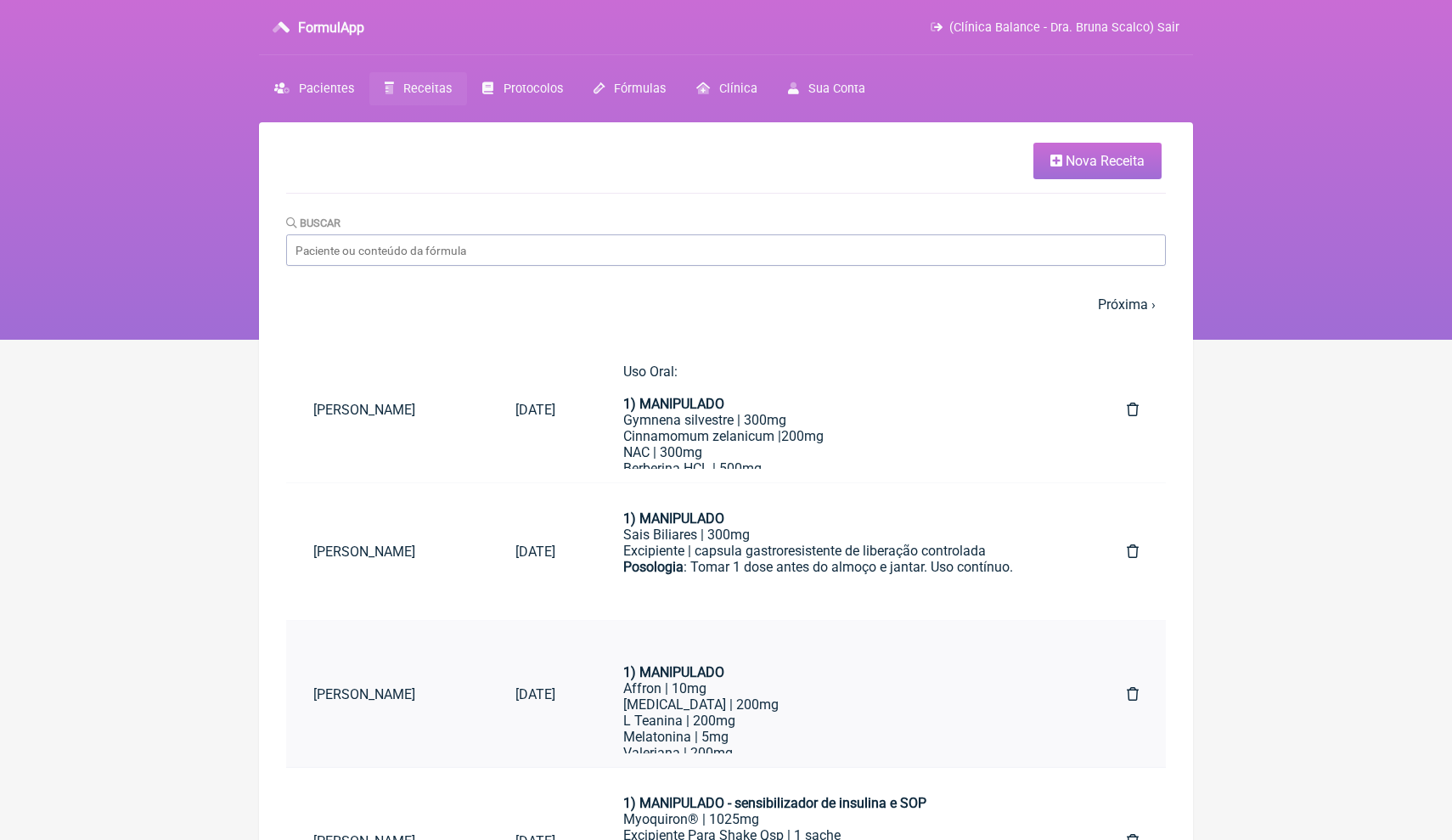
click at [699, 713] on div "L Teanina | 200mg" at bounding box center [841, 720] width 436 height 16
